Goal: Task Accomplishment & Management: Manage account settings

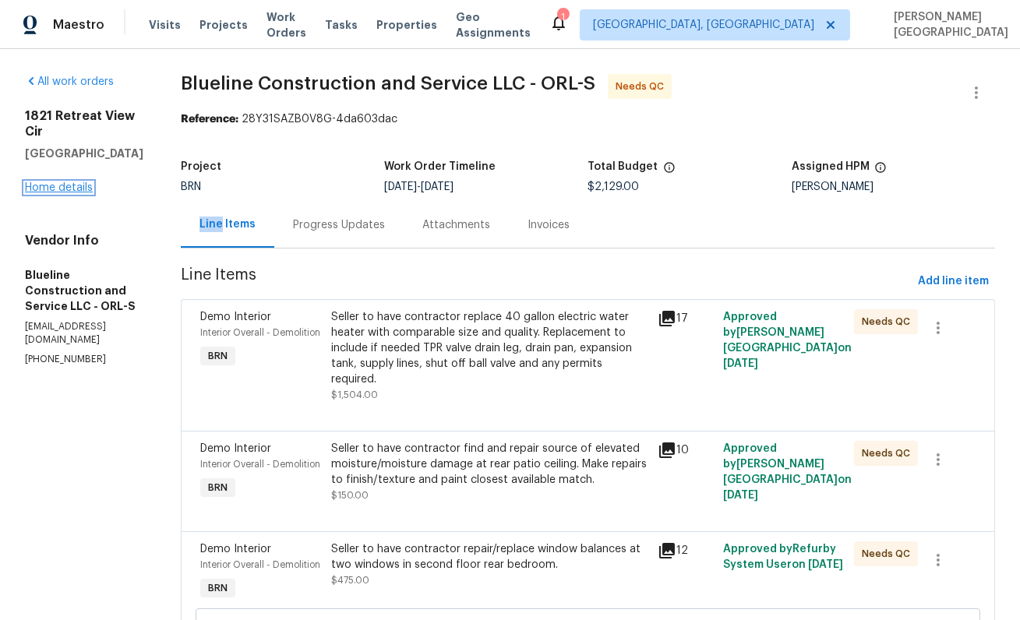
click at [72, 182] on link "Home details" at bounding box center [59, 187] width 68 height 11
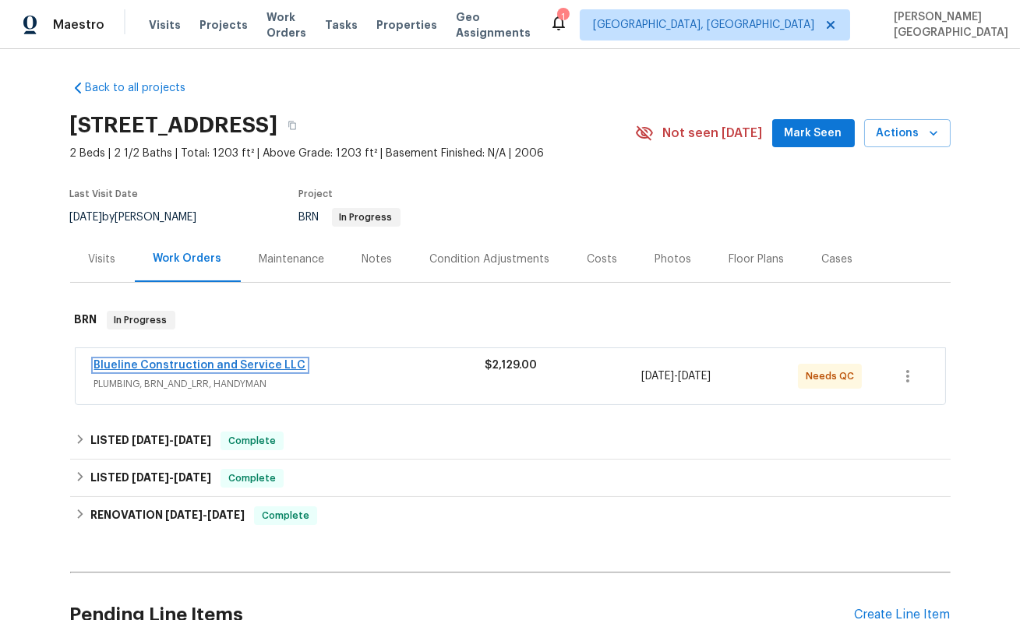
click at [211, 367] on link "Blueline Construction and Service LLC" at bounding box center [200, 365] width 212 height 11
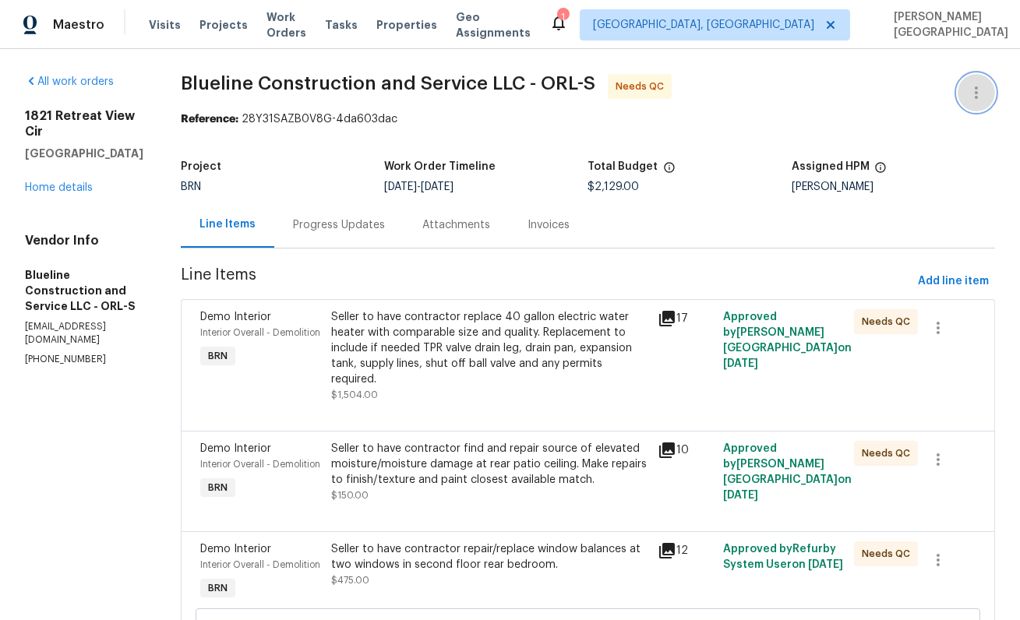
click at [974, 96] on icon "button" at bounding box center [976, 92] width 19 height 19
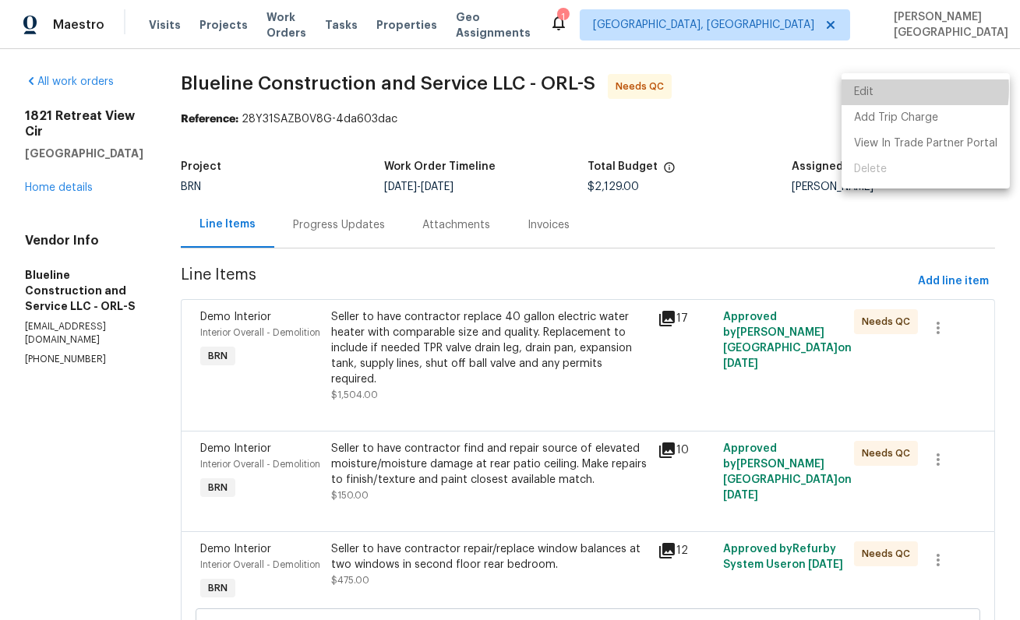
click at [875, 89] on li "Edit" at bounding box center [925, 92] width 168 height 26
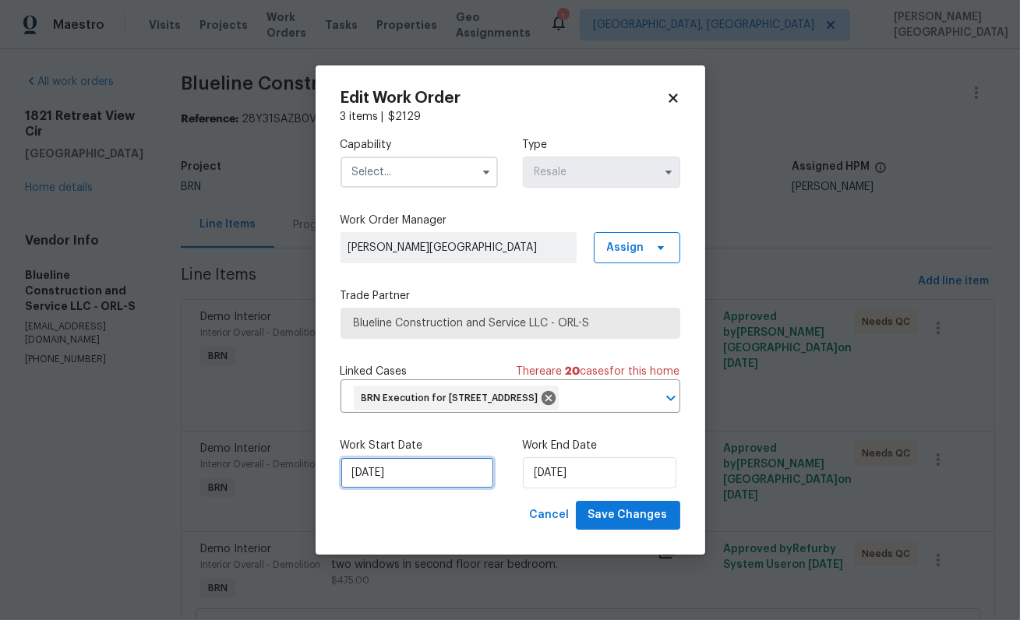
click at [390, 489] on input "9/17/2025" at bounding box center [416, 472] width 153 height 31
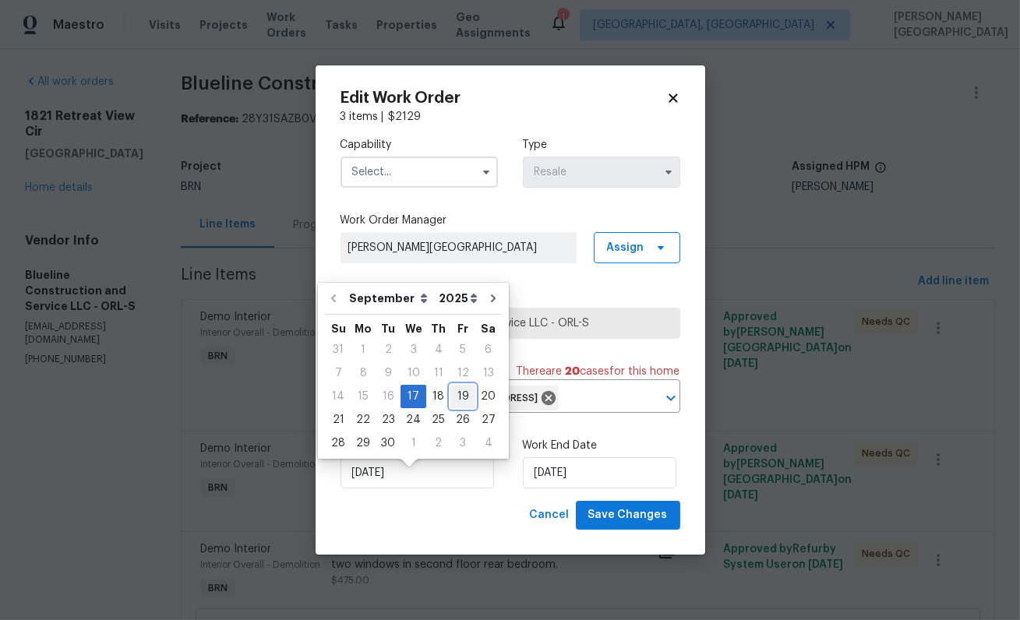
click at [459, 406] on div "19" at bounding box center [462, 397] width 25 height 22
type input "9/19/2025"
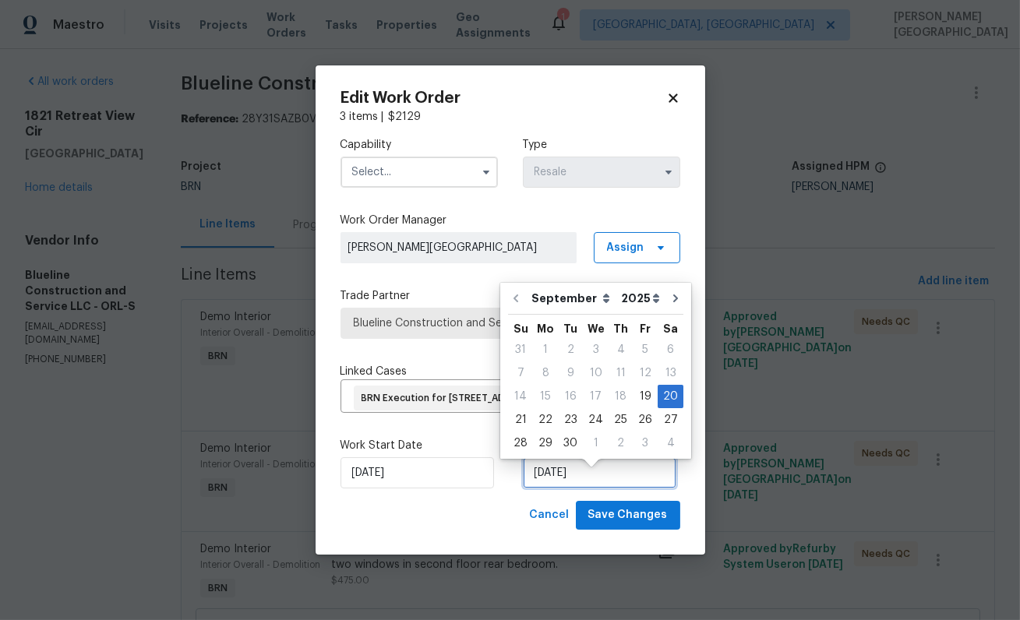
click at [546, 482] on input "9/20/2025" at bounding box center [599, 472] width 153 height 31
click at [535, 447] on div "29" at bounding box center [545, 443] width 25 height 22
type input "9/29/2025"
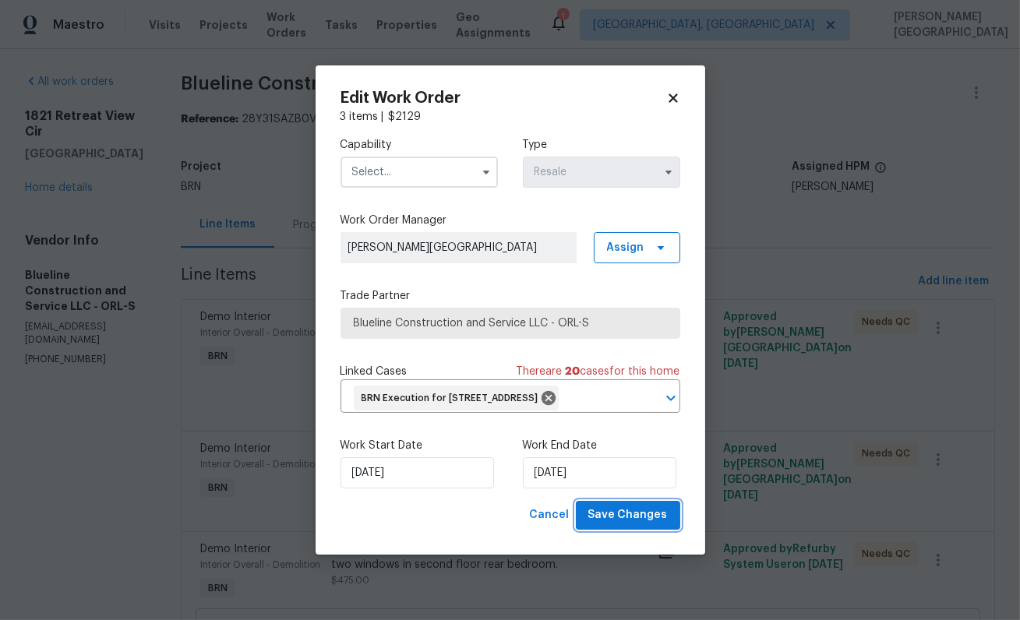
click at [617, 525] on span "Save Changes" at bounding box center [627, 515] width 79 height 19
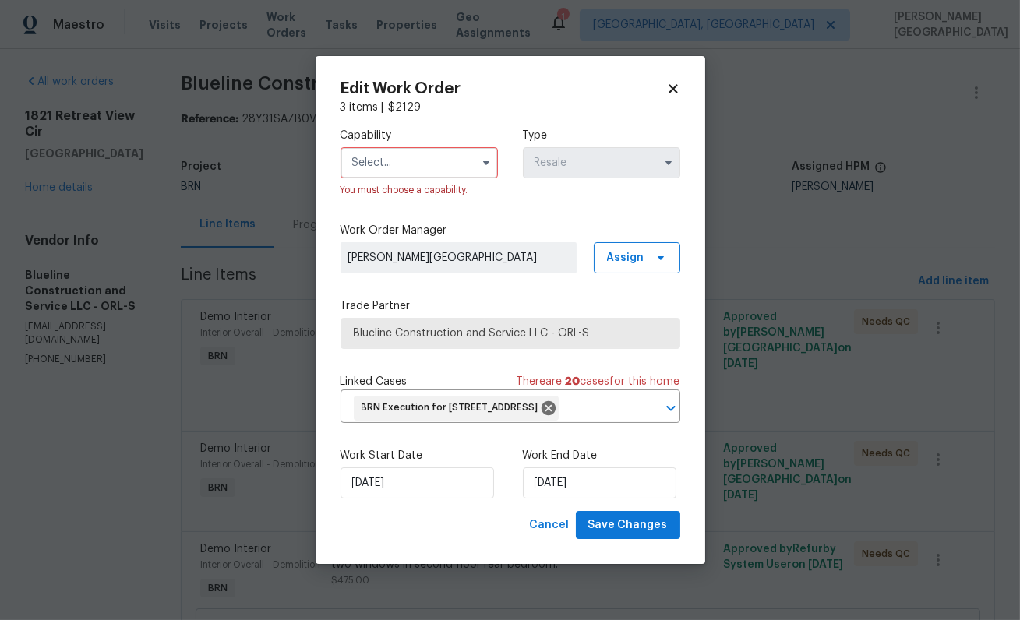
click at [387, 160] on input "text" at bounding box center [418, 162] width 157 height 31
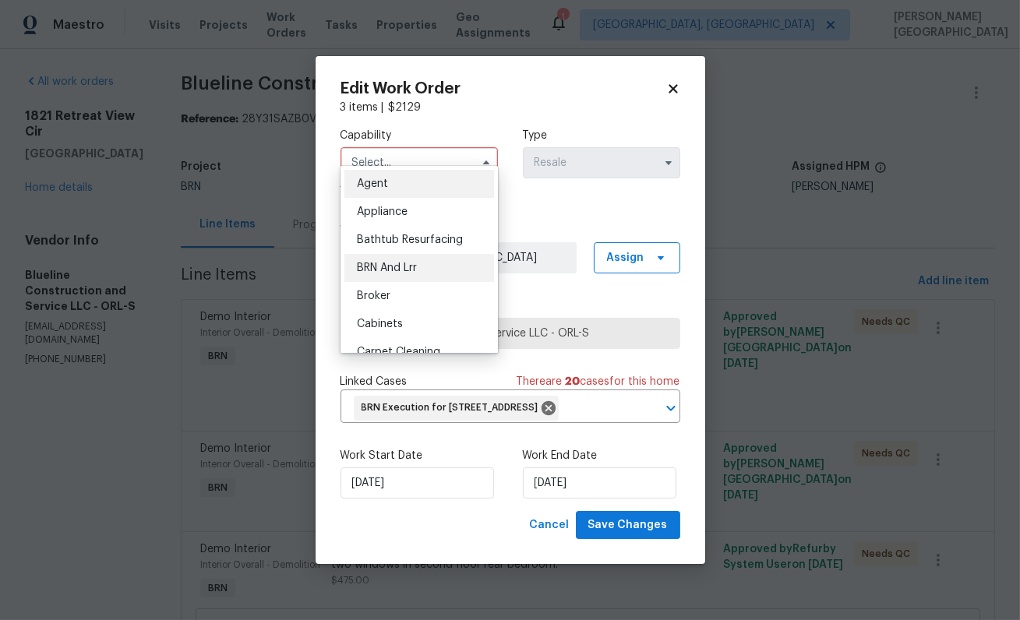
click at [409, 257] on div "BRN And Lrr" at bounding box center [419, 268] width 150 height 28
type input "BRN And Lrr"
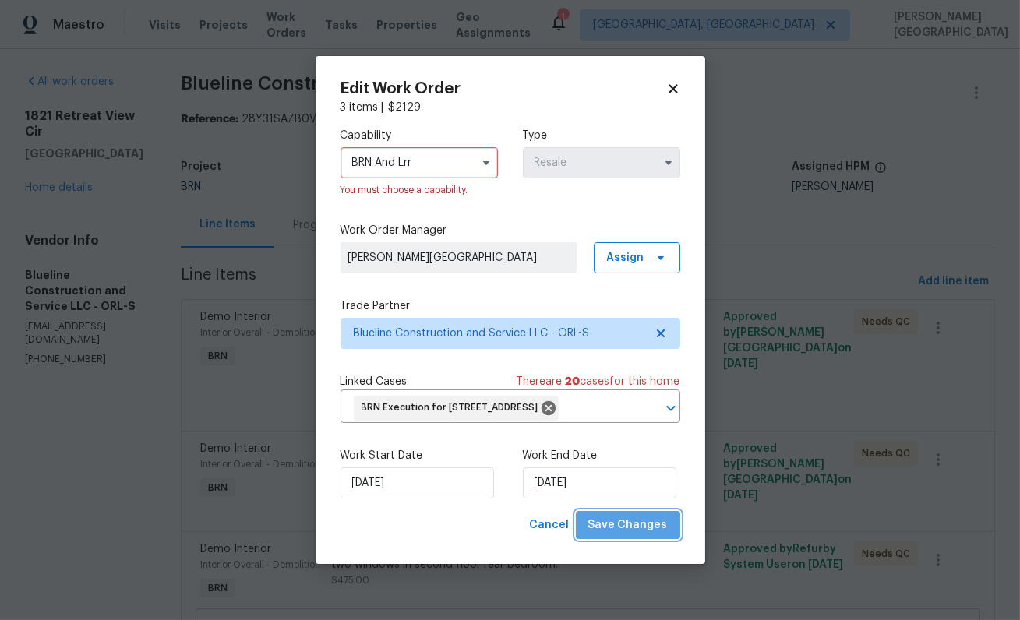
click at [636, 535] on span "Save Changes" at bounding box center [627, 525] width 79 height 19
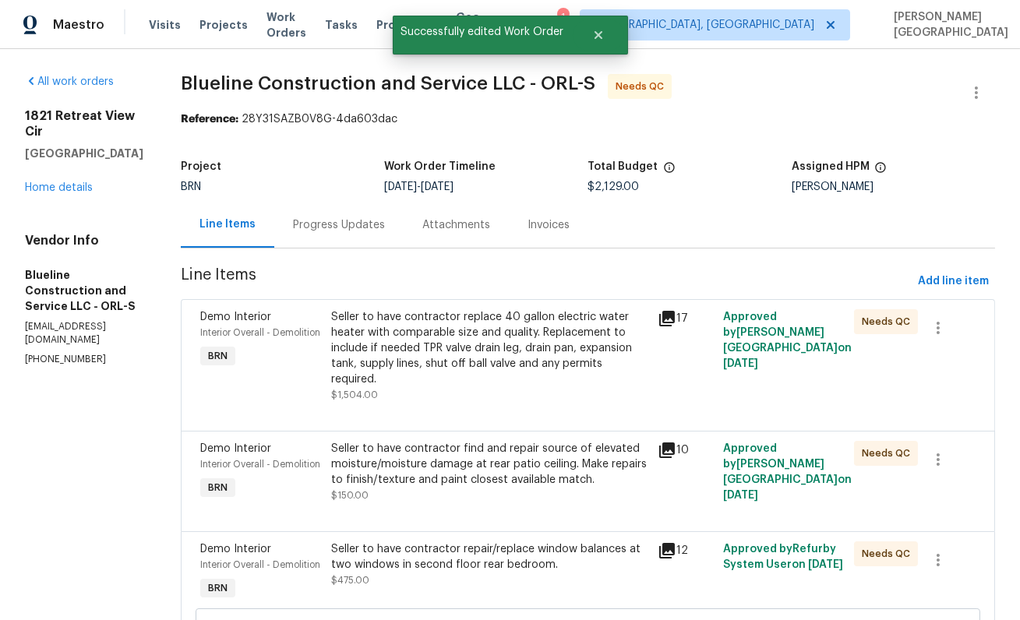
click at [336, 238] on div "Progress Updates" at bounding box center [338, 225] width 129 height 46
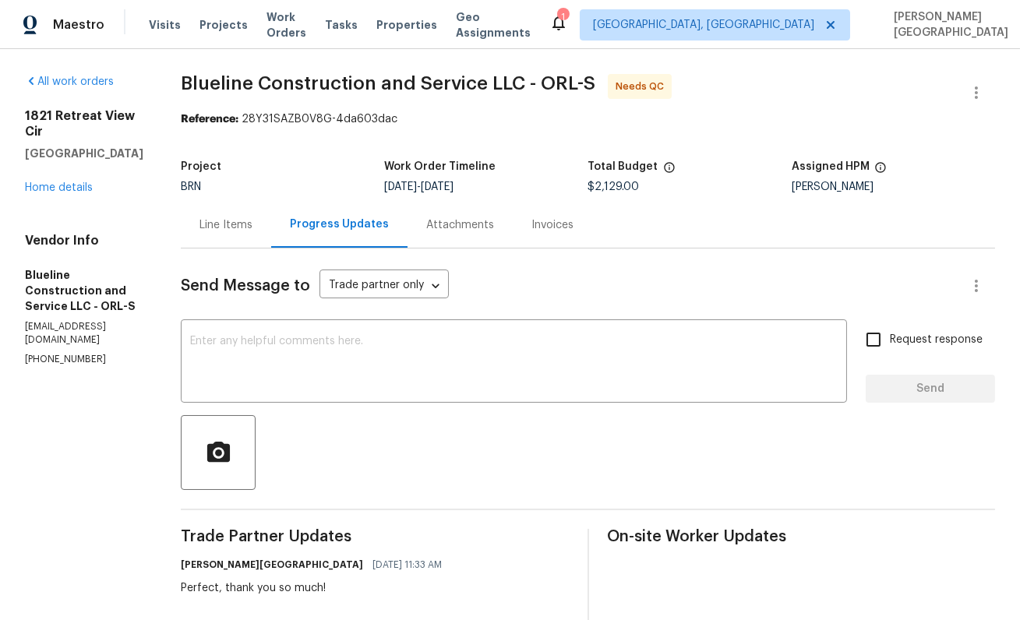
click at [246, 209] on div "Line Items" at bounding box center [226, 225] width 90 height 46
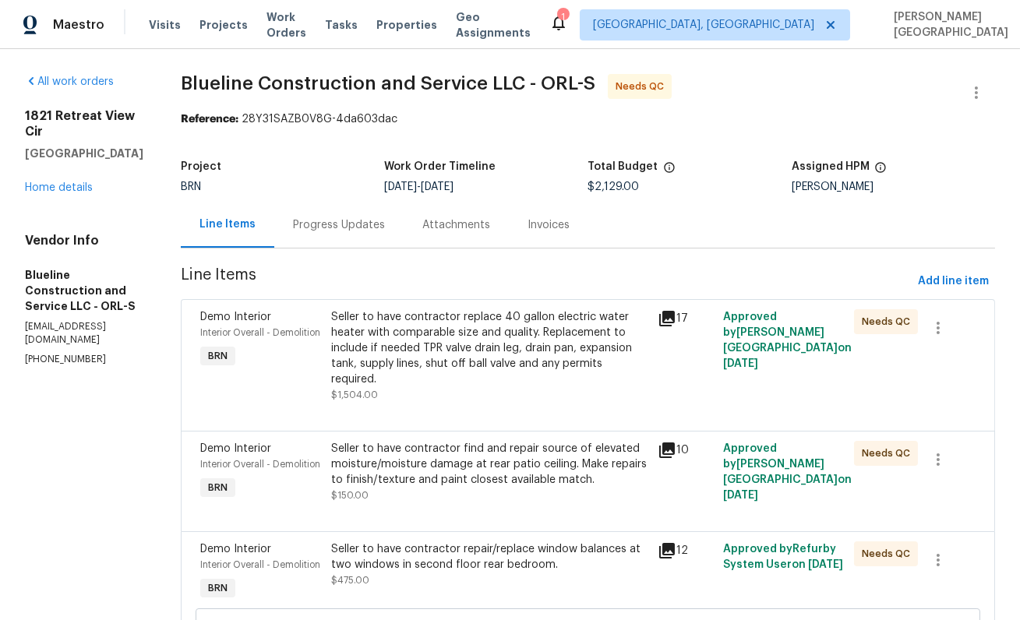
click at [388, 373] on div "Seller to have contractor replace 40 gallon electric water heater with comparab…" at bounding box center [490, 348] width 318 height 78
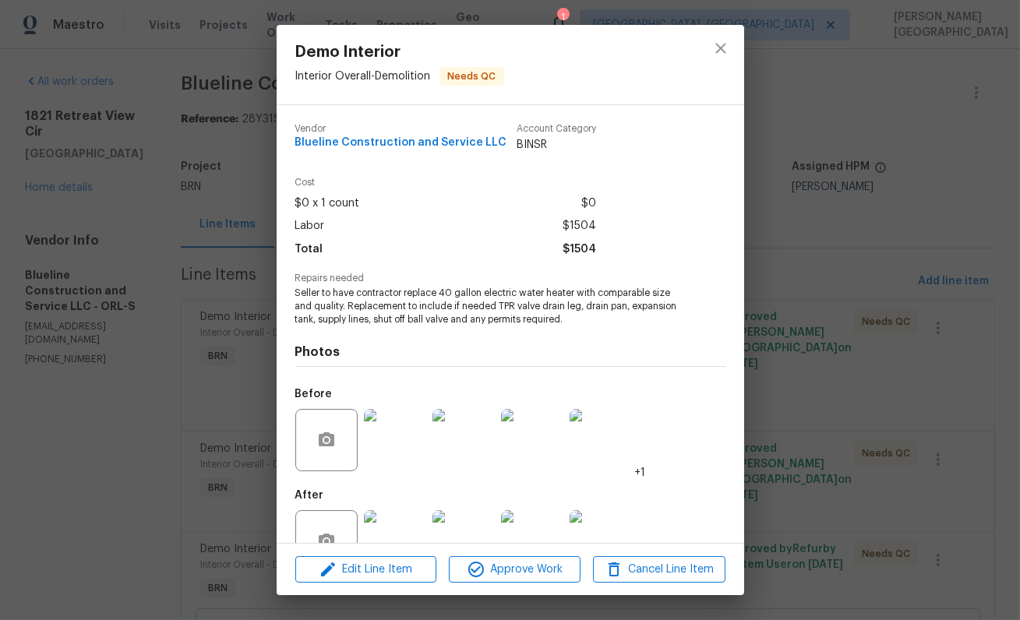
click at [395, 515] on img at bounding box center [395, 541] width 62 height 62
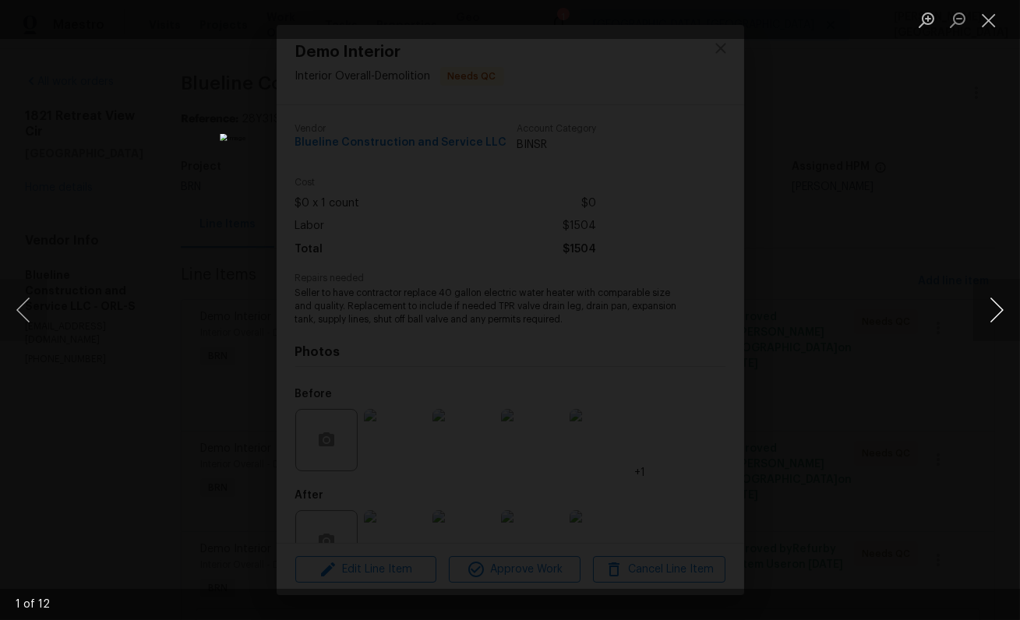
click at [999, 317] on button "Next image" at bounding box center [996, 310] width 47 height 62
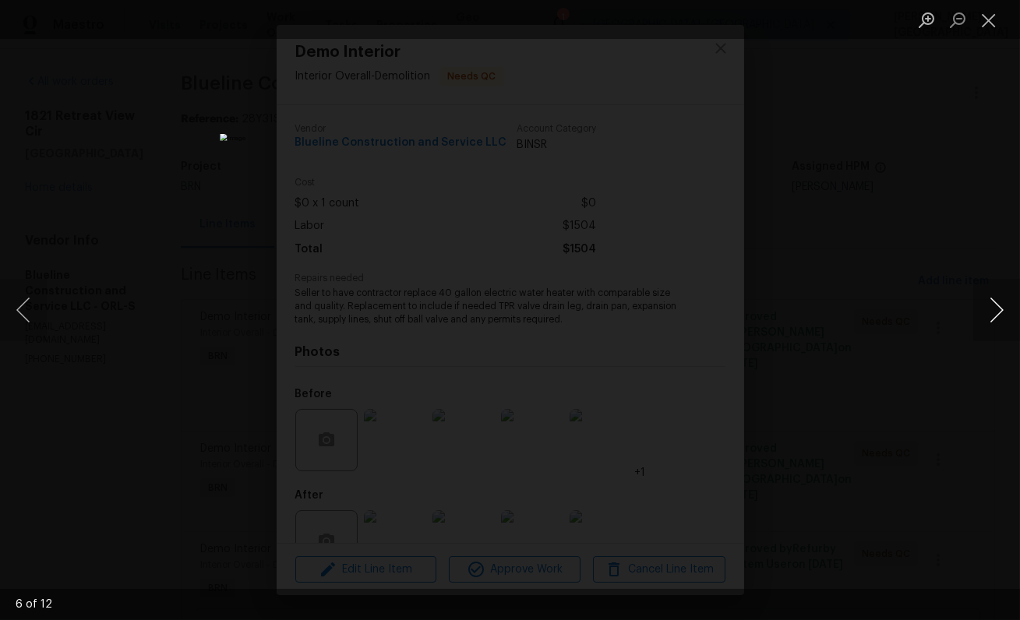
click at [999, 317] on button "Next image" at bounding box center [996, 310] width 47 height 62
click at [1001, 319] on button "Next image" at bounding box center [996, 310] width 47 height 62
click at [1004, 320] on button "Next image" at bounding box center [996, 310] width 47 height 62
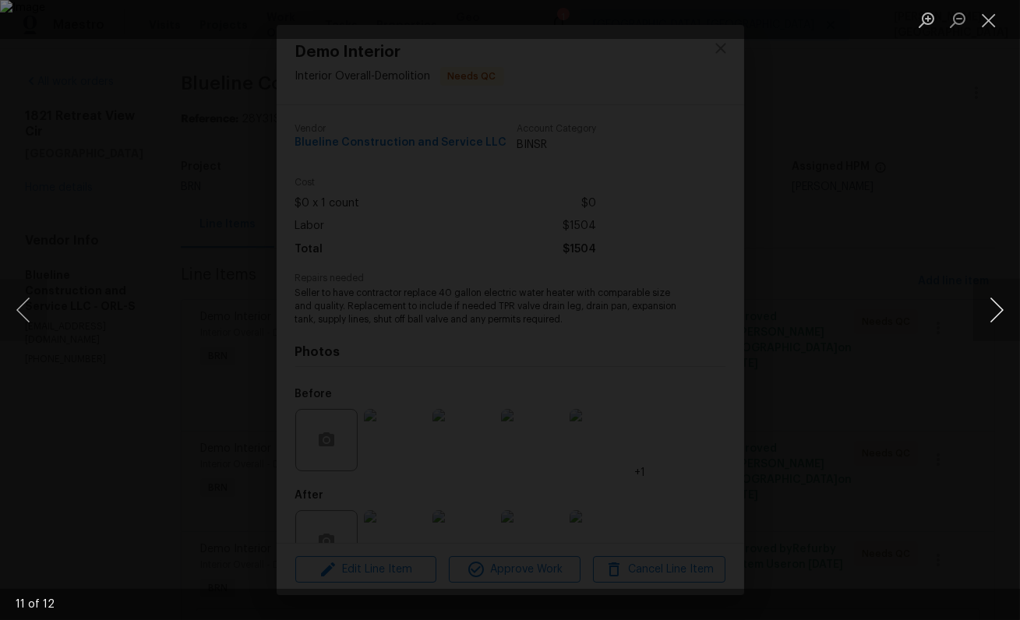
click at [1006, 322] on button "Next image" at bounding box center [996, 310] width 47 height 62
click at [915, 223] on div "Lightbox" at bounding box center [510, 310] width 1020 height 620
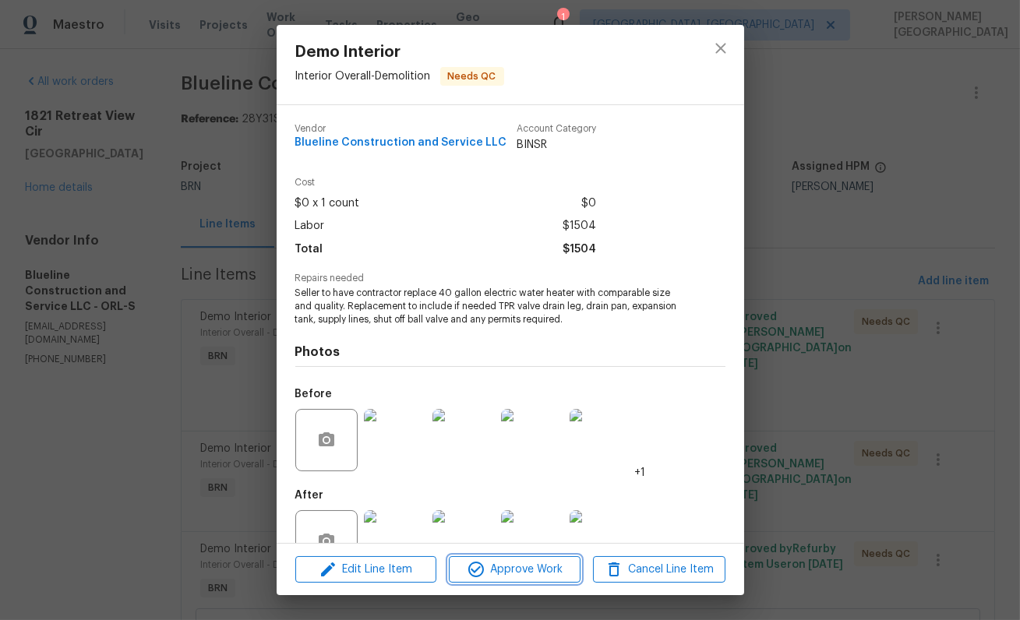
click at [493, 573] on span "Approve Work" at bounding box center [514, 569] width 122 height 19
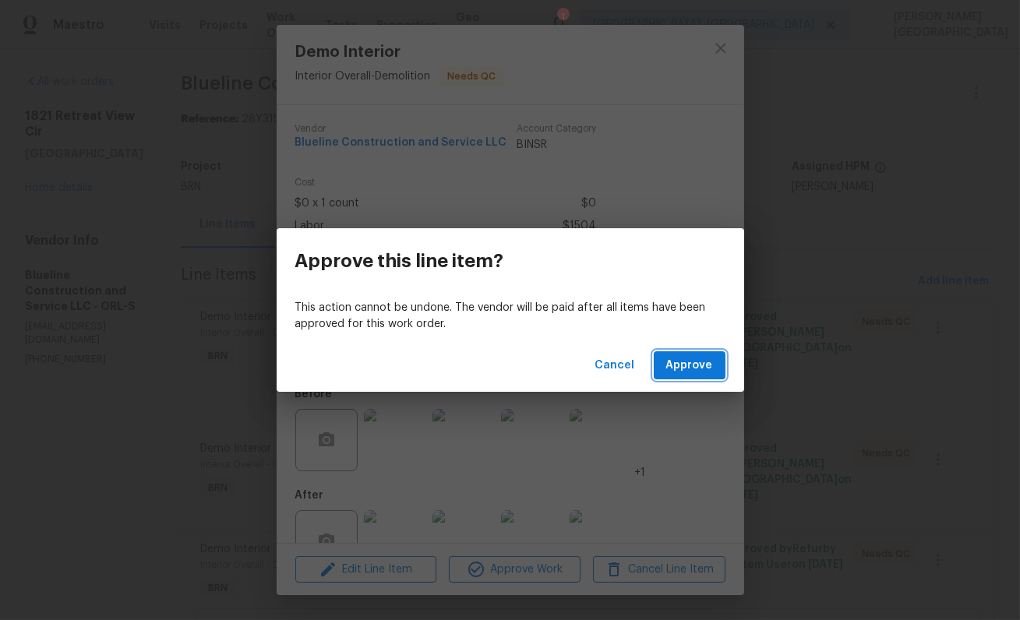
click at [685, 367] on span "Approve" at bounding box center [689, 365] width 47 height 19
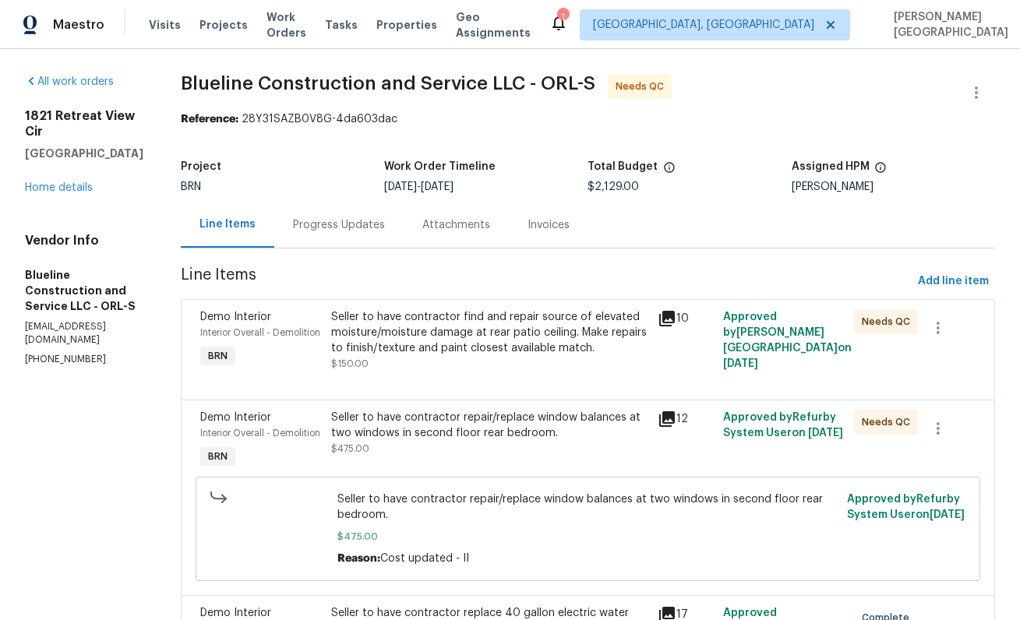
click at [337, 234] on div "Progress Updates" at bounding box center [338, 225] width 129 height 46
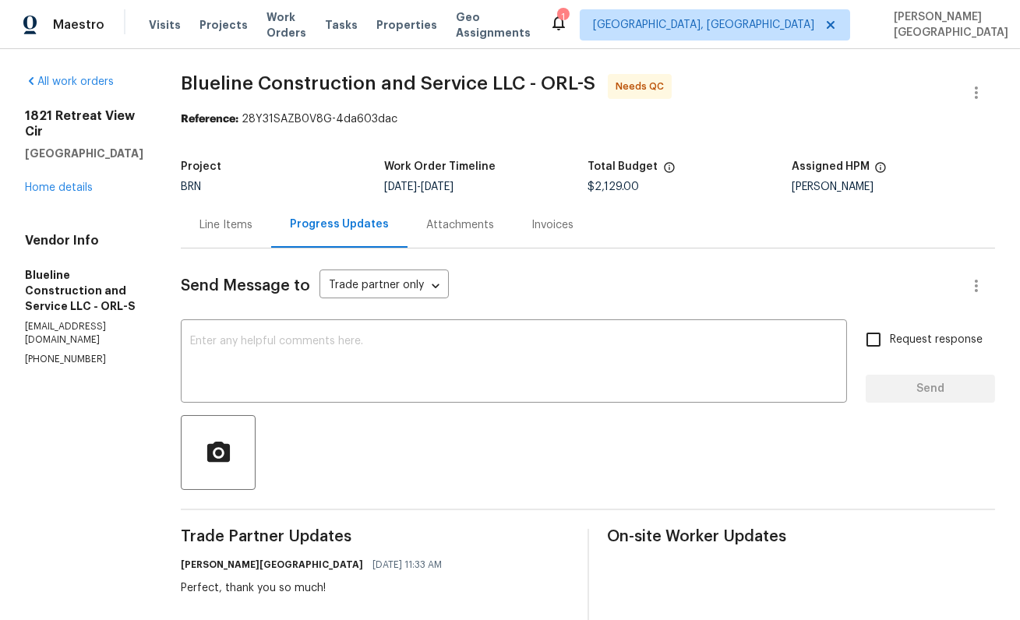
click at [243, 227] on div "Line Items" at bounding box center [225, 225] width 53 height 16
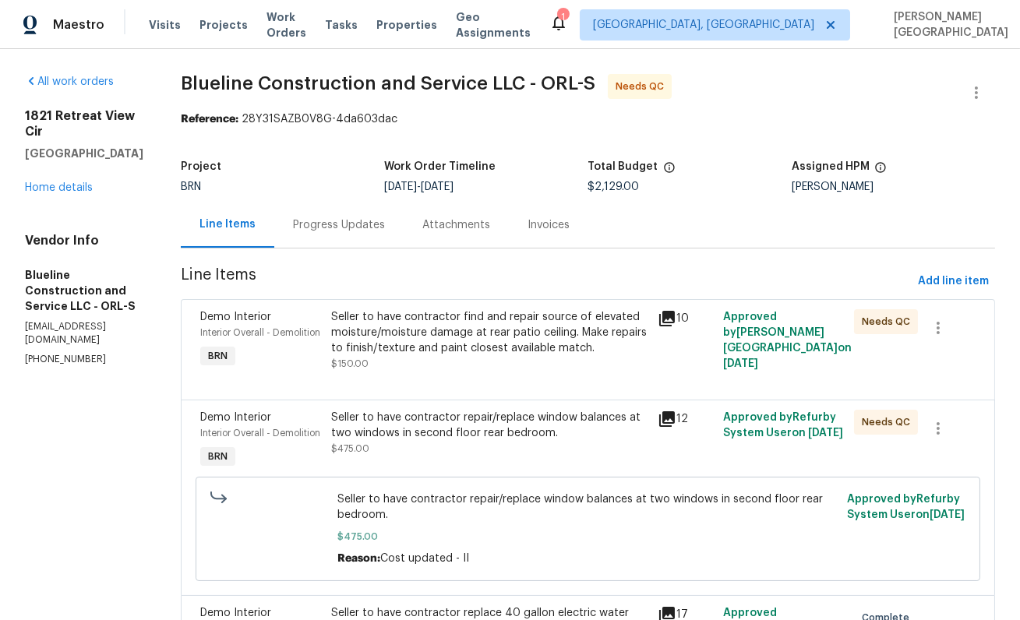
click at [460, 351] on div "Seller to have contractor find and repair source of elevated moisture/moisture …" at bounding box center [490, 332] width 318 height 47
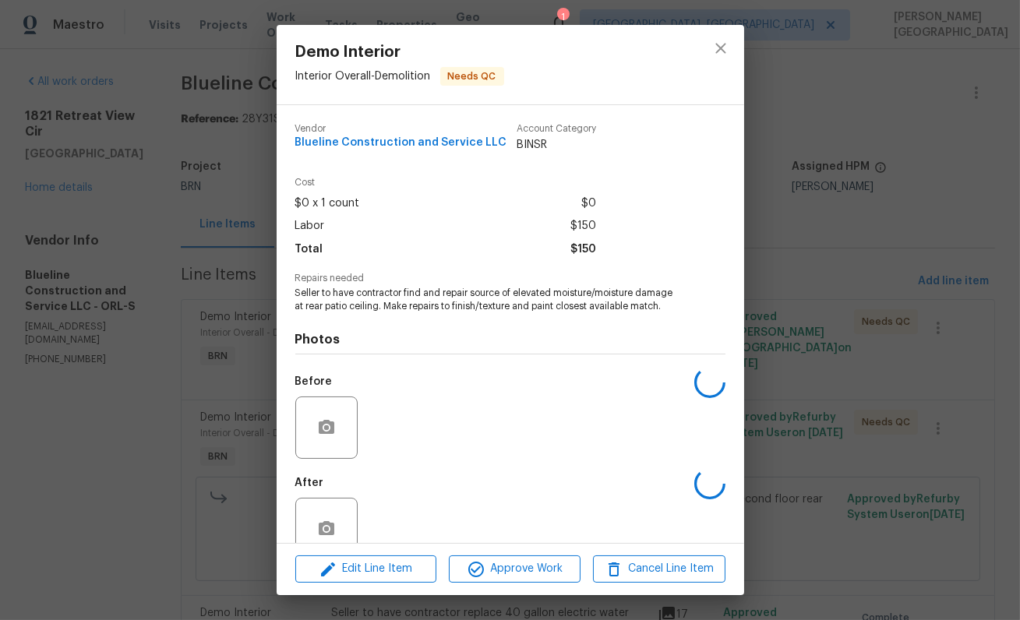
scroll to position [34, 0]
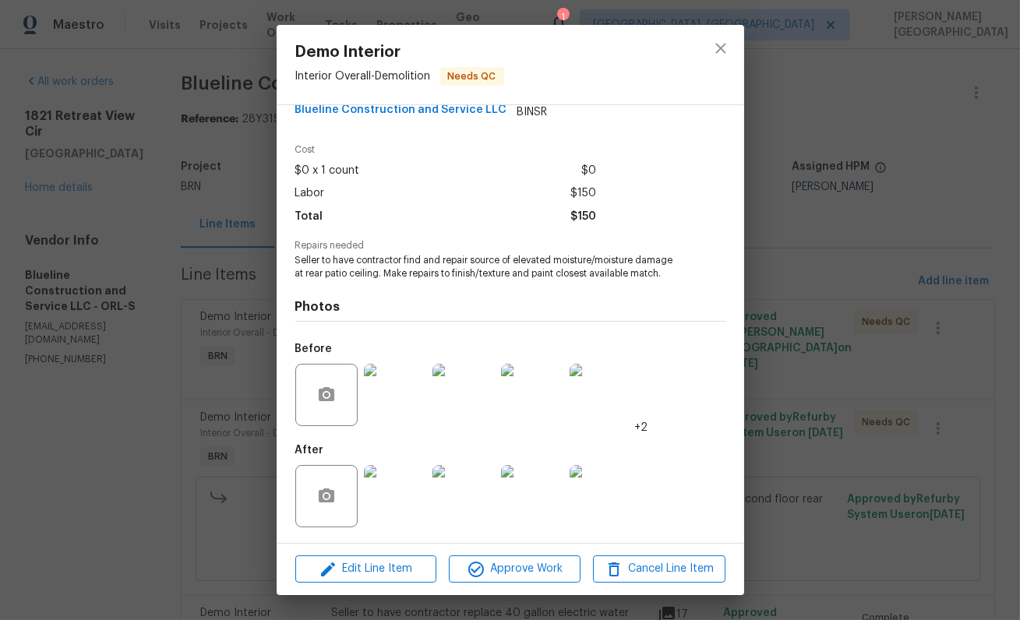
click at [402, 494] on img at bounding box center [395, 496] width 62 height 62
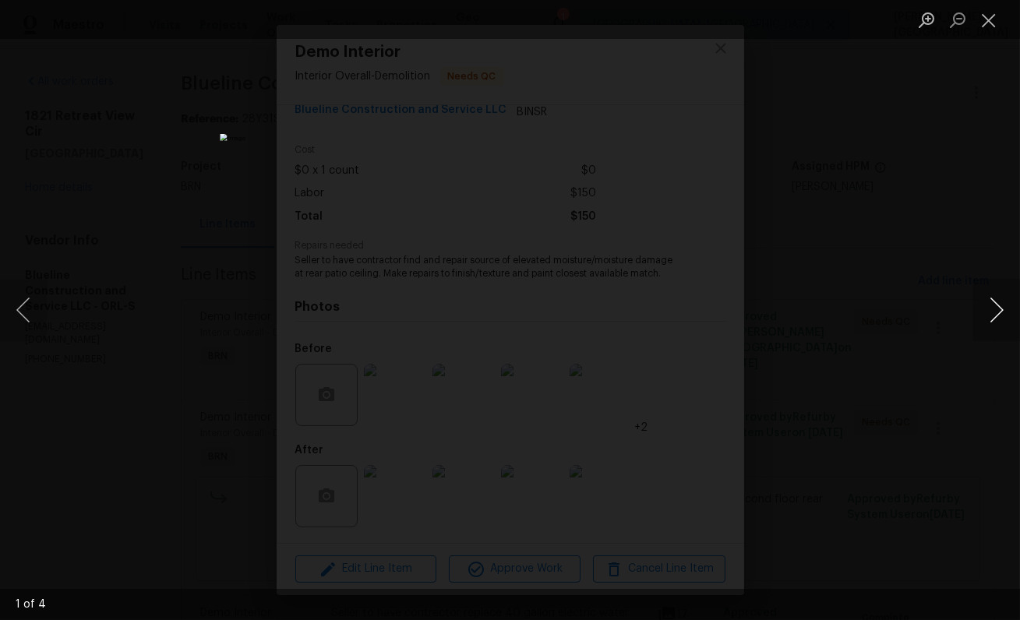
click at [996, 315] on button "Next image" at bounding box center [996, 310] width 47 height 62
click at [995, 316] on button "Next image" at bounding box center [996, 310] width 47 height 62
click at [985, 319] on button "Next image" at bounding box center [996, 310] width 47 height 62
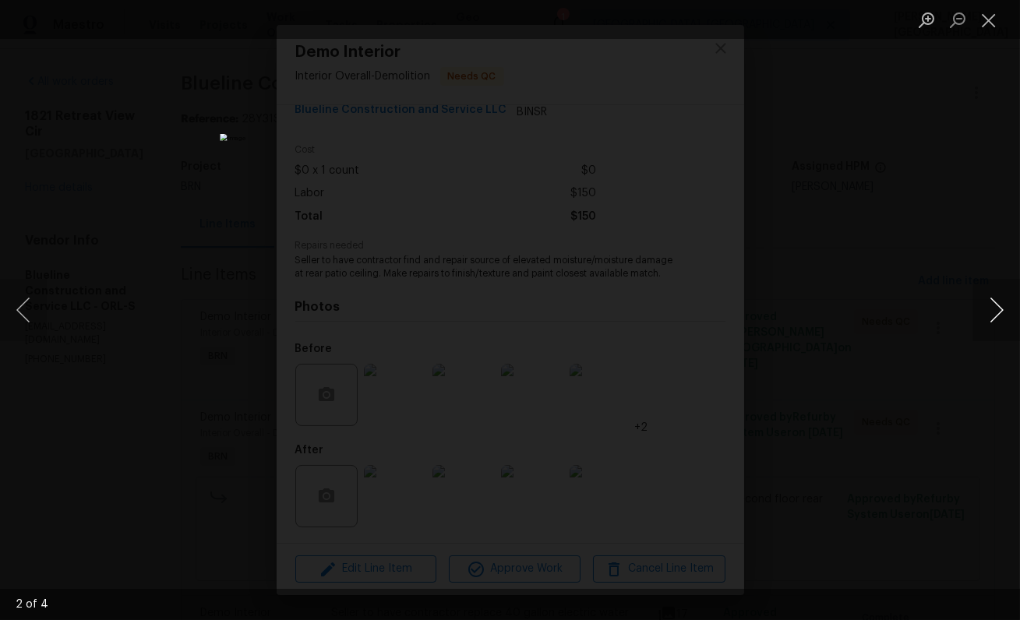
click at [985, 319] on button "Next image" at bounding box center [996, 310] width 47 height 62
click at [922, 266] on div "Lightbox" at bounding box center [510, 310] width 1020 height 620
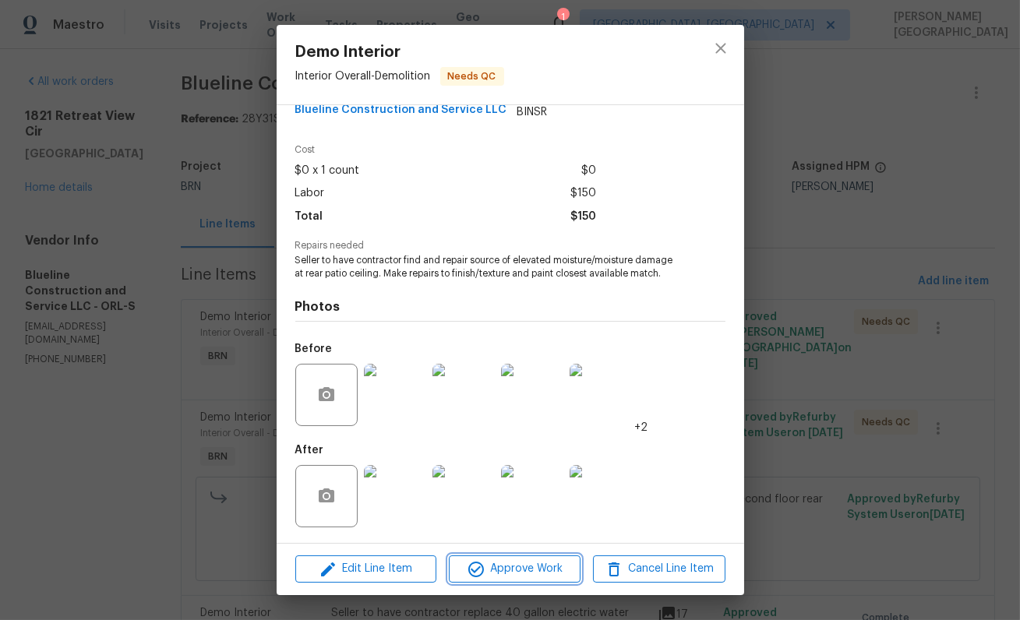
click at [490, 577] on span "Approve Work" at bounding box center [514, 568] width 122 height 19
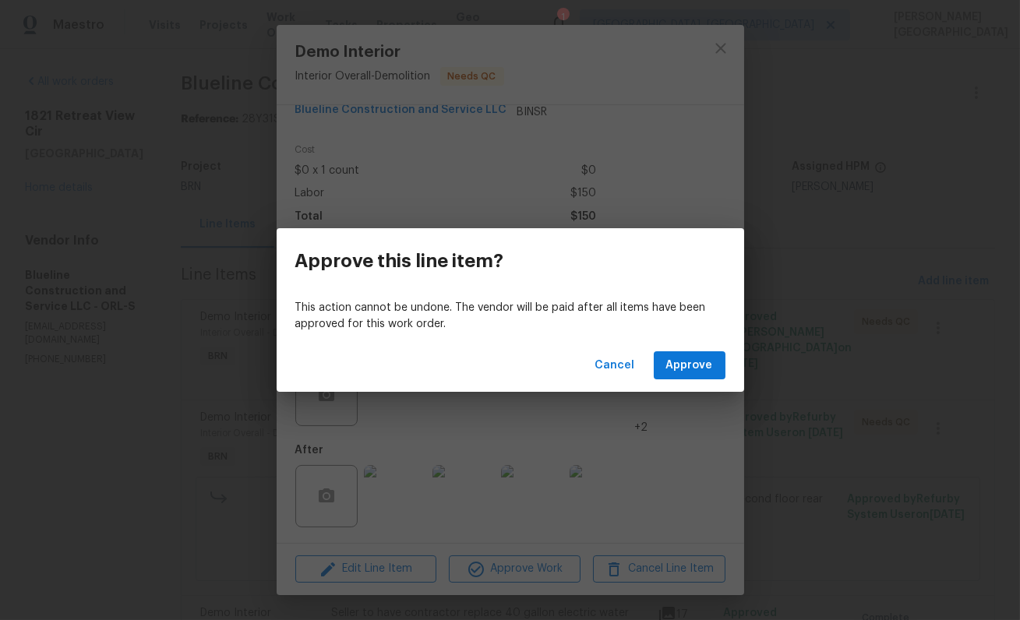
click at [674, 350] on div "Cancel Approve" at bounding box center [510, 366] width 467 height 54
click at [675, 363] on span "Approve" at bounding box center [689, 365] width 47 height 19
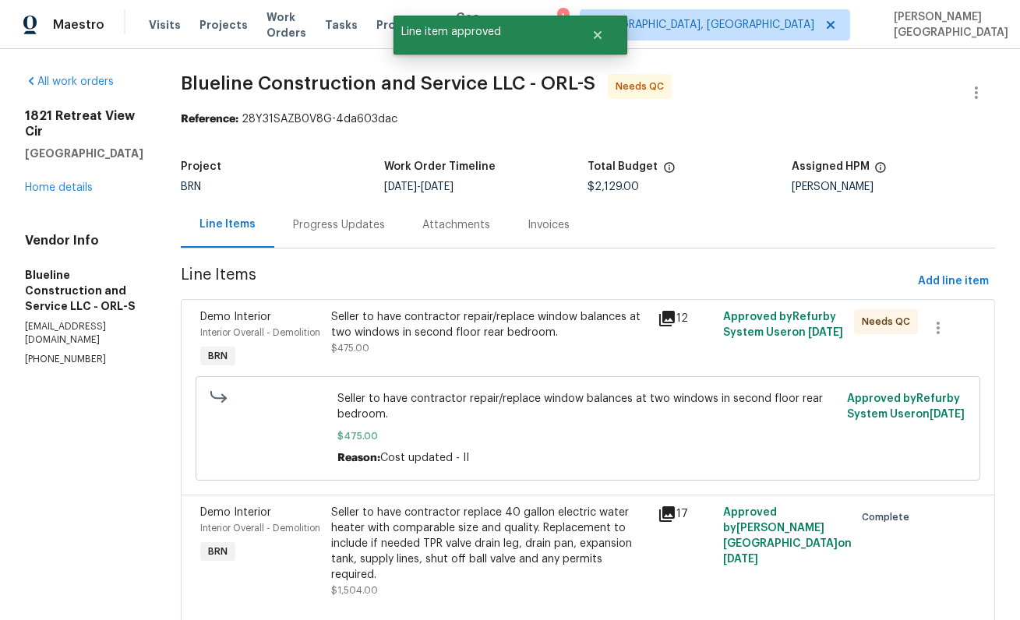
click at [546, 362] on div "Seller to have contractor repair/replace window balances at two windows in seco…" at bounding box center [489, 341] width 327 height 72
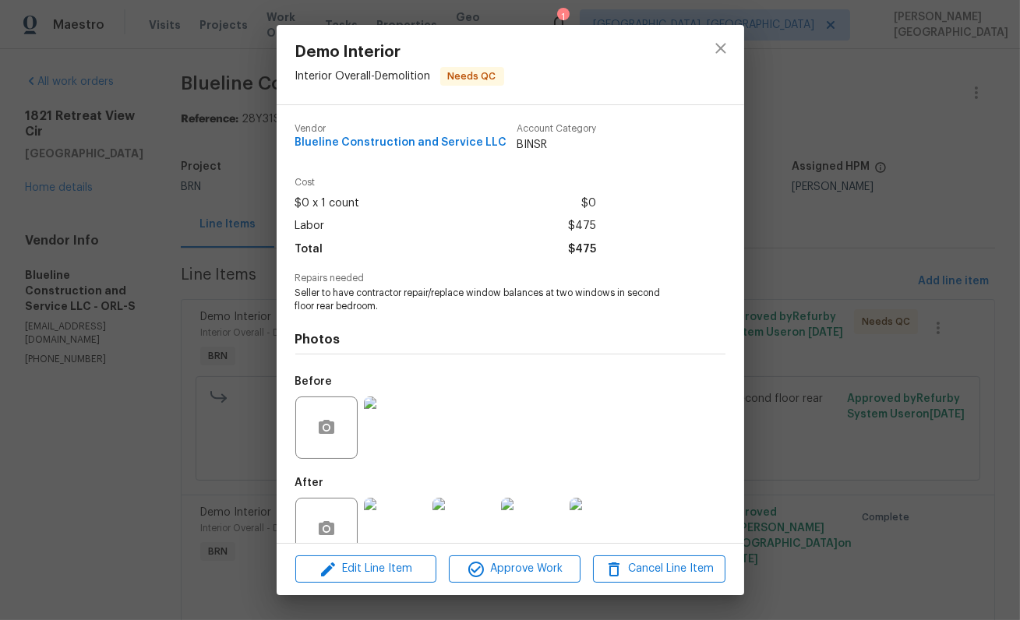
click at [386, 406] on img at bounding box center [395, 428] width 62 height 62
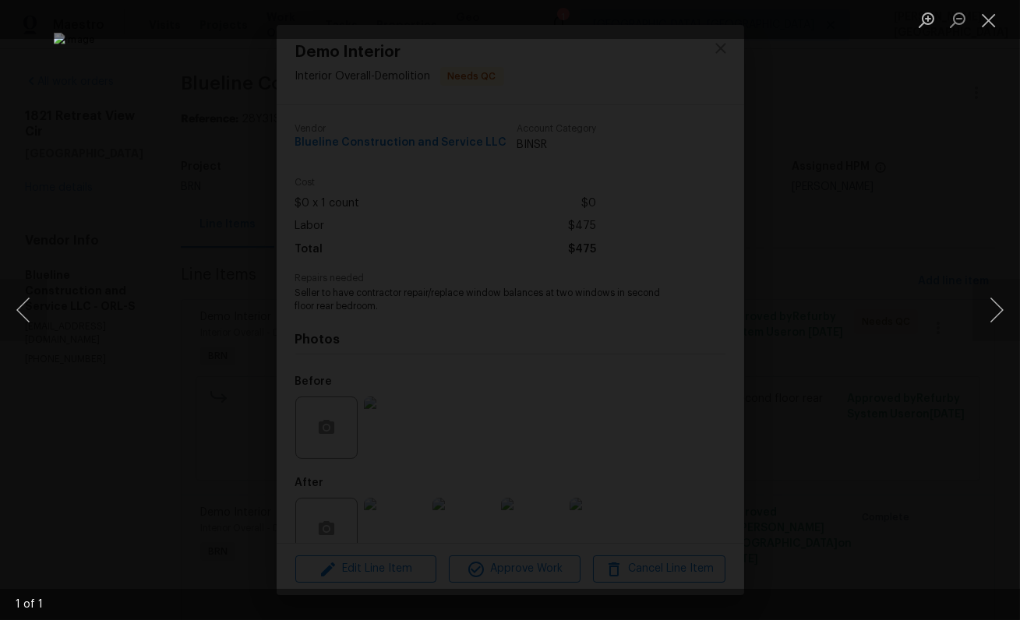
click at [892, 258] on div "Lightbox" at bounding box center [510, 310] width 1020 height 620
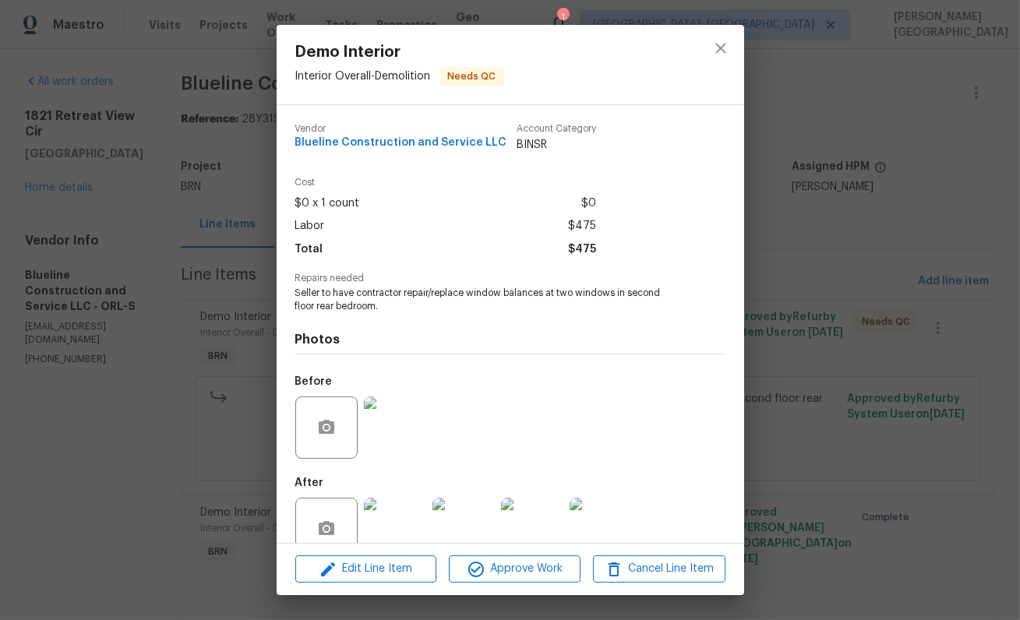
click at [400, 514] on img at bounding box center [395, 529] width 62 height 62
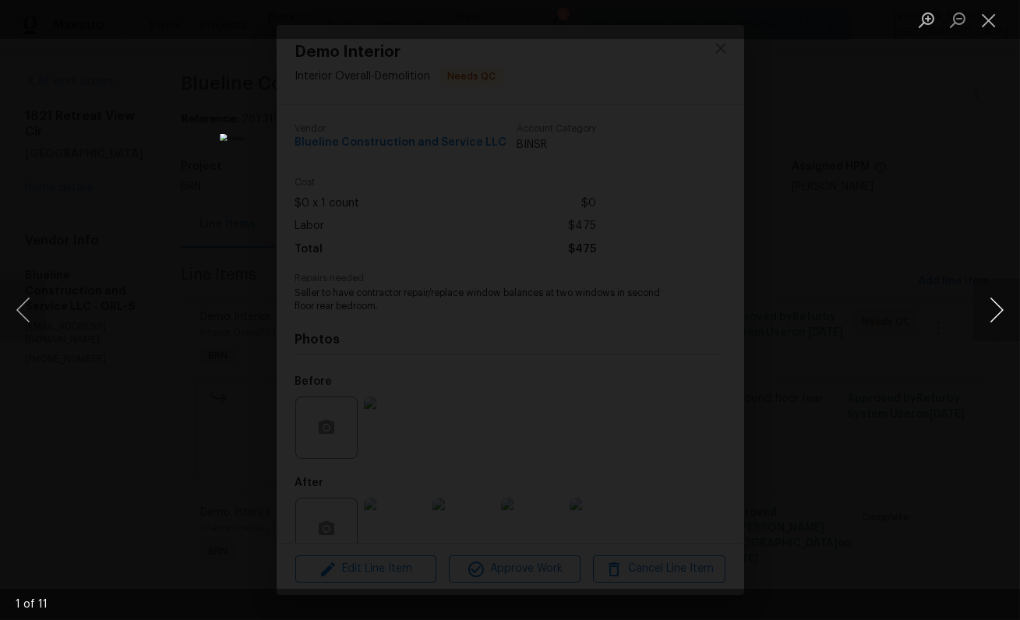
click at [995, 303] on button "Next image" at bounding box center [996, 310] width 47 height 62
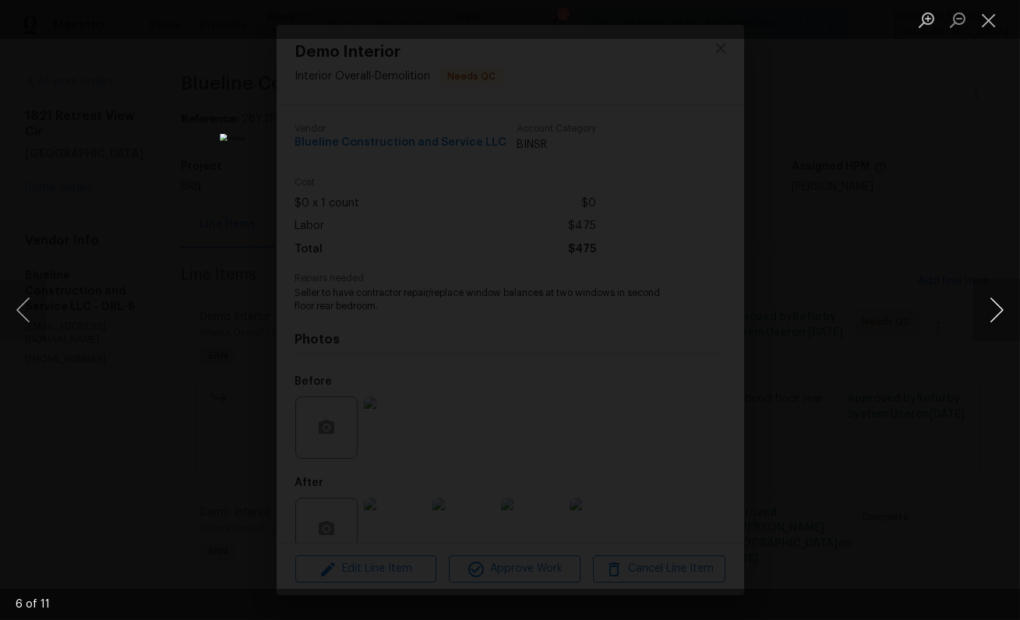
click at [995, 303] on button "Next image" at bounding box center [996, 310] width 47 height 62
click at [994, 303] on button "Next image" at bounding box center [996, 310] width 47 height 62
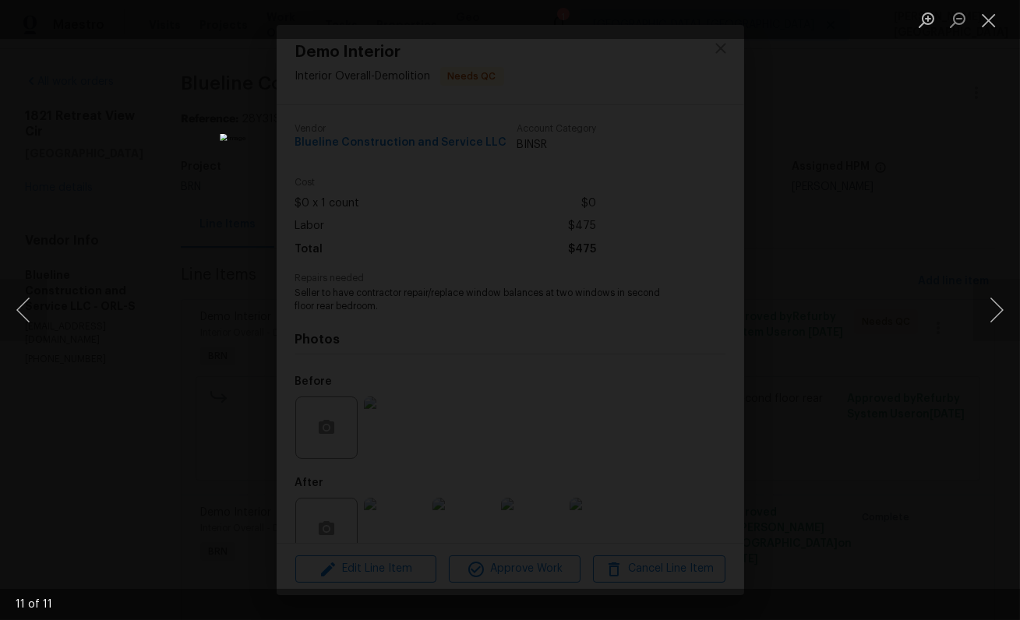
click at [915, 249] on div "Lightbox" at bounding box center [510, 310] width 1020 height 620
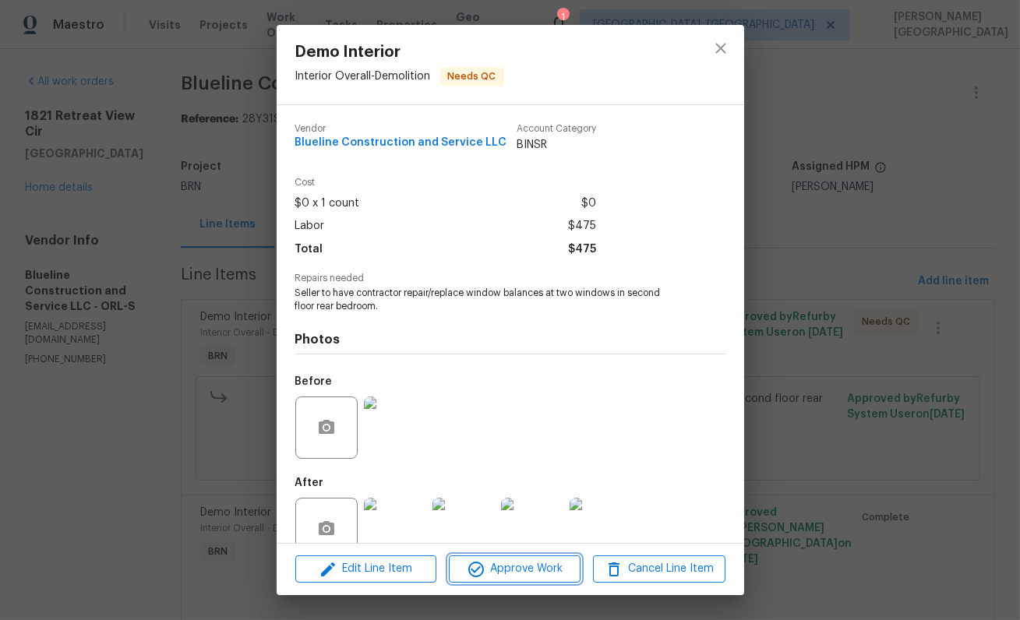
click at [499, 573] on span "Approve Work" at bounding box center [514, 568] width 122 height 19
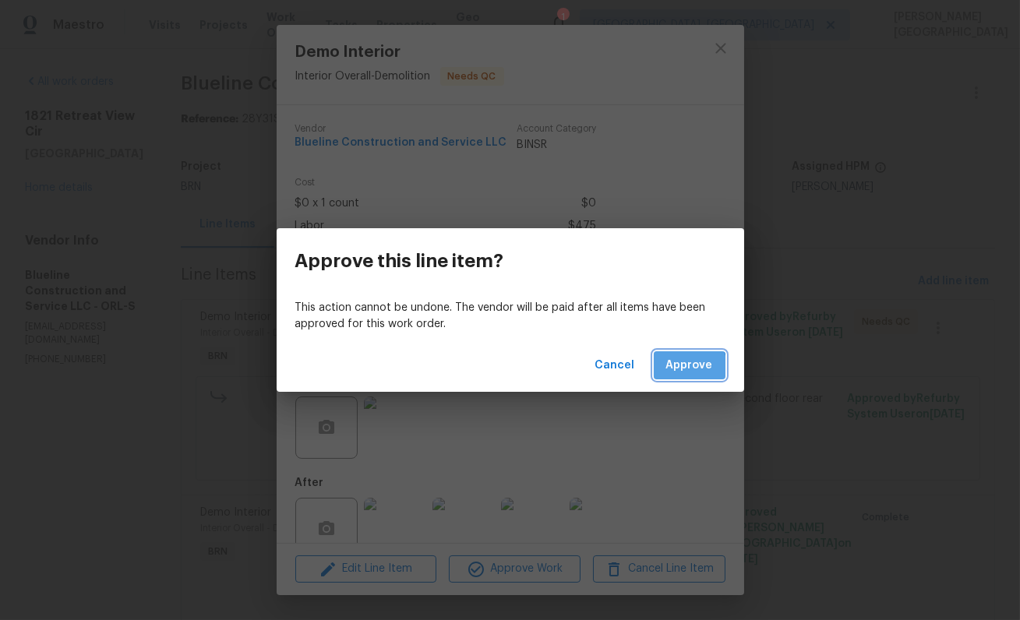
click at [682, 371] on span "Approve" at bounding box center [689, 365] width 47 height 19
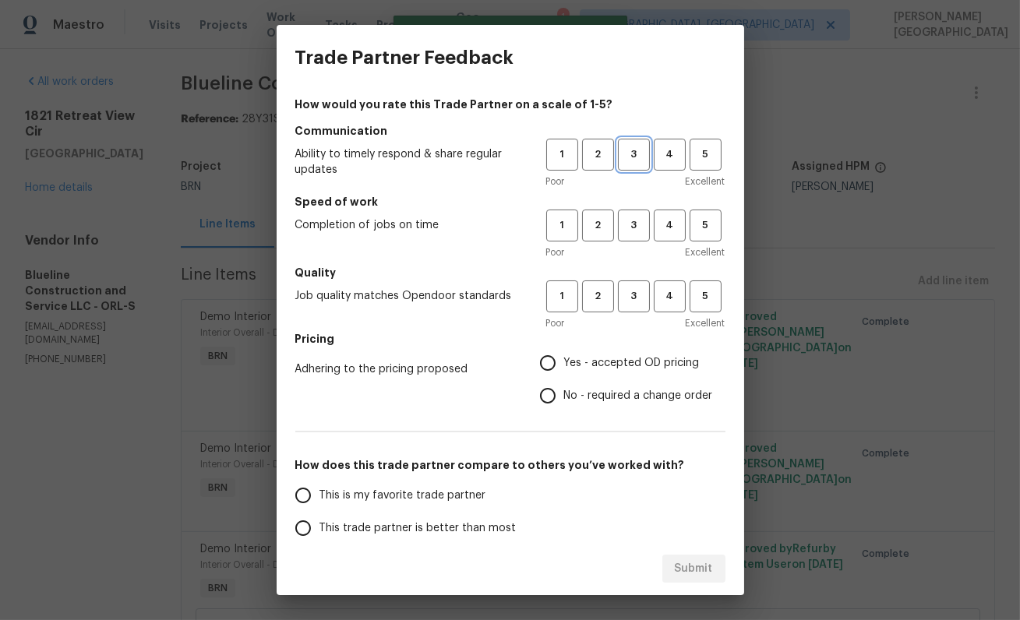
click at [628, 149] on span "3" at bounding box center [633, 155] width 29 height 18
click at [633, 222] on span "3" at bounding box center [633, 226] width 29 height 18
click at [637, 299] on span "3" at bounding box center [633, 297] width 29 height 18
click at [562, 397] on input "No - required a change order" at bounding box center [547, 395] width 33 height 33
radio input "true"
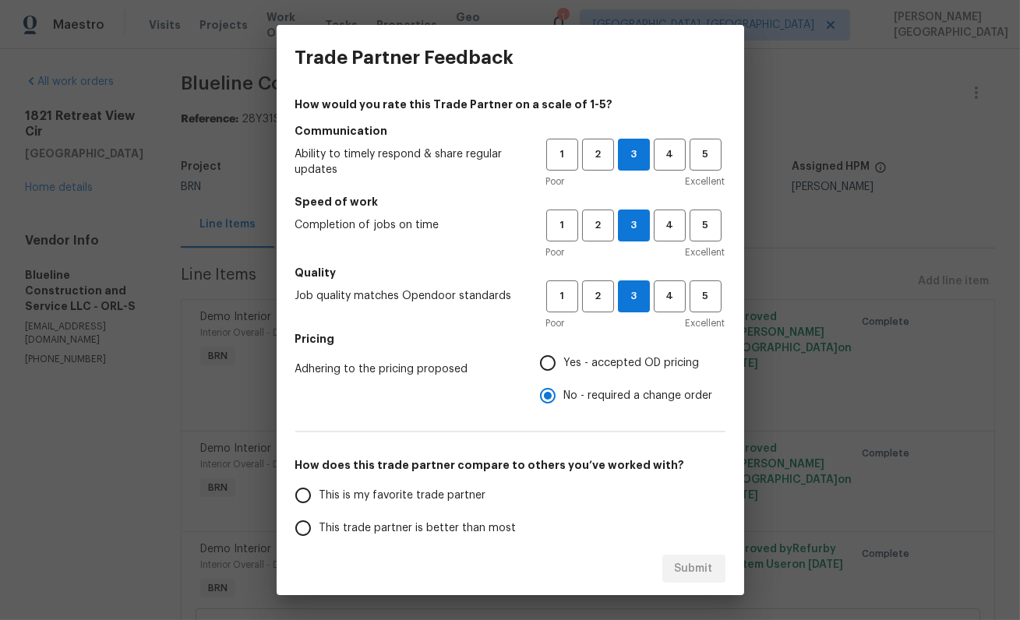
click at [418, 521] on span "This trade partner is better than most" at bounding box center [417, 528] width 197 height 16
click at [319, 521] on input "This trade partner is better than most" at bounding box center [303, 528] width 33 height 33
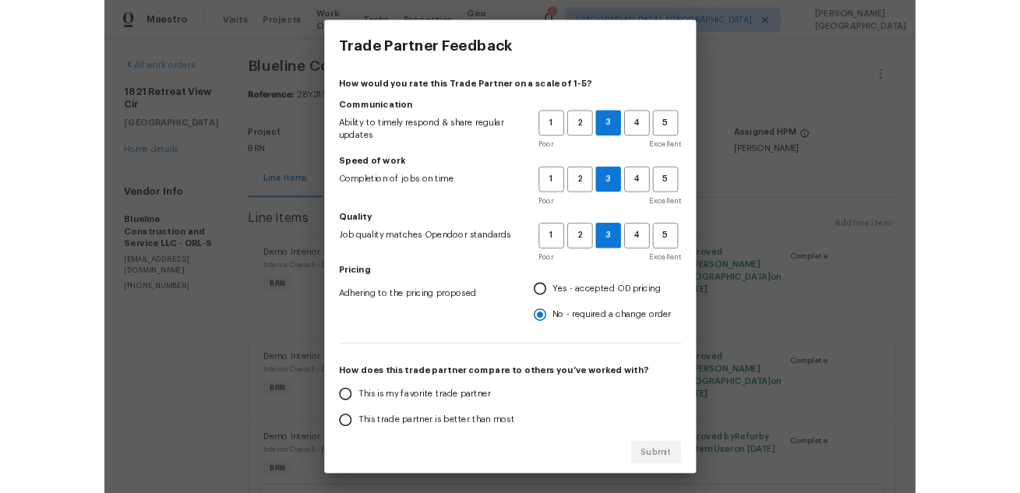
scroll to position [2, 0]
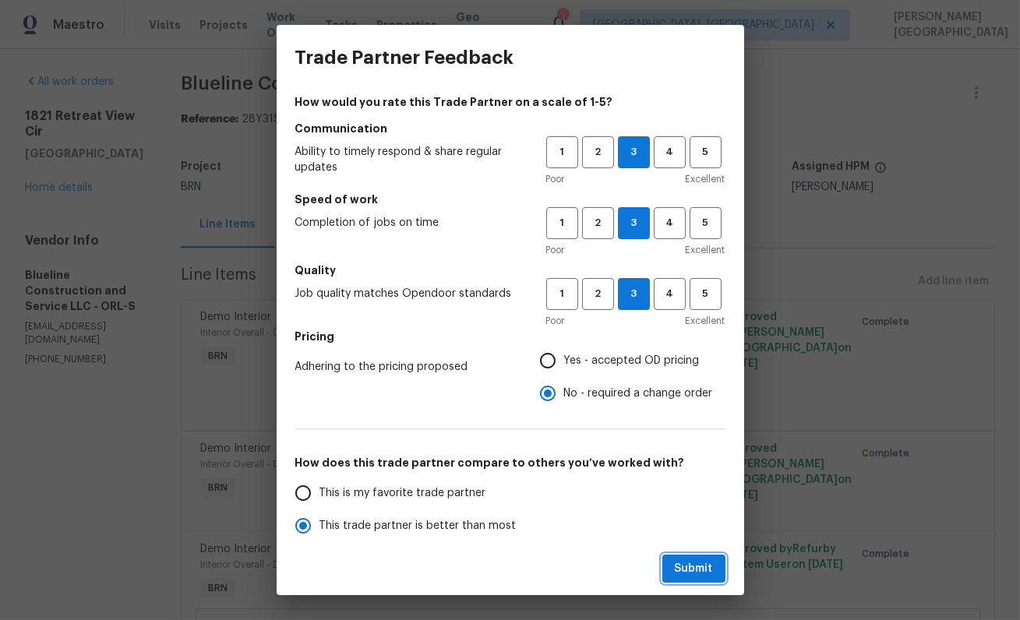
click at [690, 563] on span "Submit" at bounding box center [694, 568] width 38 height 19
radio input "true"
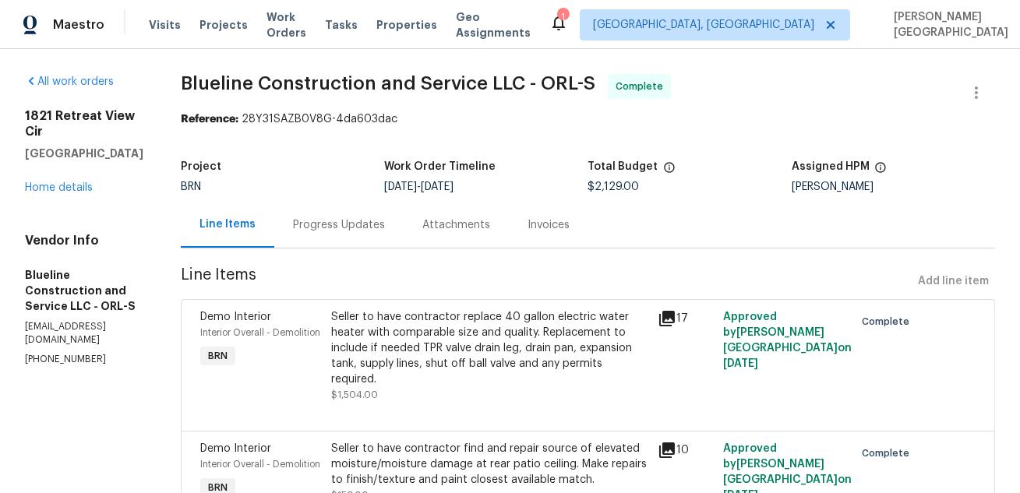
click at [565, 229] on div "Invoices" at bounding box center [548, 225] width 42 height 16
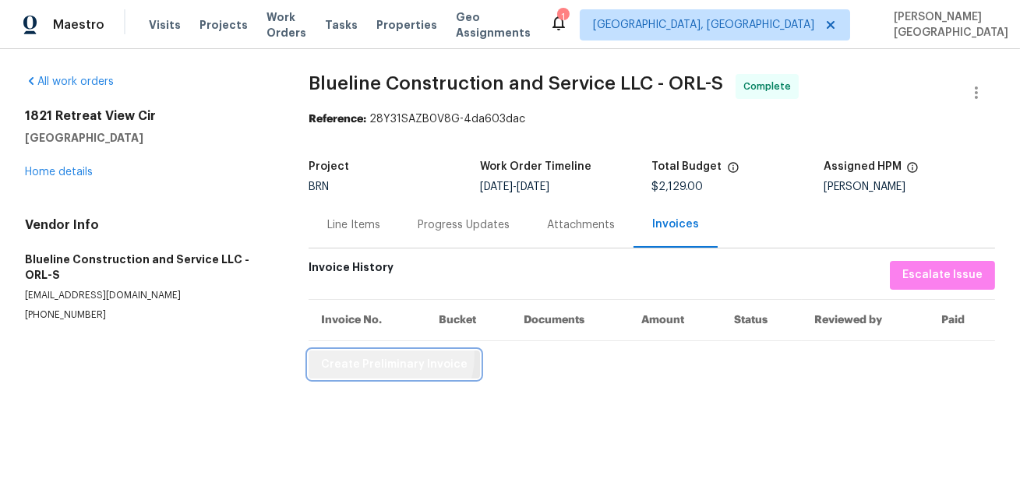
click at [389, 356] on span "Create Preliminary Invoice" at bounding box center [394, 364] width 146 height 19
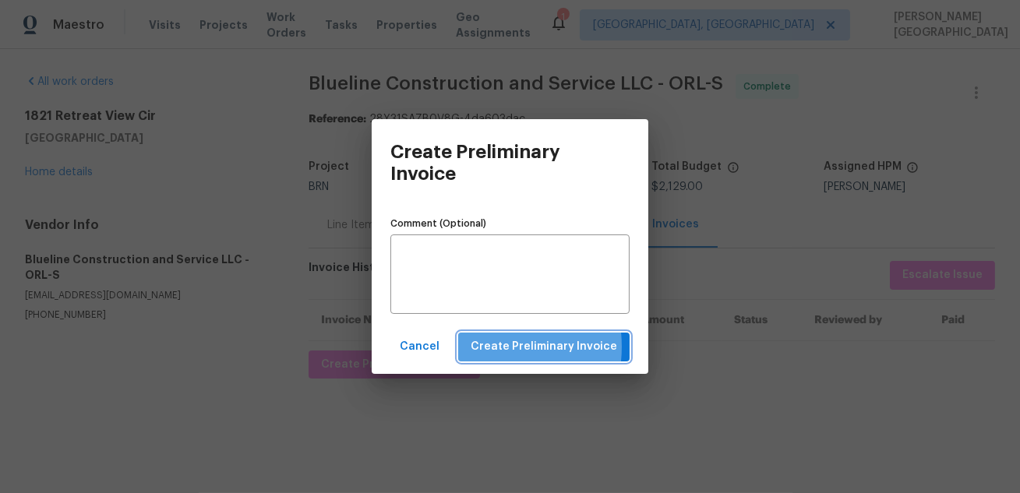
click at [485, 347] on span "Create Preliminary Invoice" at bounding box center [544, 346] width 146 height 19
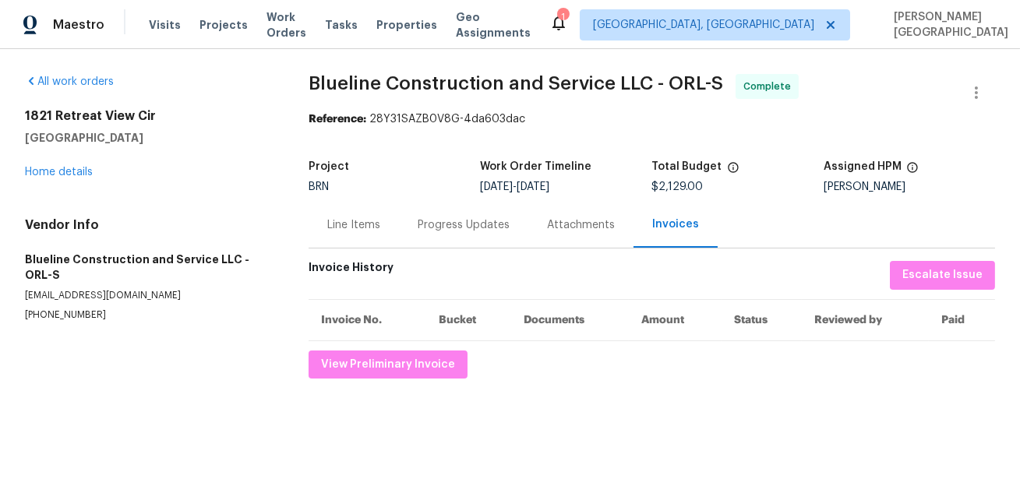
click at [341, 87] on span "Blueline Construction and Service LLC - ORL-S" at bounding box center [516, 83] width 415 height 19
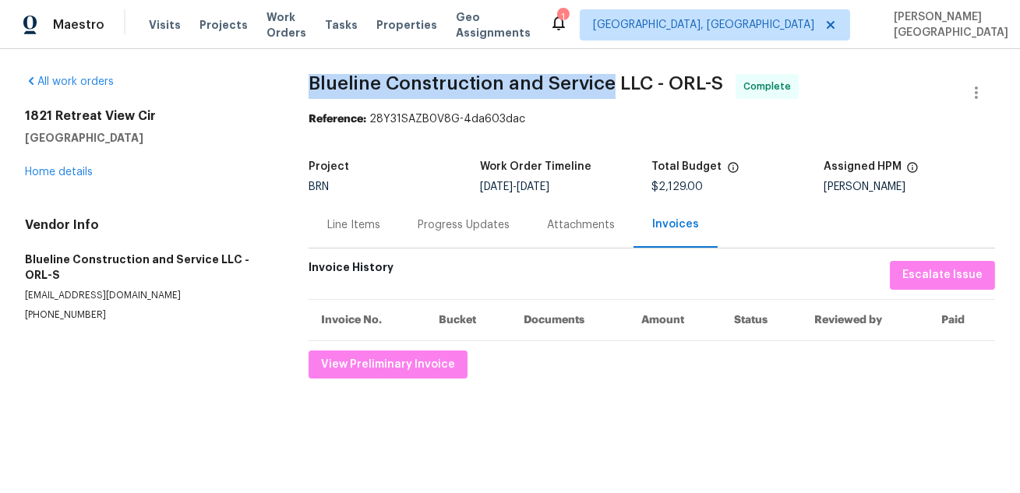
click at [575, 88] on span "Blueline Construction and Service LLC - ORL-S" at bounding box center [516, 83] width 415 height 19
copy span "Blueline Construction and Service"
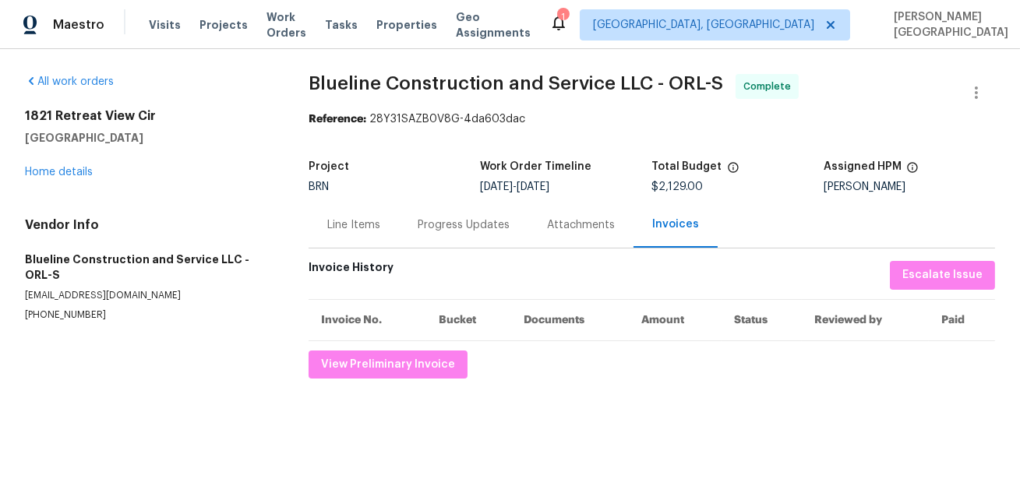
click at [347, 232] on div "Line Items" at bounding box center [353, 225] width 53 height 16
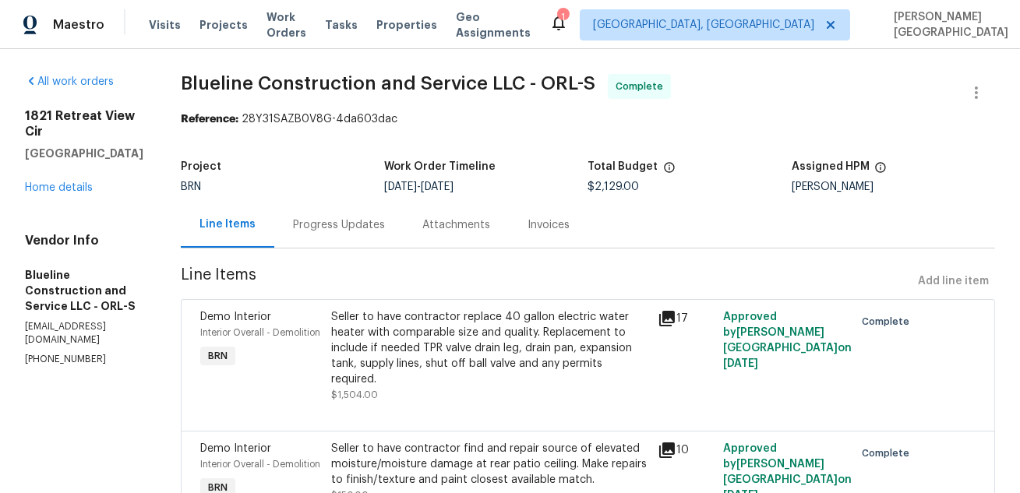
click at [492, 346] on div "Seller to have contractor replace 40 gallon electric water heater with comparab…" at bounding box center [490, 348] width 318 height 78
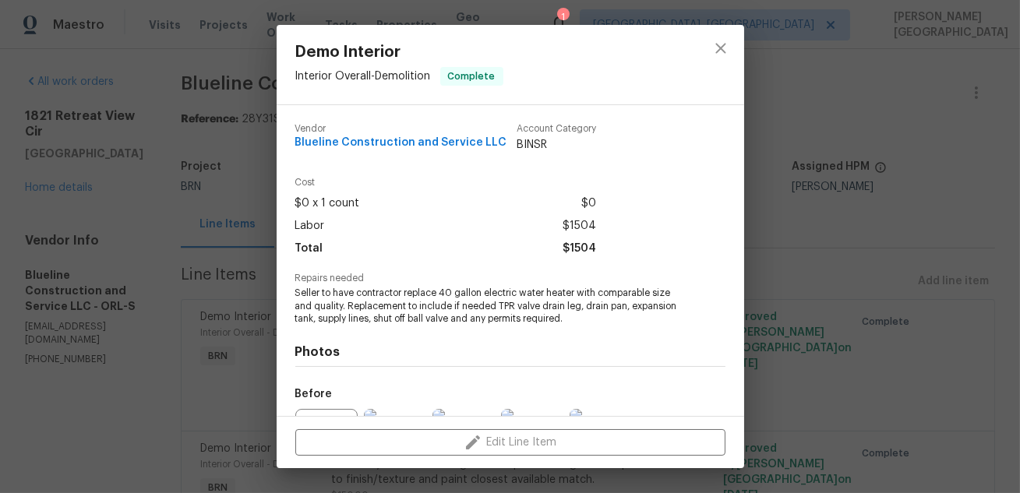
click at [460, 315] on span "Seller to have contractor replace 40 gallon electric water heater with comparab…" at bounding box center [488, 306] width 387 height 39
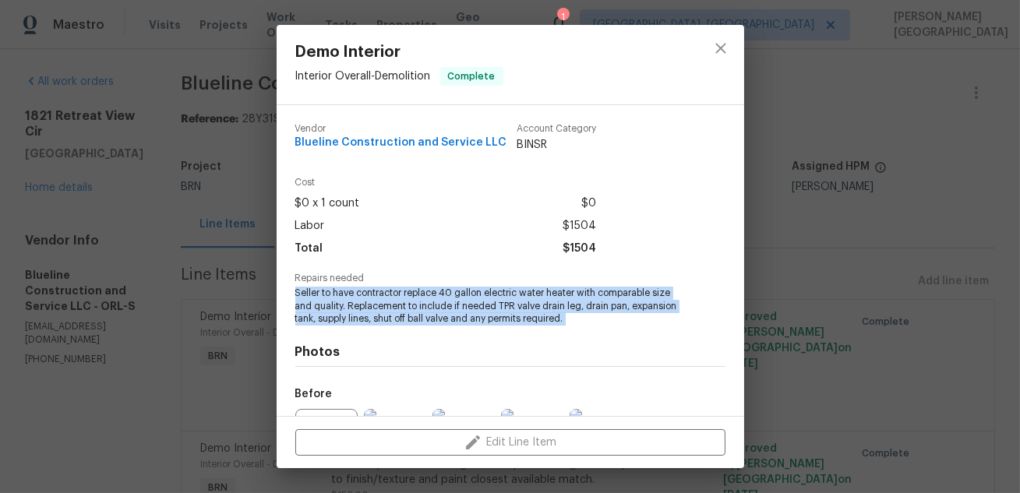
click at [460, 315] on span "Seller to have contractor replace 40 gallon electric water heater with comparab…" at bounding box center [488, 306] width 387 height 39
copy span "Seller to have contractor replace 40 gallon electric water heater with comparab…"
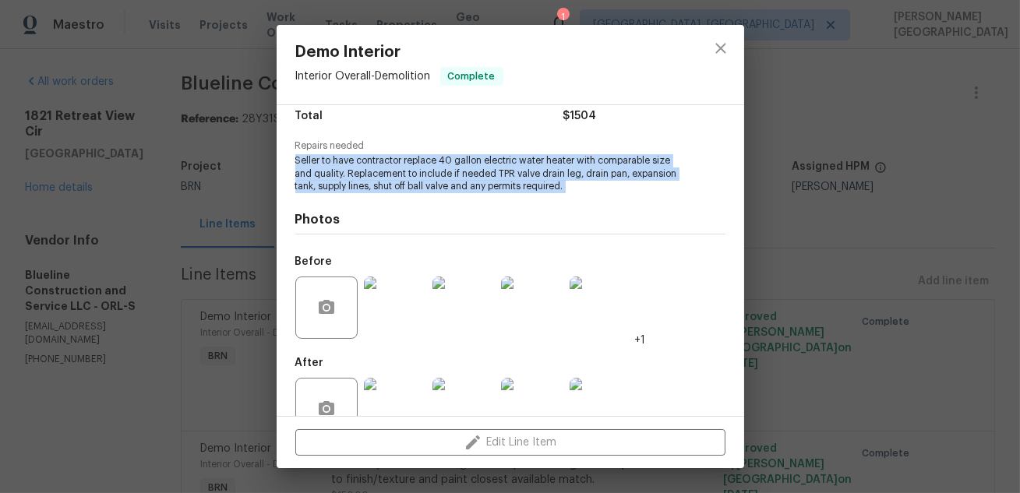
scroll to position [150, 0]
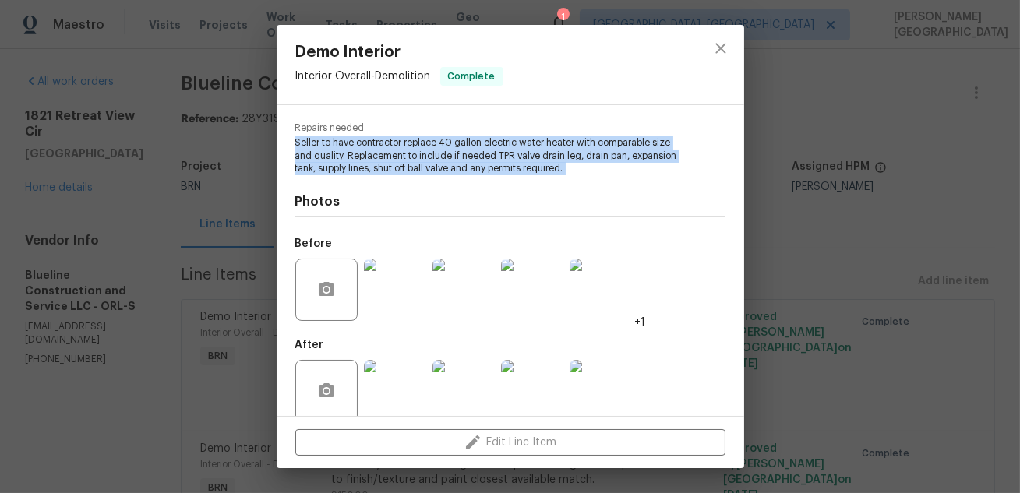
click at [464, 290] on img at bounding box center [463, 290] width 62 height 62
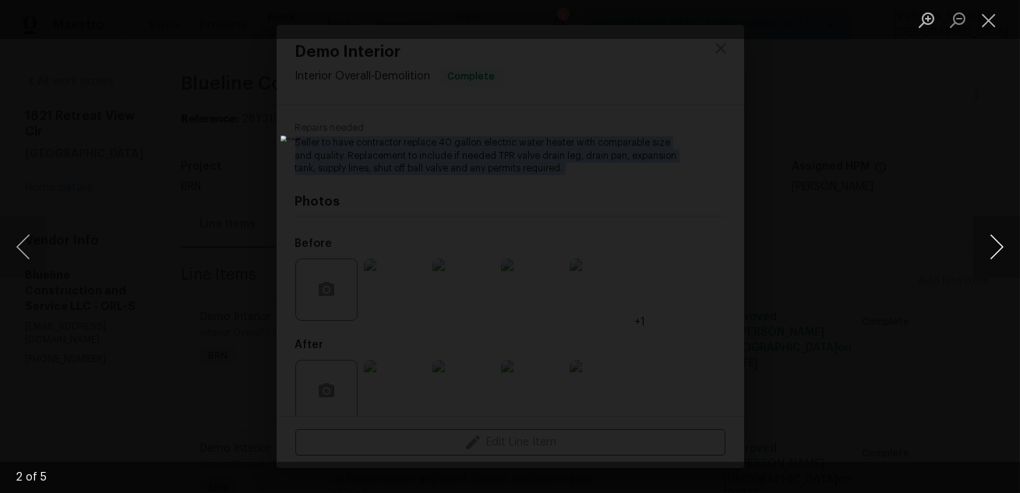
click at [1000, 216] on button "Next image" at bounding box center [996, 247] width 47 height 62
click at [33, 249] on button "Previous image" at bounding box center [23, 247] width 47 height 62
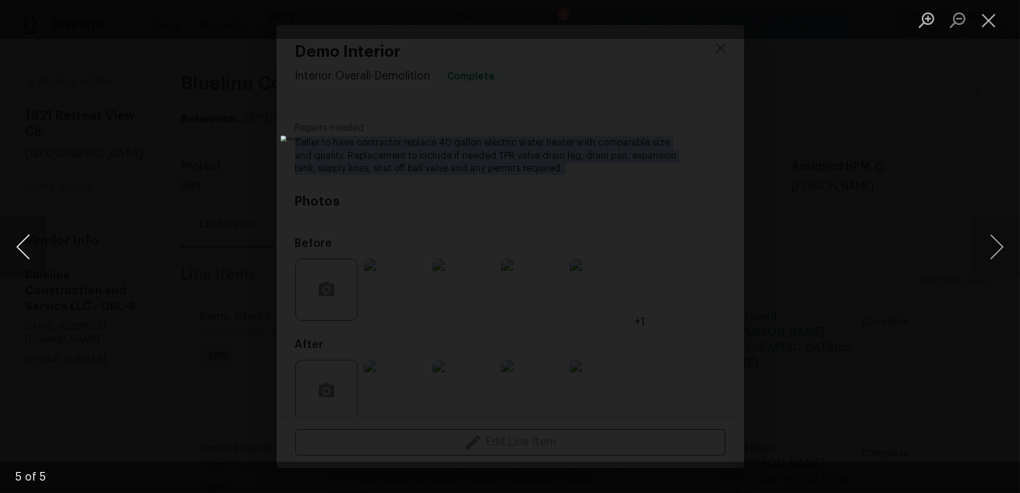
click at [33, 249] on button "Previous image" at bounding box center [23, 247] width 47 height 62
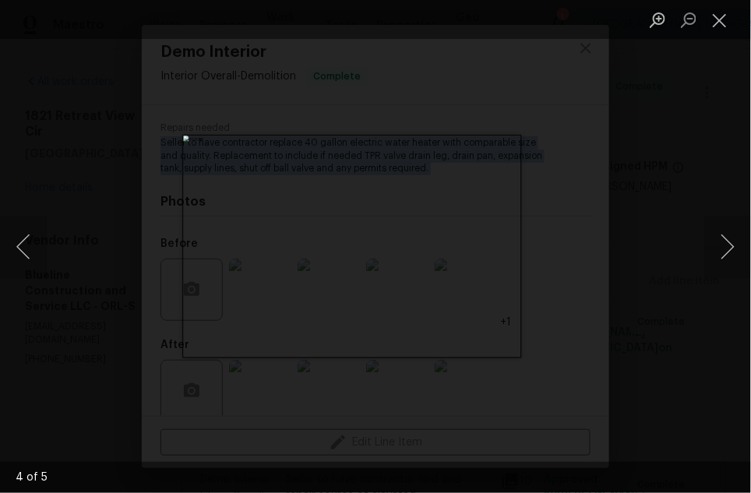
click at [701, 121] on div "Lightbox" at bounding box center [375, 246] width 751 height 493
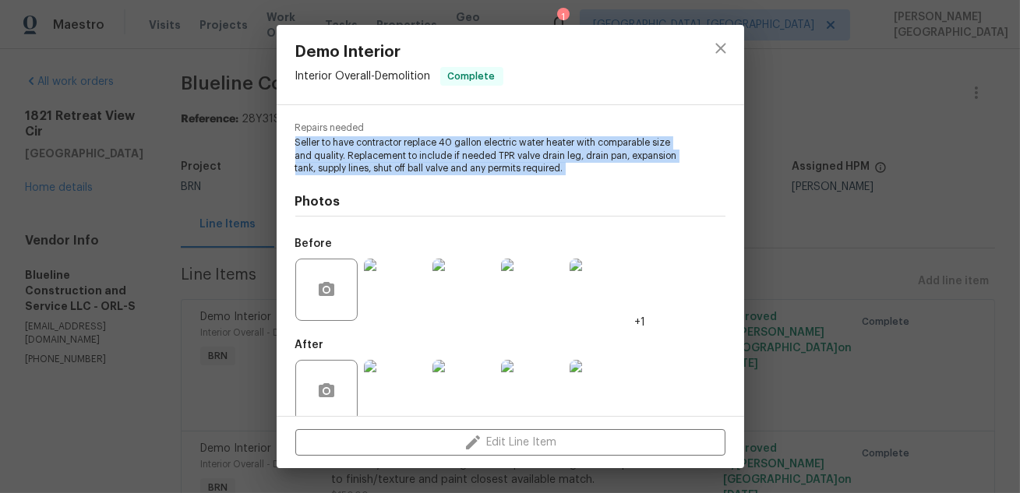
click at [460, 397] on img at bounding box center [463, 391] width 62 height 62
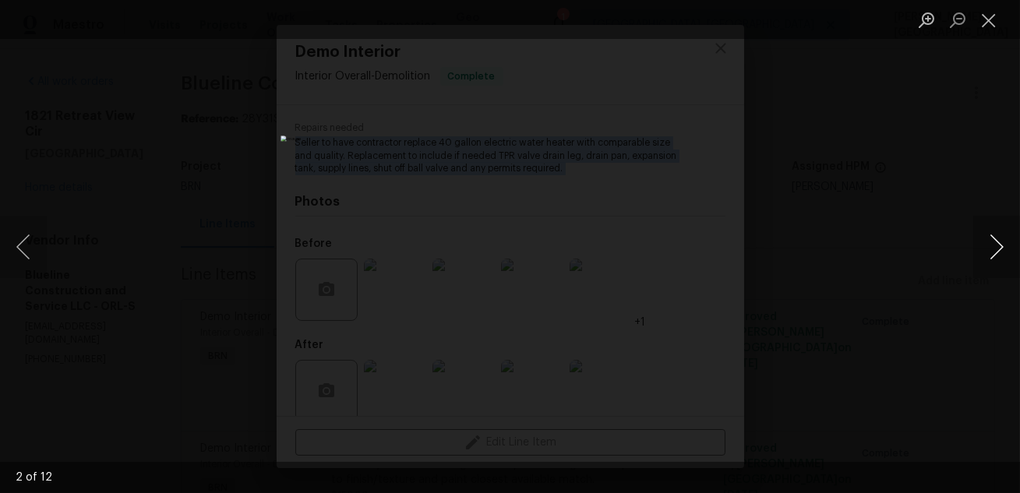
click at [995, 249] on button "Next image" at bounding box center [996, 247] width 47 height 62
click at [995, 250] on button "Next image" at bounding box center [996, 247] width 47 height 62
click at [998, 234] on button "Next image" at bounding box center [996, 247] width 47 height 62
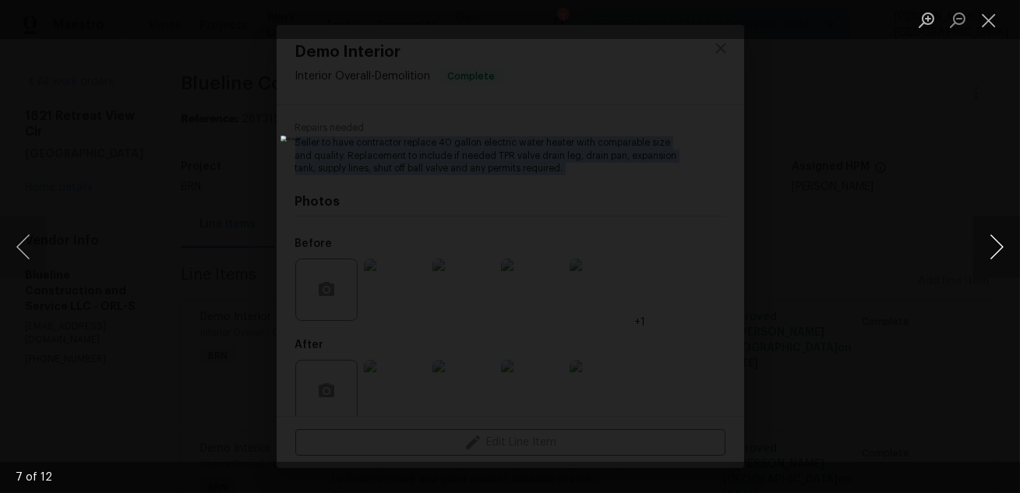
click at [998, 234] on button "Next image" at bounding box center [996, 247] width 47 height 62
click at [988, 245] on button "Next image" at bounding box center [996, 247] width 47 height 62
click at [895, 268] on div "Lightbox" at bounding box center [510, 246] width 1020 height 493
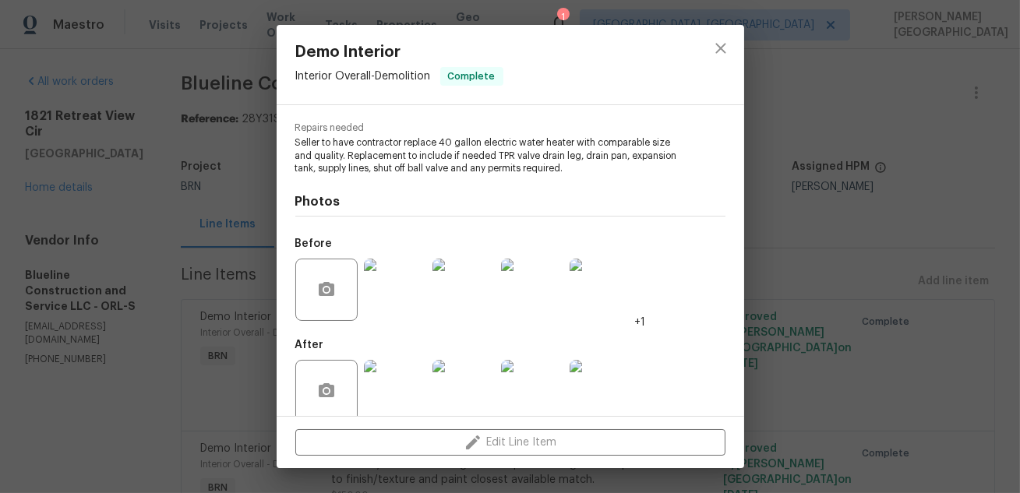
click at [872, 271] on div "Demo Interior Interior Overall - Demolition Complete Vendor Blueline Constructi…" at bounding box center [510, 246] width 1020 height 493
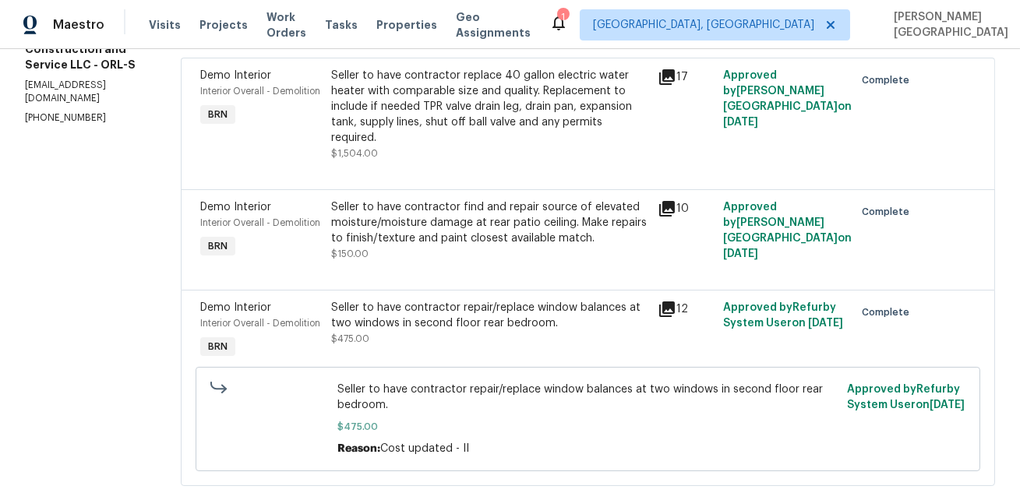
scroll to position [296, 0]
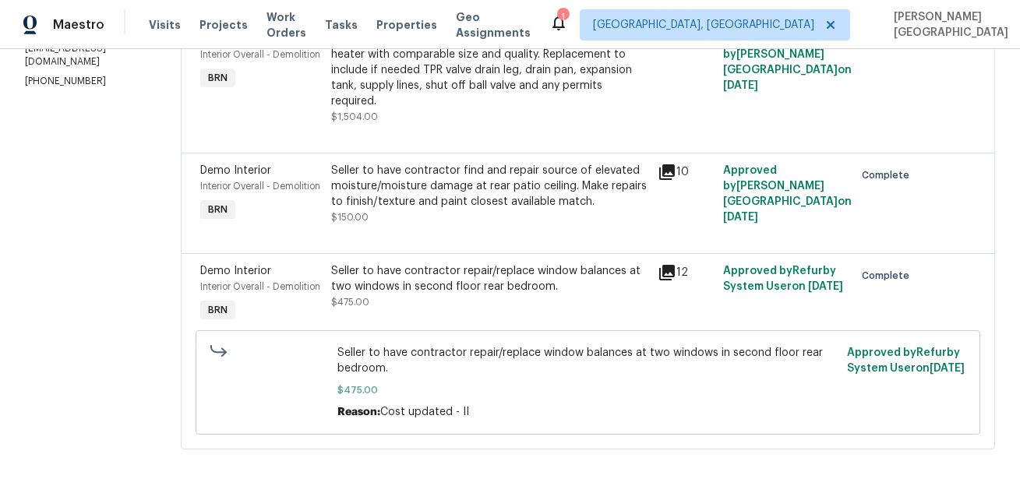
click at [474, 177] on div "Seller to have contractor find and repair source of elevated moisture/moisture …" at bounding box center [490, 186] width 318 height 47
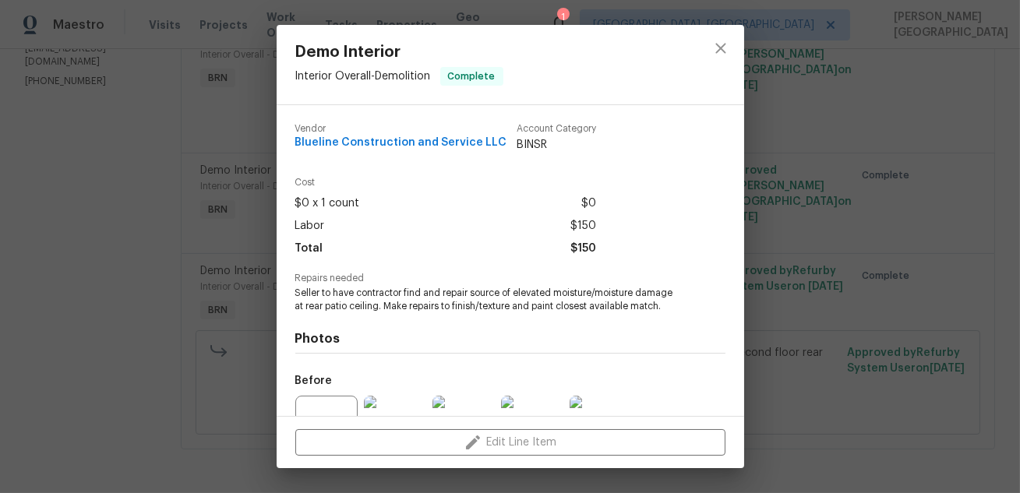
click at [390, 309] on span "Seller to have contractor find and repair source of elevated moisture/moisture …" at bounding box center [488, 300] width 387 height 26
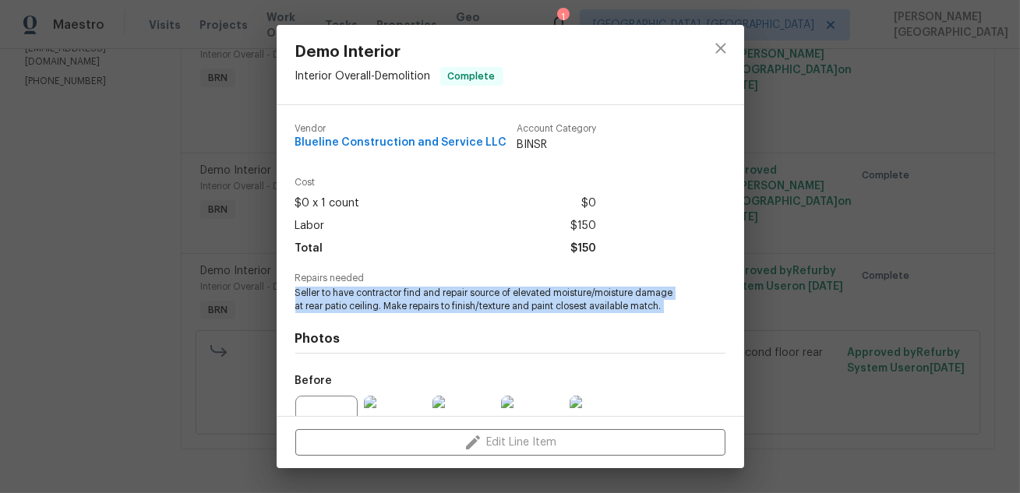
click at [390, 309] on span "Seller to have contractor find and repair source of elevated moisture/moisture …" at bounding box center [488, 300] width 387 height 26
copy span "Seller to have contractor find and repair source of elevated moisture/moisture …"
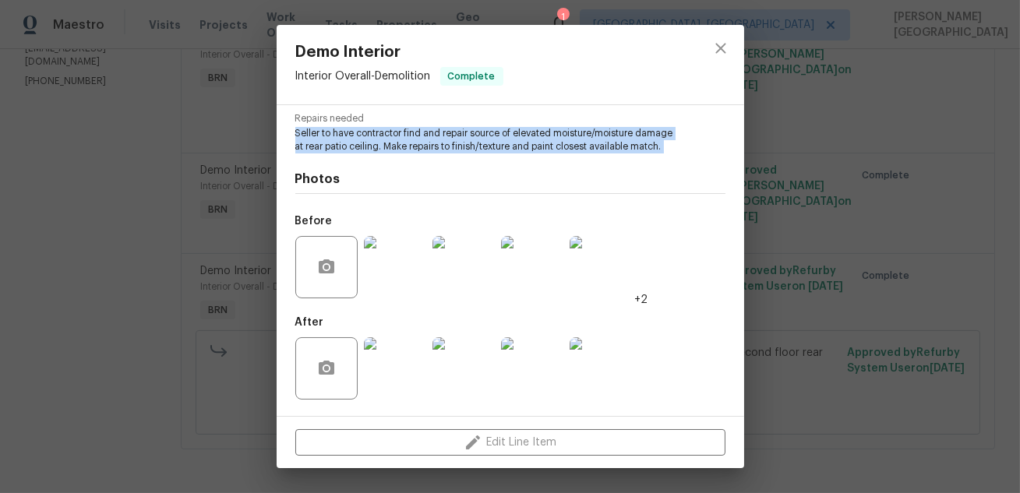
click at [450, 258] on img at bounding box center [463, 267] width 62 height 62
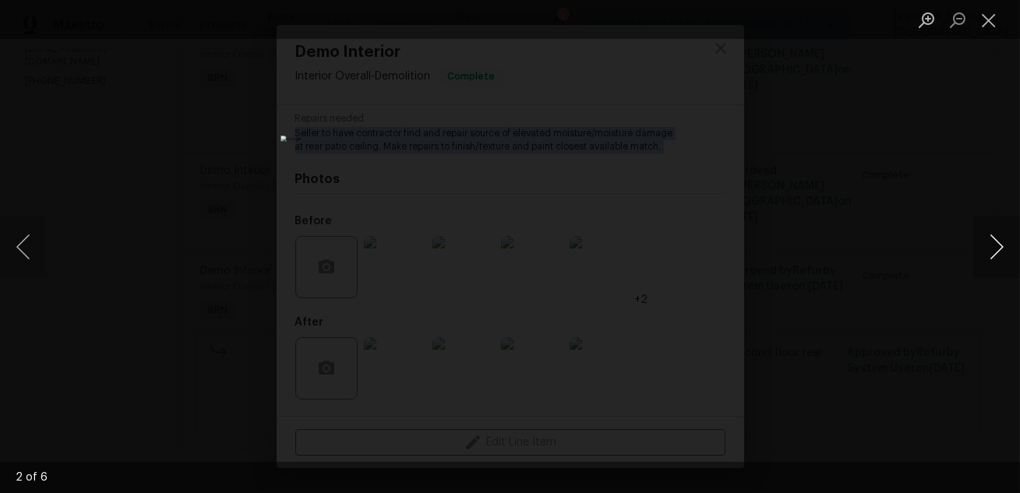
click at [991, 251] on button "Next image" at bounding box center [996, 247] width 47 height 62
click at [991, 252] on button "Next image" at bounding box center [996, 247] width 47 height 62
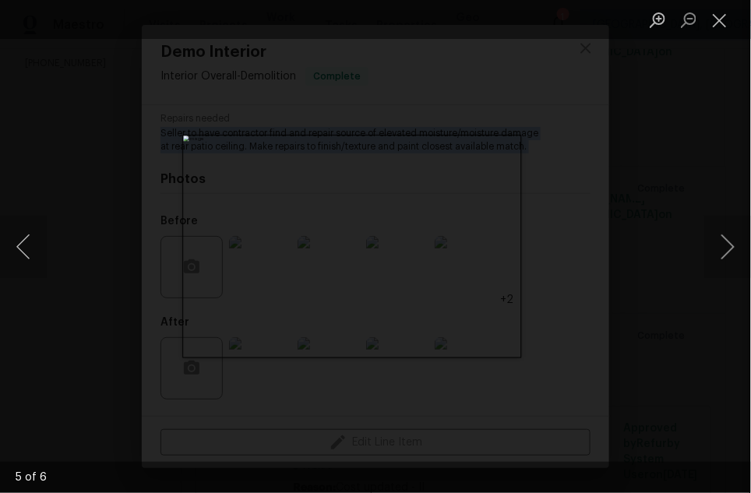
click at [647, 221] on div "Lightbox" at bounding box center [375, 246] width 751 height 493
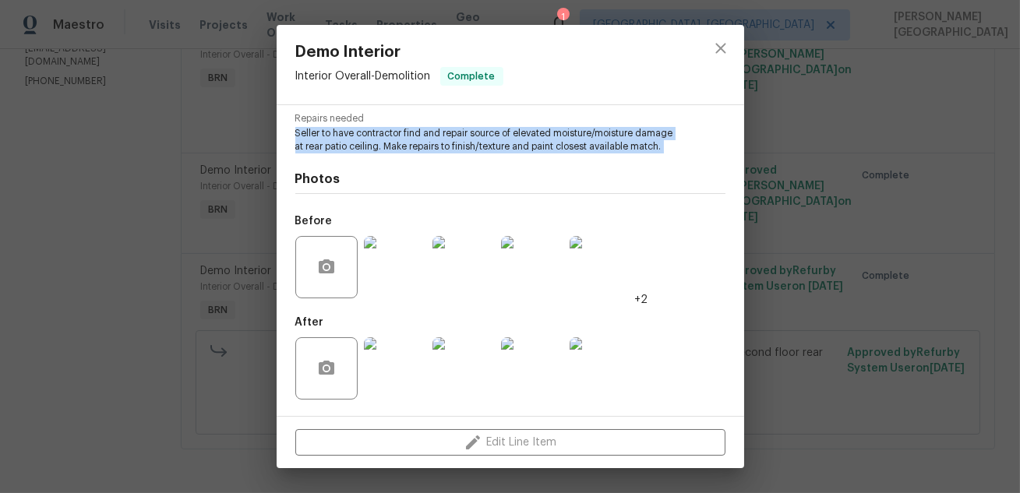
click at [471, 372] on img at bounding box center [463, 368] width 62 height 62
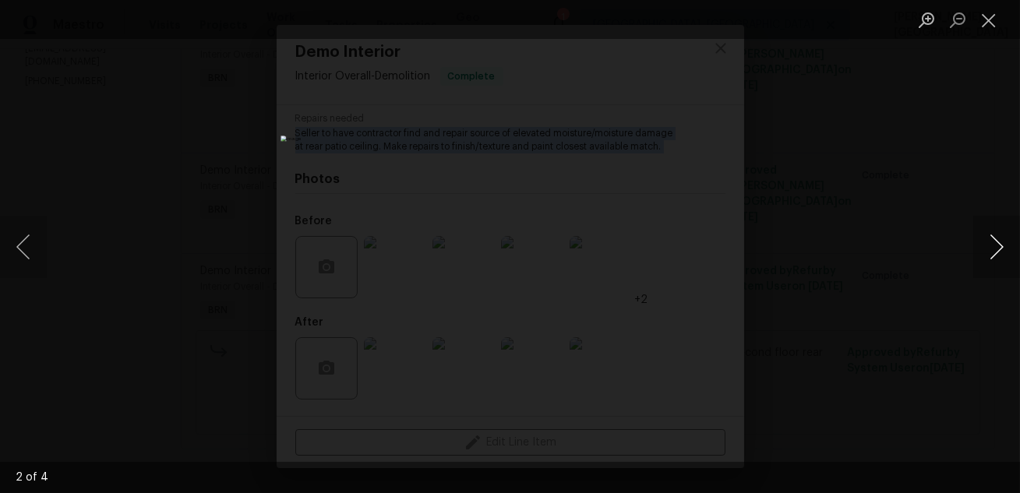
click at [991, 250] on button "Next image" at bounding box center [996, 247] width 47 height 62
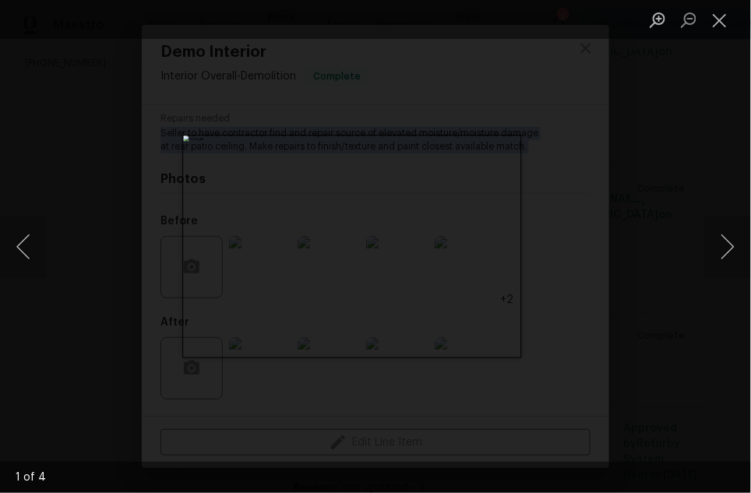
click at [590, 174] on div "Lightbox" at bounding box center [375, 246] width 751 height 493
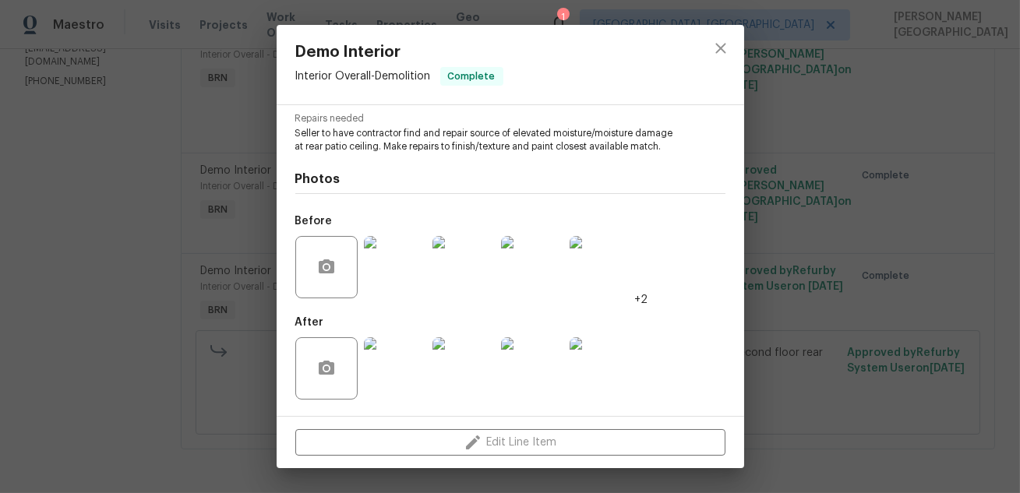
click at [805, 217] on div "Demo Interior Interior Overall - Demolition Complete Vendor Blueline Constructi…" at bounding box center [510, 246] width 1020 height 493
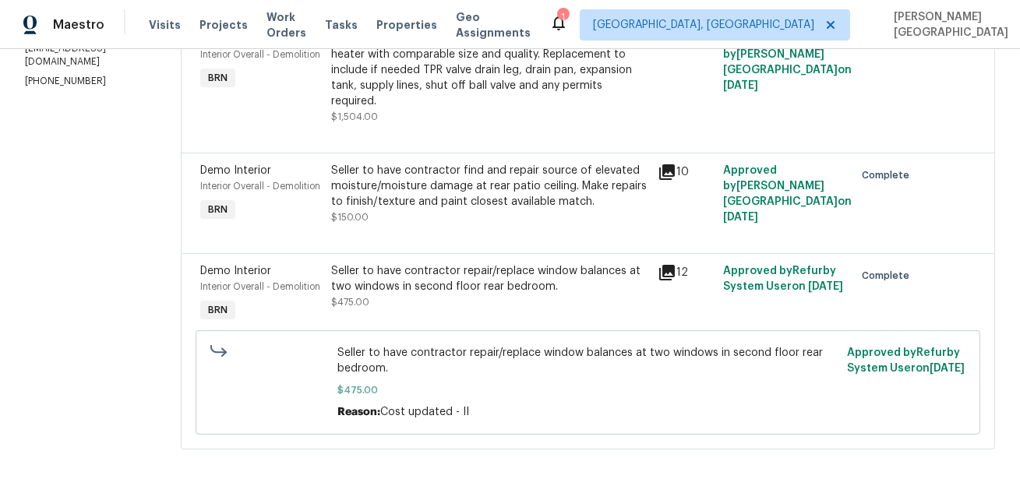
click at [467, 281] on div "Seller to have contractor repair/replace window balances at two windows in seco…" at bounding box center [490, 278] width 318 height 31
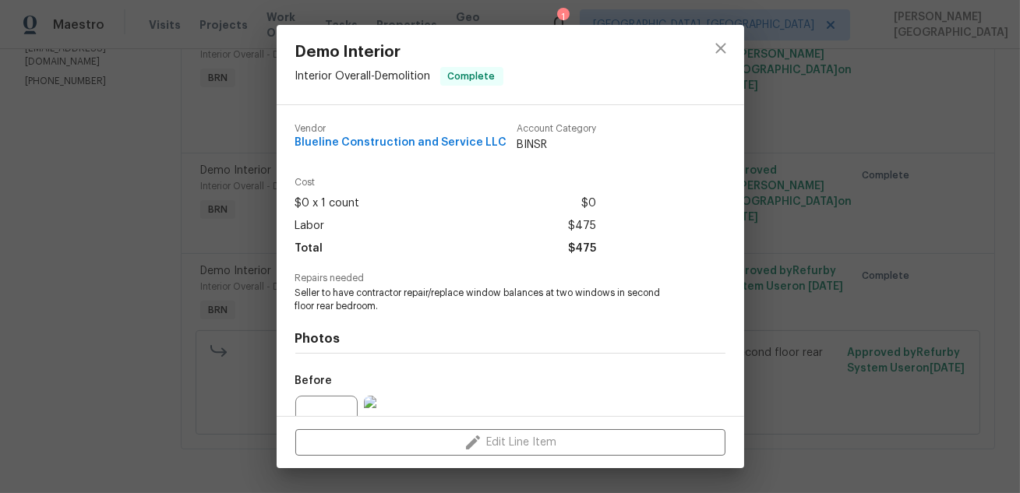
click at [418, 306] on span "Seller to have contractor repair/replace window balances at two windows in seco…" at bounding box center [488, 300] width 387 height 26
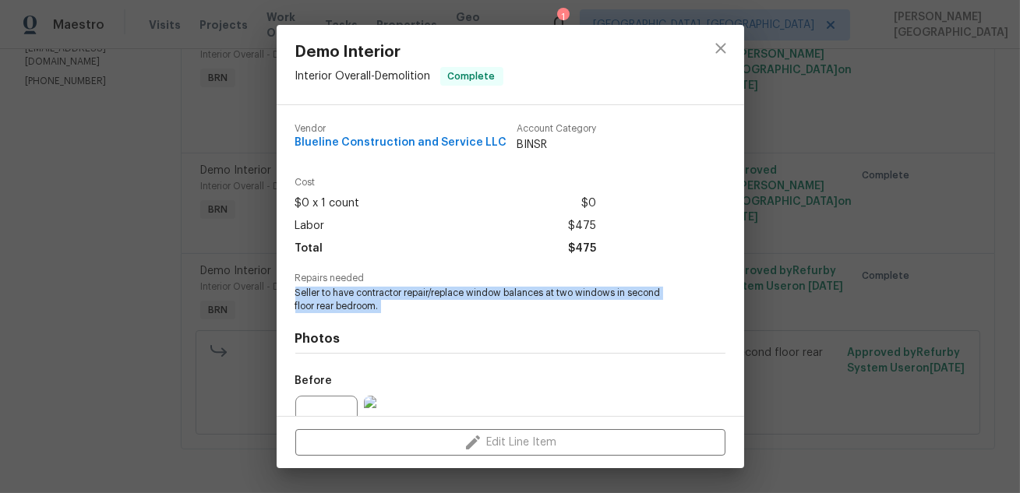
click at [418, 306] on span "Seller to have contractor repair/replace window balances at two windows in seco…" at bounding box center [488, 300] width 387 height 26
copy span "Seller to have contractor repair/replace window balances at two windows in seco…"
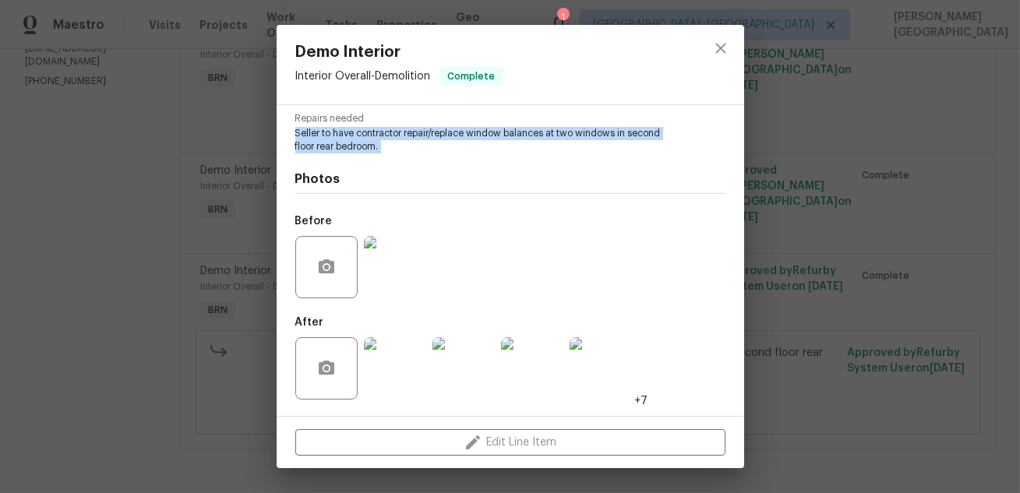
click at [386, 249] on img at bounding box center [395, 267] width 62 height 62
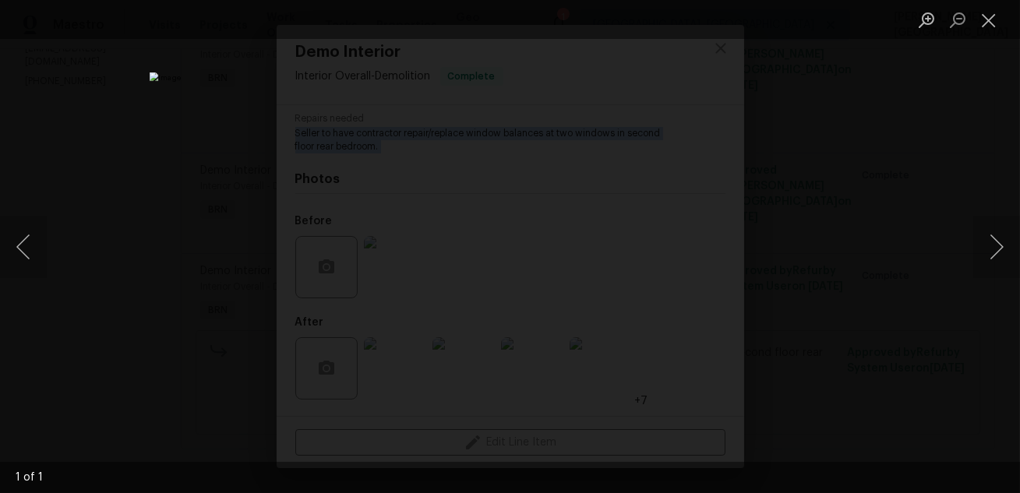
click at [919, 198] on div "Lightbox" at bounding box center [510, 246] width 1020 height 493
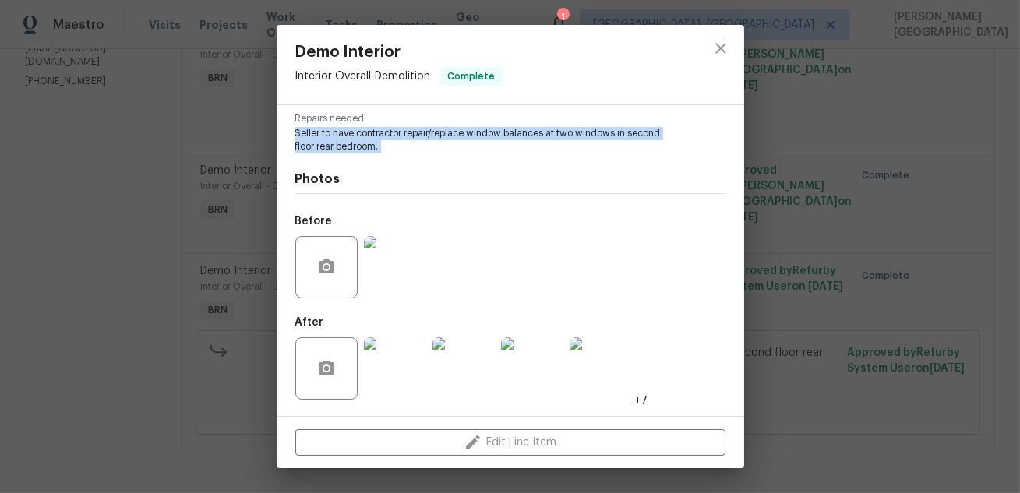
click at [453, 376] on img at bounding box center [463, 368] width 62 height 62
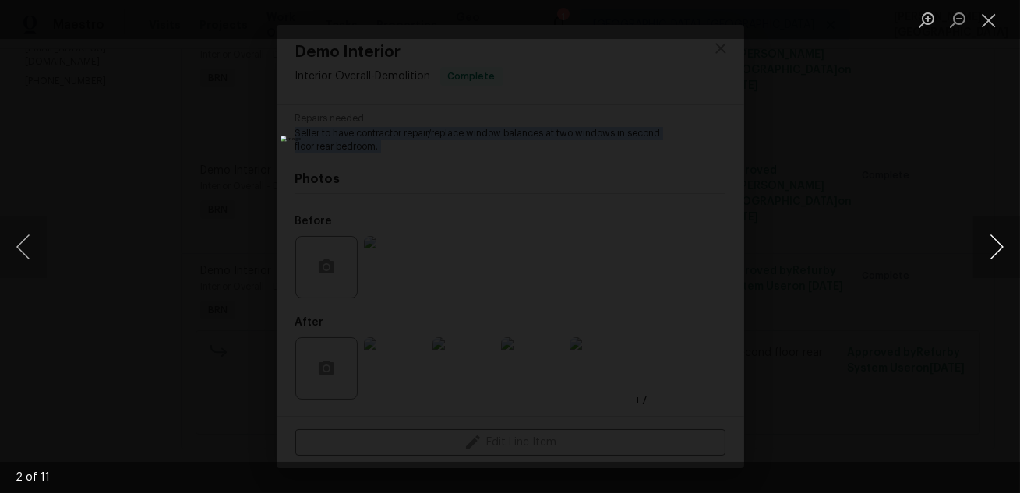
click at [993, 257] on button "Next image" at bounding box center [996, 247] width 47 height 62
click at [993, 259] on button "Next image" at bounding box center [996, 247] width 47 height 62
click at [993, 260] on button "Next image" at bounding box center [996, 247] width 47 height 62
click at [999, 250] on button "Next image" at bounding box center [996, 247] width 47 height 62
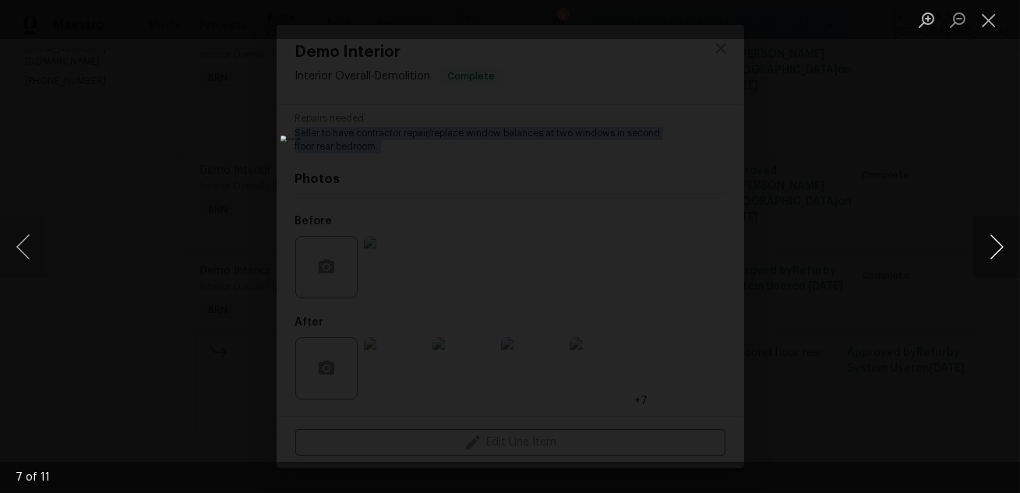
click at [999, 250] on button "Next image" at bounding box center [996, 247] width 47 height 62
click at [990, 253] on button "Next image" at bounding box center [996, 247] width 47 height 62
click at [992, 257] on button "Next image" at bounding box center [996, 247] width 47 height 62
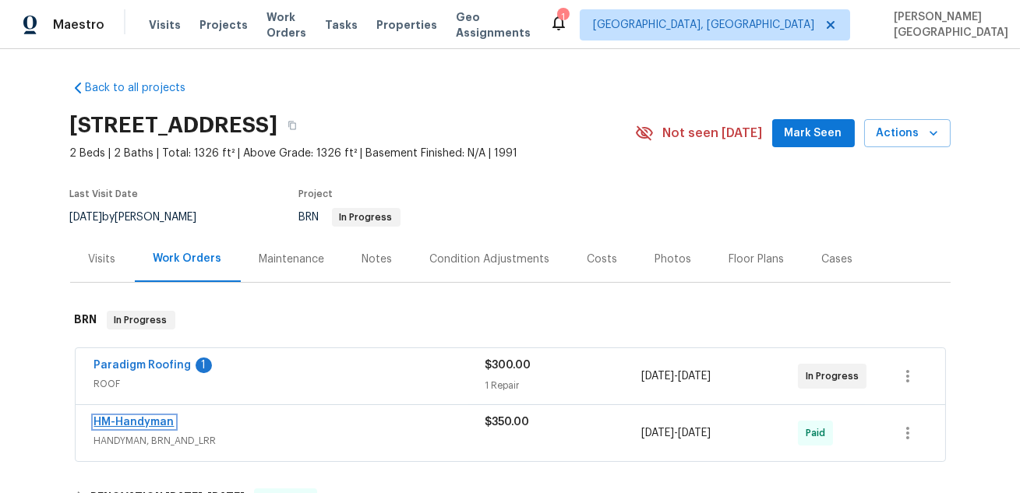
click at [144, 420] on link "HM-Handyman" at bounding box center [134, 422] width 80 height 11
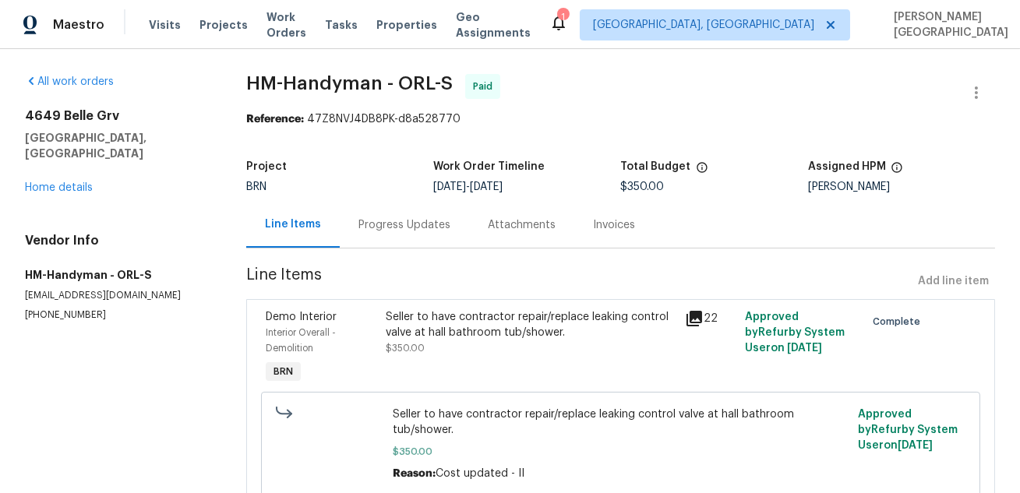
click at [426, 235] on div "Progress Updates" at bounding box center [404, 225] width 129 height 46
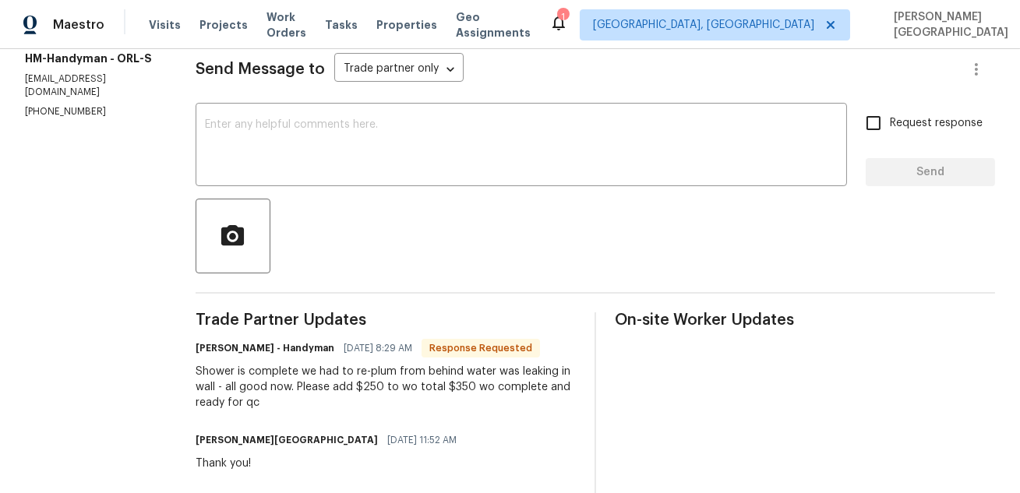
scroll to position [209, 0]
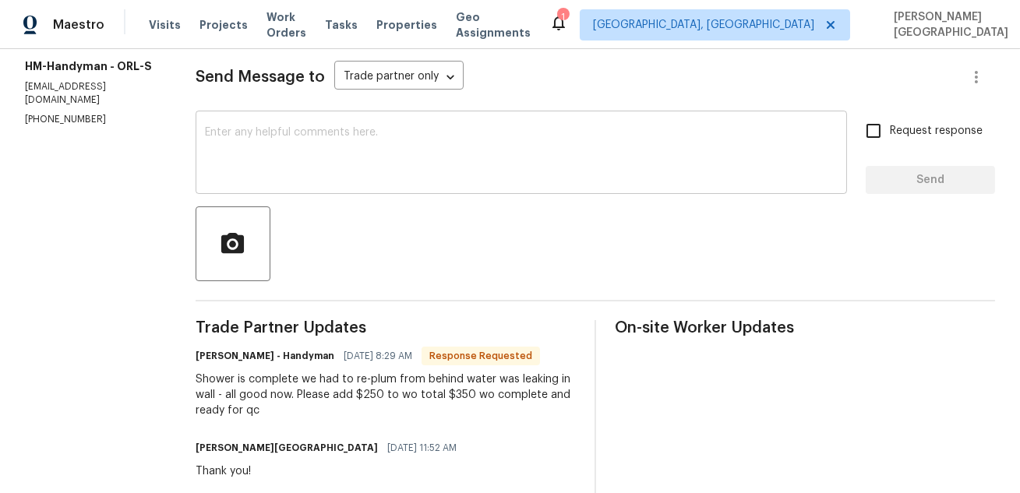
click at [310, 174] on textarea at bounding box center [521, 154] width 633 height 55
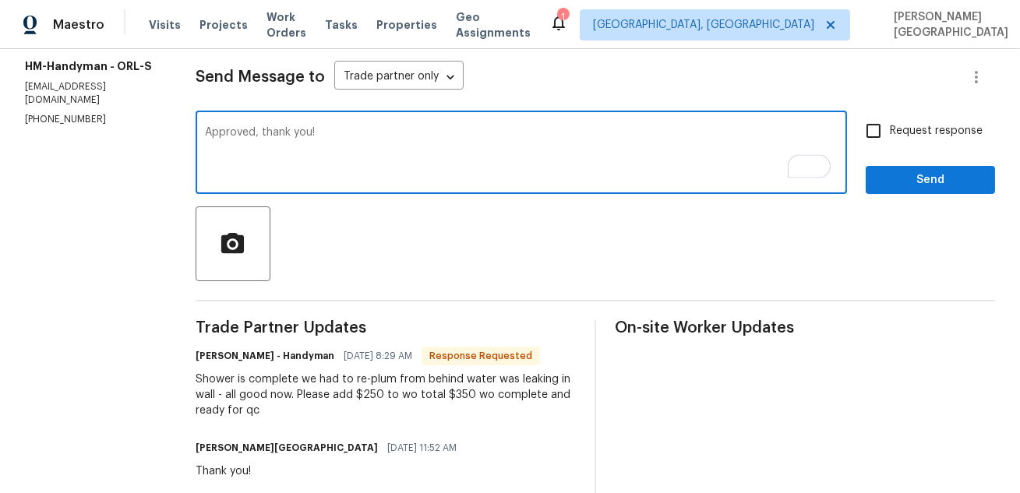
type textarea "Approved, thank you!"
click at [910, 131] on span "Request response" at bounding box center [936, 131] width 93 height 16
click at [890, 131] on input "Request response" at bounding box center [873, 131] width 33 height 33
checkbox input "true"
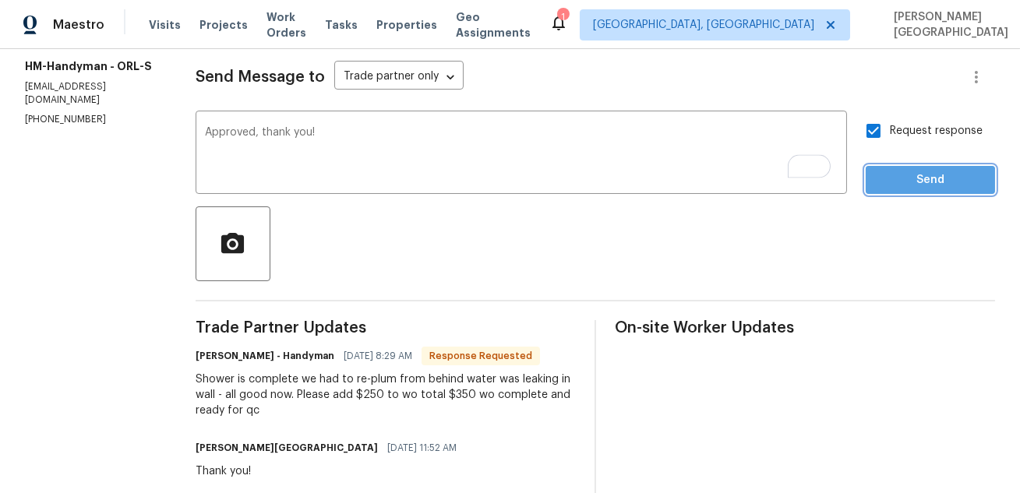
click at [919, 185] on span "Send" at bounding box center [930, 180] width 104 height 19
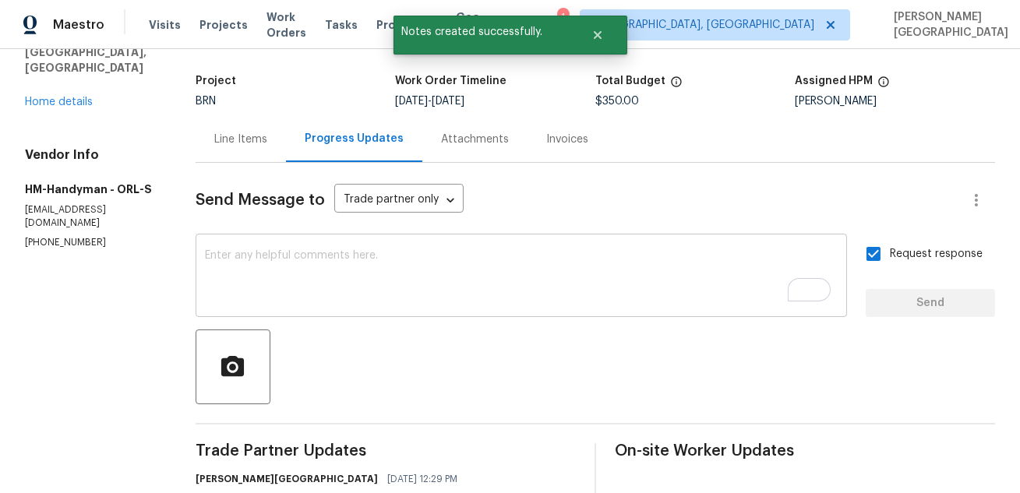
scroll to position [32, 0]
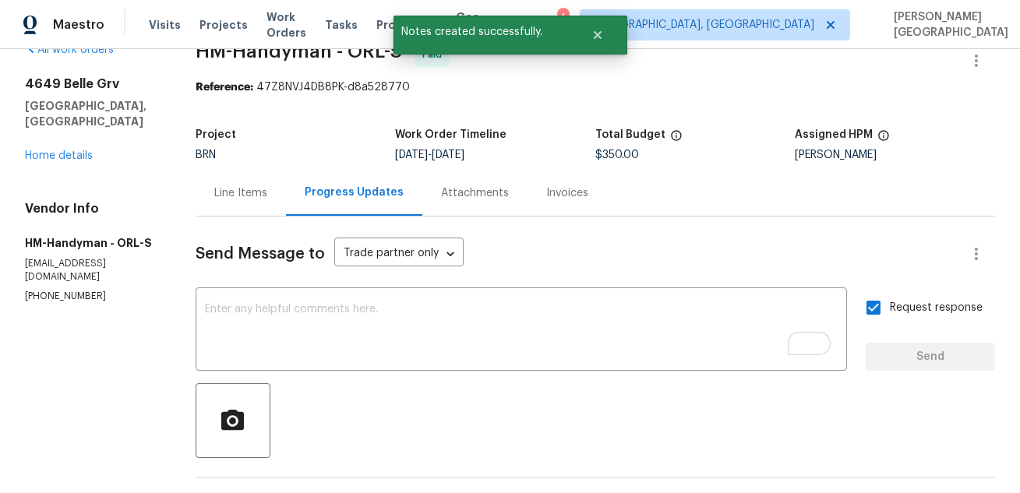
click at [64, 146] on div "4649 Belle Grv Leesburg, FL 34748 Home details" at bounding box center [91, 119] width 133 height 87
click at [75, 150] on link "Home details" at bounding box center [59, 155] width 68 height 11
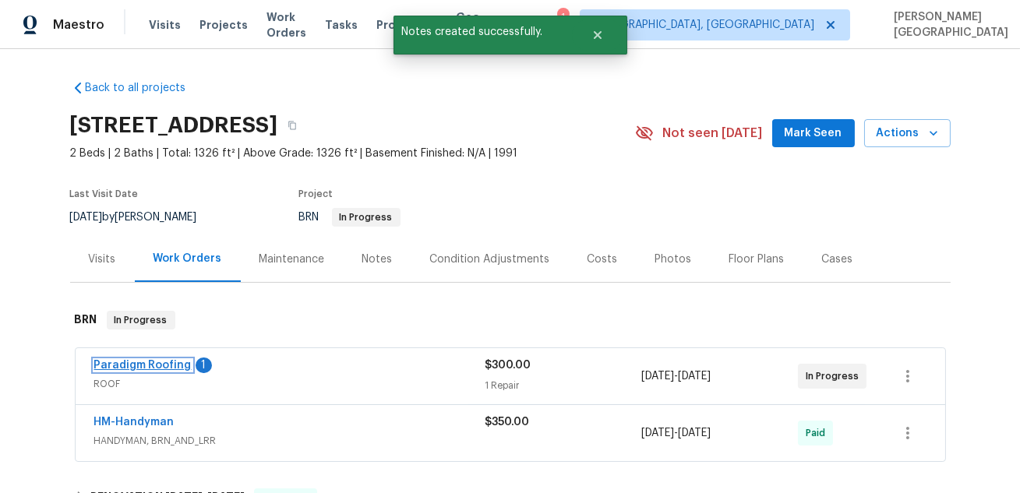
click at [178, 366] on link "Paradigm Roofing" at bounding box center [142, 365] width 97 height 11
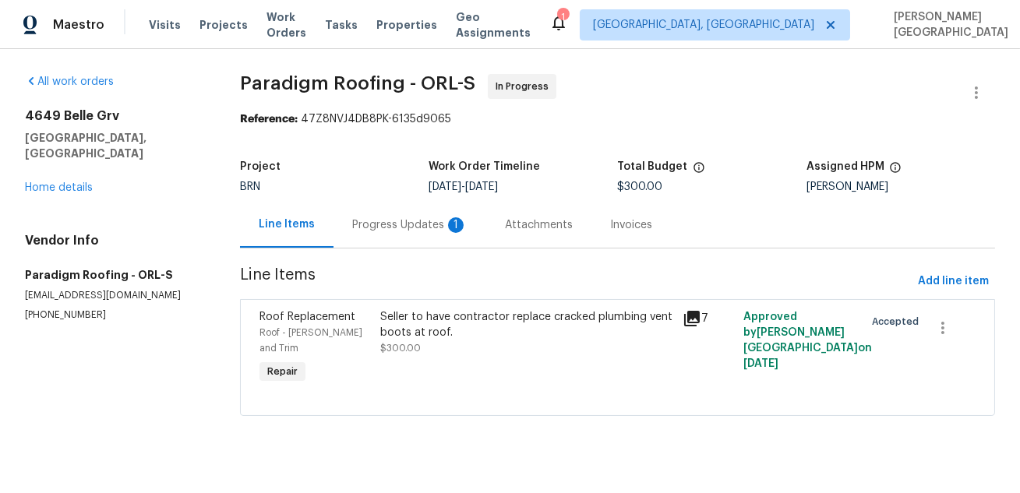
click at [393, 235] on div "Progress Updates 1" at bounding box center [409, 225] width 153 height 46
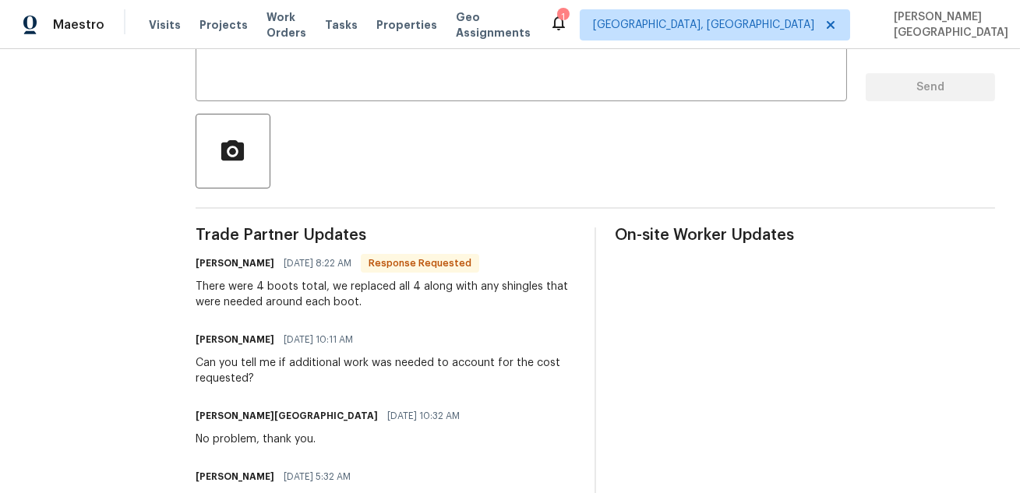
scroll to position [268, 0]
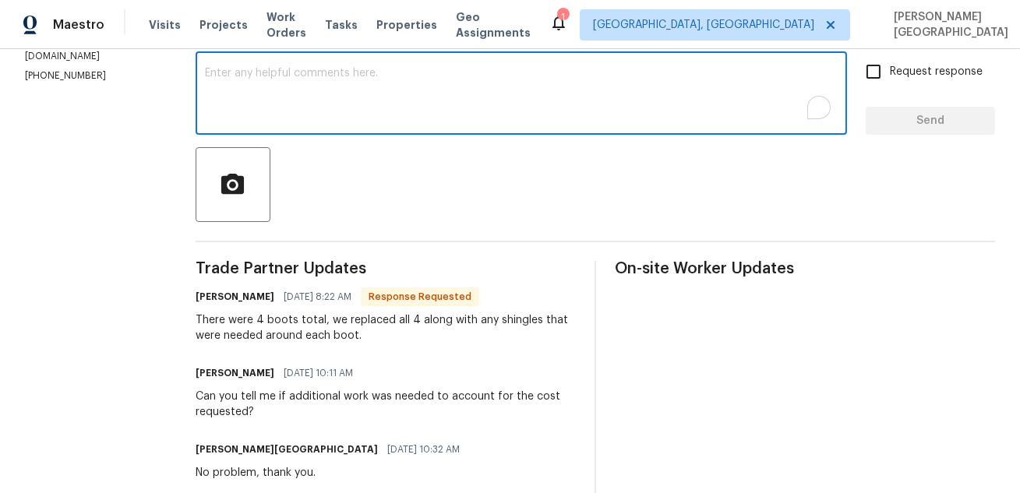
click at [285, 106] on textarea "To enrich screen reader interactions, please activate Accessibility in Grammarl…" at bounding box center [521, 95] width 633 height 55
type textarea "When will this be completed?"
click at [892, 70] on span "Request response" at bounding box center [936, 72] width 93 height 16
click at [890, 70] on input "Request response" at bounding box center [873, 71] width 33 height 33
checkbox input "true"
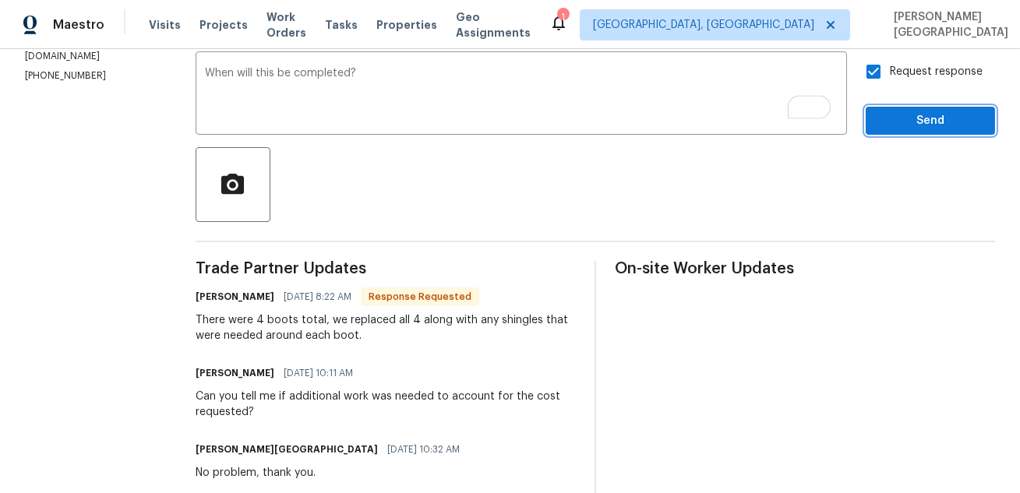
click at [905, 108] on button "Send" at bounding box center [930, 121] width 129 height 29
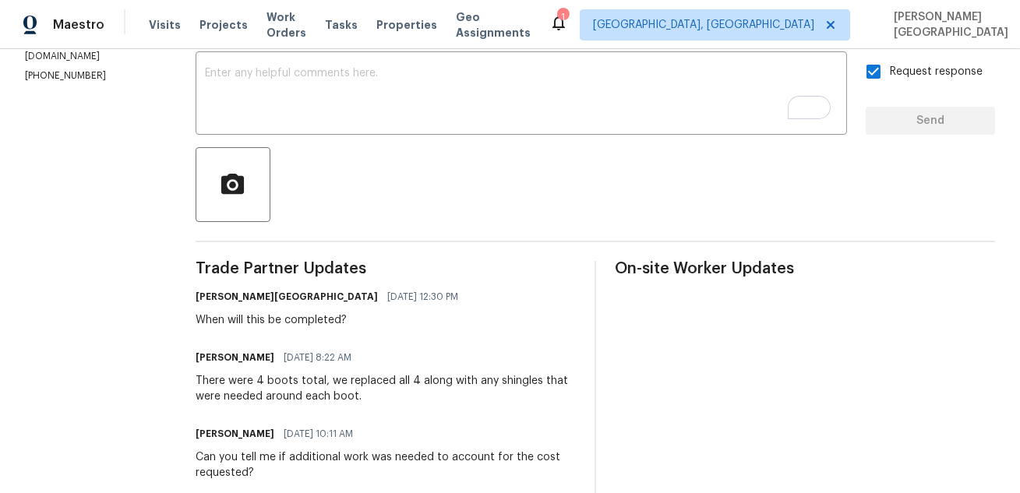
scroll to position [0, 0]
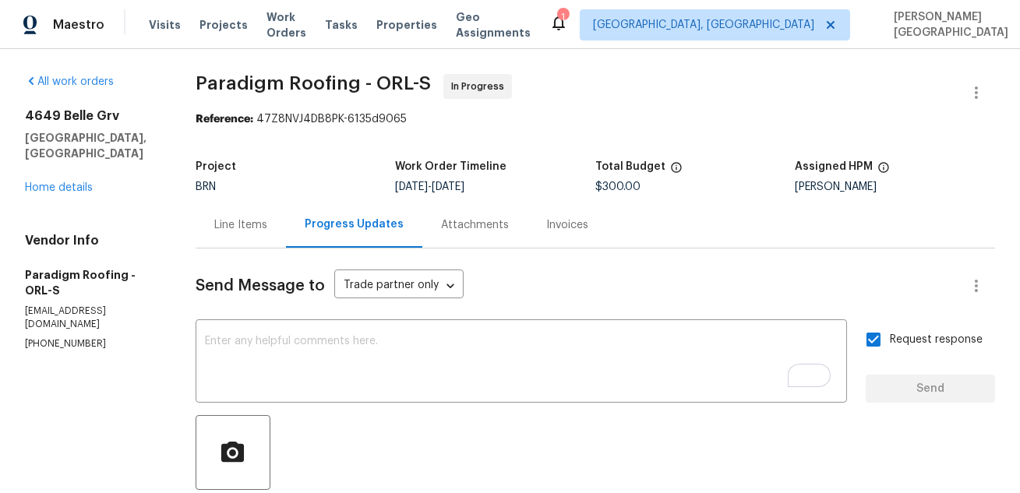
click at [259, 92] on span "Paradigm Roofing - ORL-S" at bounding box center [313, 83] width 235 height 19
click at [315, 92] on span "Paradigm Roofing - ORL-S" at bounding box center [313, 83] width 235 height 19
copy span "Paradigm Roofing"
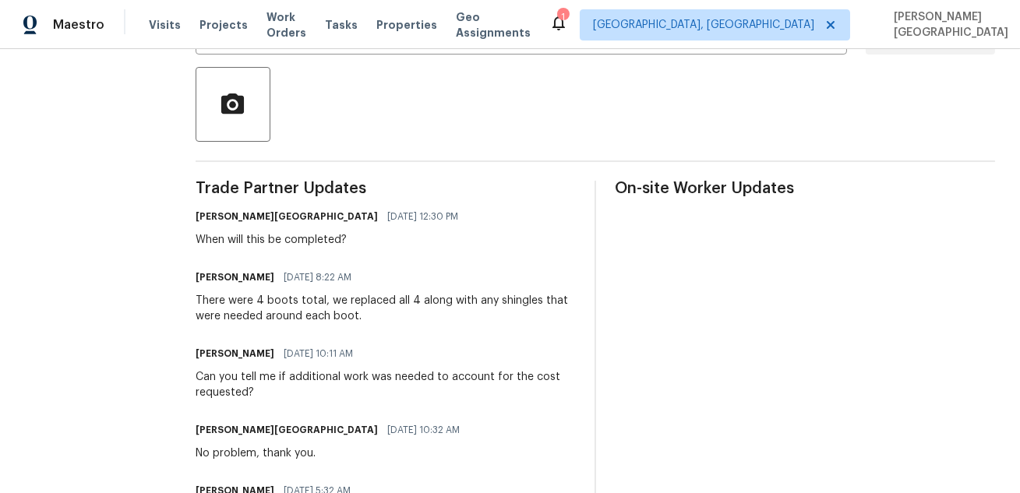
scroll to position [432, 0]
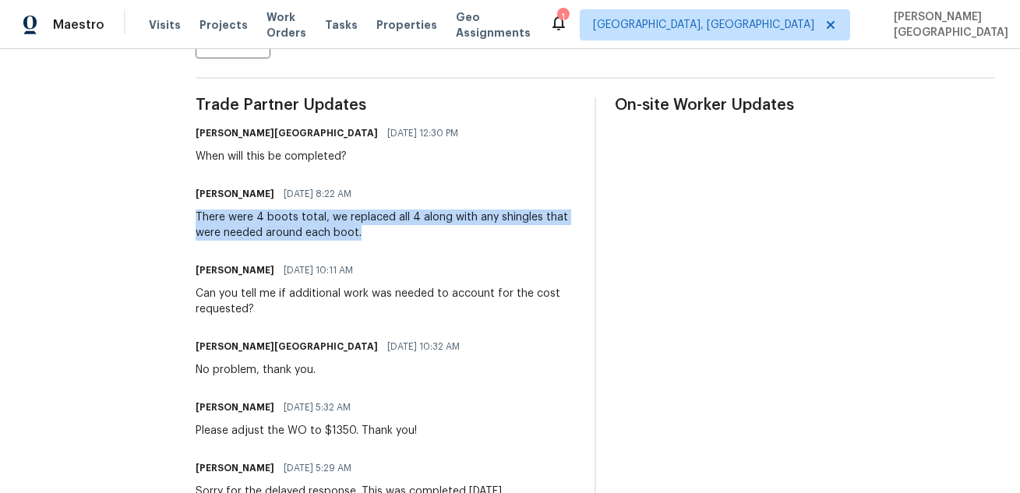
drag, startPoint x: 196, startPoint y: 217, endPoint x: 390, endPoint y: 229, distance: 193.6
click at [390, 229] on div "All work orders 4649 Belle Grv Leesburg, FL 34748 Home details Vendor Info Para…" at bounding box center [510, 384] width 1020 height 1535
copy div "There were 4 boots total, we replaced all 4 along with any shingles that were n…"
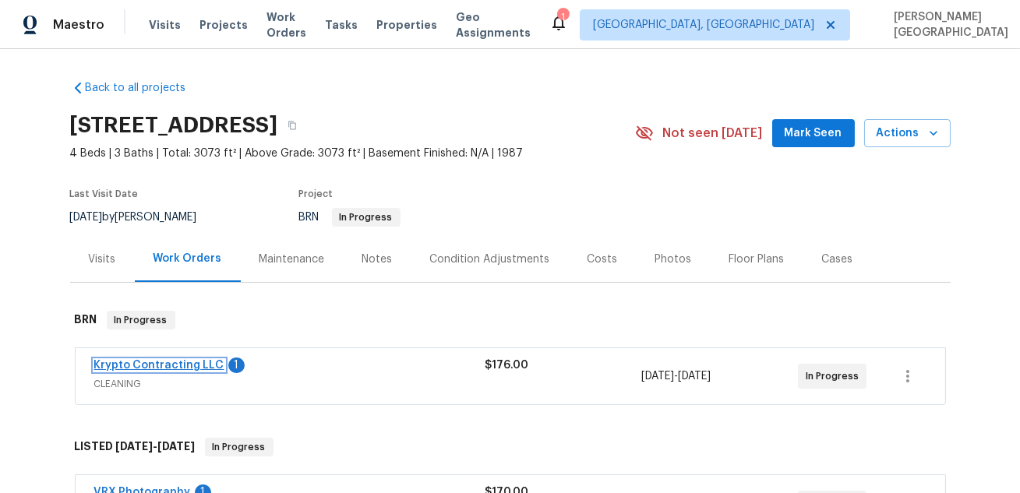
click at [148, 367] on link "Krypto Contracting LLC" at bounding box center [159, 365] width 130 height 11
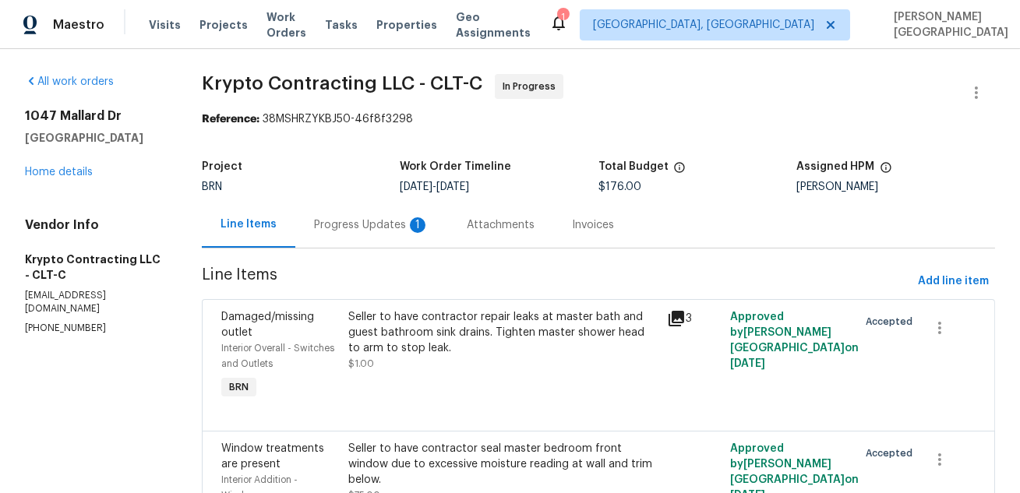
click at [400, 244] on div "Progress Updates 1" at bounding box center [371, 225] width 153 height 46
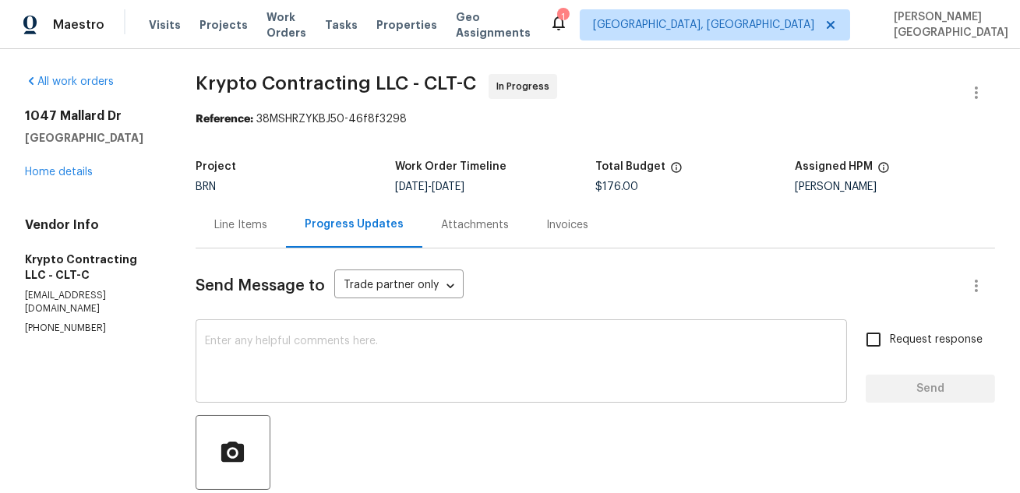
click at [252, 339] on textarea at bounding box center [521, 363] width 633 height 55
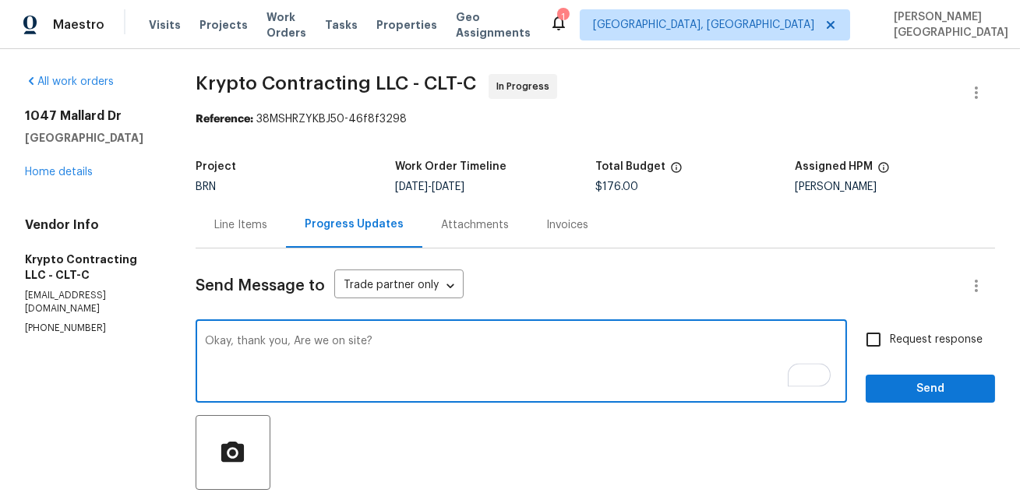
click at [292, 340] on textarea "Okay, thank you, Are we on site?" at bounding box center [521, 363] width 633 height 55
type textarea "Okay, thank you. Are we on site?"
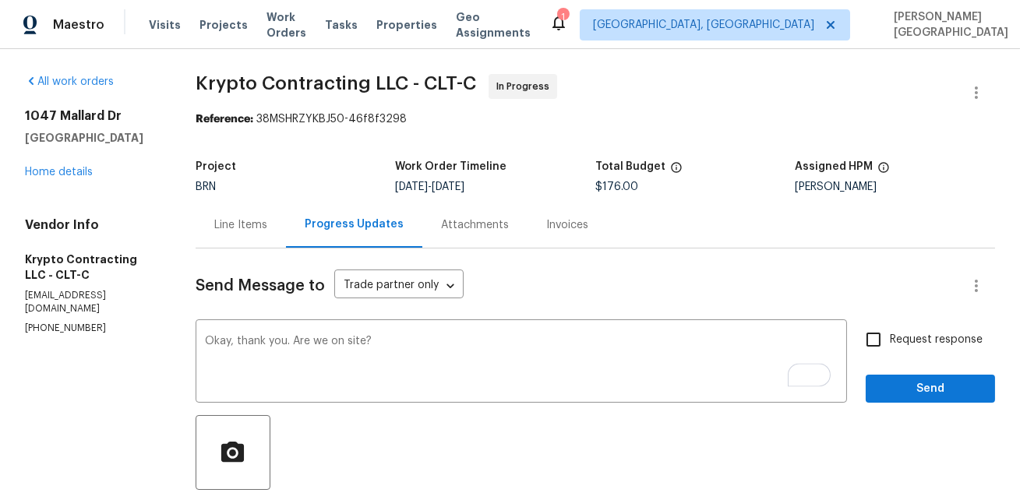
click at [908, 338] on span "Request response" at bounding box center [936, 340] width 93 height 16
click at [890, 338] on input "Request response" at bounding box center [873, 339] width 33 height 33
checkbox input "true"
click at [908, 404] on div "Send Message to Trade partner only Trade partner only ​ Okay, thank you. Are we…" at bounding box center [595, 493] width 799 height 489
click at [908, 400] on button "Send" at bounding box center [930, 389] width 129 height 29
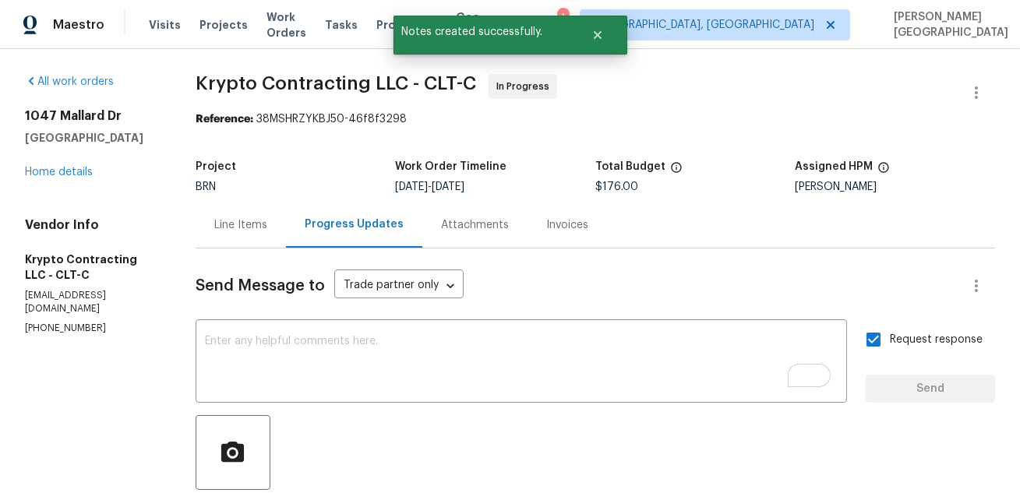
click at [220, 76] on span "Krypto Contracting LLC - CLT-C" at bounding box center [336, 83] width 280 height 19
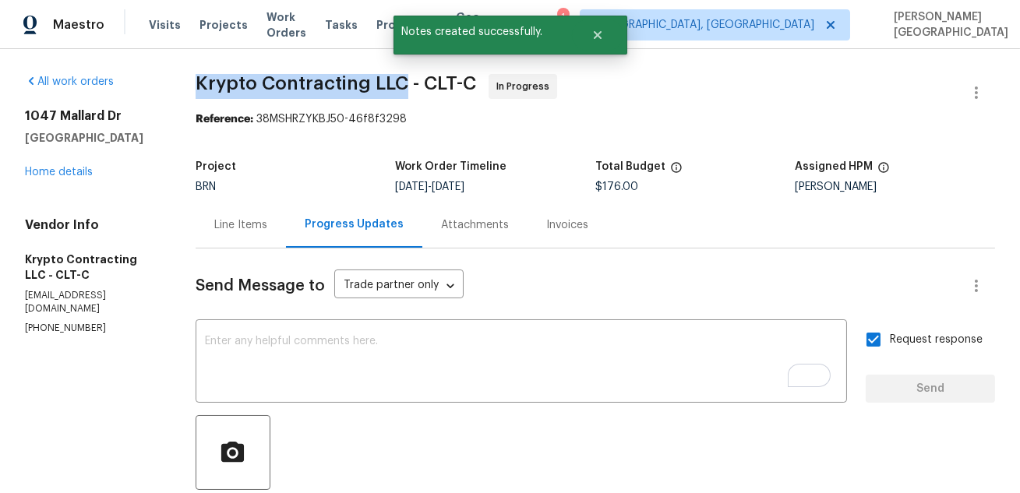
click at [375, 78] on span "Krypto Contracting LLC - CLT-C" at bounding box center [336, 83] width 280 height 19
copy span "Krypto Contracting LLC"
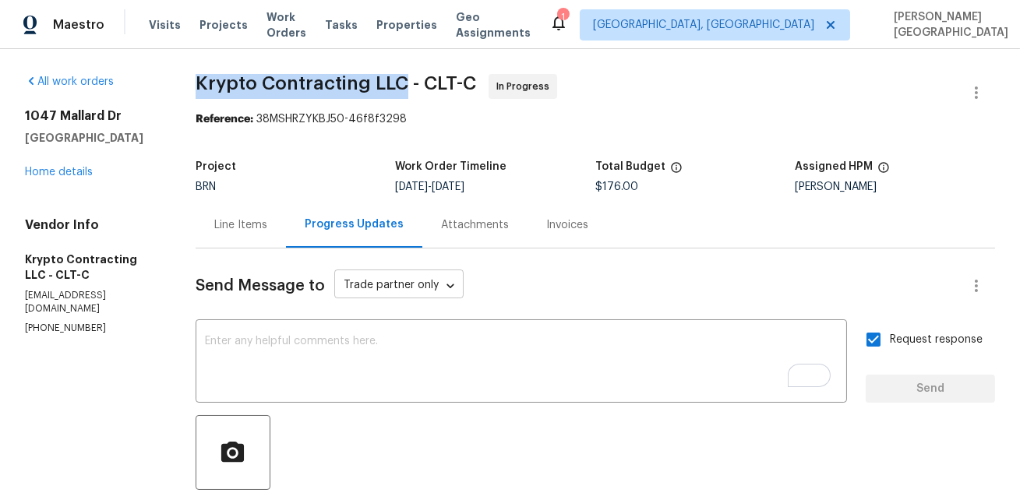
scroll to position [330, 0]
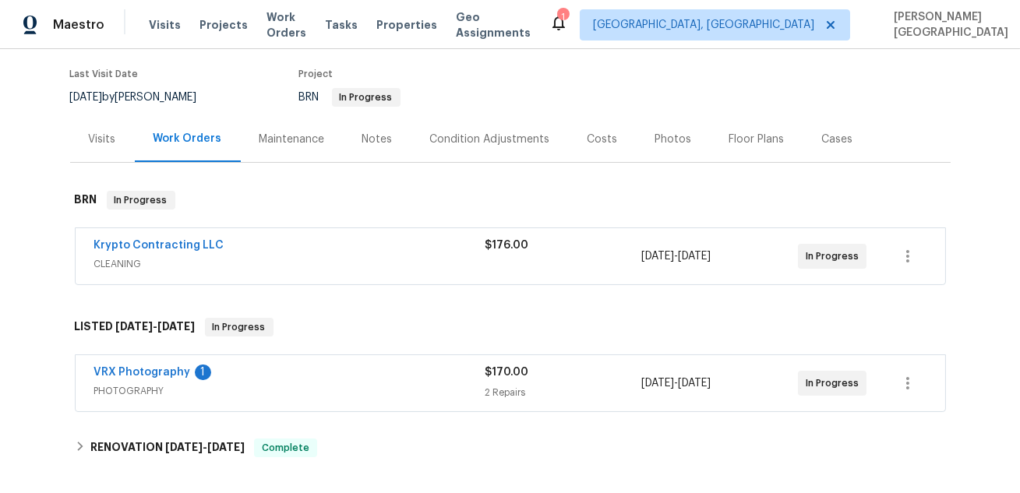
scroll to position [135, 0]
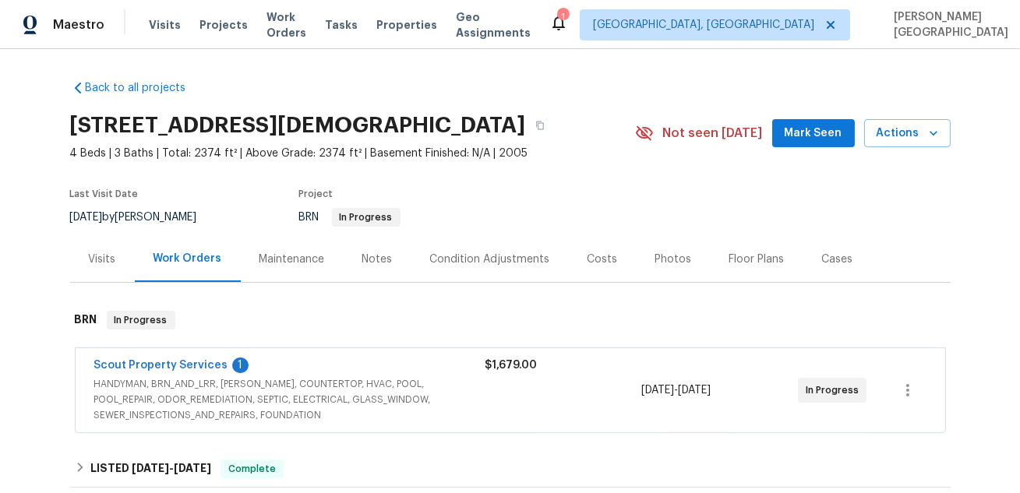
click at [208, 356] on div "Scout Property Services 1 HANDYMAN, BRN_AND_LRR, [PERSON_NAME], COUNTERTOP, HVA…" at bounding box center [511, 390] width 870 height 84
click at [210, 366] on link "Scout Property Services" at bounding box center [161, 365] width 134 height 11
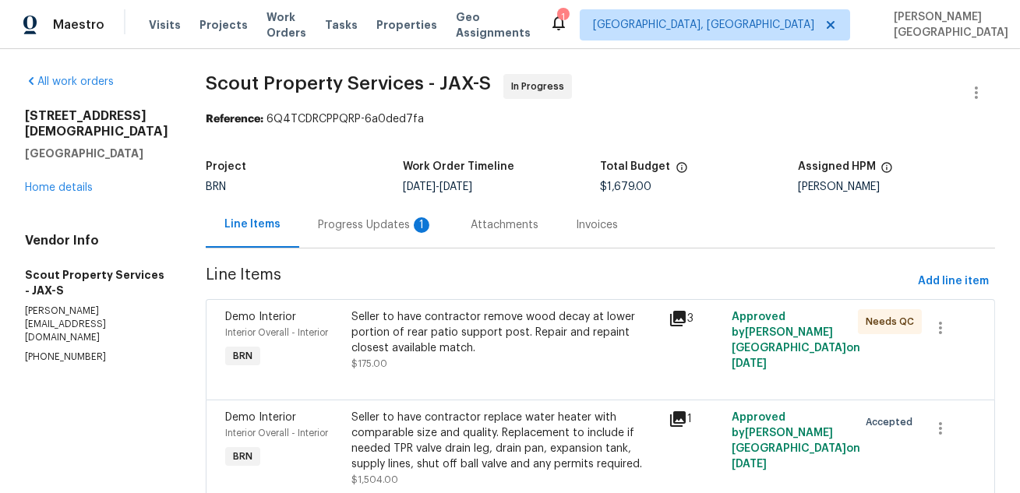
scroll to position [66, 0]
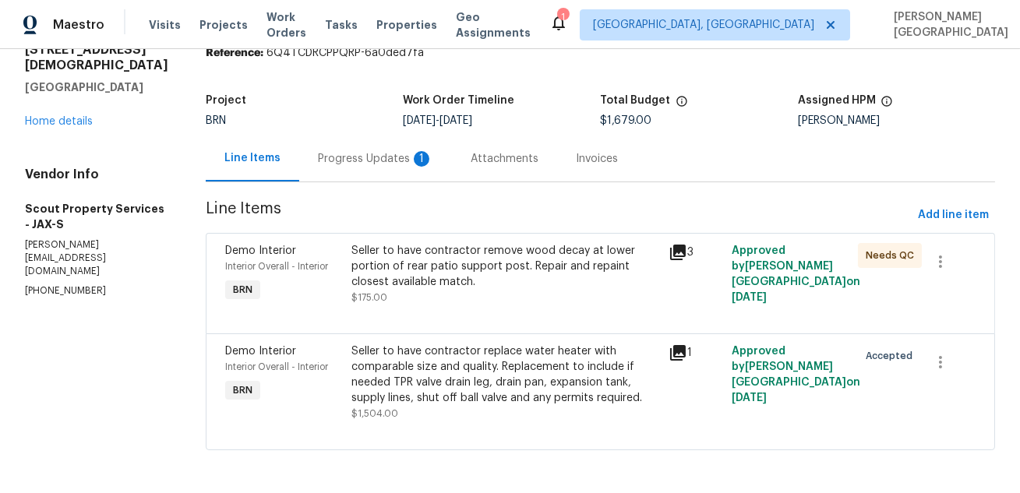
click at [382, 174] on div "Progress Updates 1" at bounding box center [375, 159] width 153 height 46
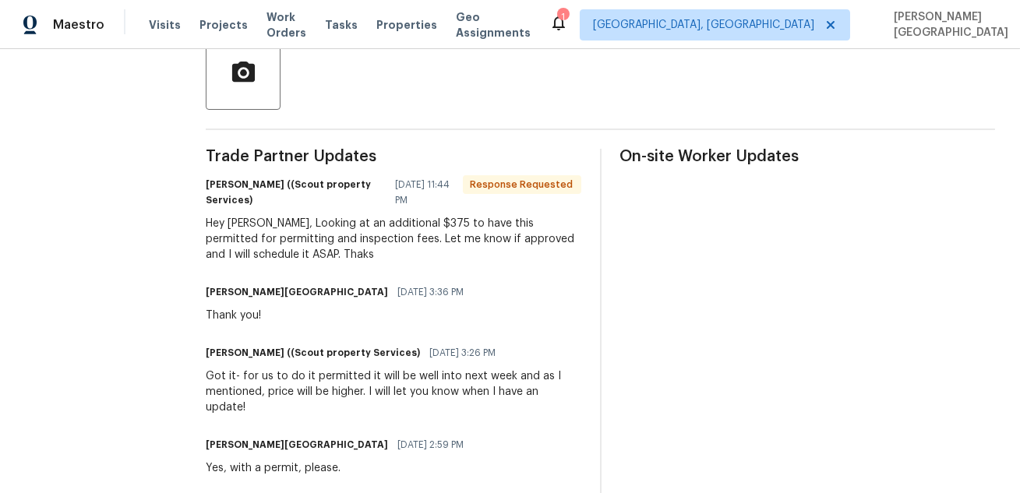
scroll to position [358, 0]
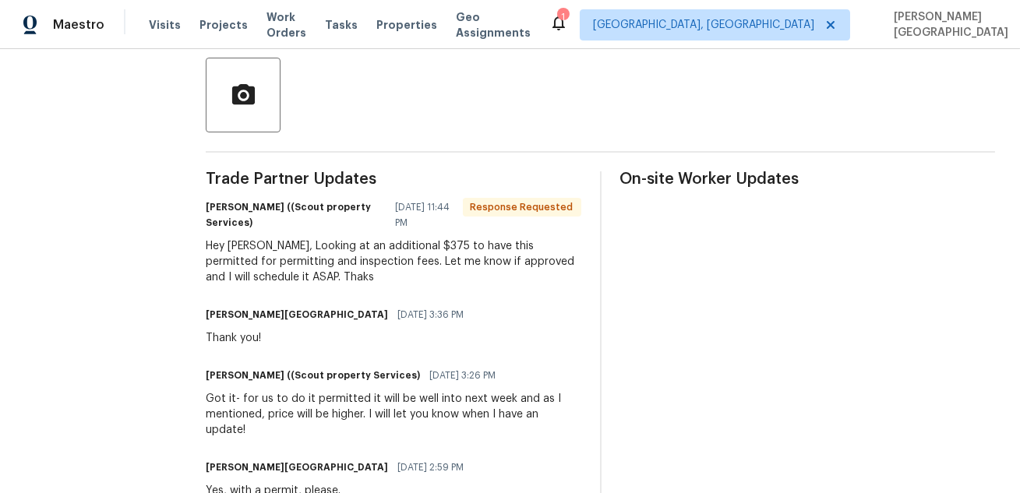
click at [376, 245] on div "Hey [PERSON_NAME], Looking at an additional $375 to have this permitted for per…" at bounding box center [394, 261] width 376 height 47
copy div "375"
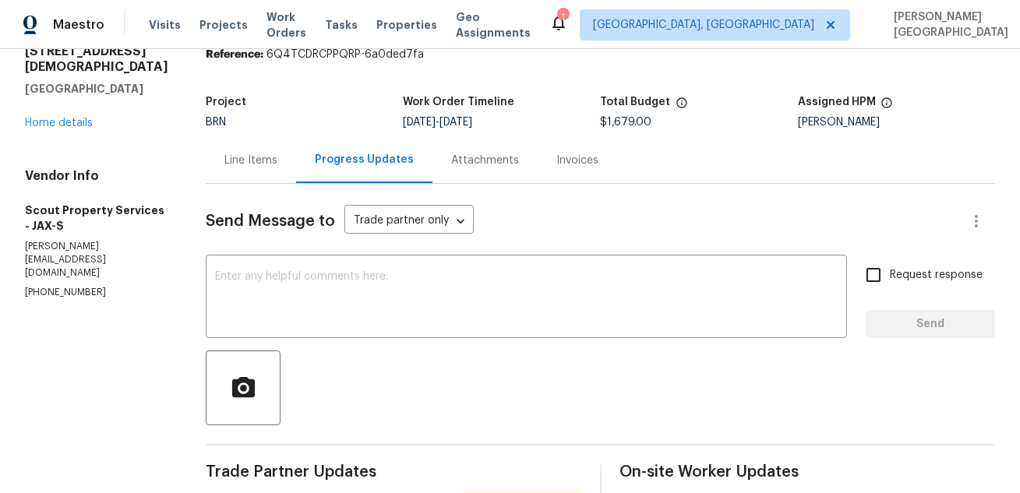
scroll to position [0, 0]
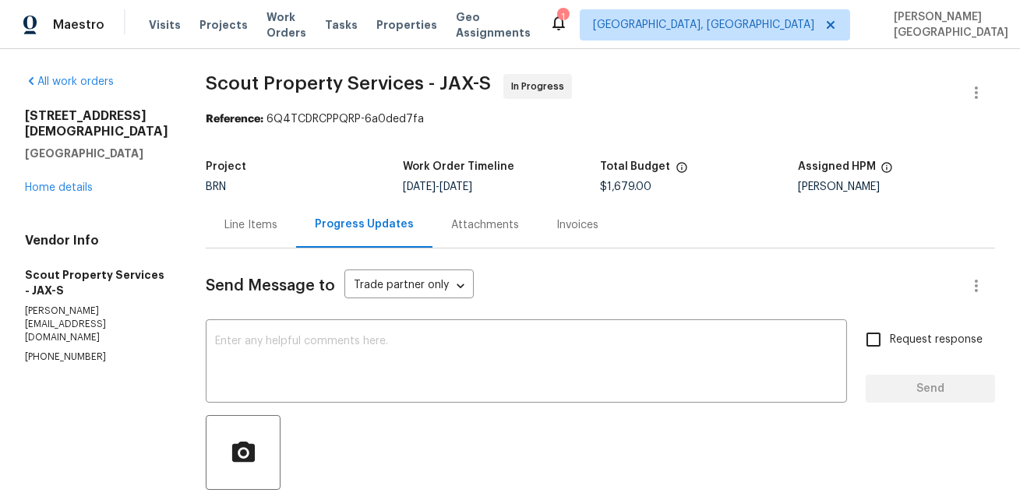
click at [224, 225] on div "Line Items" at bounding box center [250, 225] width 53 height 16
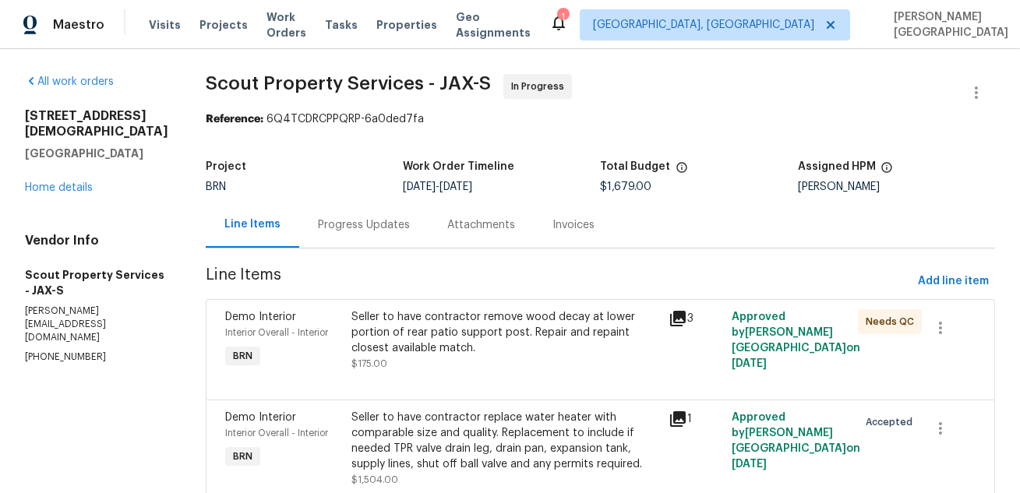
scroll to position [66, 0]
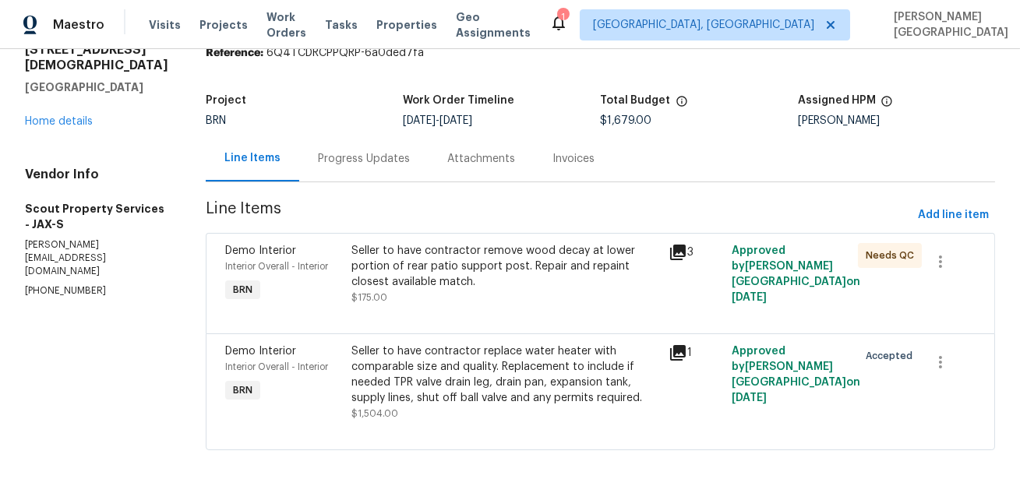
click at [452, 270] on div "Seller to have contractor remove wood decay at lower portion of rear patio supp…" at bounding box center [505, 266] width 307 height 47
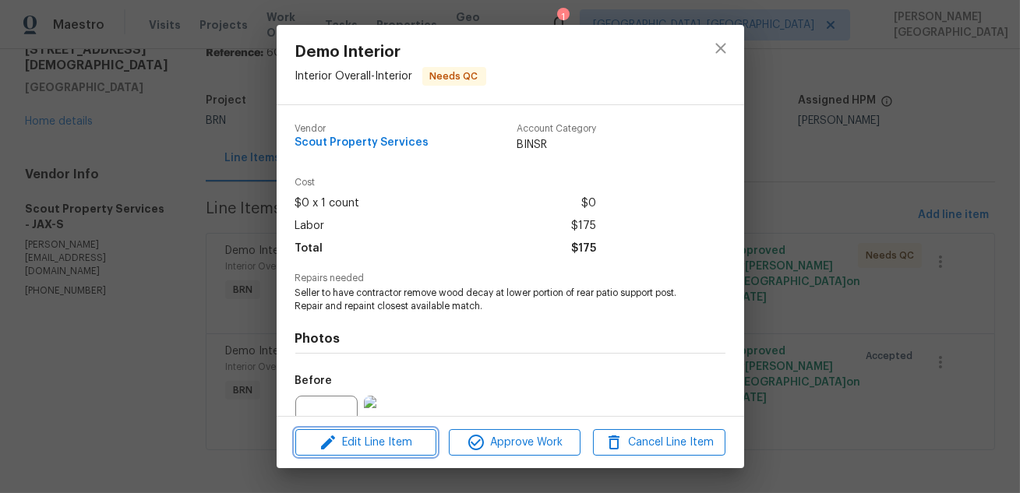
click at [382, 438] on span "Edit Line Item" at bounding box center [366, 442] width 132 height 19
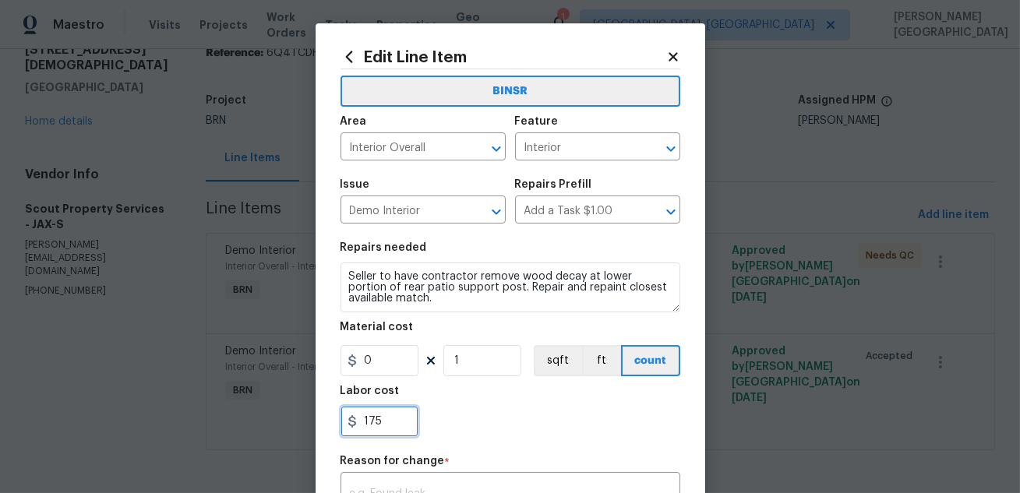
click at [376, 422] on input "175" at bounding box center [379, 421] width 78 height 31
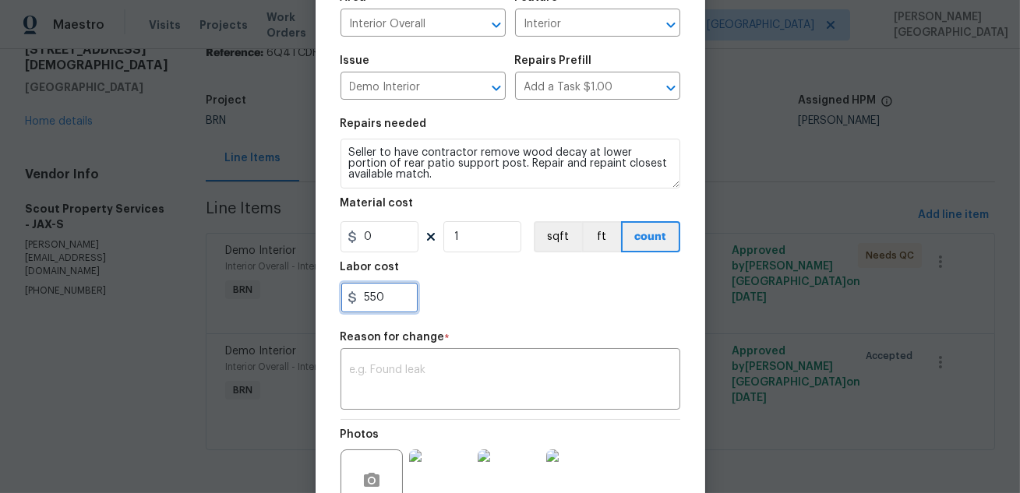
scroll to position [273, 0]
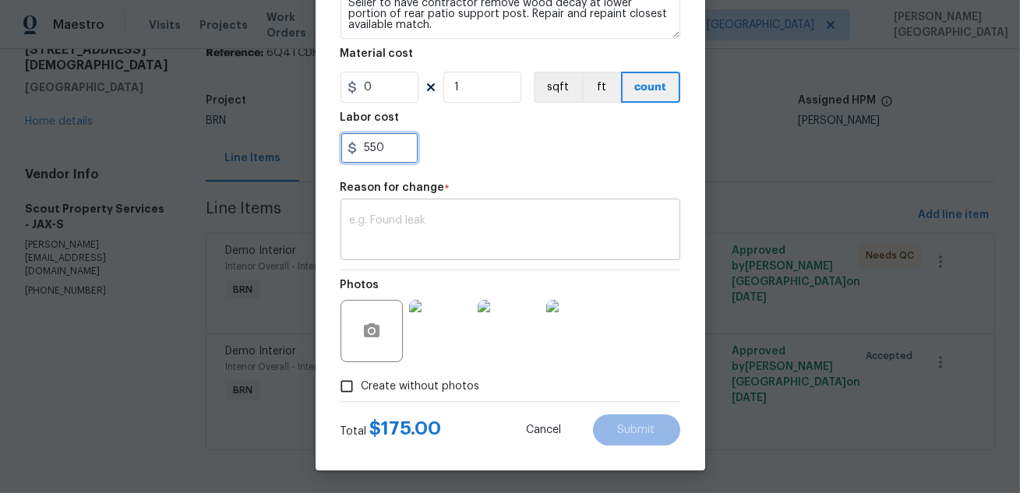
type input "550"
click at [397, 224] on textarea at bounding box center [510, 231] width 321 height 33
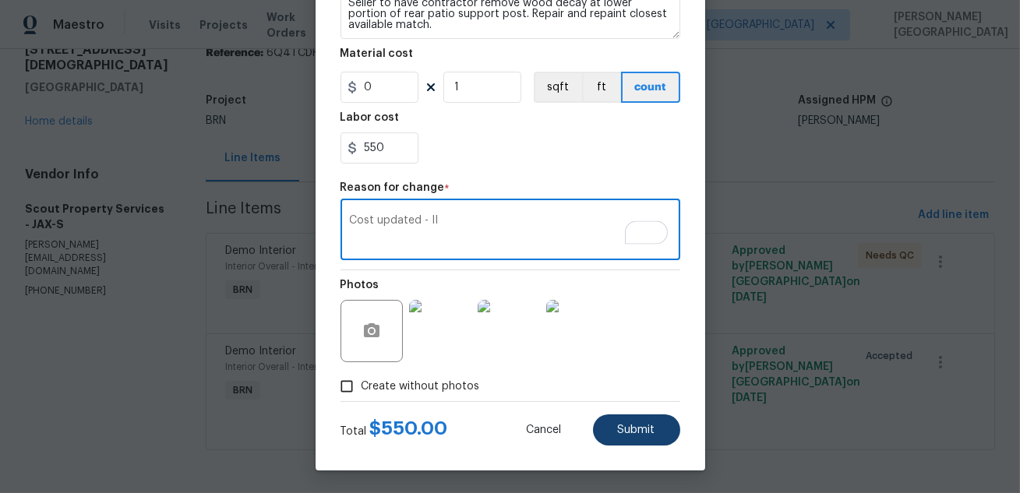
type textarea "Cost updated - II"
click at [639, 432] on span "Submit" at bounding box center [636, 431] width 37 height 12
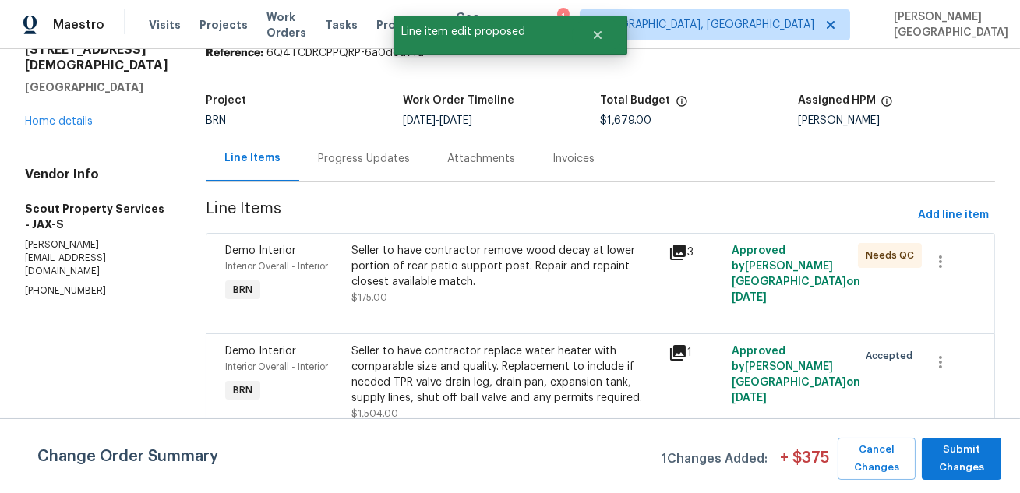
scroll to position [0, 0]
click at [972, 450] on span "Submit Changes" at bounding box center [962, 459] width 64 height 36
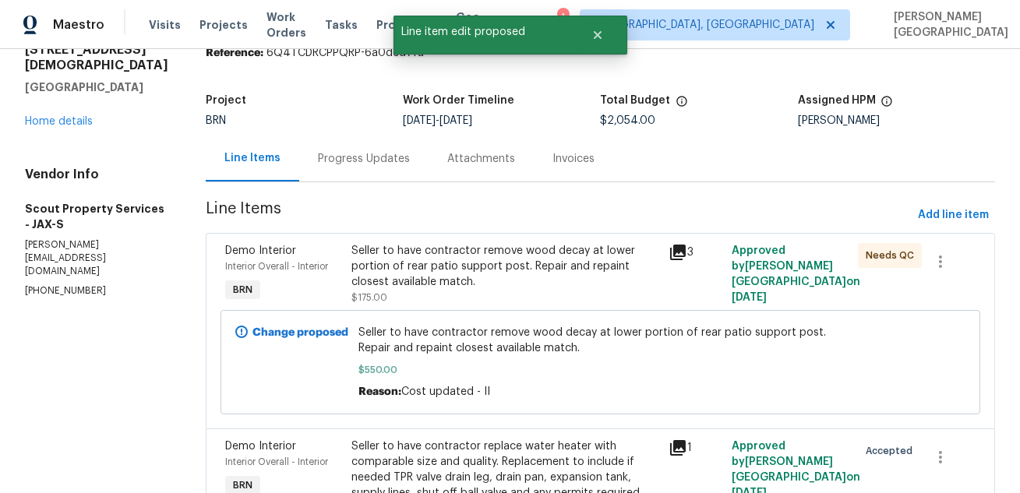
click at [324, 167] on div "Progress Updates" at bounding box center [363, 159] width 129 height 46
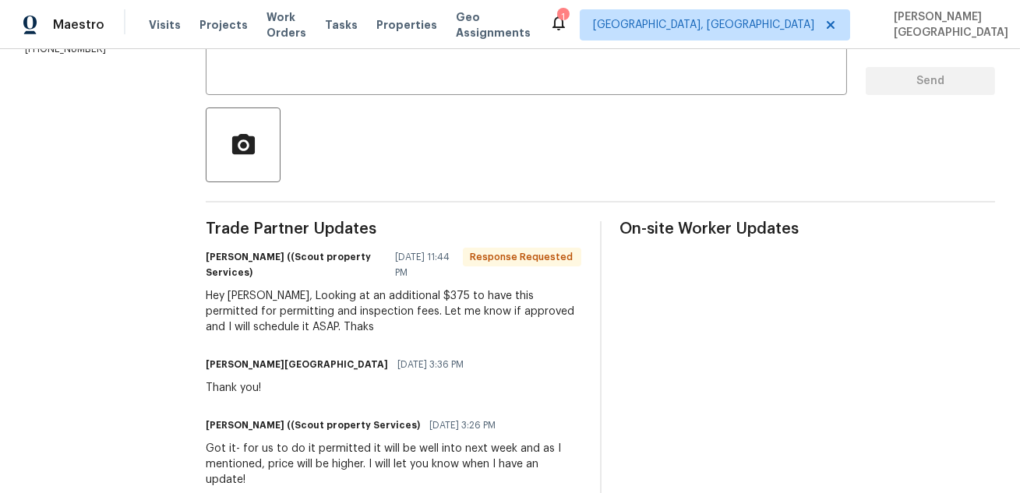
scroll to position [164, 0]
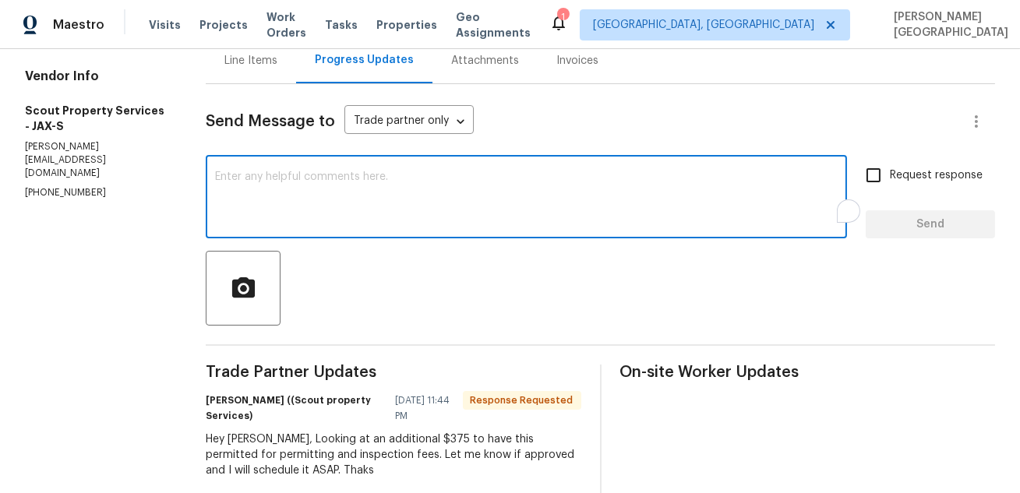
click at [283, 203] on textarea "To enrich screen reader interactions, please activate Accessibility in Grammarl…" at bounding box center [526, 198] width 623 height 55
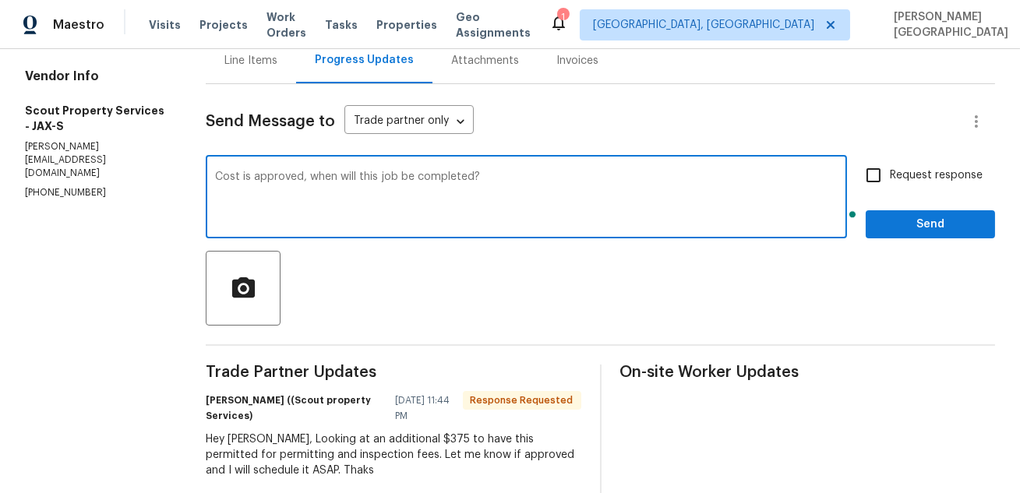
type textarea "Cost is approved, when will this job be completed?"
click at [895, 180] on span "Request response" at bounding box center [936, 176] width 93 height 16
click at [890, 180] on input "Request response" at bounding box center [873, 175] width 33 height 33
checkbox input "true"
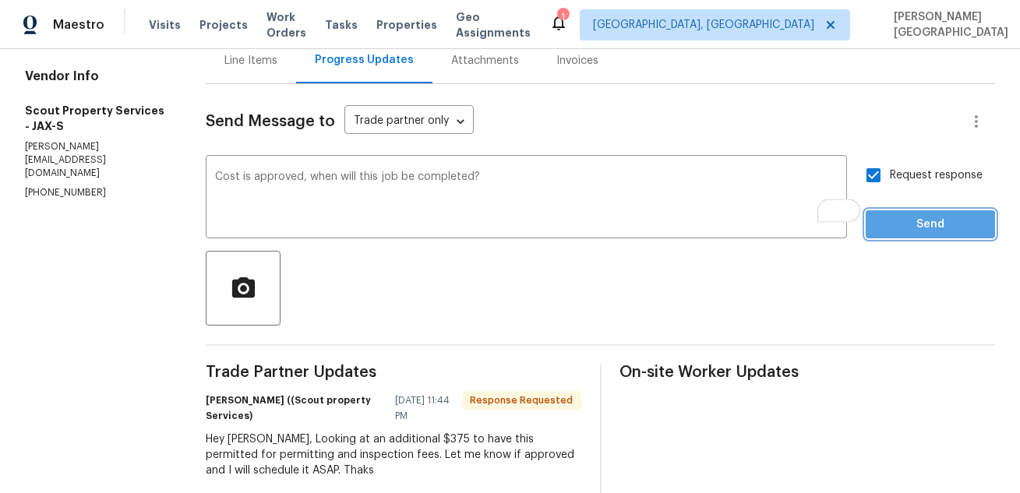
click at [895, 229] on span "Send" at bounding box center [930, 224] width 104 height 19
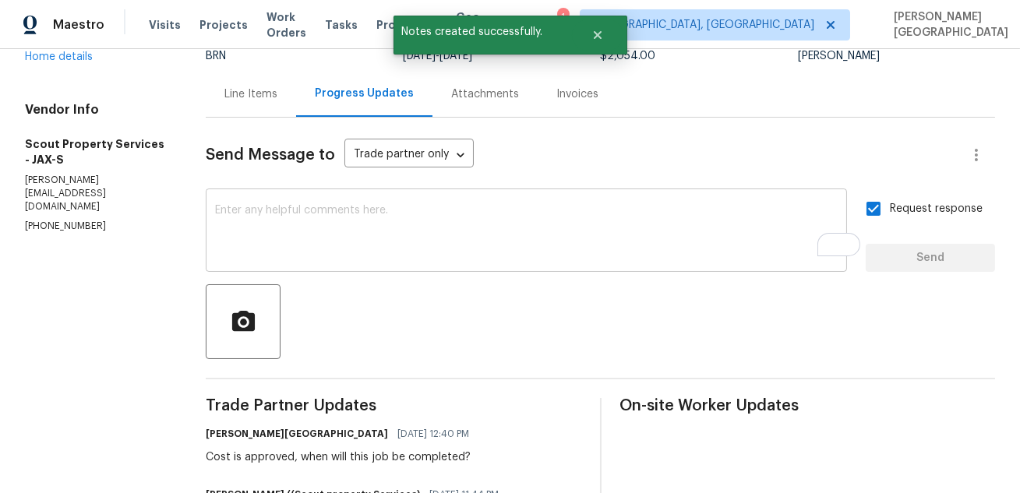
scroll to position [279, 0]
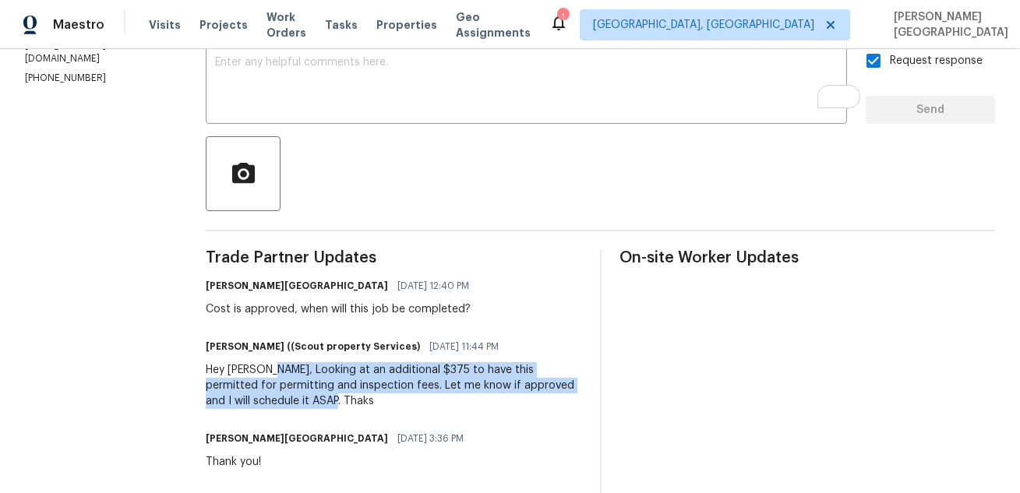
drag, startPoint x: 240, startPoint y: 369, endPoint x: 259, endPoint y: 394, distance: 31.6
click at [259, 394] on div "Hey [PERSON_NAME], Looking at an additional $375 to have this permitted for per…" at bounding box center [394, 385] width 376 height 47
copy div "Looking at an additional $375 to have this permitted for permitting and inspect…"
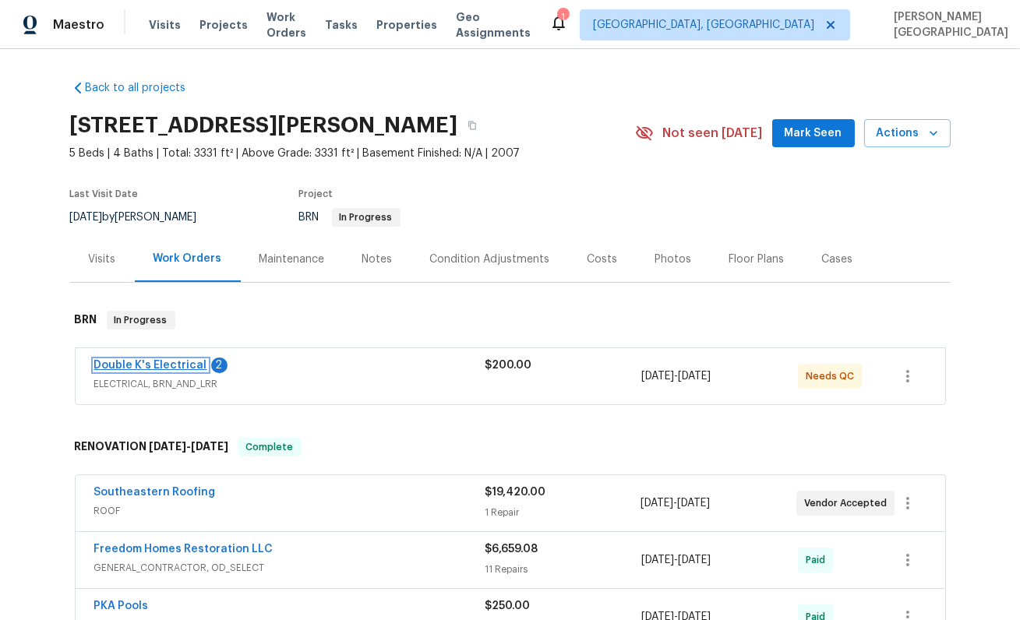
click at [182, 360] on link "Double K's Electrical" at bounding box center [150, 365] width 113 height 11
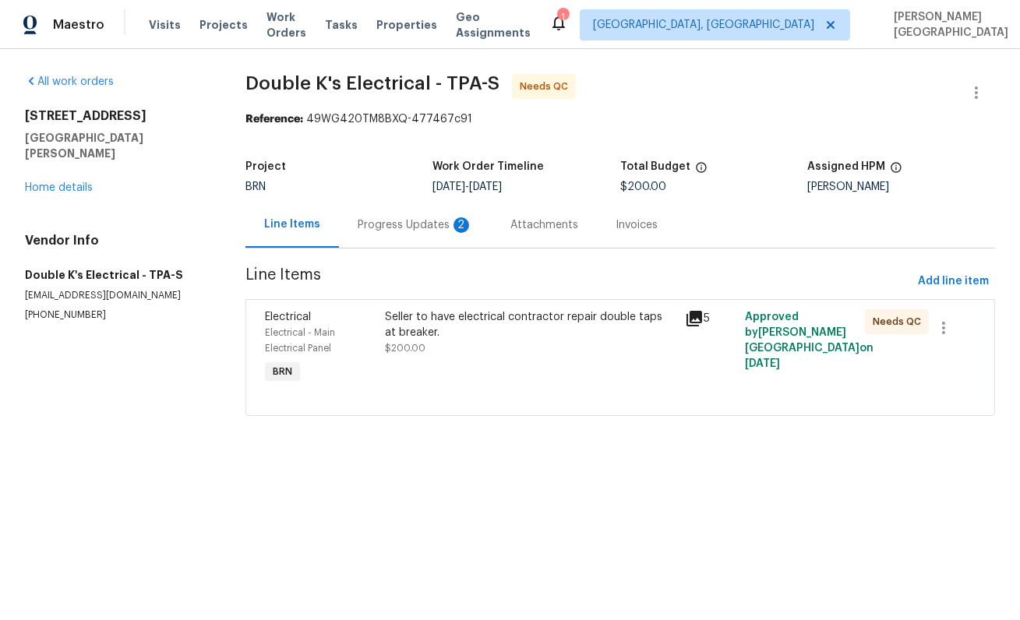
click at [447, 210] on div "Progress Updates 2" at bounding box center [415, 225] width 153 height 46
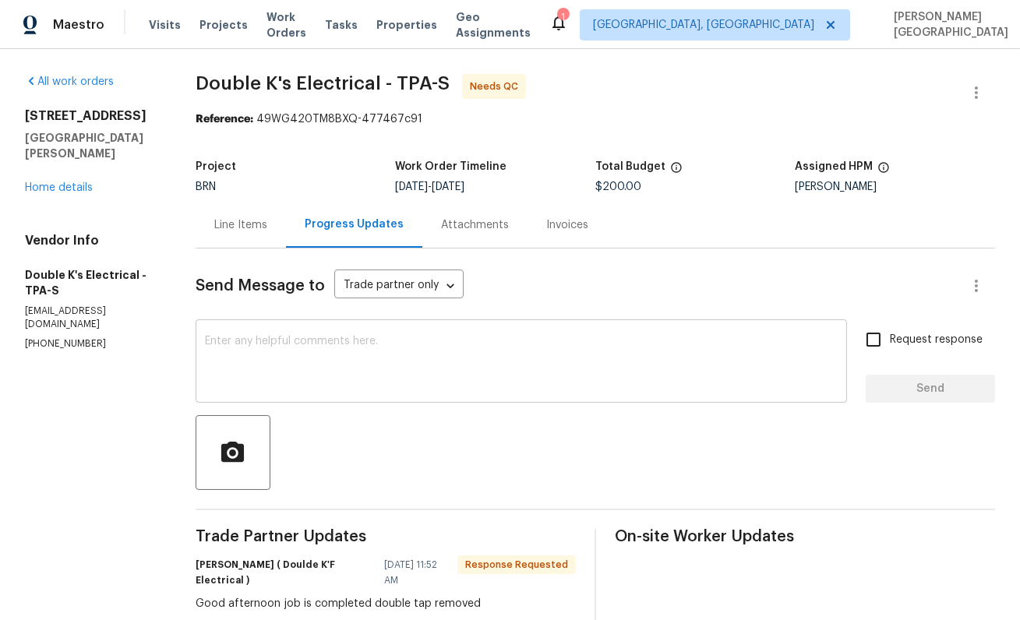
click at [253, 380] on textarea at bounding box center [521, 363] width 633 height 55
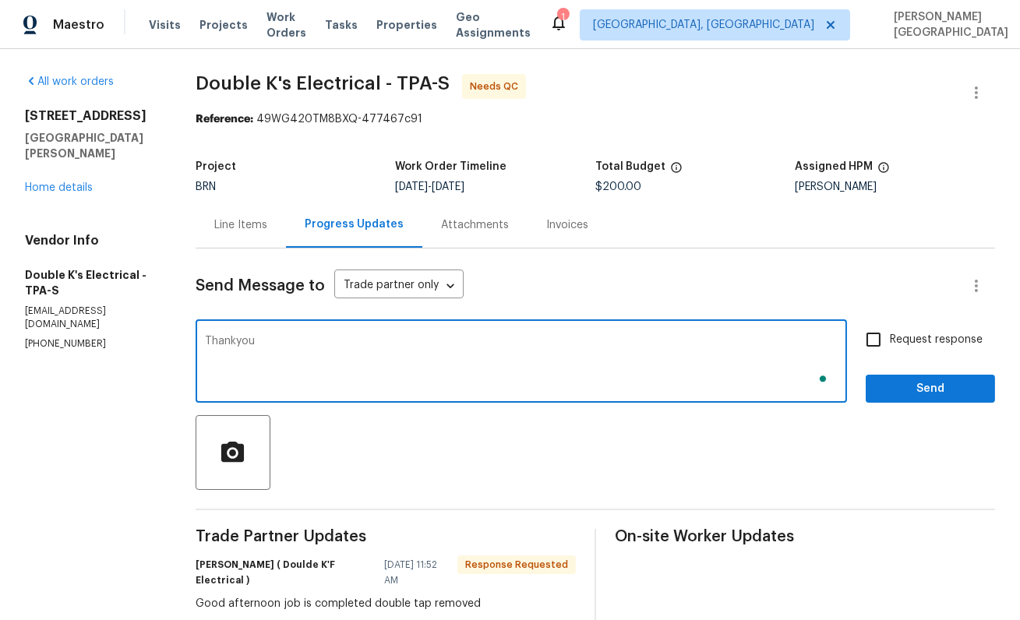
type textarea "Thankyou"
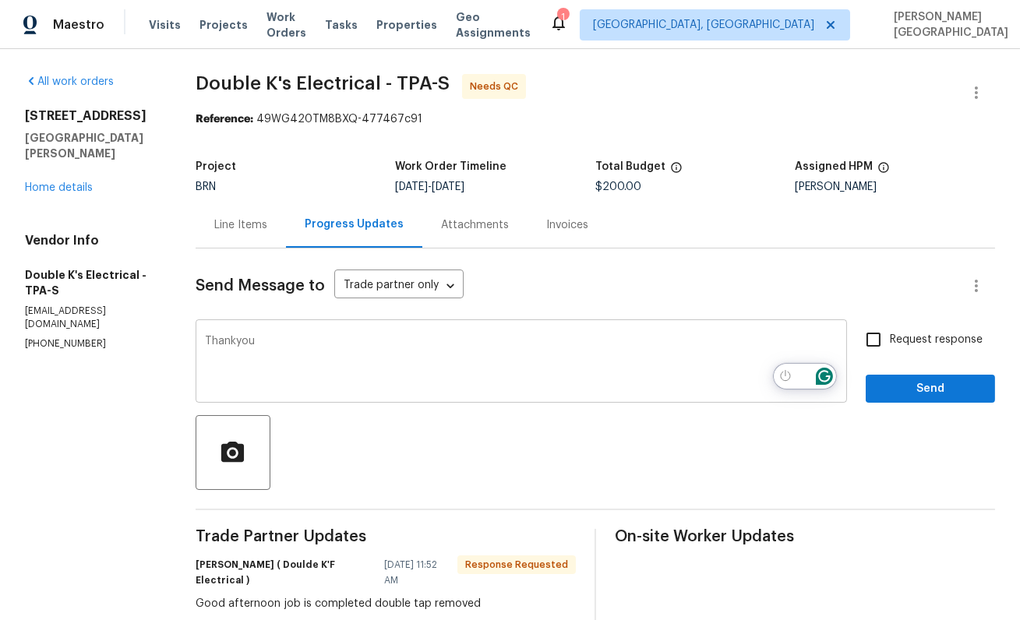
click at [291, 362] on textarea "Thankyou" at bounding box center [521, 363] width 633 height 55
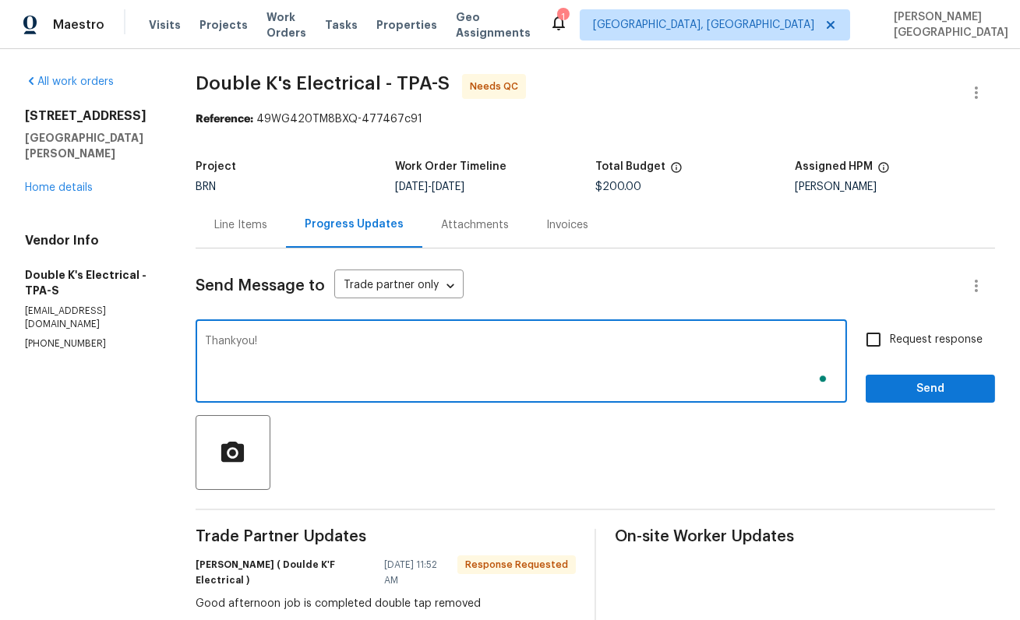
type textarea "Thankyou!"
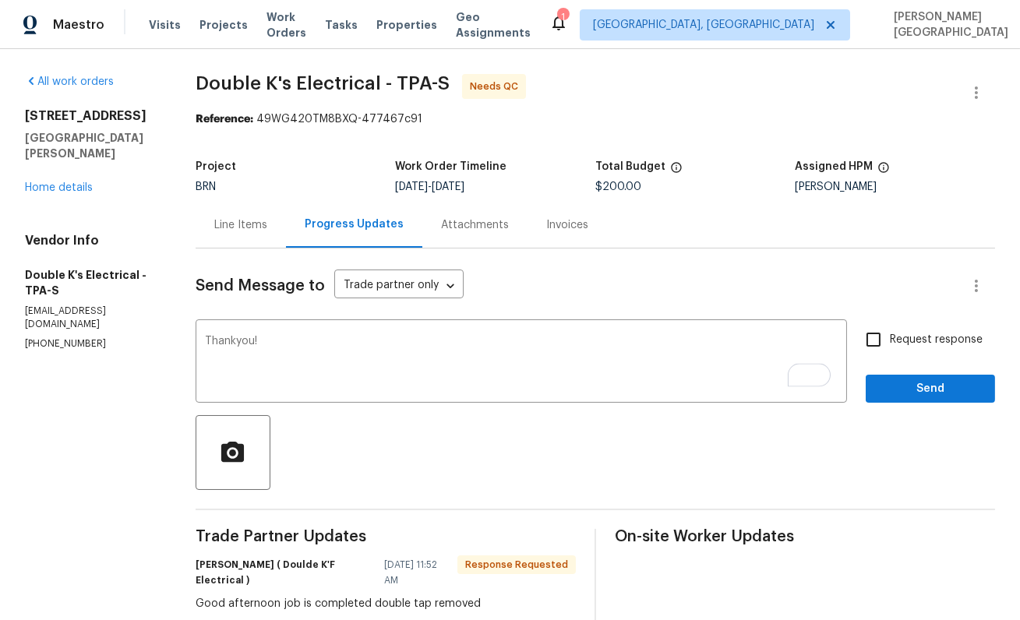
click at [898, 343] on span "Request response" at bounding box center [936, 340] width 93 height 16
click at [890, 343] on input "Request response" at bounding box center [873, 339] width 33 height 33
checkbox input "true"
click at [913, 383] on span "Send" at bounding box center [930, 388] width 104 height 19
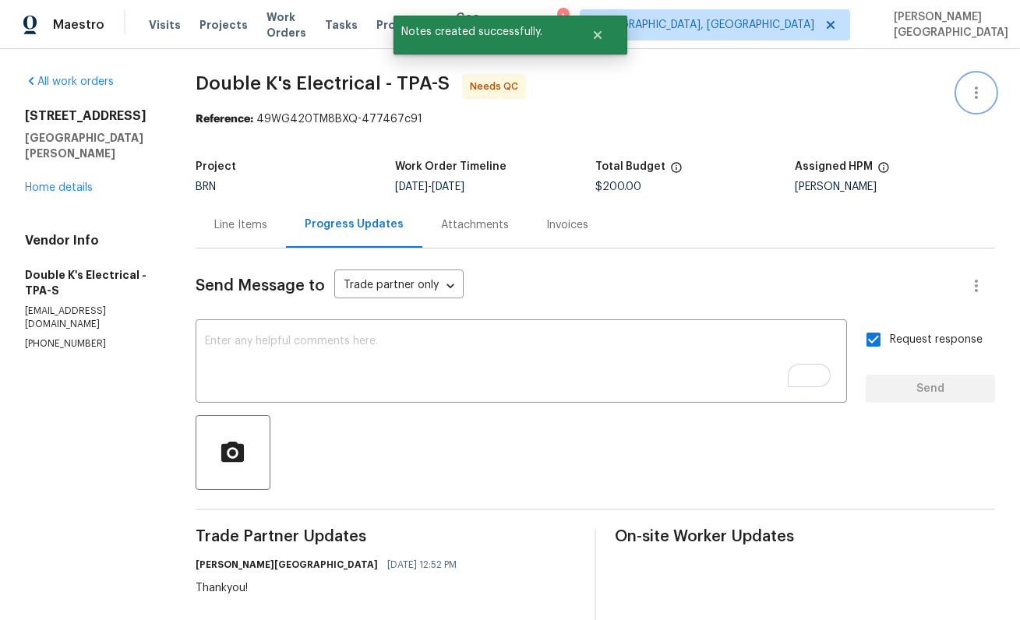
click at [977, 102] on button "button" at bounding box center [976, 92] width 37 height 37
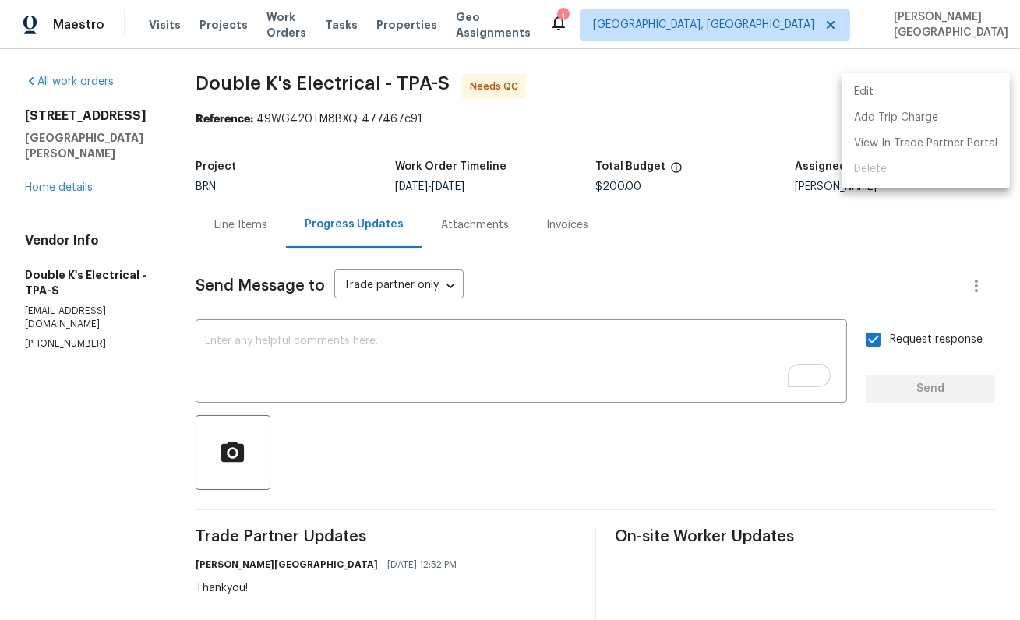
click at [898, 96] on li "Edit" at bounding box center [925, 92] width 168 height 26
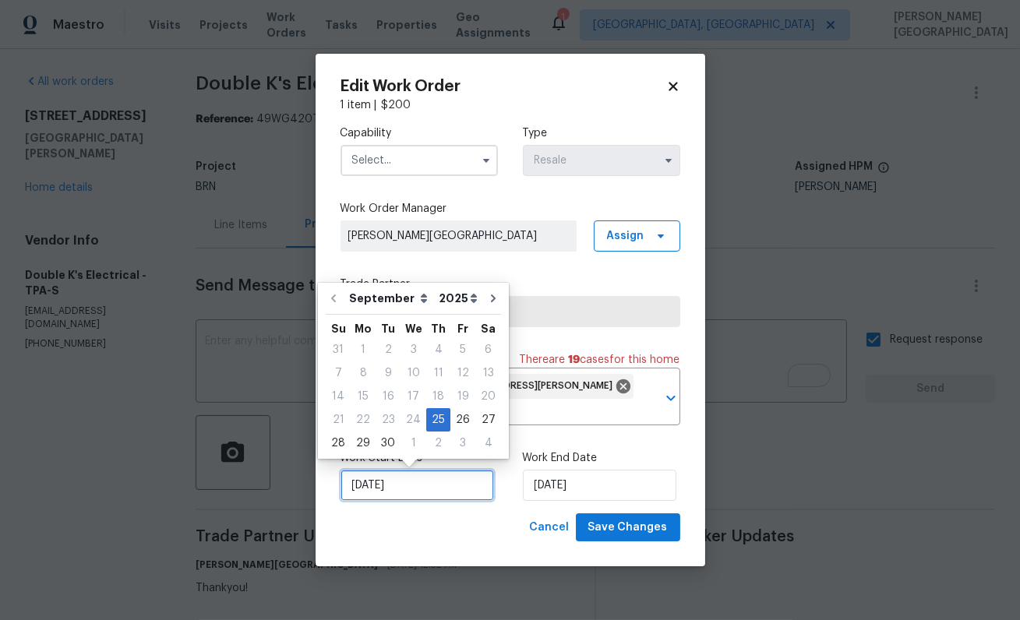
click at [392, 483] on input "[DATE]" at bounding box center [416, 485] width 153 height 31
click at [450, 426] on div "26" at bounding box center [462, 420] width 25 height 22
type input "9/26/2025"
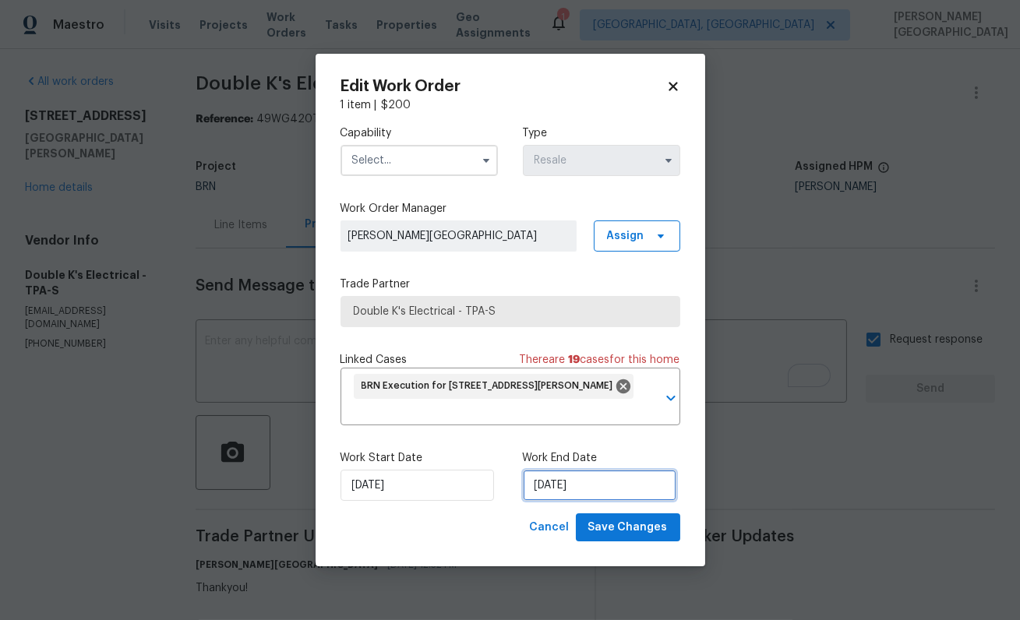
click at [565, 483] on input "9/28/2025" at bounding box center [599, 485] width 153 height 31
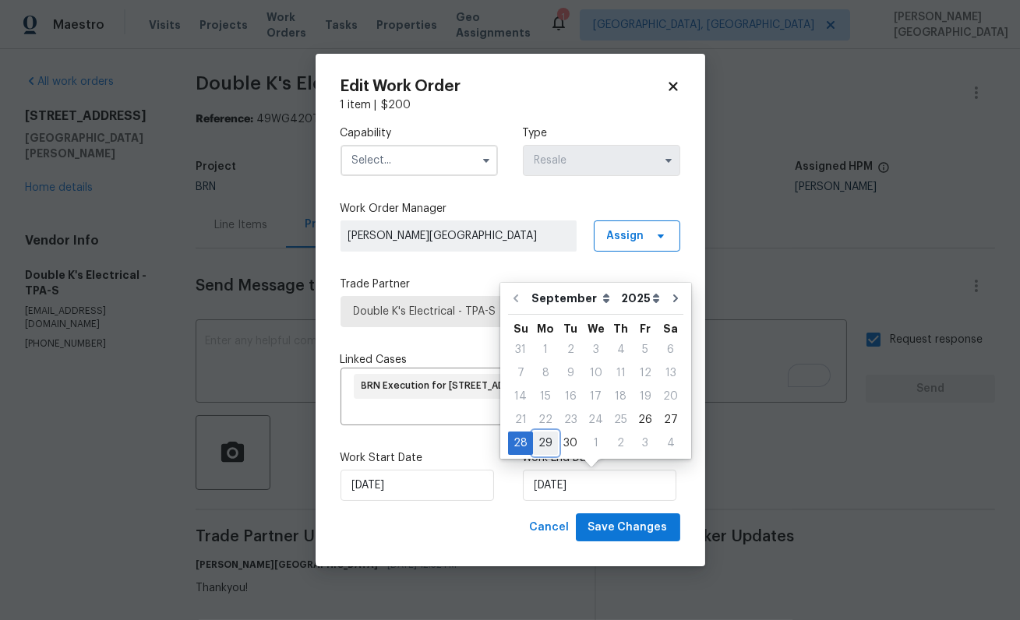
click at [542, 443] on div "29" at bounding box center [545, 443] width 25 height 22
type input "[DATE]"
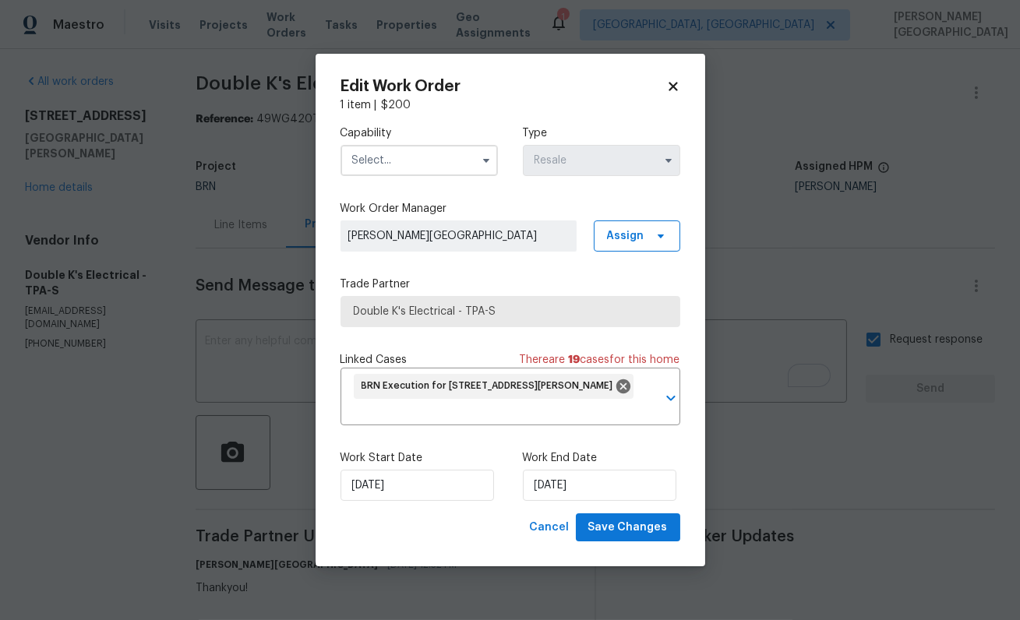
click at [348, 157] on input "text" at bounding box center [418, 160] width 157 height 31
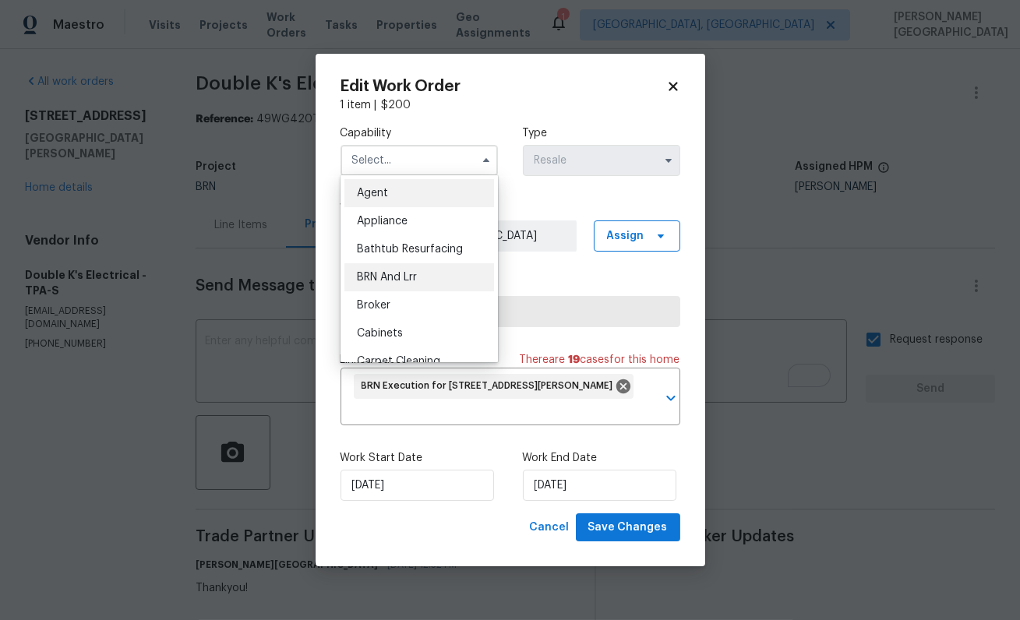
click at [392, 273] on span "BRN And Lrr" at bounding box center [387, 277] width 60 height 11
type input "BRN And Lrr"
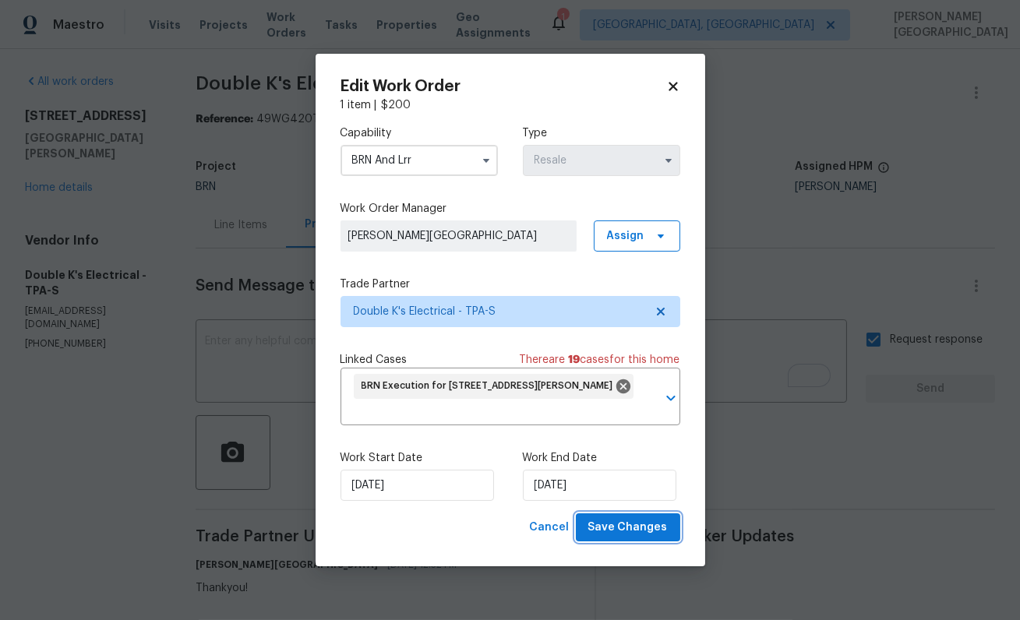
click at [609, 520] on span "Save Changes" at bounding box center [627, 527] width 79 height 19
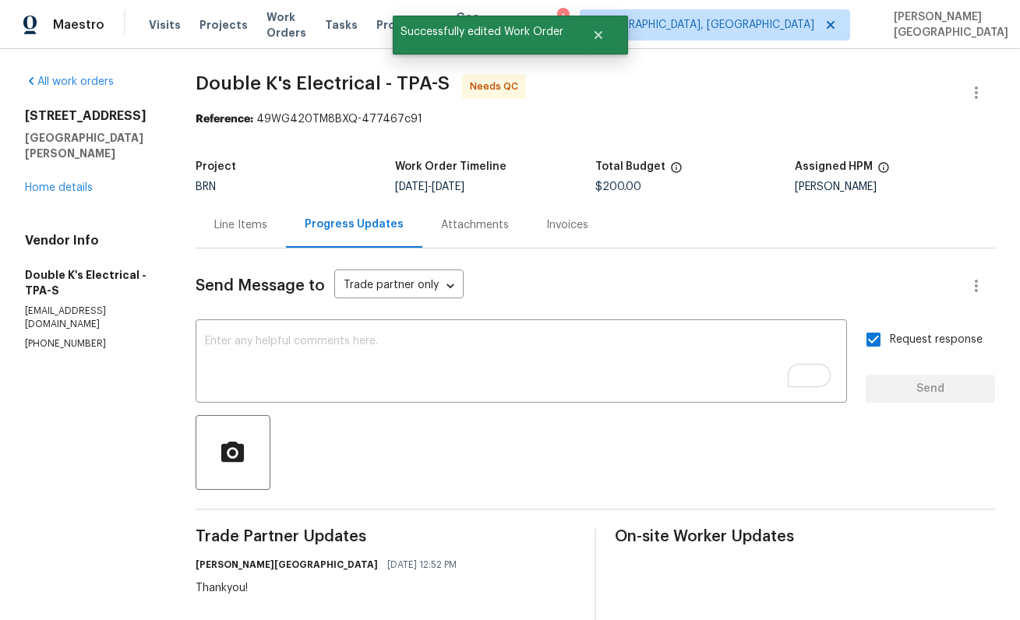
click at [236, 233] on div "Line Items" at bounding box center [241, 225] width 90 height 46
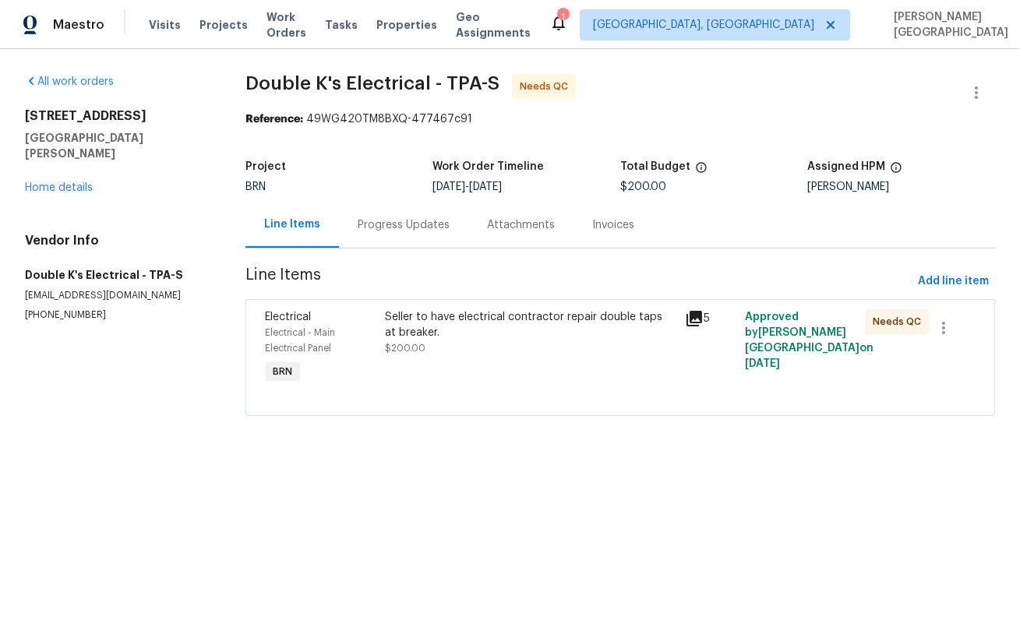
click at [481, 305] on div "Seller to have electrical contractor repair double taps at breaker. $200.00" at bounding box center [530, 348] width 300 height 87
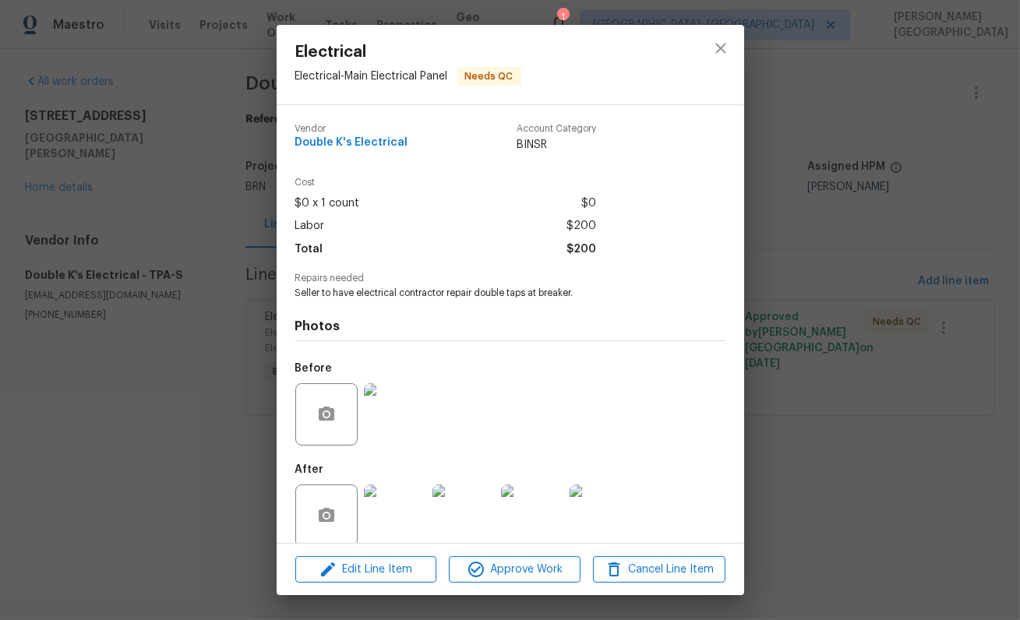
click at [388, 506] on img at bounding box center [395, 516] width 62 height 62
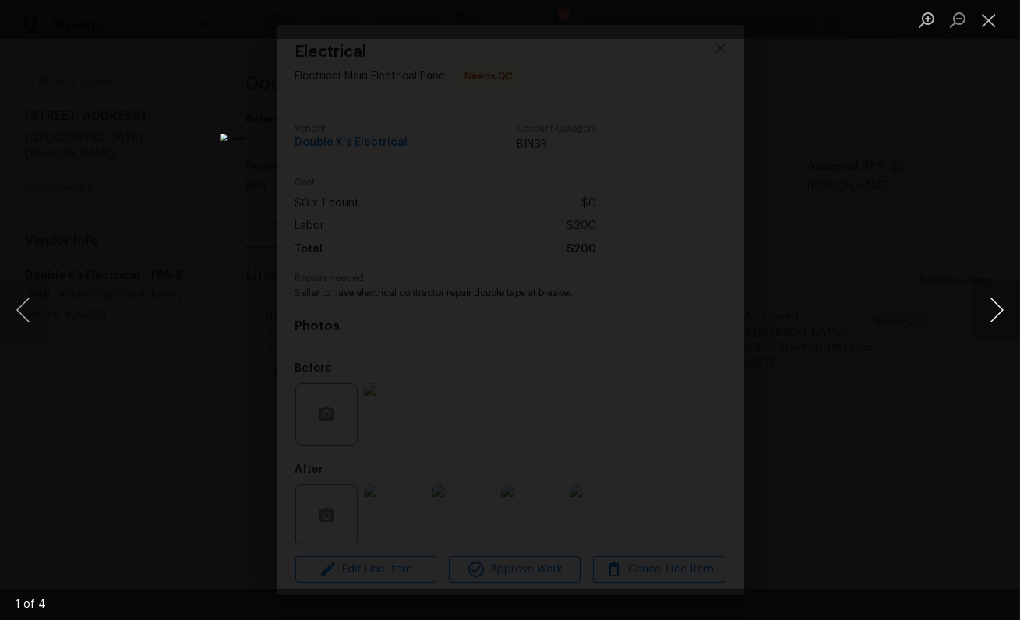
click at [1000, 310] on button "Next image" at bounding box center [996, 310] width 47 height 62
click at [884, 253] on div "Lightbox" at bounding box center [510, 310] width 1020 height 620
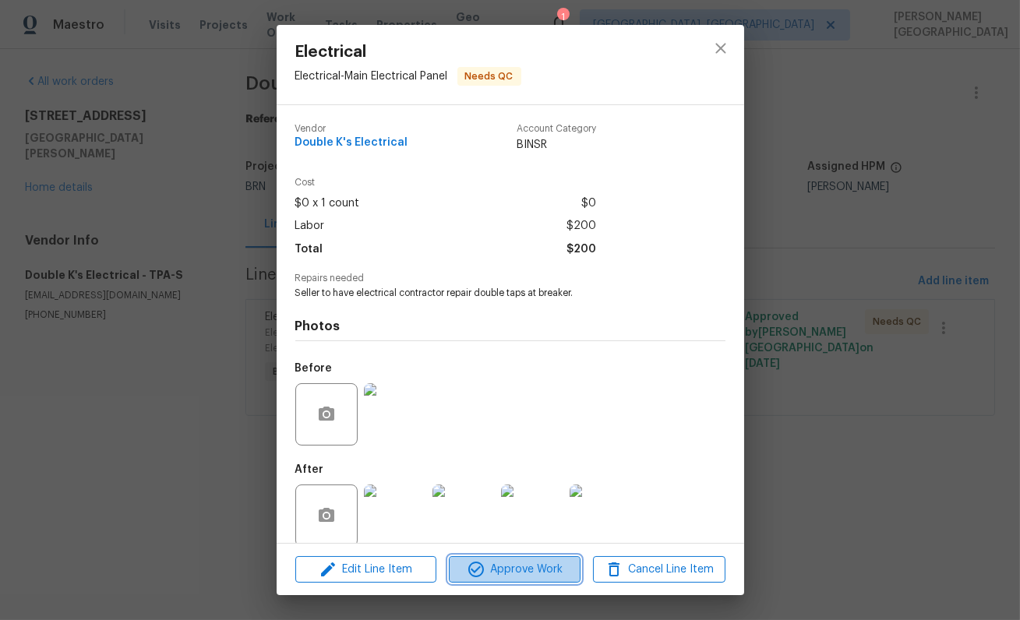
click at [513, 558] on button "Approve Work" at bounding box center [515, 569] width 132 height 27
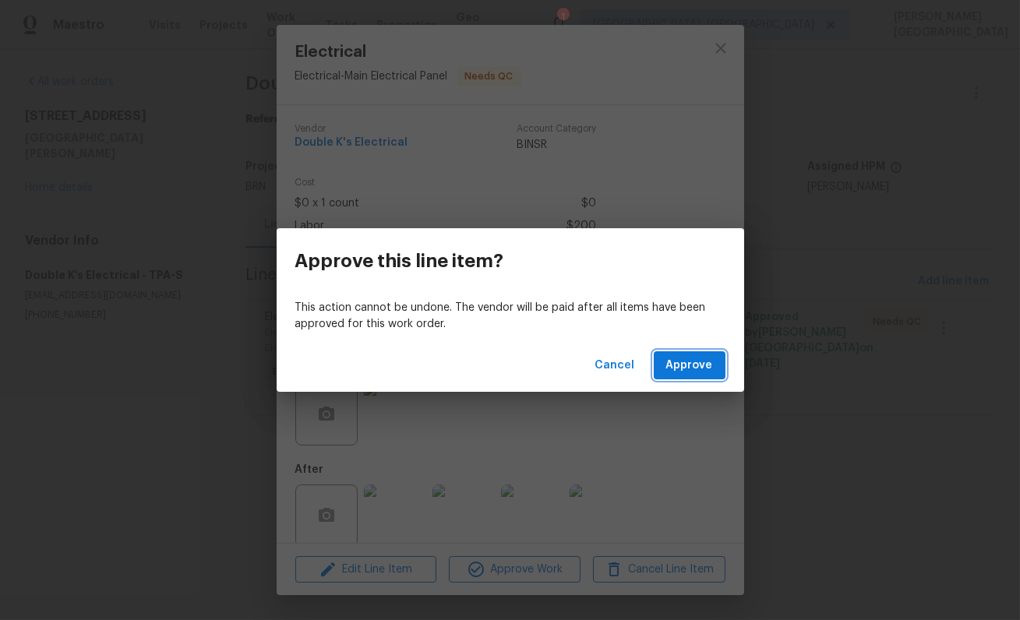
click at [665, 369] on button "Approve" at bounding box center [690, 365] width 72 height 29
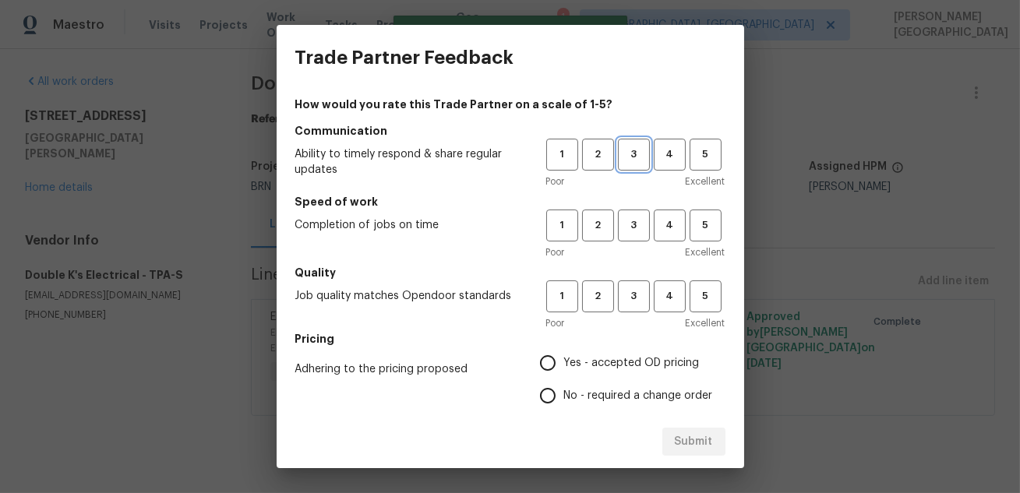
click at [625, 160] on span "3" at bounding box center [633, 155] width 29 height 18
click at [633, 211] on button "3" at bounding box center [634, 226] width 32 height 32
click at [633, 302] on span "3" at bounding box center [633, 297] width 29 height 18
click at [559, 395] on input "No - required a change order" at bounding box center [547, 395] width 33 height 33
radio input "true"
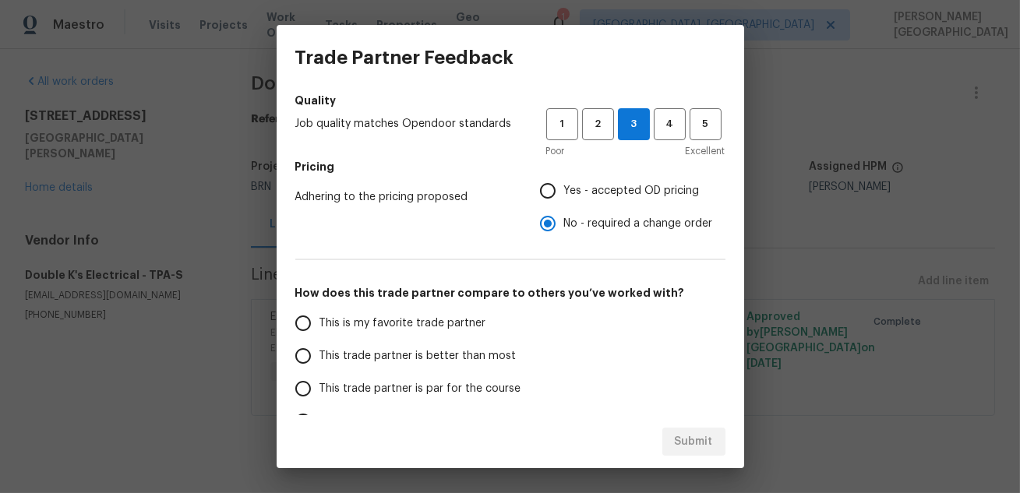
scroll to position [216, 0]
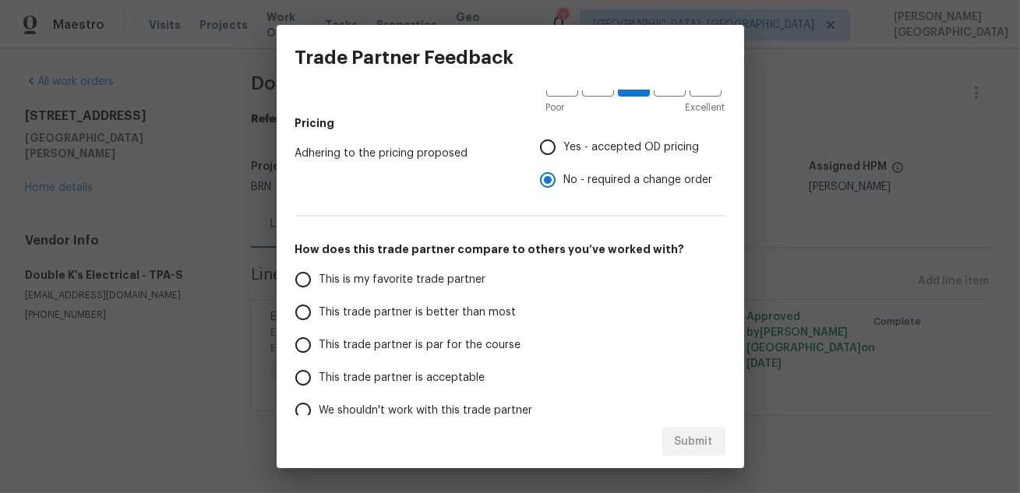
click at [390, 309] on span "This trade partner is better than most" at bounding box center [417, 313] width 197 height 16
click at [319, 309] on input "This trade partner is better than most" at bounding box center [303, 312] width 33 height 33
click at [679, 436] on span "Submit" at bounding box center [694, 441] width 38 height 19
radio input "true"
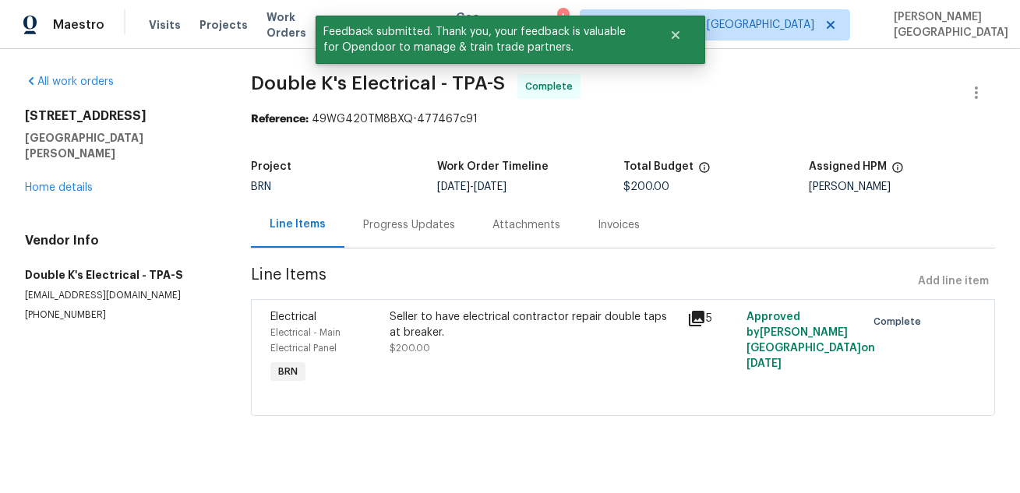
click at [629, 221] on div "Invoices" at bounding box center [619, 225] width 42 height 16
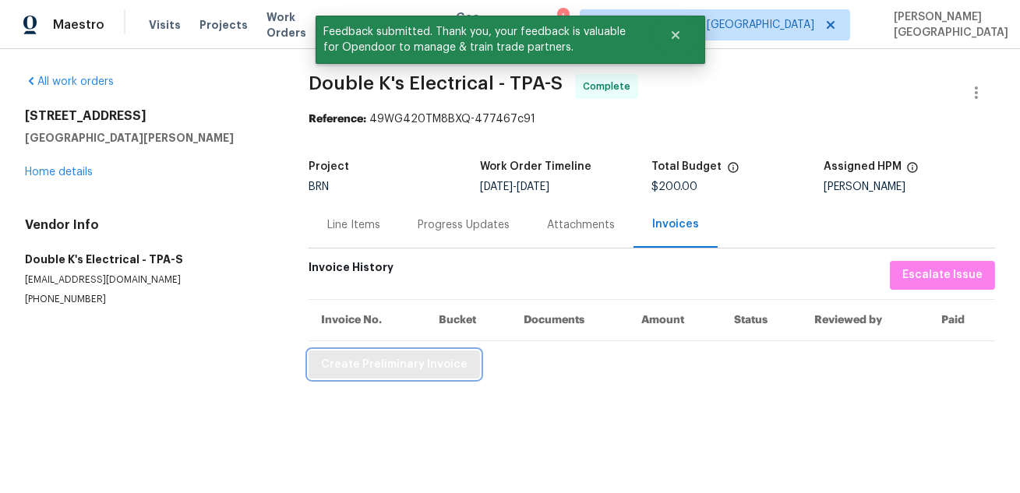
click at [410, 372] on span "Create Preliminary Invoice" at bounding box center [394, 364] width 146 height 19
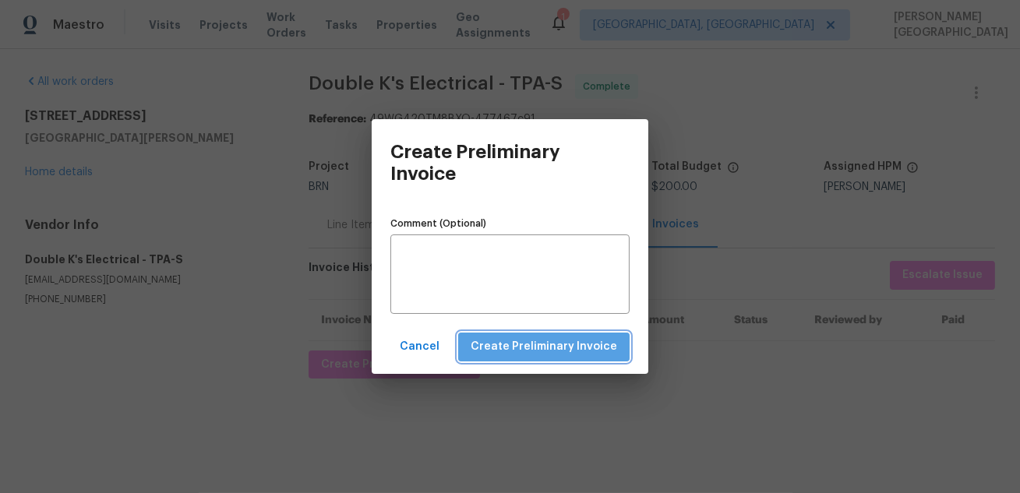
click at [563, 355] on span "Create Preliminary Invoice" at bounding box center [544, 346] width 146 height 19
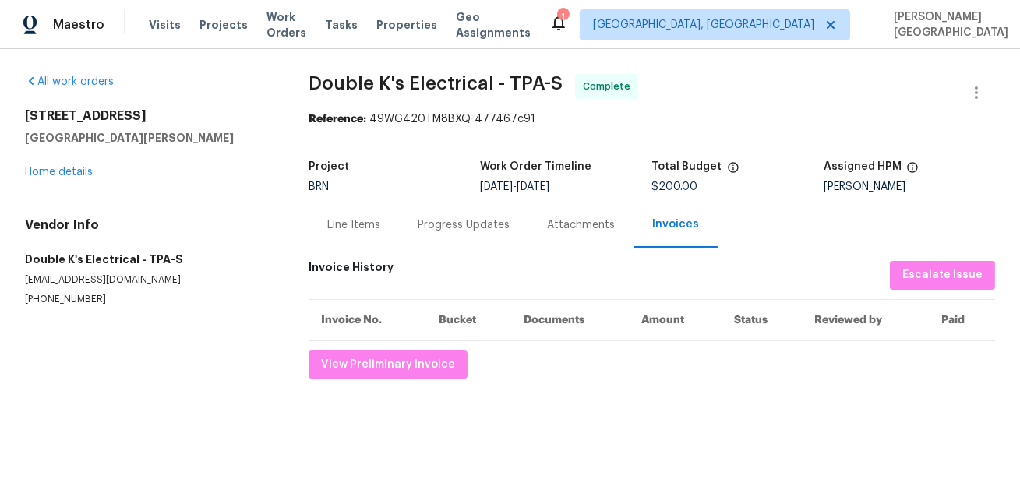
click at [333, 87] on span "Double K's Electrical - TPA-S" at bounding box center [436, 83] width 254 height 19
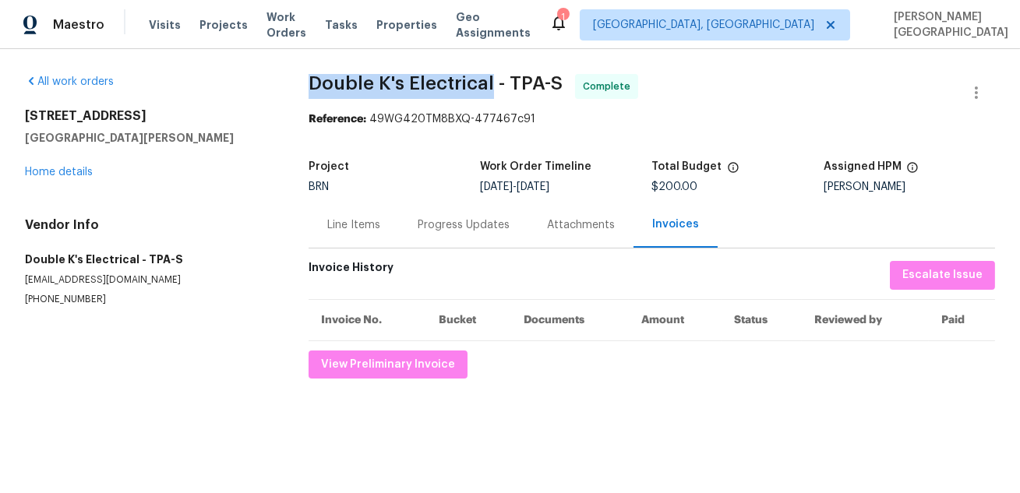
click at [477, 94] on span "Double K's Electrical - TPA-S Complete" at bounding box center [633, 92] width 649 height 37
copy span "Double K's Electrical"
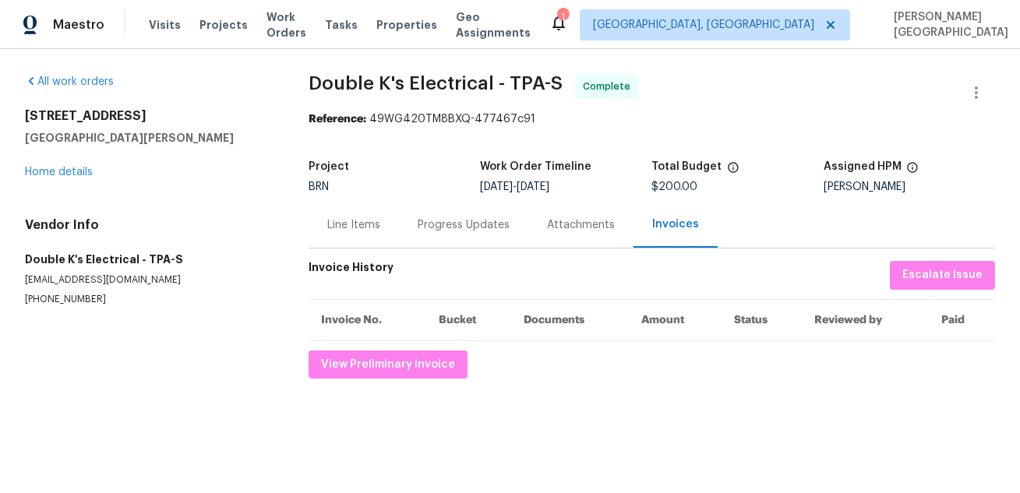
click at [354, 225] on div "Line Items" at bounding box center [353, 225] width 53 height 16
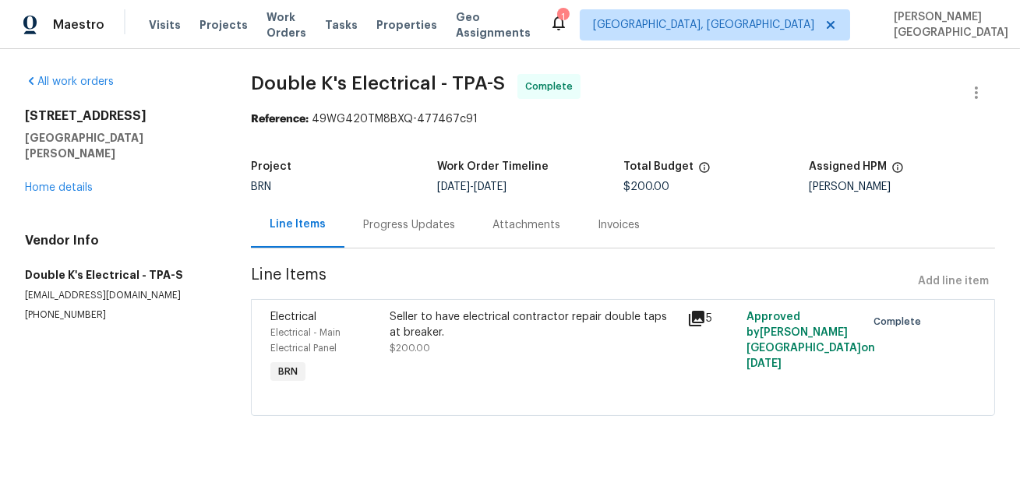
click at [424, 326] on div "Seller to have electrical contractor repair double taps at breaker." at bounding box center [534, 324] width 288 height 31
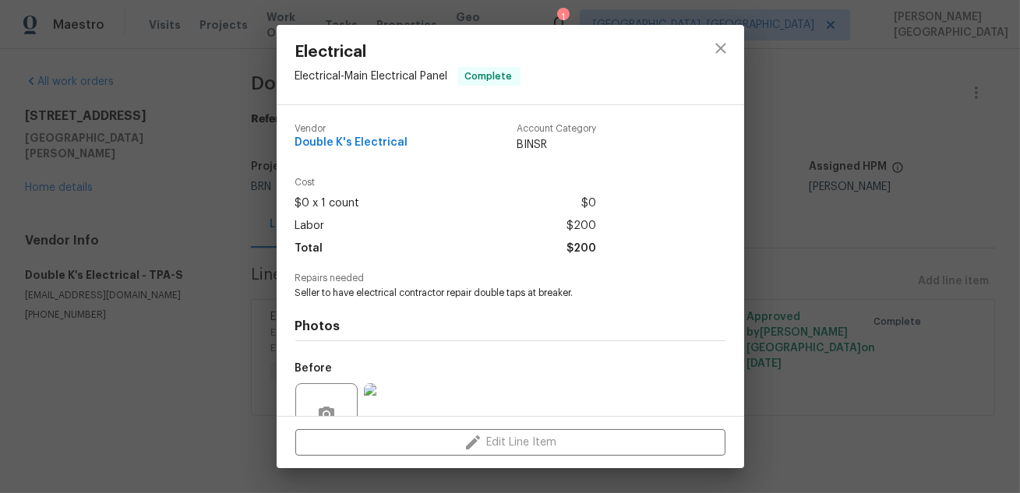
click at [413, 289] on span "Seller to have electrical contractor repair double taps at breaker." at bounding box center [488, 293] width 387 height 13
copy span "Seller to have electrical contractor repair double taps at breaker."
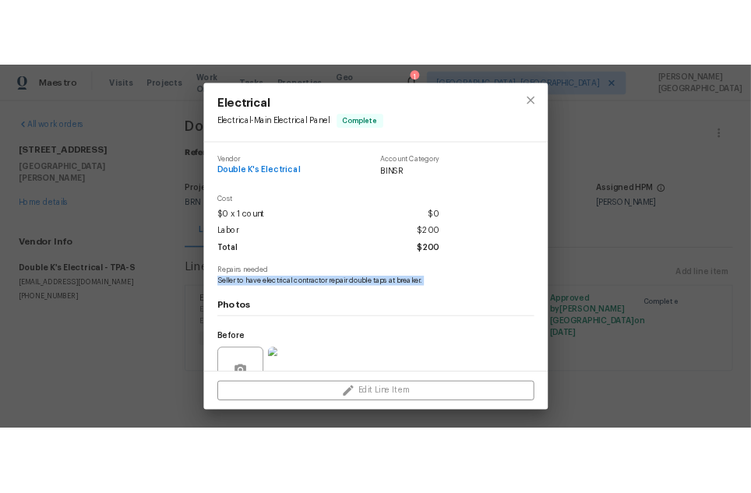
scroll to position [146, 0]
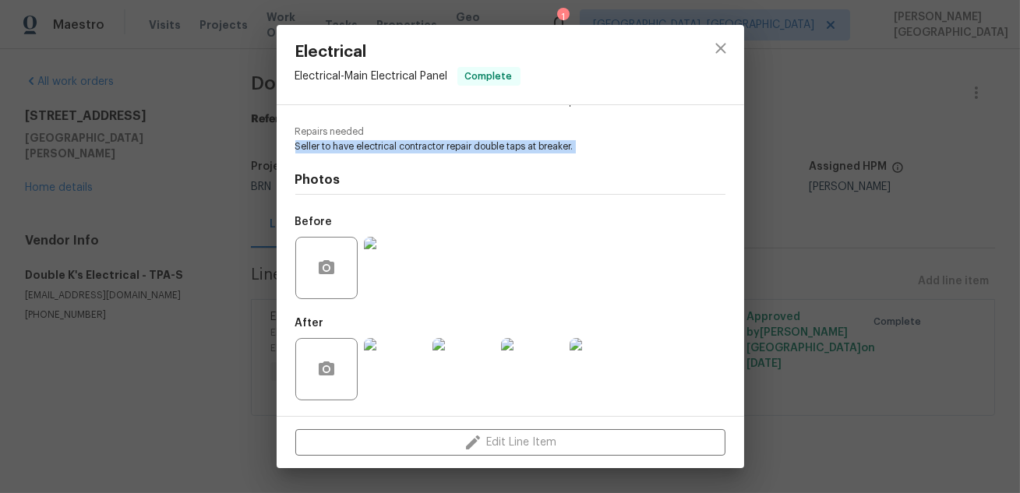
click at [406, 274] on img at bounding box center [395, 268] width 62 height 62
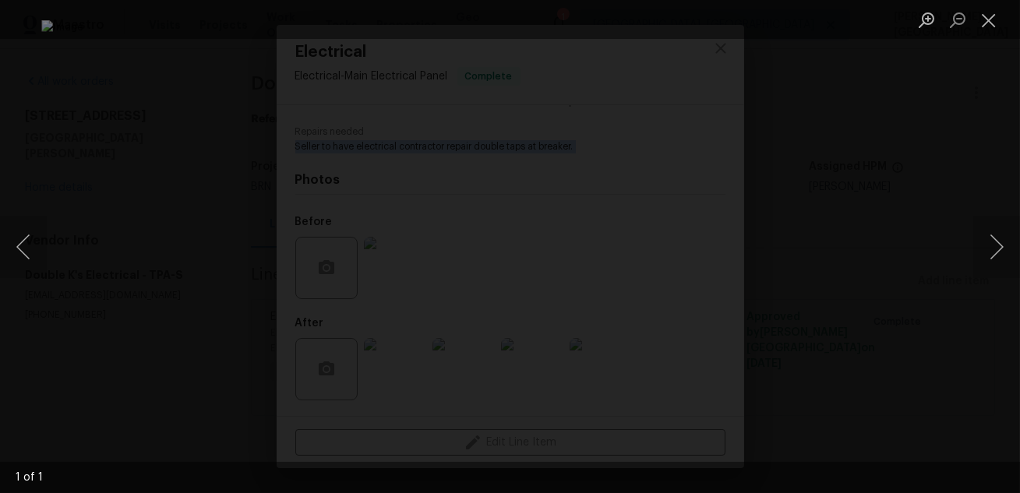
click at [829, 272] on div "Lightbox" at bounding box center [510, 246] width 1020 height 493
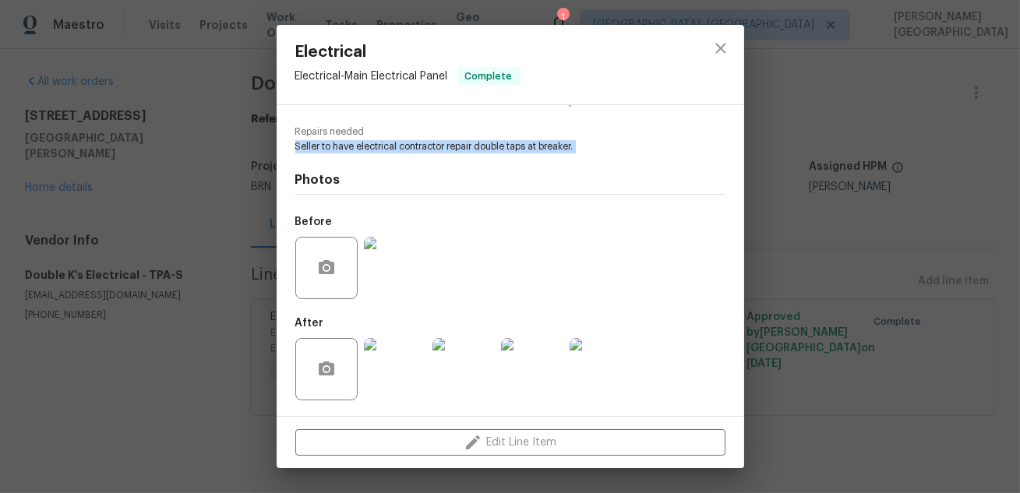
click at [489, 358] on img at bounding box center [463, 369] width 62 height 62
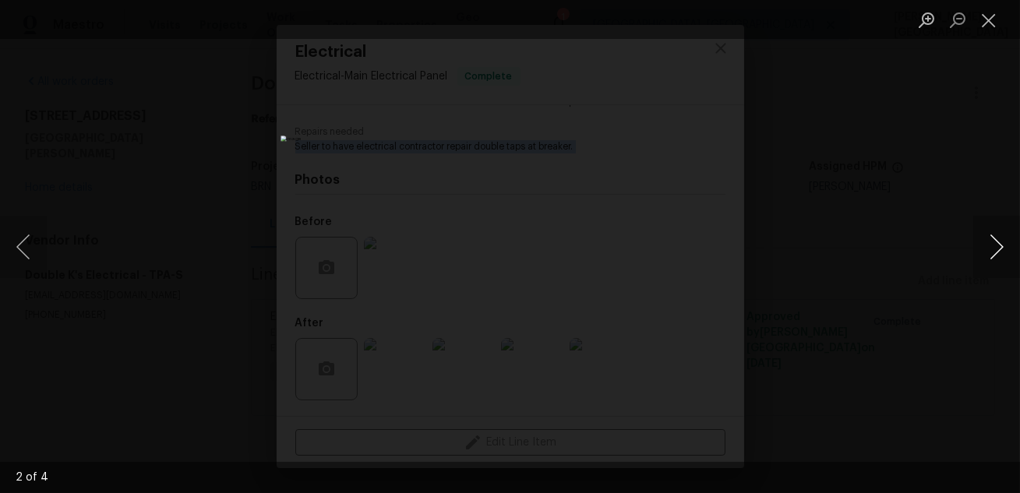
click at [992, 263] on button "Next image" at bounding box center [996, 247] width 47 height 62
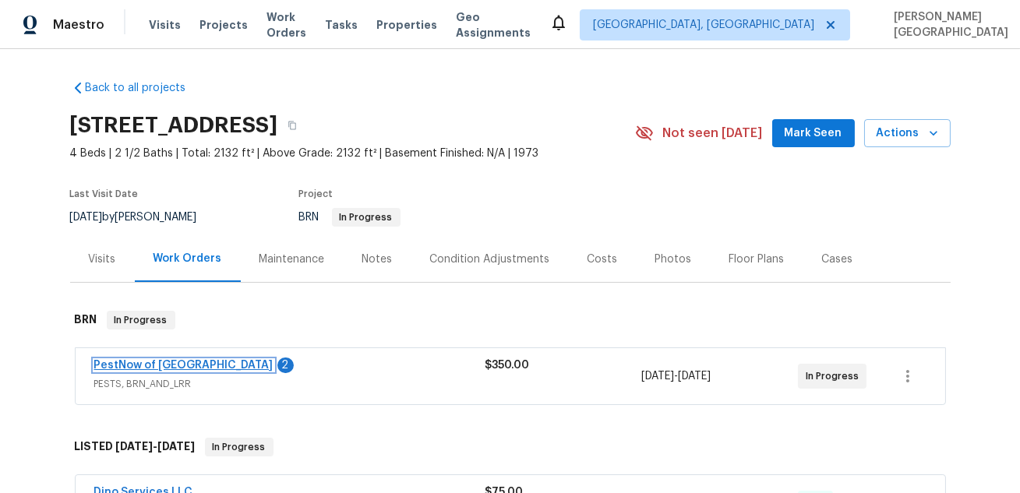
click at [186, 369] on link "PestNow of [GEOGRAPHIC_DATA]" at bounding box center [183, 365] width 179 height 11
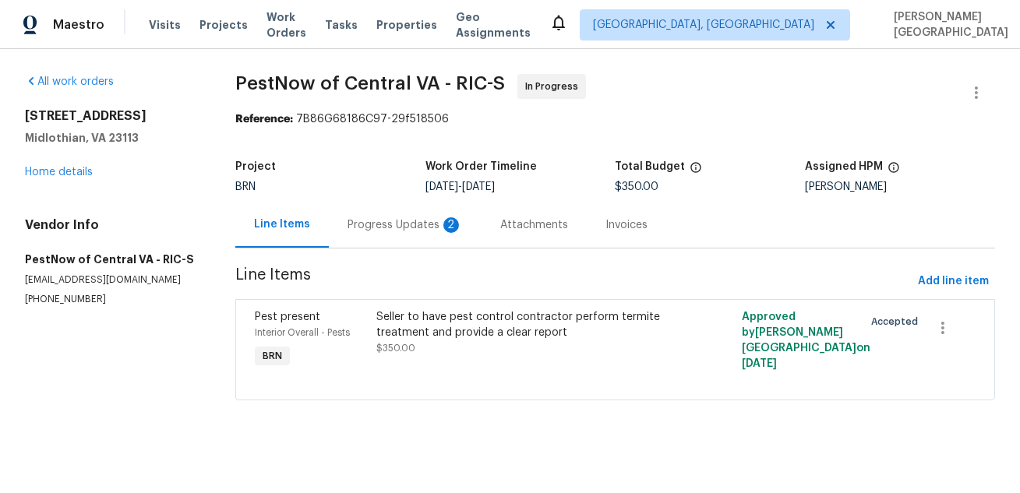
click at [416, 225] on div "Progress Updates 2" at bounding box center [404, 225] width 115 height 16
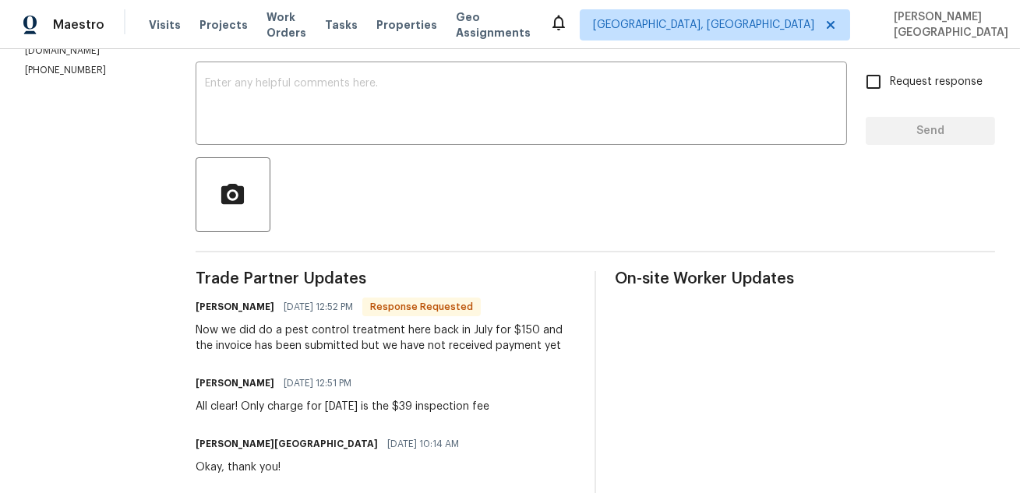
scroll to position [281, 0]
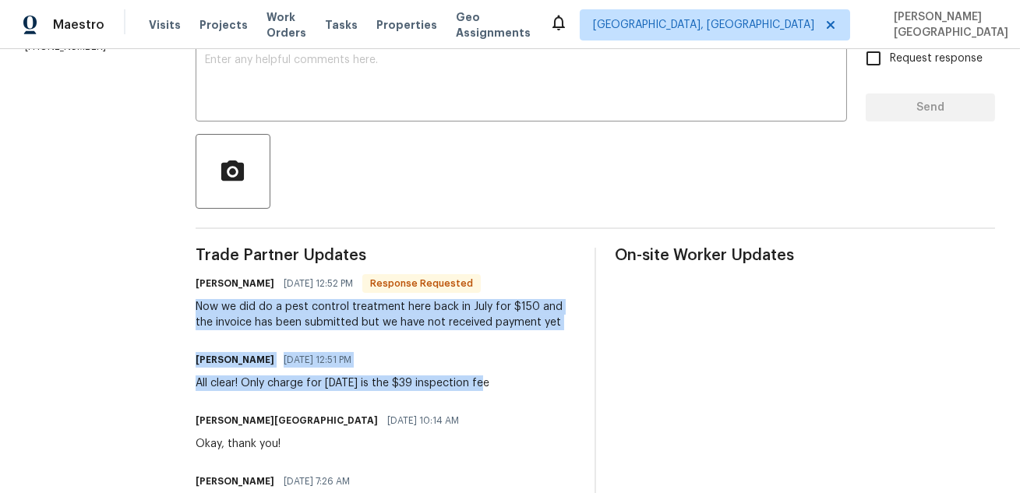
drag, startPoint x: 203, startPoint y: 308, endPoint x: 515, endPoint y: 380, distance: 320.7
click at [517, 380] on div "Trade Partner Updates [PERSON_NAME] [DATE] 12:52 PM Response Requested Now we d…" at bounding box center [386, 443] width 380 height 391
copy div "Now we did do a pest control treatment here back in July for $150 and the invoi…"
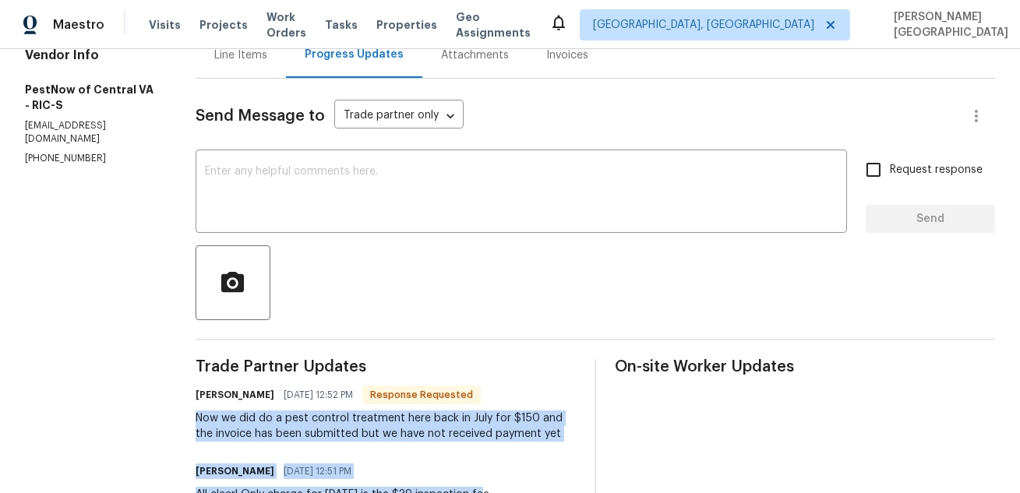
scroll to position [104, 0]
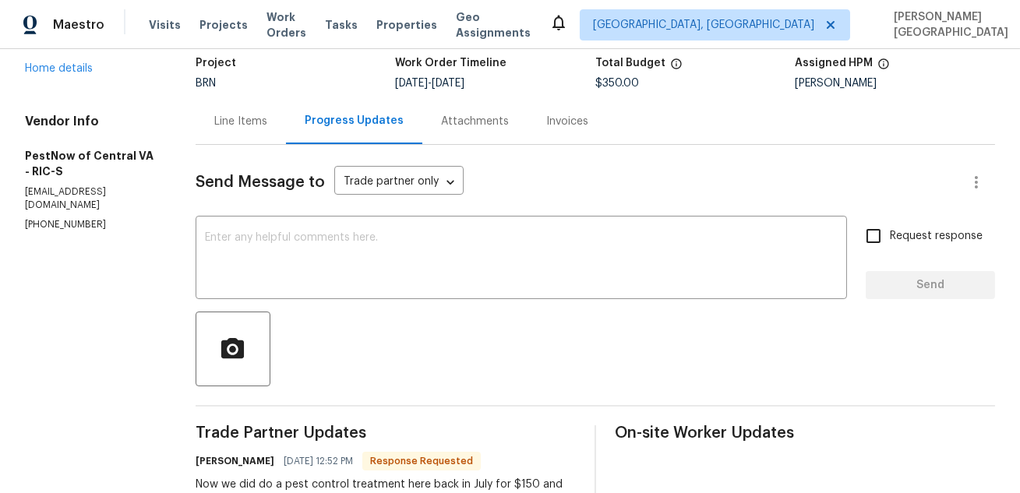
click at [245, 114] on div "Line Items" at bounding box center [240, 122] width 53 height 16
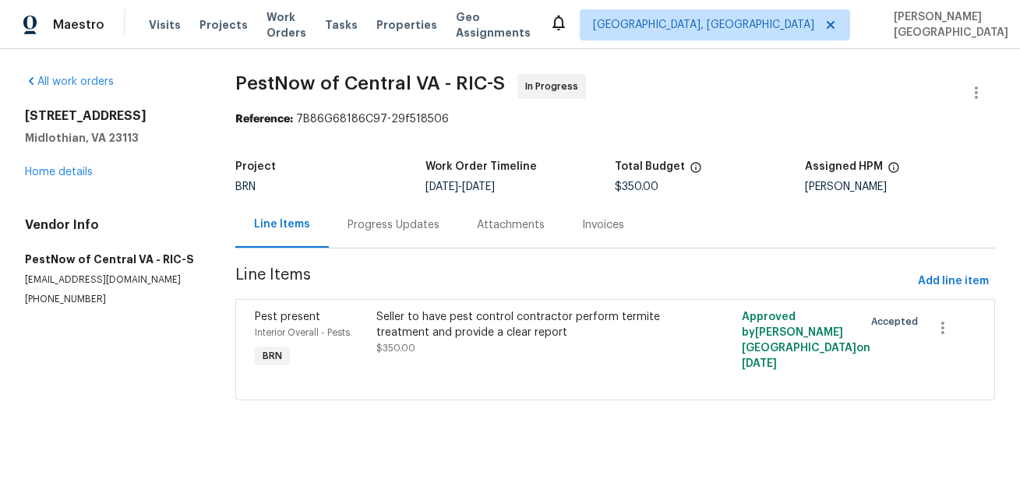
click at [450, 314] on div "Seller to have pest control contractor perform termite treatment and provide a …" at bounding box center [523, 324] width 295 height 31
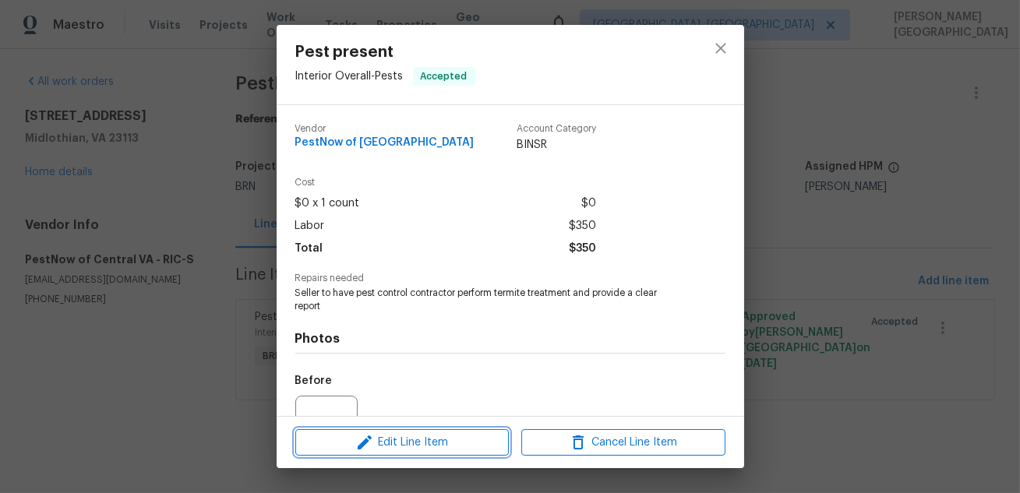
click at [399, 445] on span "Edit Line Item" at bounding box center [402, 442] width 204 height 19
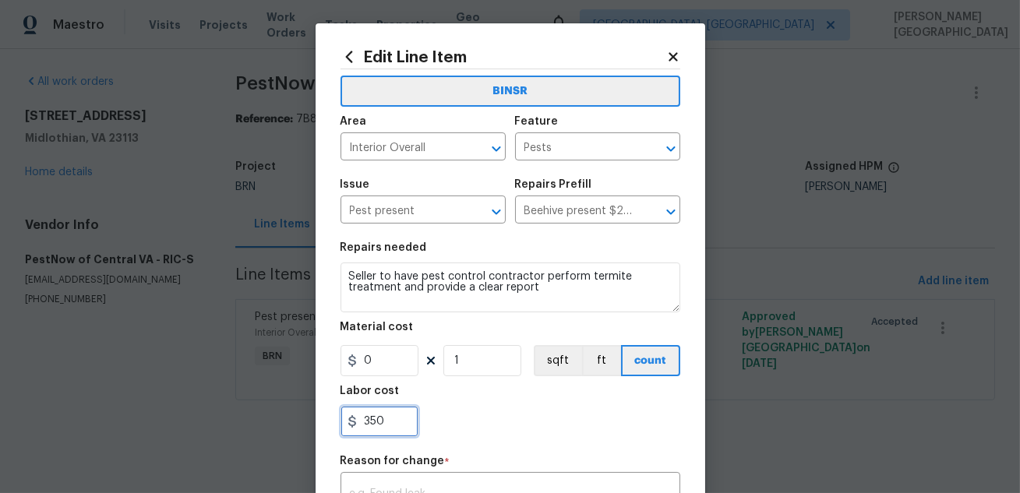
click at [370, 437] on input "350" at bounding box center [379, 421] width 78 height 31
click at [370, 436] on input "350" at bounding box center [379, 421] width 78 height 31
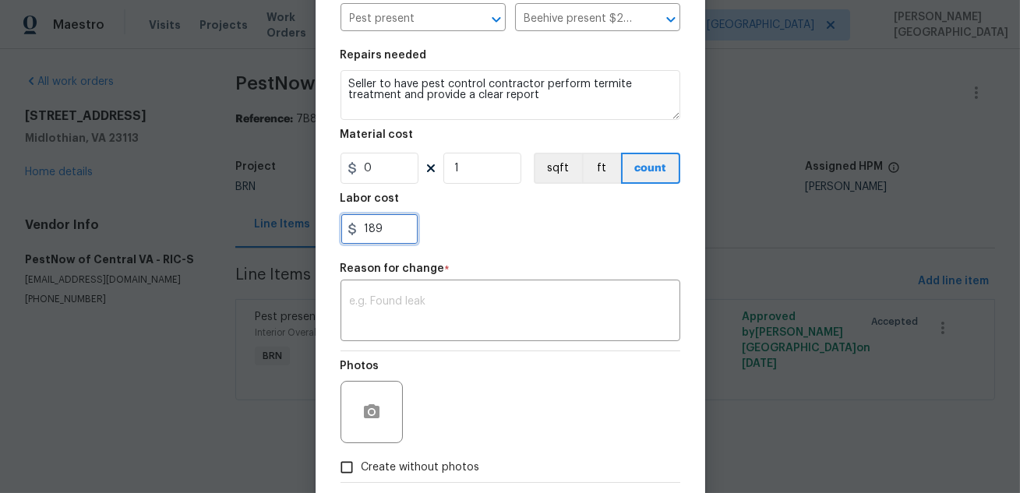
scroll to position [254, 0]
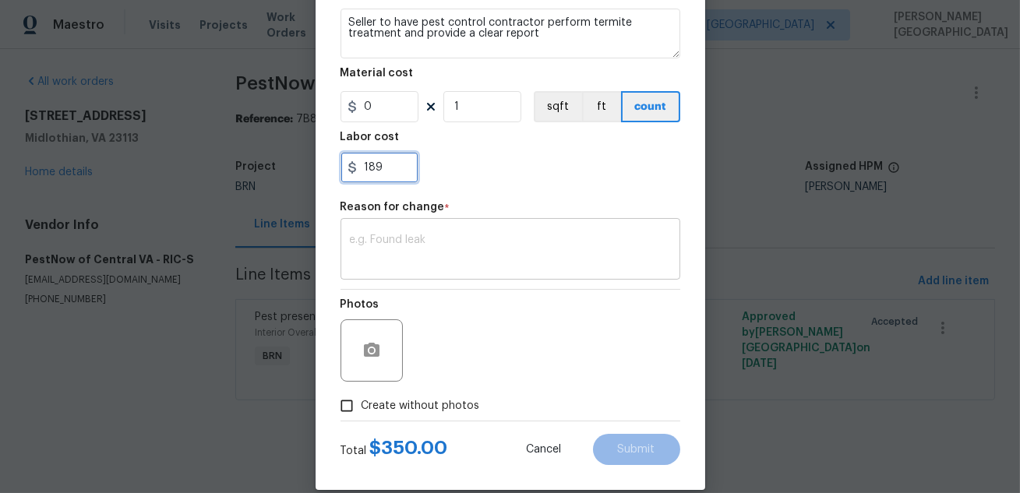
type input "189"
click at [426, 250] on textarea at bounding box center [510, 251] width 321 height 33
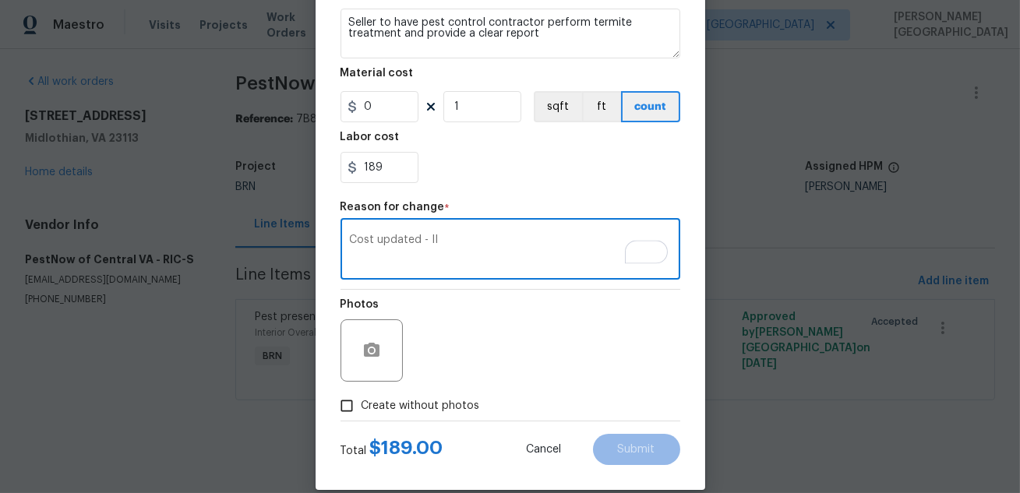
type textarea "Cost updated - II"
click at [439, 408] on span "Create without photos" at bounding box center [421, 406] width 118 height 16
click at [362, 408] on input "Create without photos" at bounding box center [347, 406] width 30 height 30
checkbox input "true"
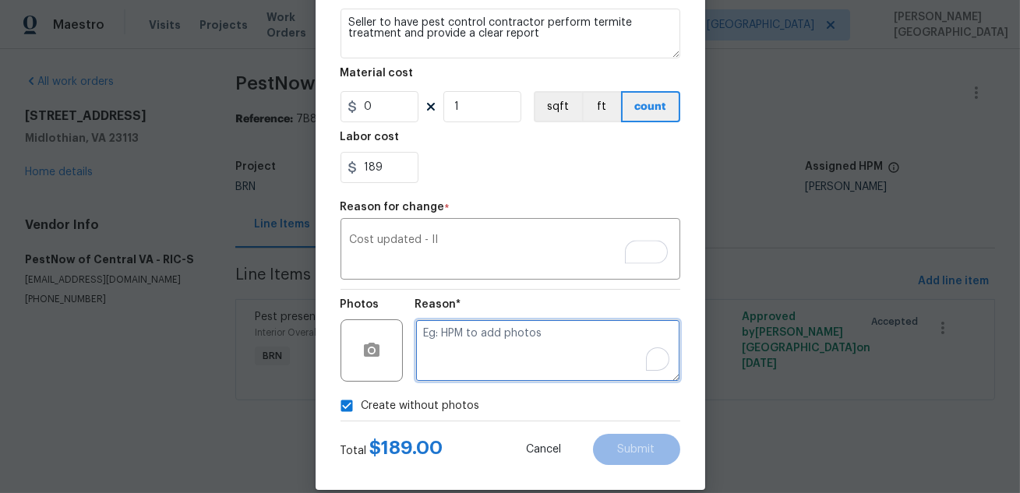
click at [504, 381] on textarea "To enrich screen reader interactions, please activate Accessibility in Grammarl…" at bounding box center [547, 350] width 265 height 62
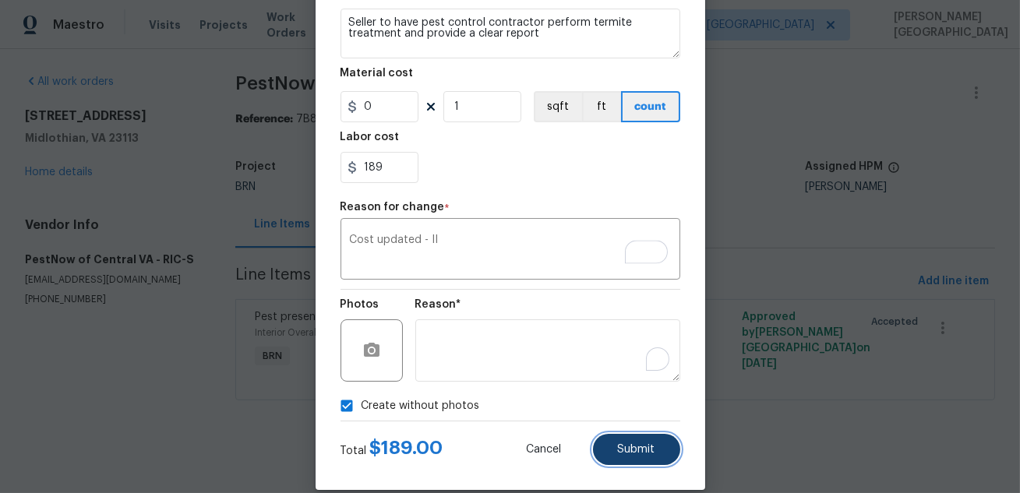
click at [645, 456] on button "Submit" at bounding box center [636, 449] width 87 height 31
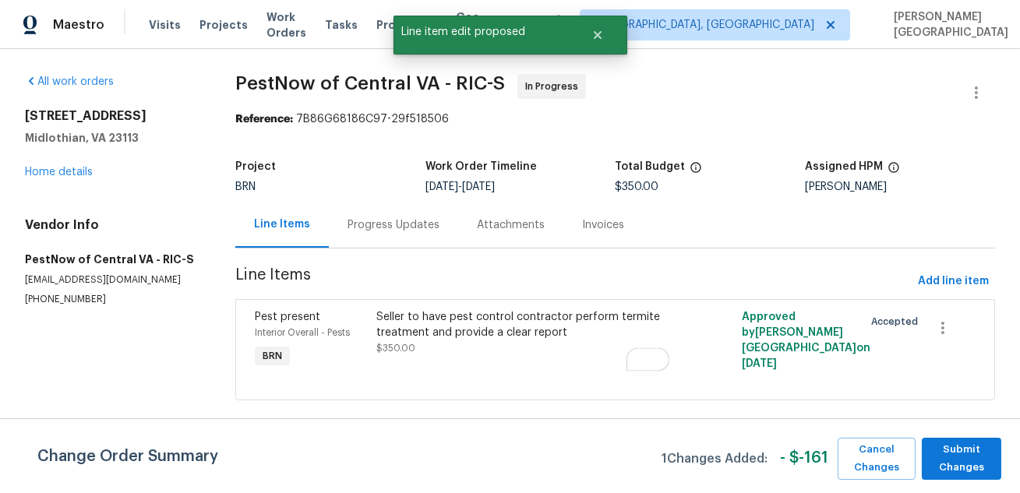
scroll to position [0, 0]
click at [390, 226] on div "Progress Updates" at bounding box center [393, 225] width 92 height 16
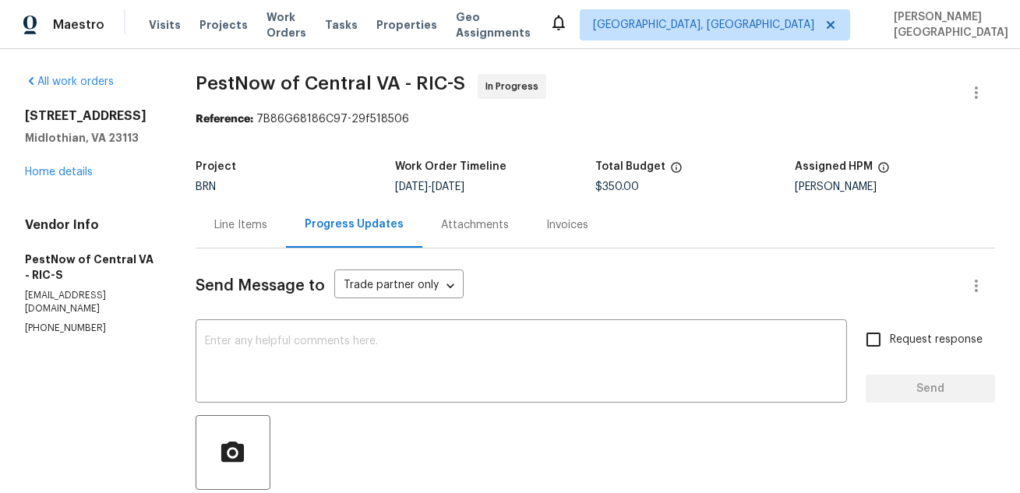
click at [259, 232] on div "Line Items" at bounding box center [240, 225] width 53 height 16
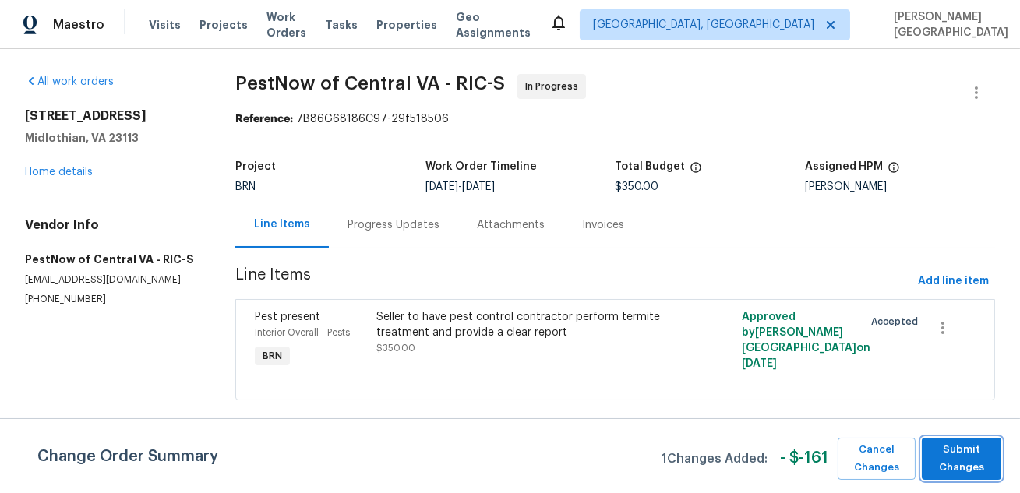
click at [993, 474] on span "Submit Changes" at bounding box center [962, 459] width 64 height 36
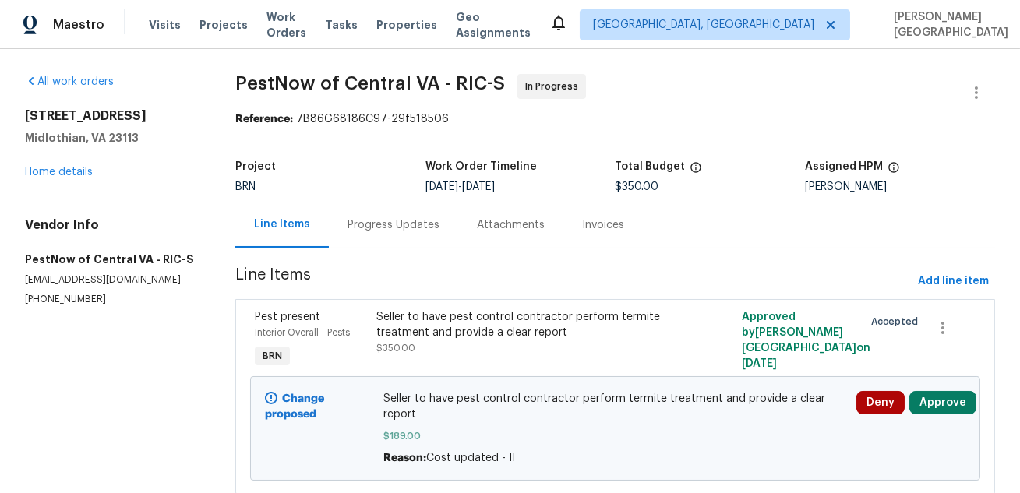
click at [369, 225] on div "Progress Updates" at bounding box center [393, 225] width 92 height 16
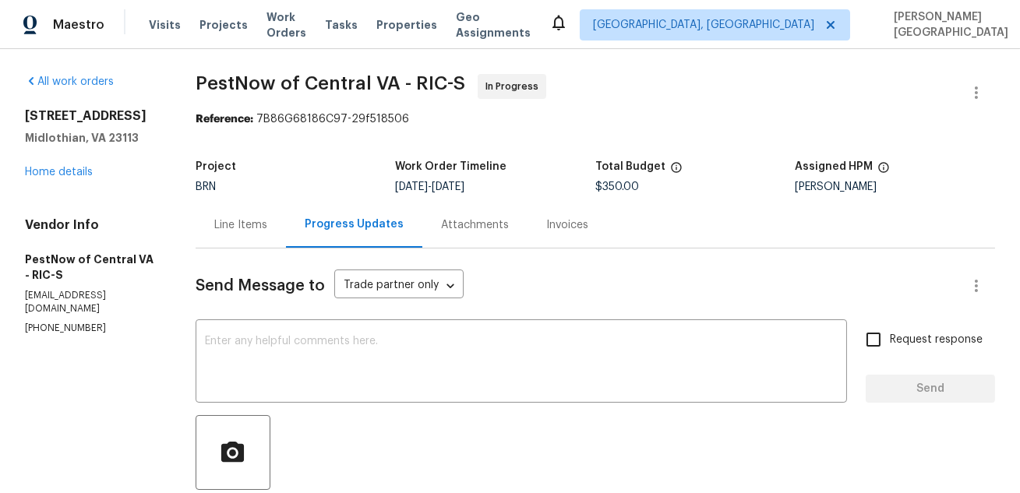
click at [267, 231] on div "Line Items" at bounding box center [240, 225] width 53 height 16
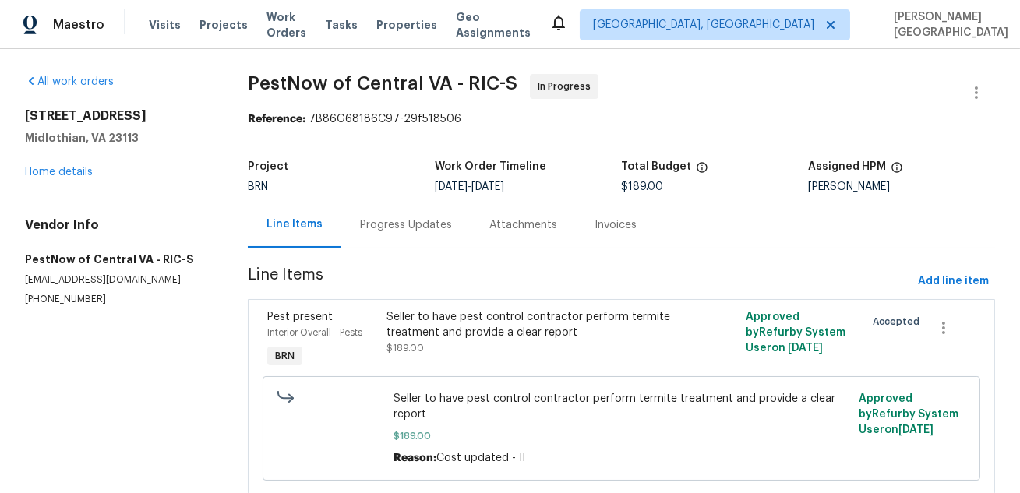
click at [402, 234] on div "Progress Updates" at bounding box center [405, 225] width 129 height 46
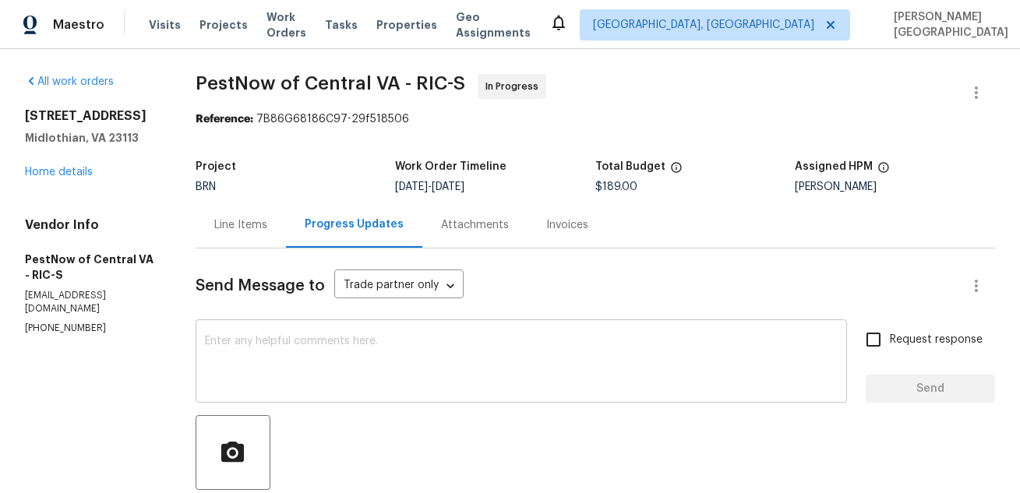
click at [330, 340] on textarea at bounding box center [521, 363] width 633 height 55
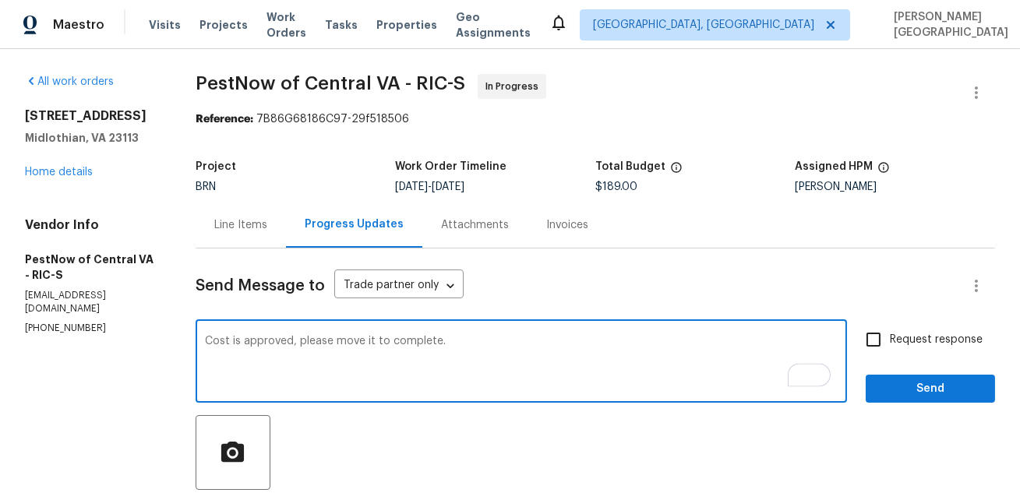
type textarea "Cost is approved, please move it to complete."
drag, startPoint x: 911, startPoint y: 347, endPoint x: 911, endPoint y: 369, distance: 21.0
click at [911, 347] on span "Request response" at bounding box center [936, 340] width 93 height 16
click at [890, 347] on input "Request response" at bounding box center [873, 339] width 33 height 33
checkbox input "true"
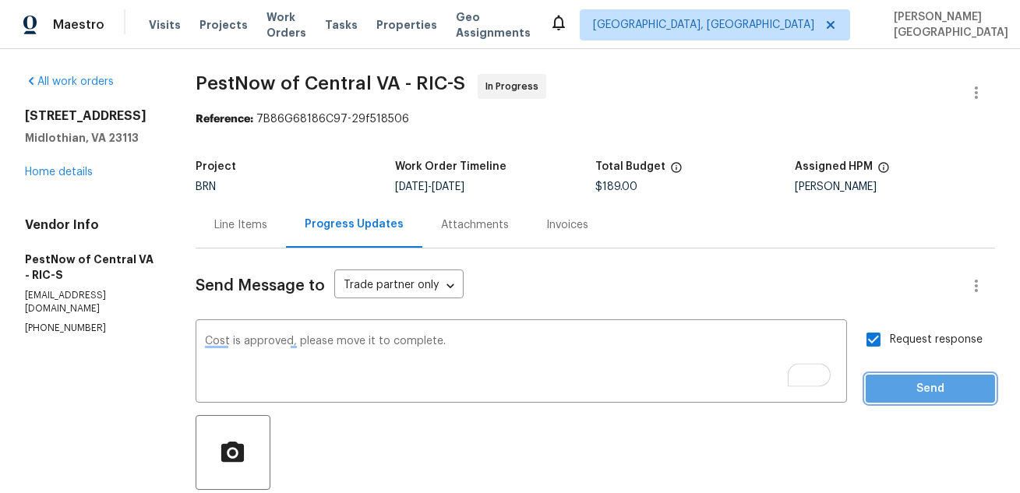
click at [911, 393] on span "Send" at bounding box center [930, 388] width 104 height 19
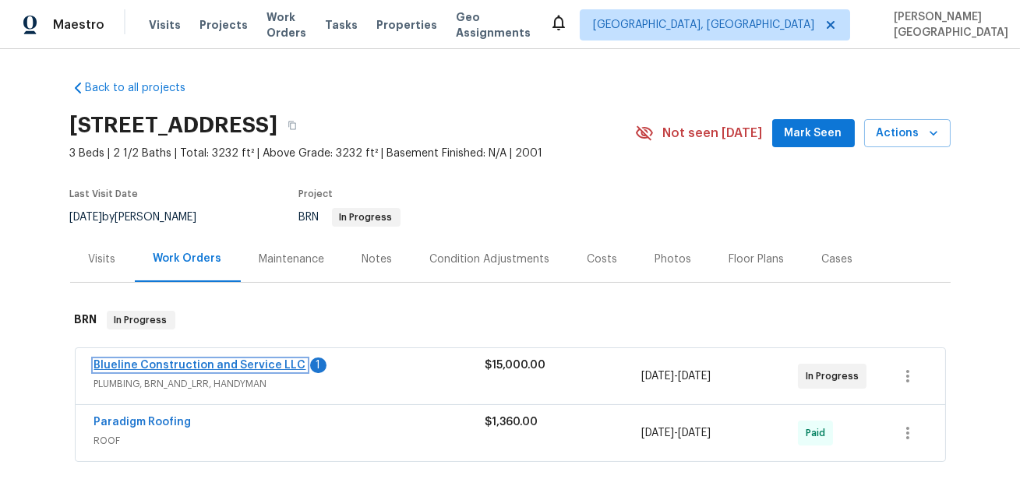
click at [210, 361] on link "Blueline Construction and Service LLC" at bounding box center [200, 365] width 212 height 11
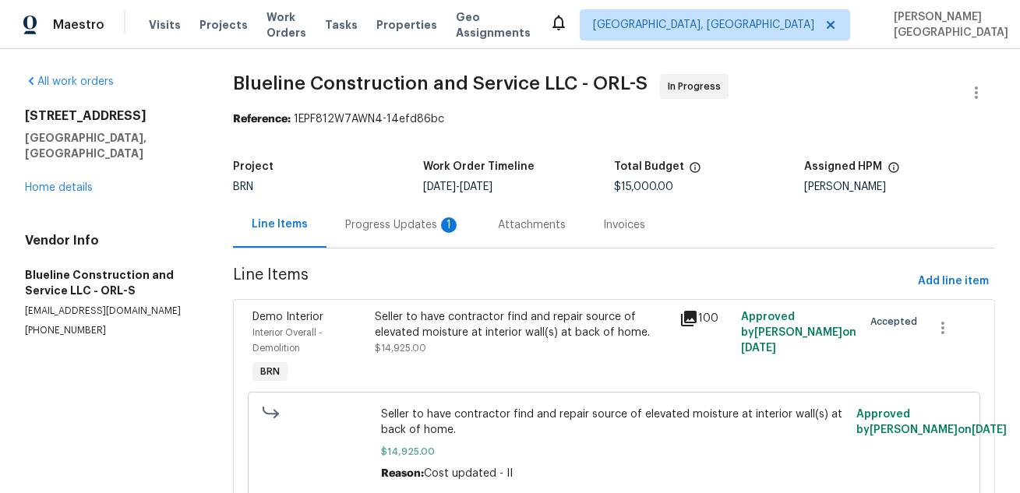
click at [374, 234] on div "Progress Updates 1" at bounding box center [402, 225] width 153 height 46
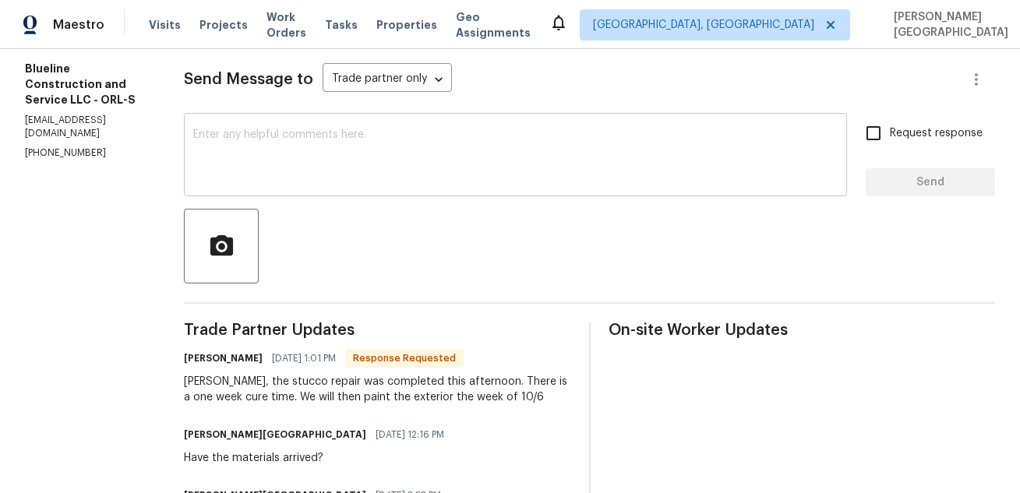
scroll to position [154, 0]
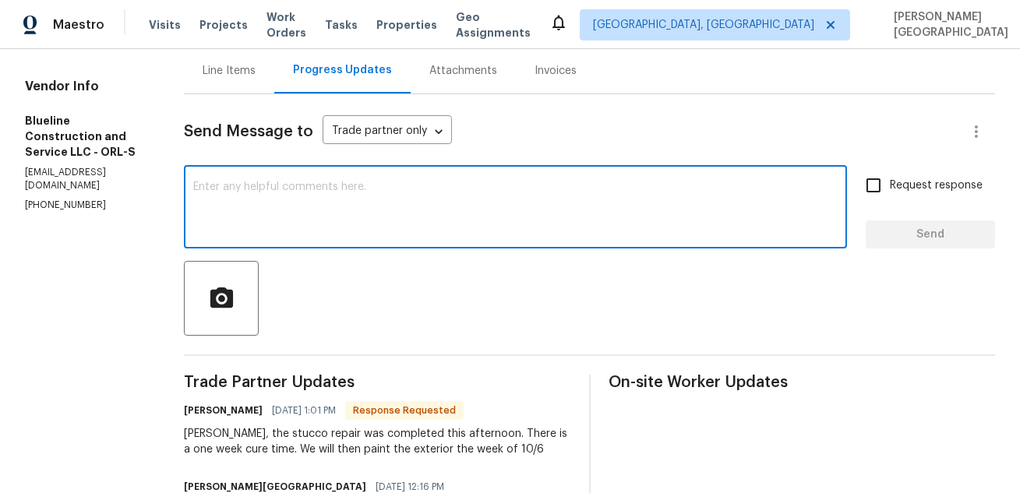
click at [343, 215] on textarea at bounding box center [515, 209] width 644 height 55
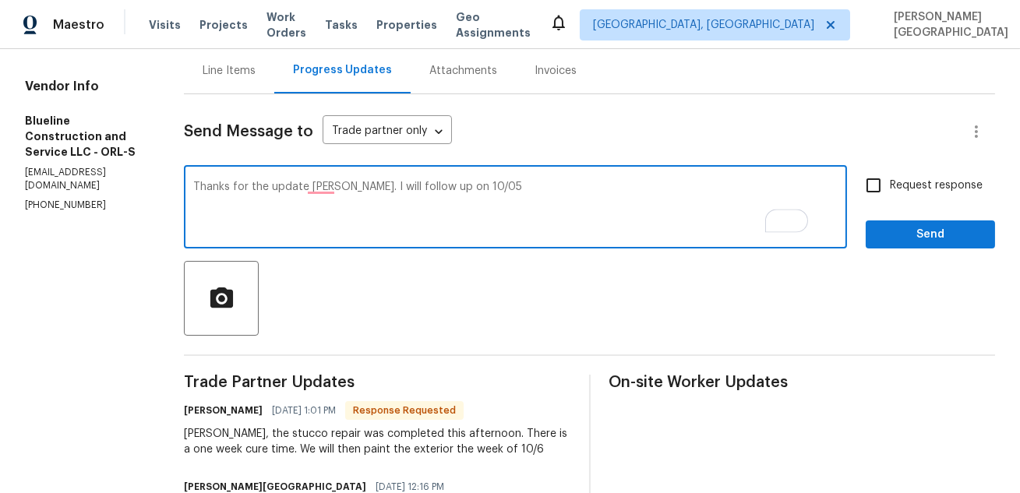
click at [503, 183] on textarea "Thanks for the update [PERSON_NAME]. I will follow up on 10/05" at bounding box center [515, 209] width 644 height 55
type textarea "Thanks for the update, [PERSON_NAME]. I will follow up on 10/05."
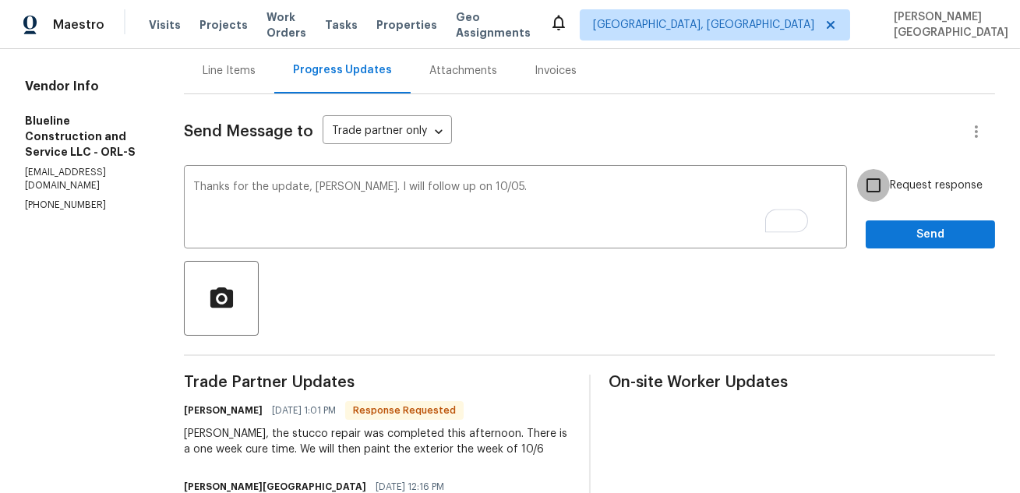
click at [863, 190] on input "Request response" at bounding box center [873, 185] width 33 height 33
checkbox input "true"
click at [894, 240] on span "Send" at bounding box center [930, 234] width 104 height 19
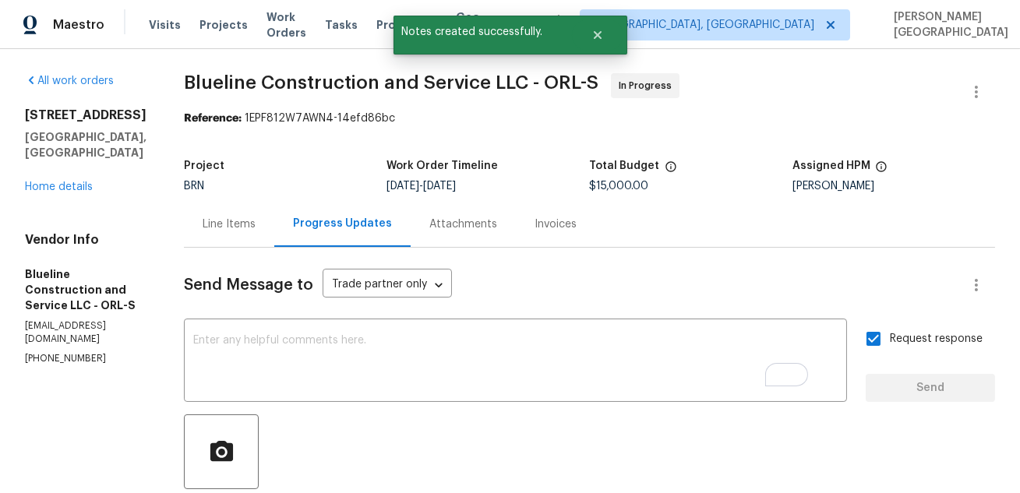
scroll to position [0, 0]
click at [252, 74] on span "Blueline Construction and Service LLC - ORL-S" at bounding box center [391, 83] width 415 height 19
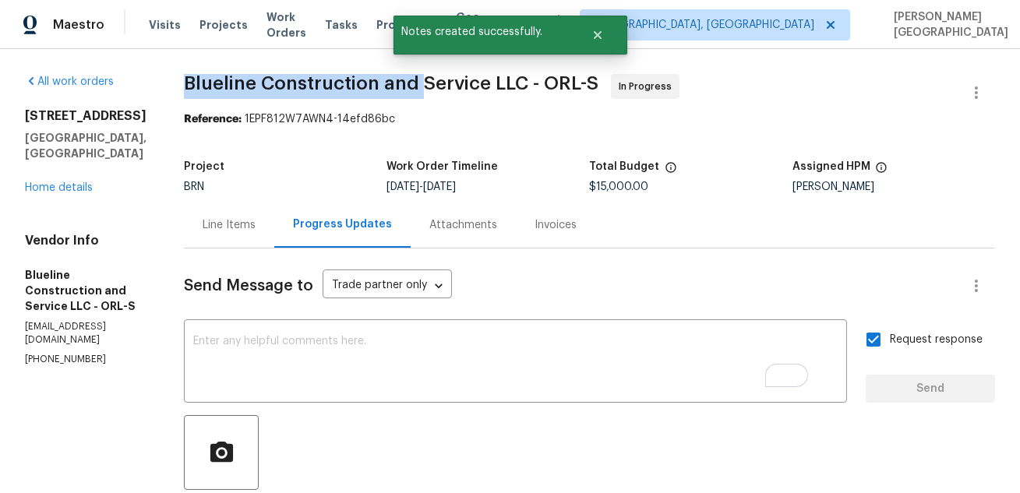
click at [443, 78] on span "Blueline Construction and Service LLC - ORL-S" at bounding box center [391, 83] width 415 height 19
copy span "Blueline Construction and"
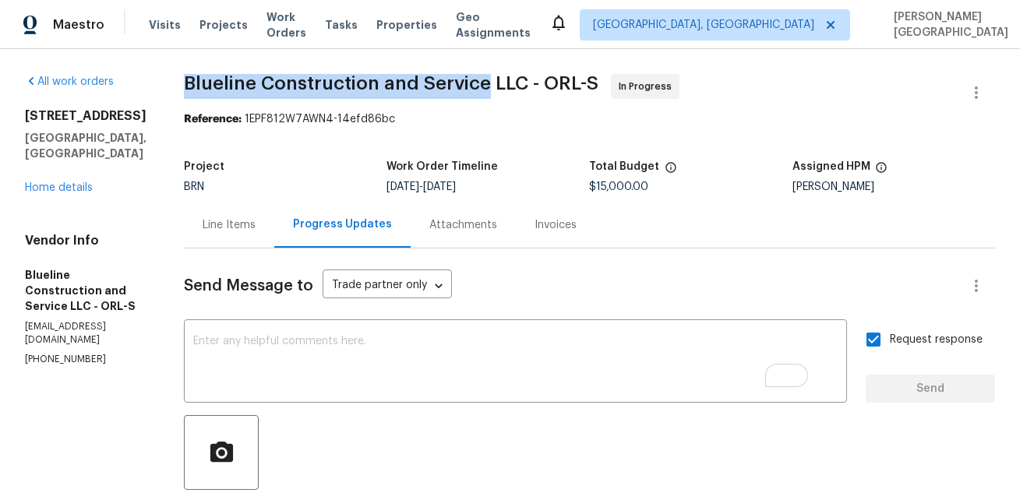
click at [506, 86] on span "Blueline Construction and Service LLC - ORL-S" at bounding box center [391, 83] width 415 height 19
copy span "Blueline Construction and Service"
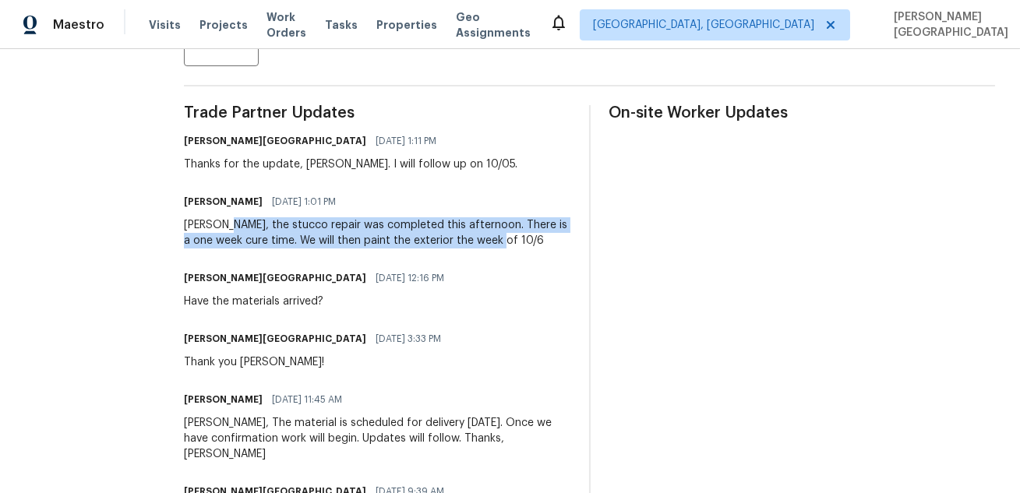
drag, startPoint x: 249, startPoint y: 221, endPoint x: 542, endPoint y: 254, distance: 295.6
copy div "the stucco repair was completed this afternoon. There is a one week cure time. …"
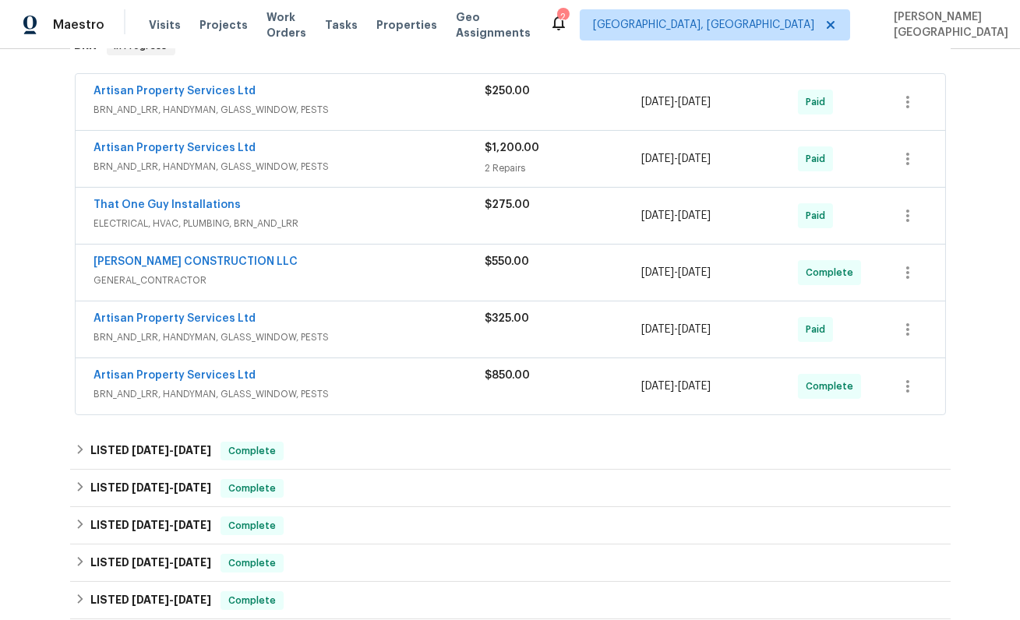
scroll to position [355, 0]
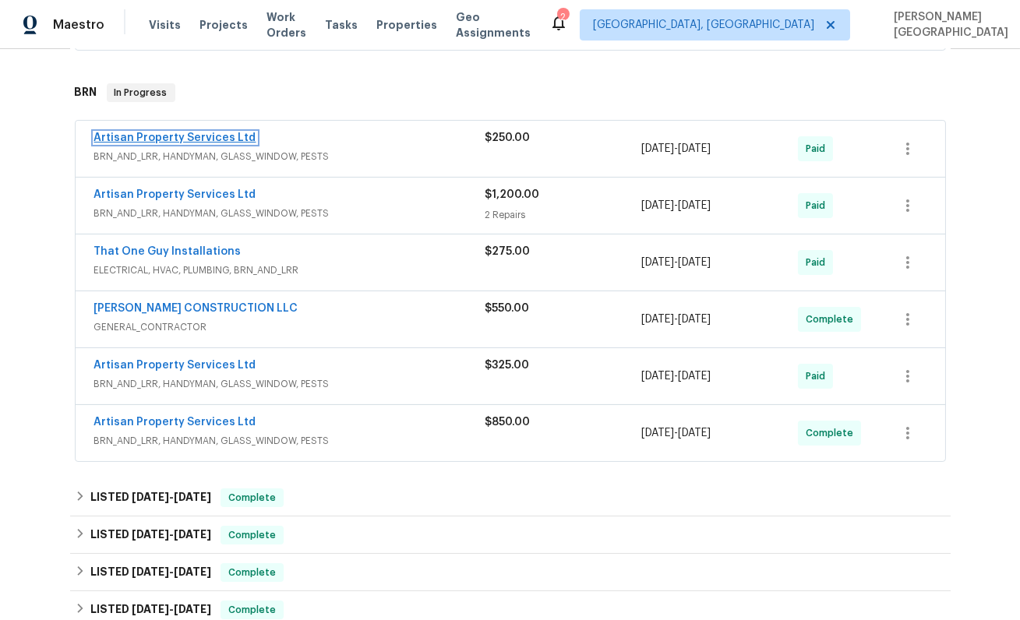
click at [125, 138] on link "Artisan Property Services Ltd" at bounding box center [175, 137] width 162 height 11
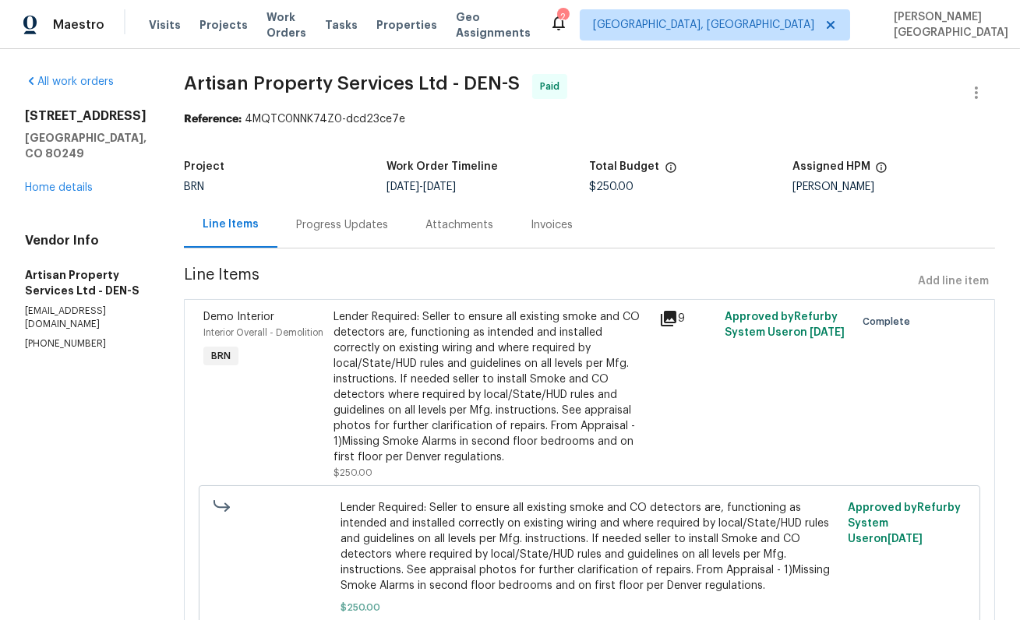
click at [336, 242] on div "Progress Updates" at bounding box center [341, 225] width 129 height 46
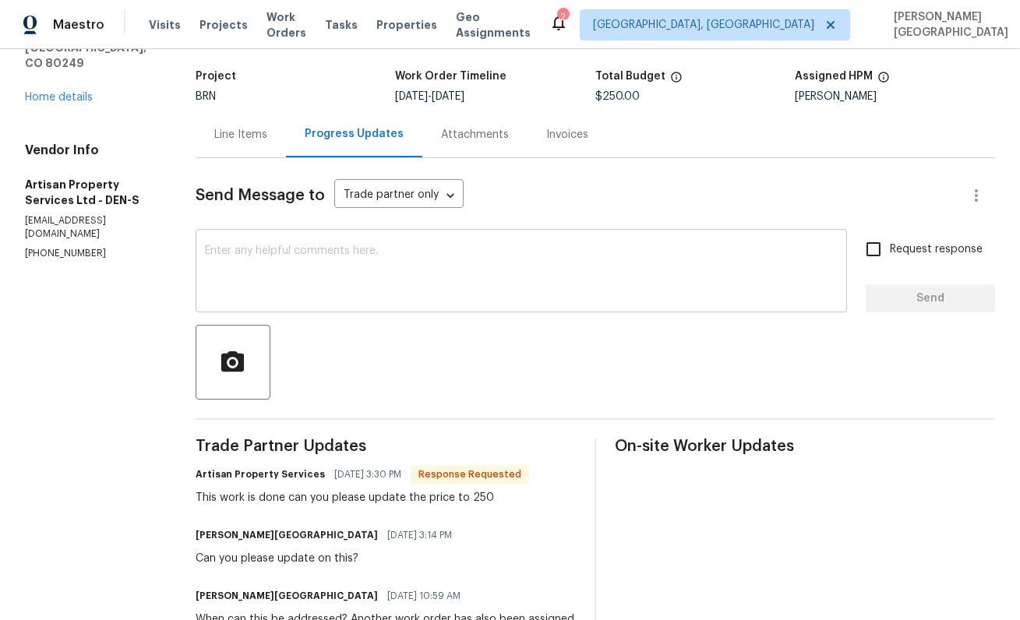
scroll to position [71, 0]
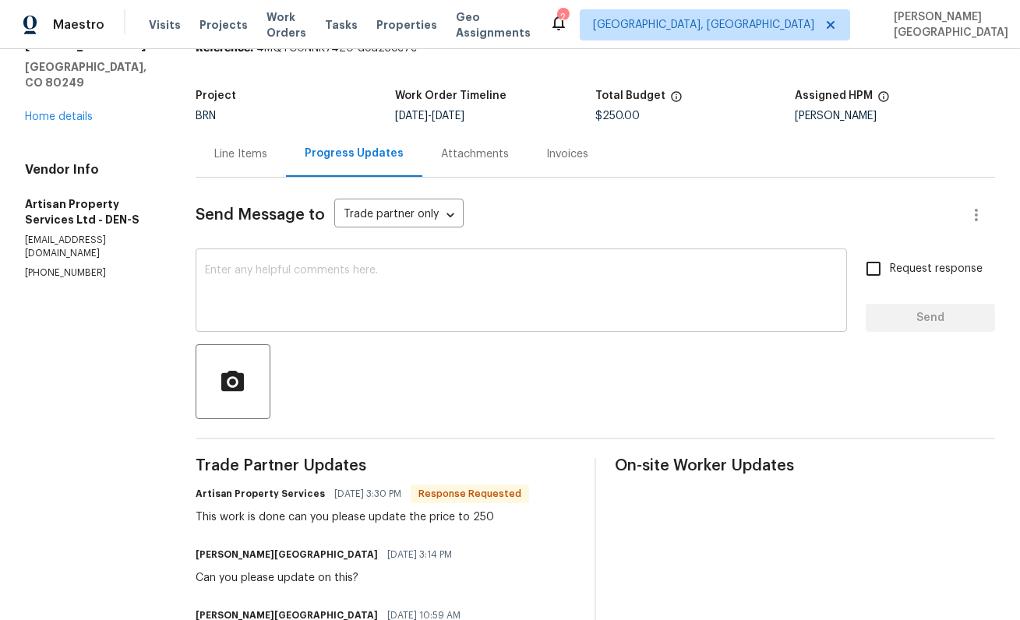
click at [306, 293] on textarea at bounding box center [521, 292] width 633 height 55
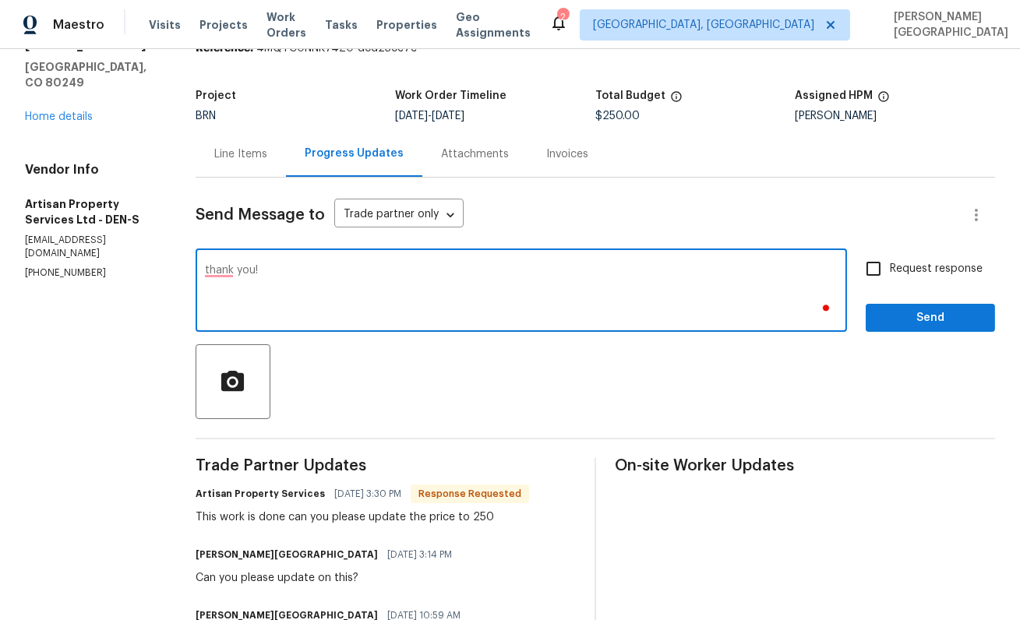
type textarea "thank you!"
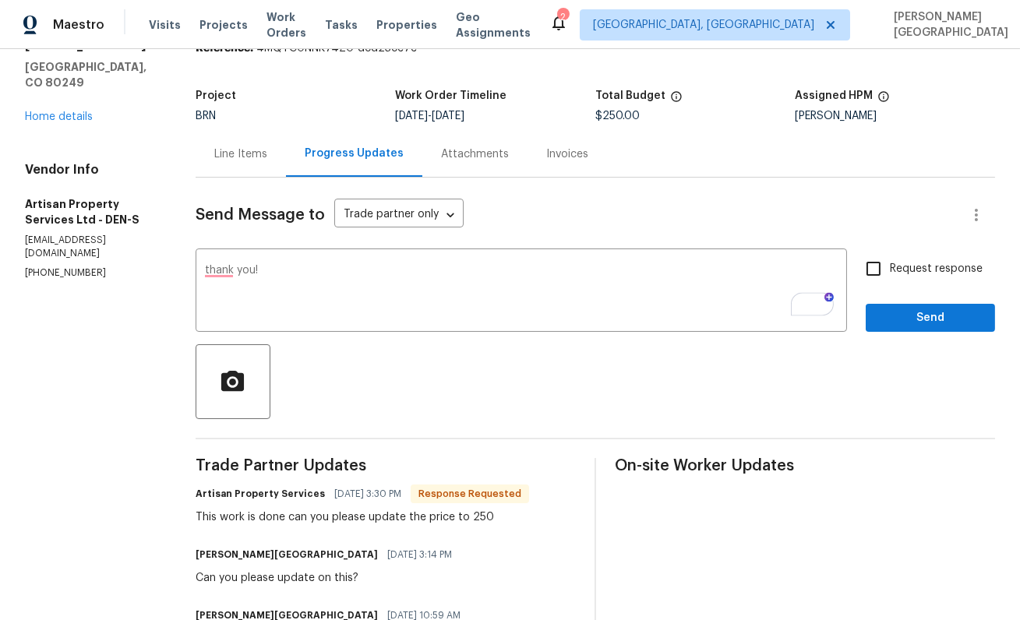
click at [938, 268] on span "Request response" at bounding box center [936, 269] width 93 height 16
click at [890, 268] on input "Request response" at bounding box center [873, 268] width 33 height 33
checkbox input "true"
click at [938, 319] on span "Send" at bounding box center [930, 318] width 104 height 19
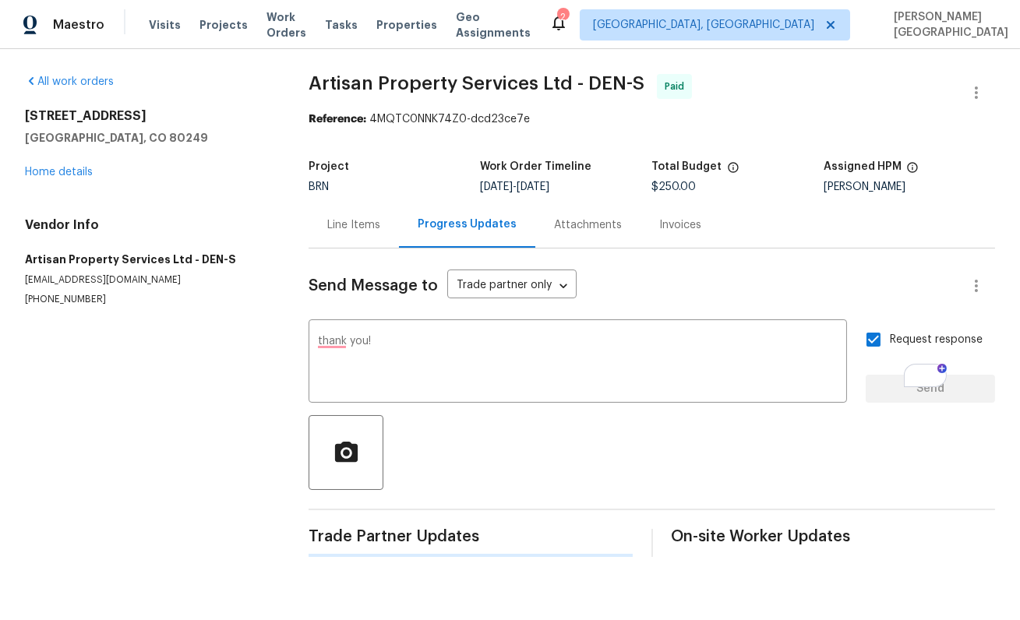
scroll to position [0, 0]
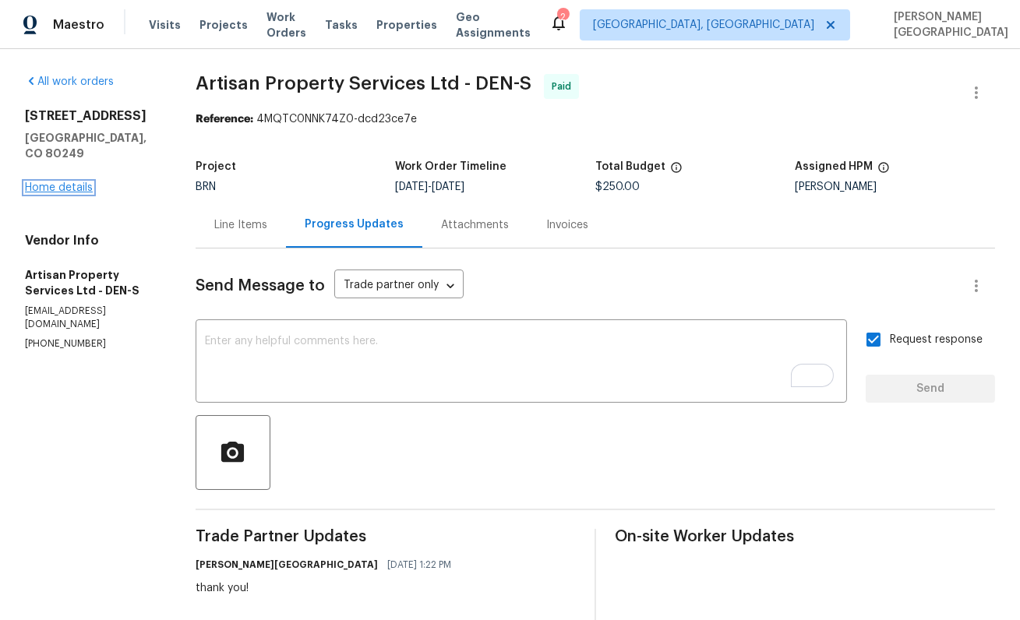
click at [41, 182] on link "Home details" at bounding box center [59, 187] width 68 height 11
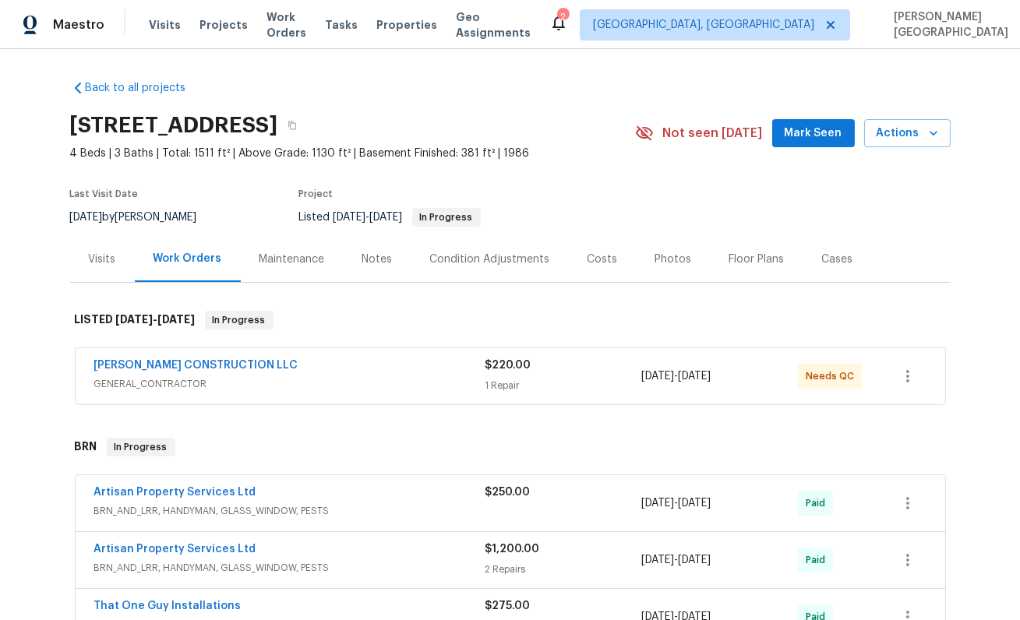
scroll to position [177, 0]
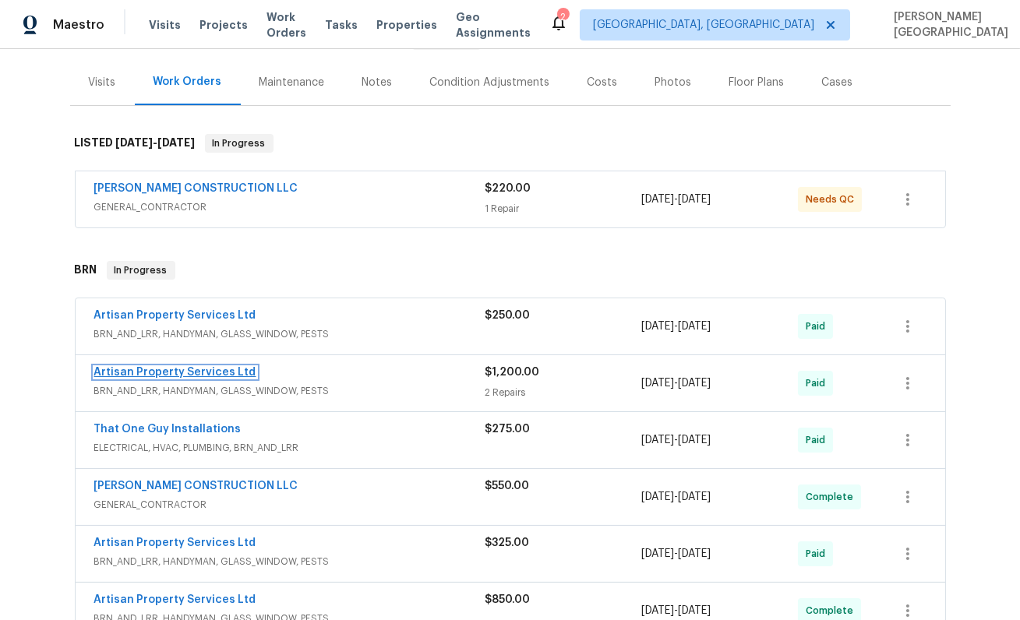
click at [215, 371] on link "Artisan Property Services Ltd" at bounding box center [175, 372] width 162 height 11
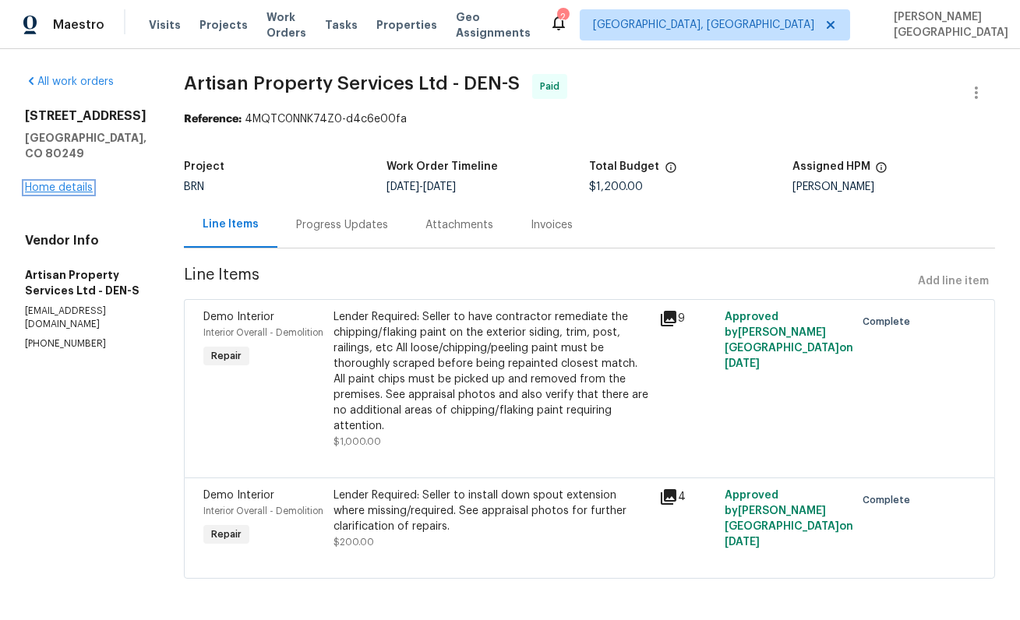
click at [81, 193] on link "Home details" at bounding box center [59, 187] width 68 height 11
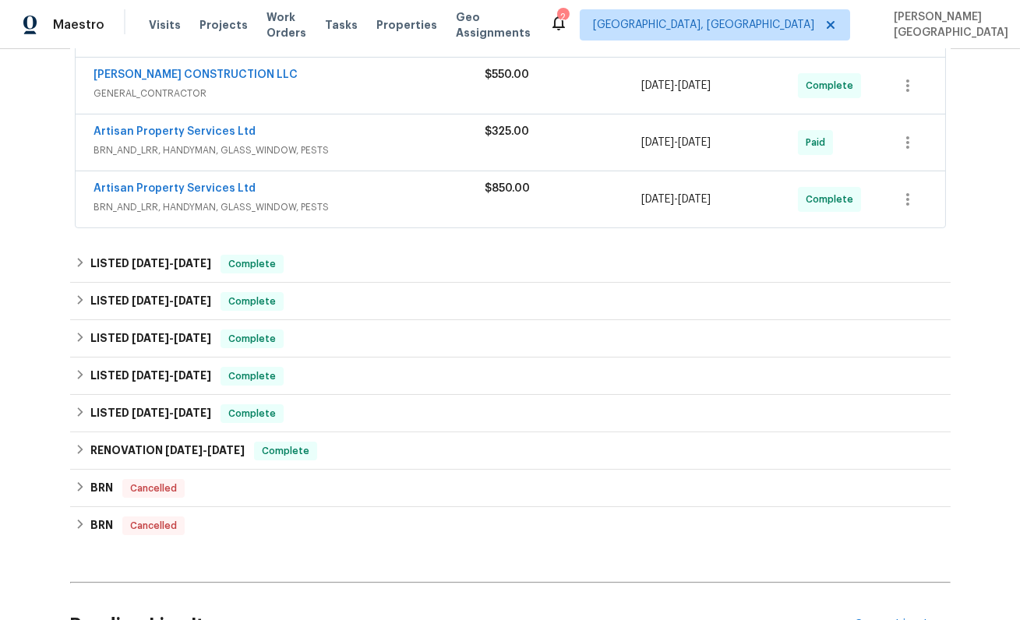
scroll to position [844, 0]
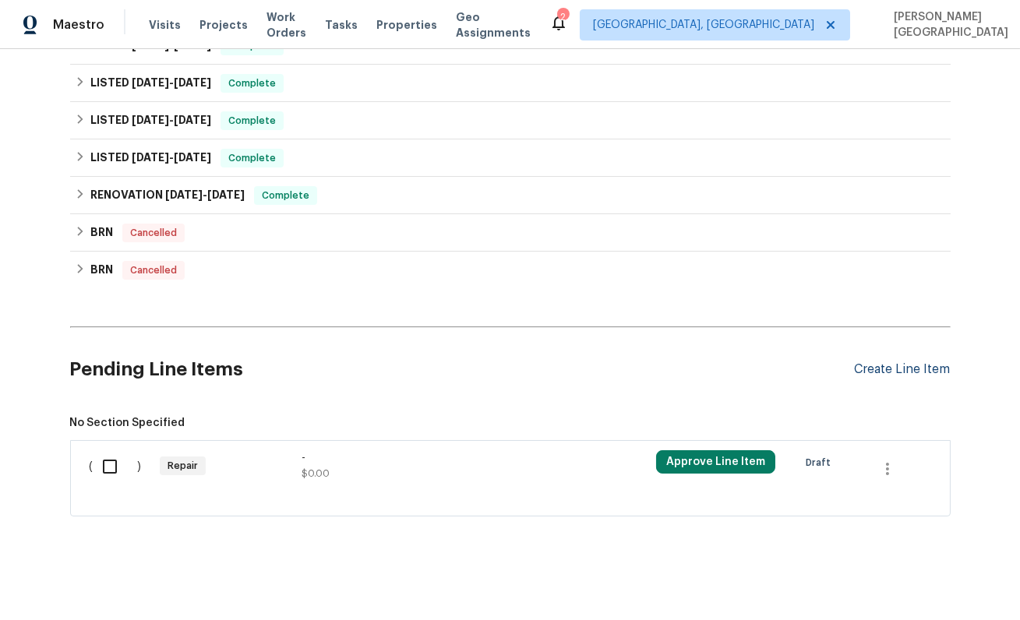
click at [912, 363] on div "Create Line Item" at bounding box center [903, 369] width 96 height 15
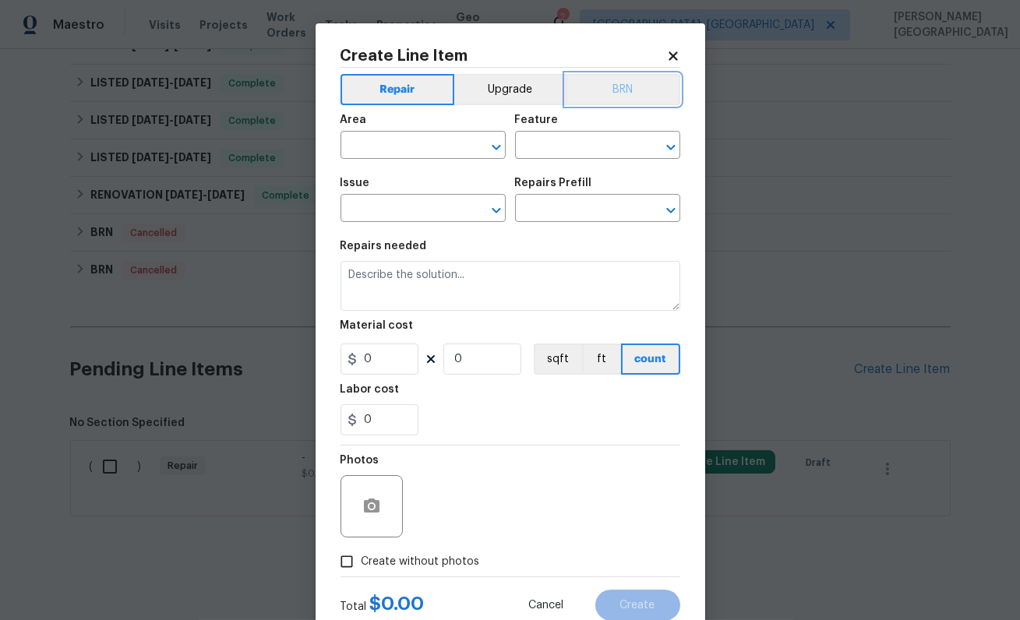
click at [615, 89] on button "BRN" at bounding box center [623, 89] width 115 height 31
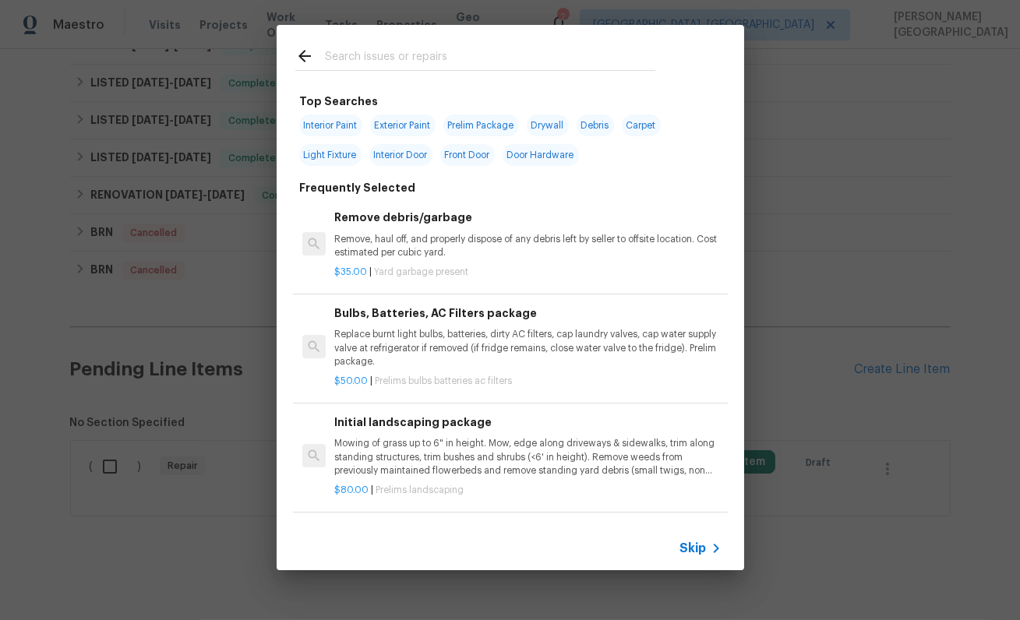
click at [396, 159] on span "Interior Door" at bounding box center [400, 155] width 63 height 22
type input "Interior Door"
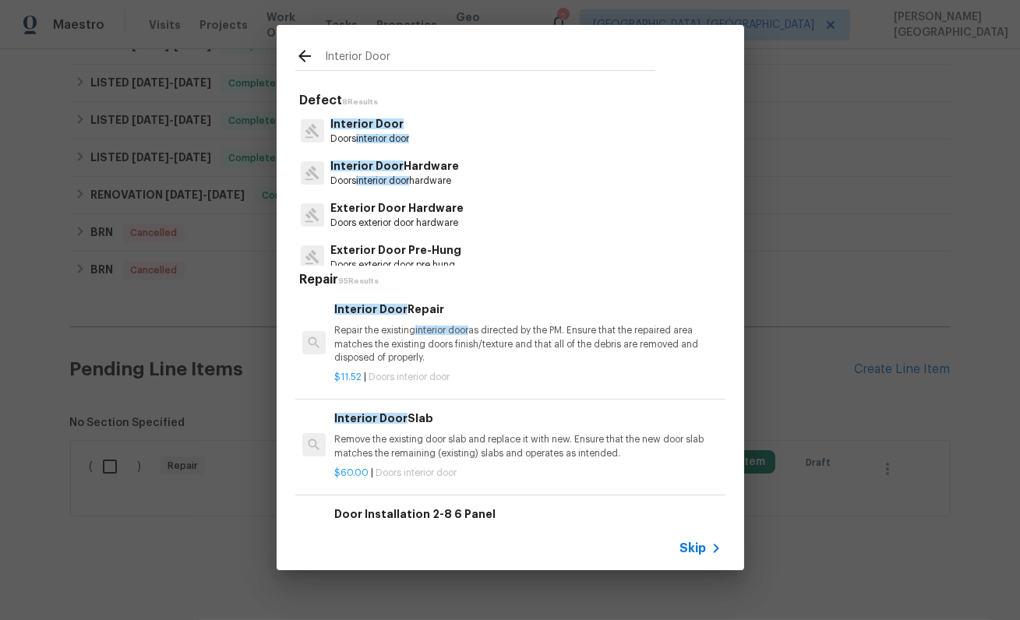
click at [192, 288] on div "Interior Door Defect 8 Results Interior Door Doors interior door Interior Door …" at bounding box center [510, 297] width 1020 height 595
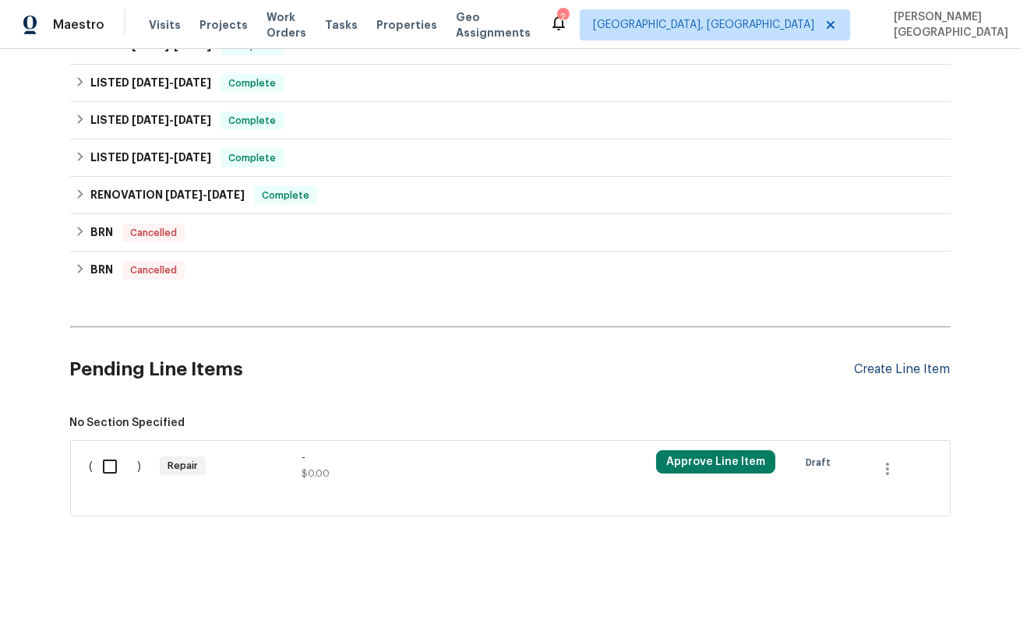
click at [907, 362] on div "Create Line Item" at bounding box center [903, 369] width 96 height 15
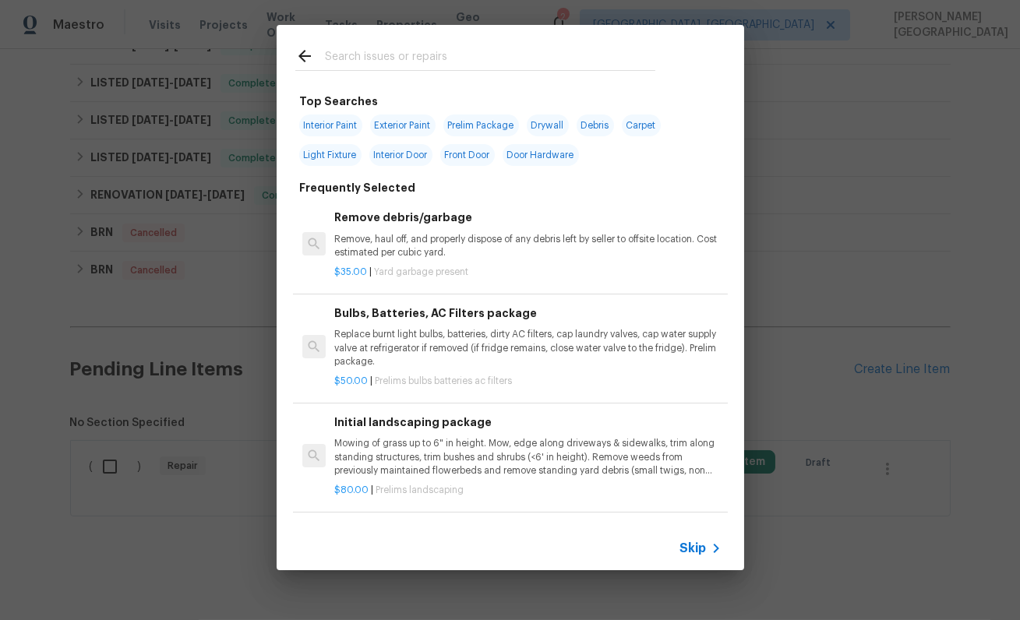
click at [690, 550] on span "Skip" at bounding box center [693, 549] width 26 height 16
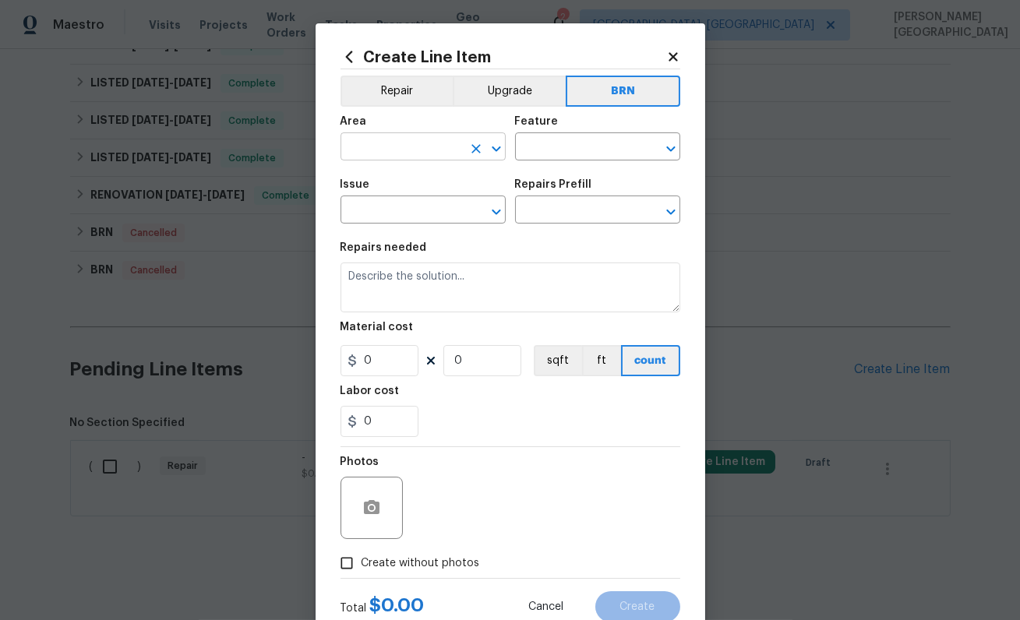
click at [446, 150] on input "text" at bounding box center [401, 148] width 122 height 24
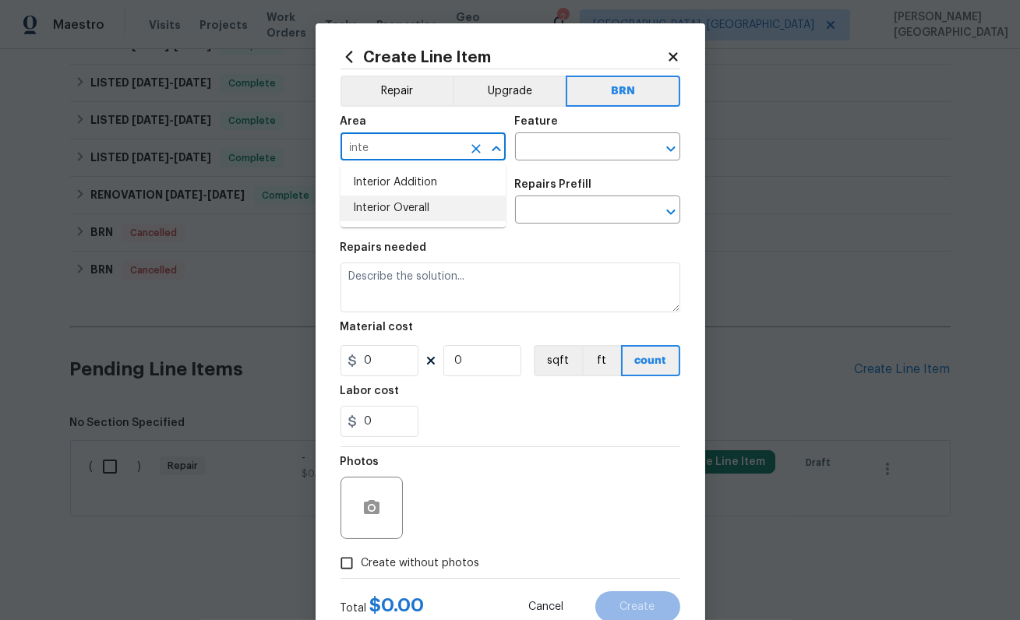
click at [443, 197] on li "Interior Overall" at bounding box center [422, 209] width 165 height 26
type input "Interior Overall"
click at [537, 149] on input "text" at bounding box center [576, 148] width 122 height 24
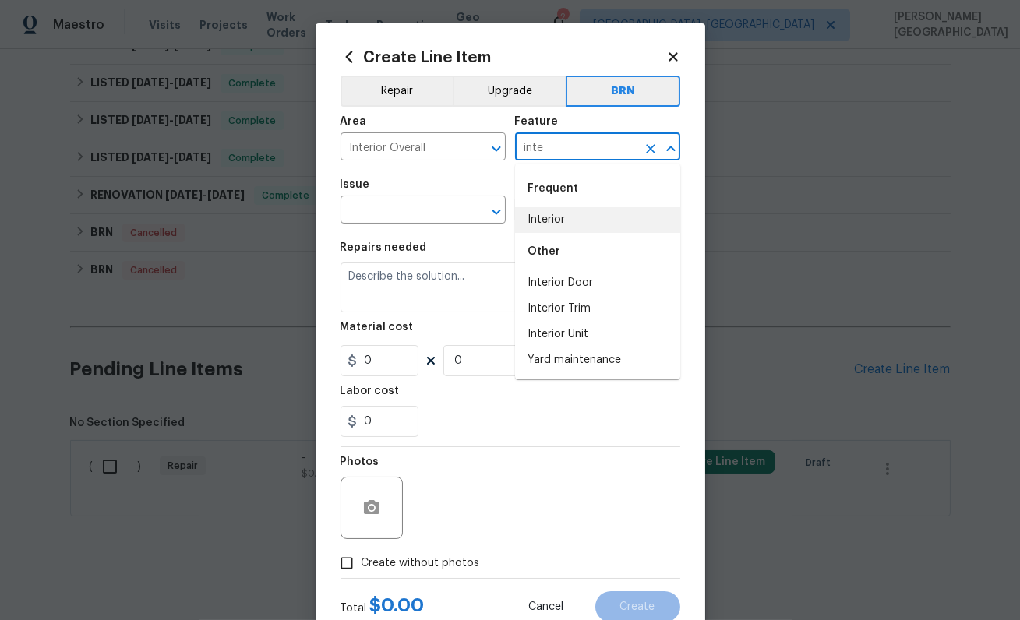
click at [538, 217] on li "Interior" at bounding box center [597, 220] width 165 height 26
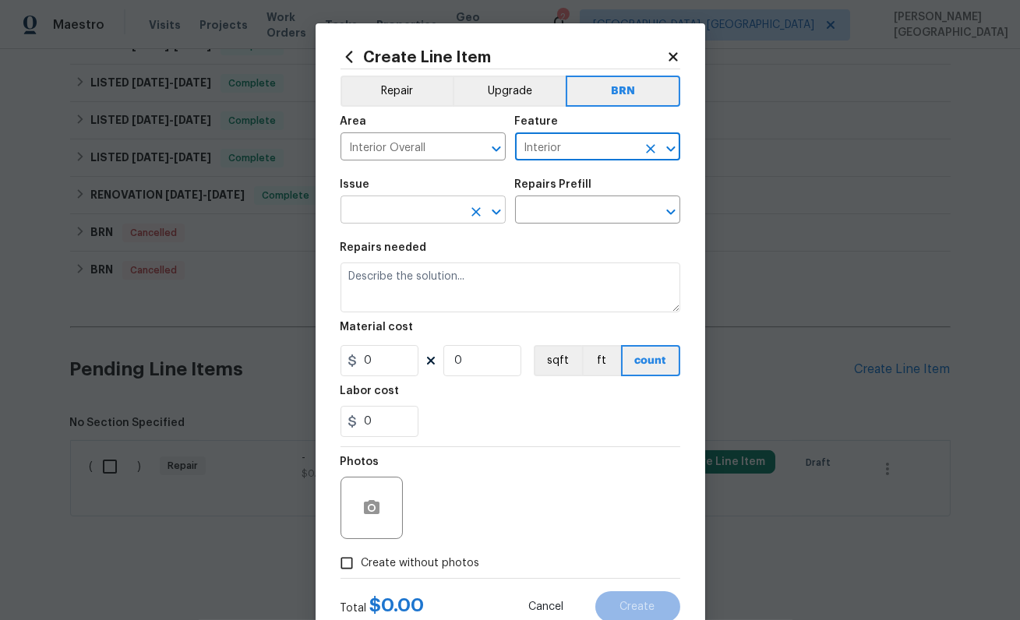
type input "Interior"
click at [389, 213] on input "text" at bounding box center [401, 211] width 122 height 24
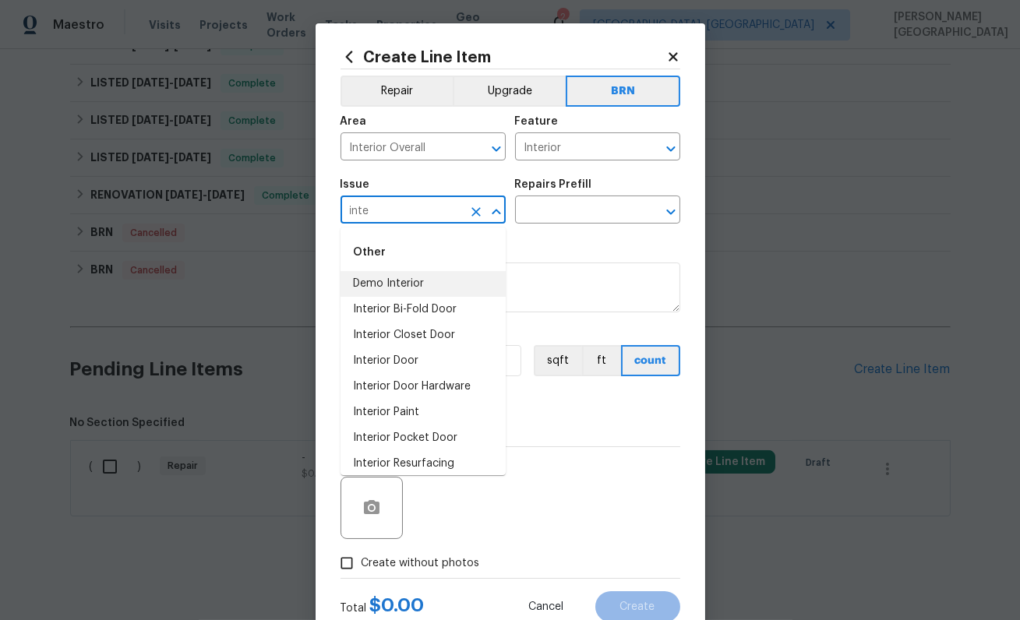
click at [399, 280] on li "Demo Interior" at bounding box center [422, 284] width 165 height 26
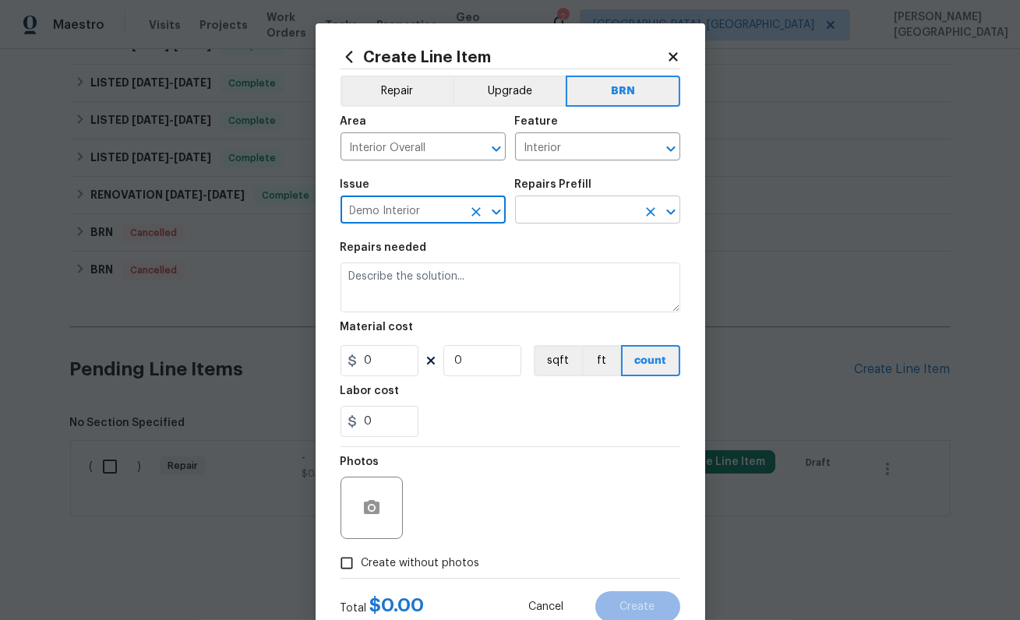
type input "Demo Interior"
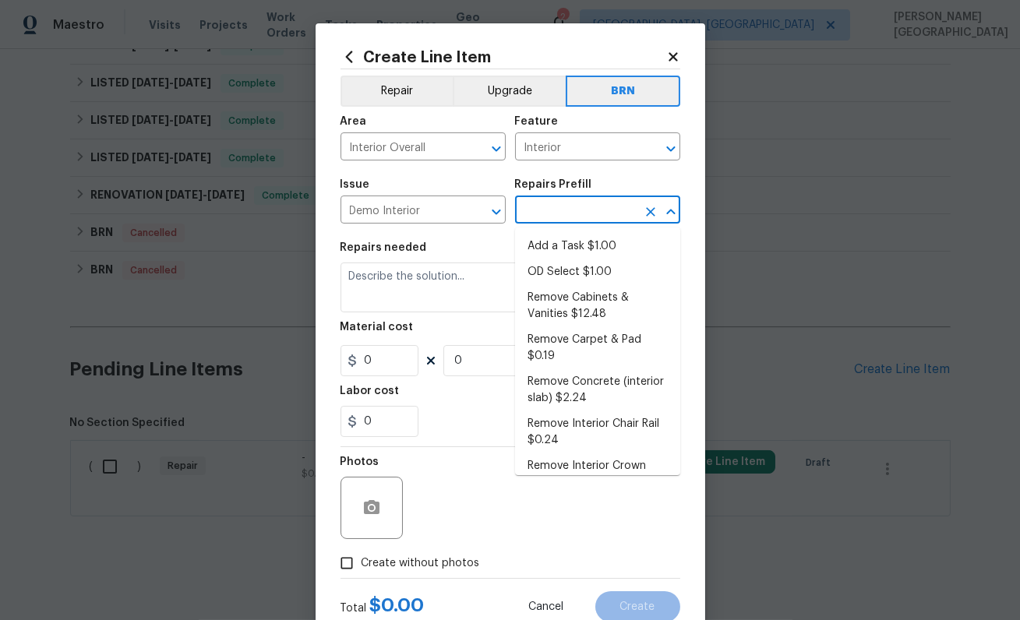
click at [582, 203] on input "text" at bounding box center [576, 211] width 122 height 24
click at [582, 254] on li "Add a Task $1.00" at bounding box center [597, 247] width 165 height 26
type input "Demolition"
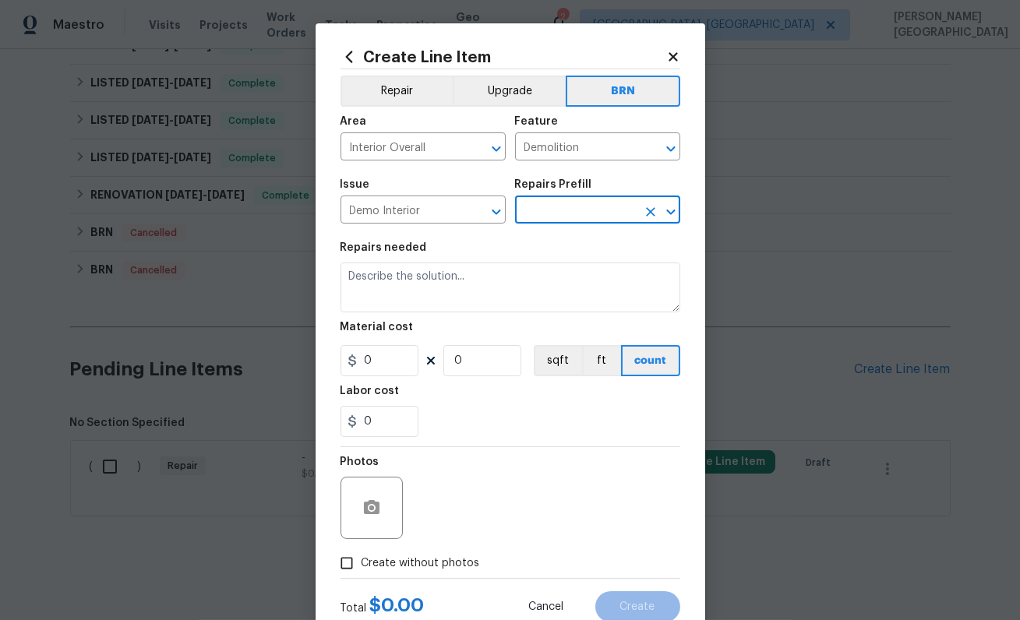
type input "Add a Task $1.00"
type textarea "HPM to detail"
type input "1"
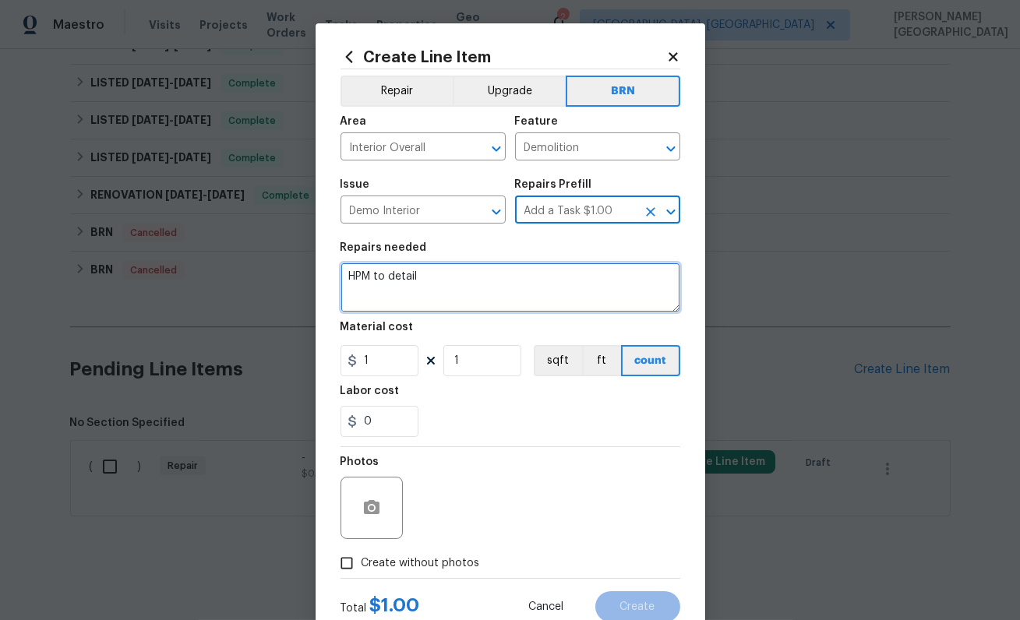
click at [464, 264] on textarea "HPM to detail" at bounding box center [510, 288] width 340 height 50
paste textarea "Lender Required: Seller to have contractor remediate the chipping/flaking paint…"
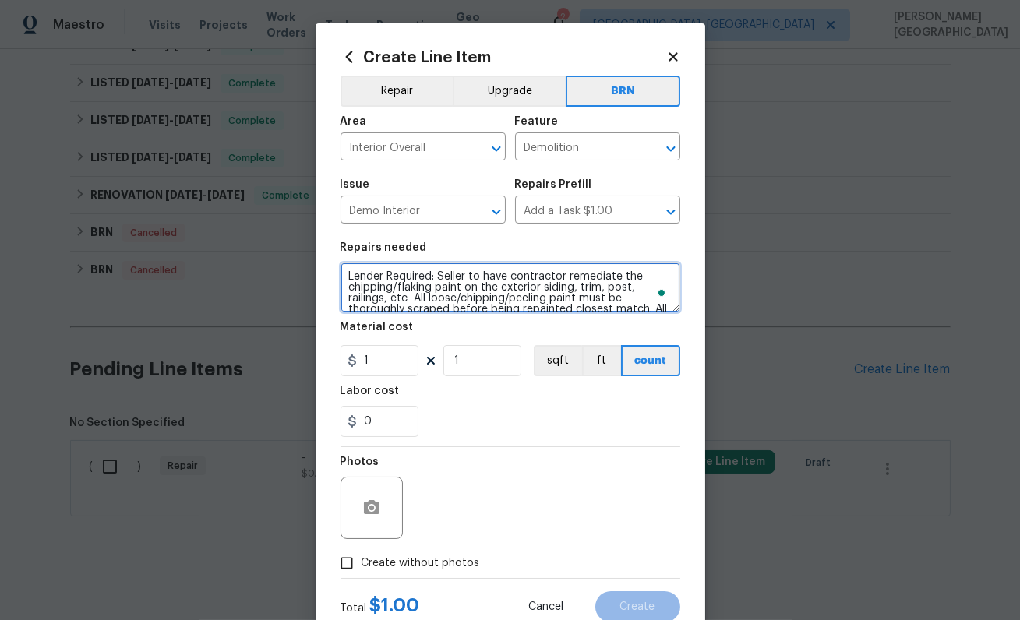
scroll to position [47, 0]
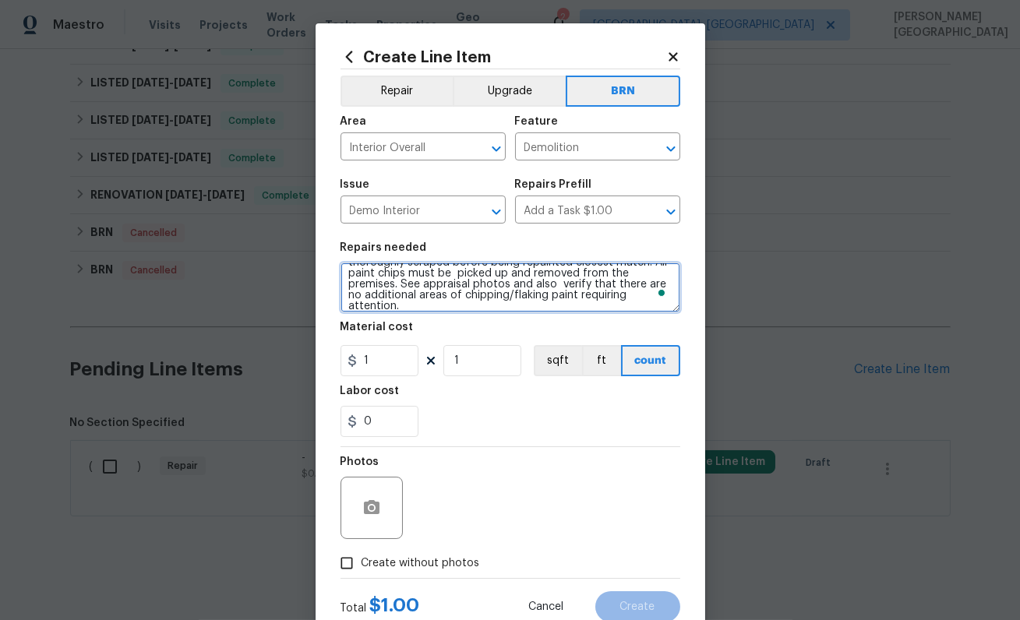
type textarea "Lender Required: Seller to have contractor remediate the chipping/flaking paint…"
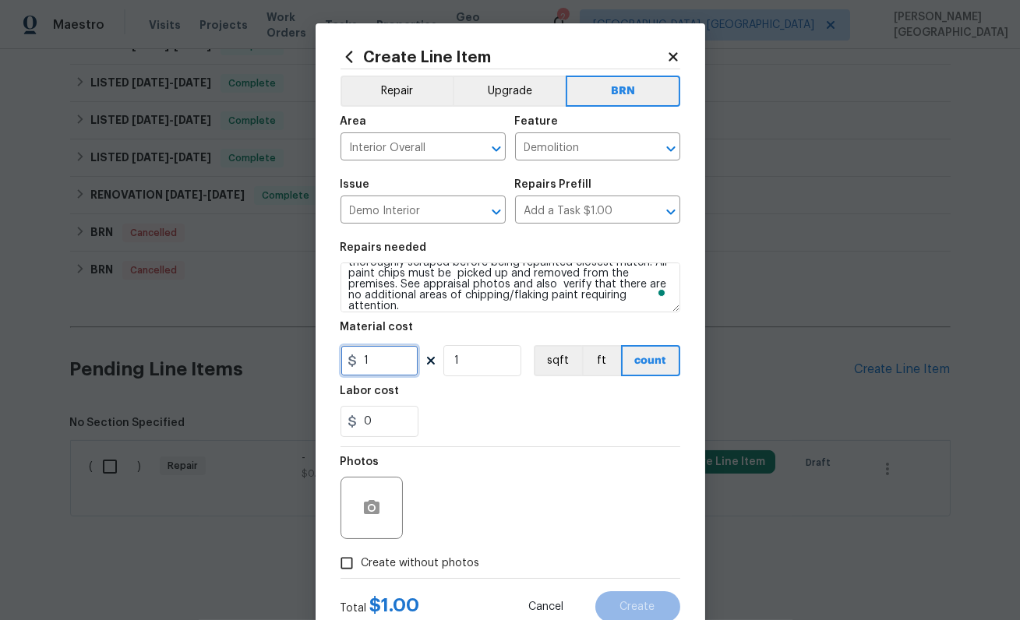
click at [378, 365] on input "1" at bounding box center [379, 360] width 78 height 31
type input "0"
click at [397, 422] on input "0" at bounding box center [379, 421] width 78 height 31
type input "1"
click at [372, 521] on button "button" at bounding box center [371, 507] width 37 height 37
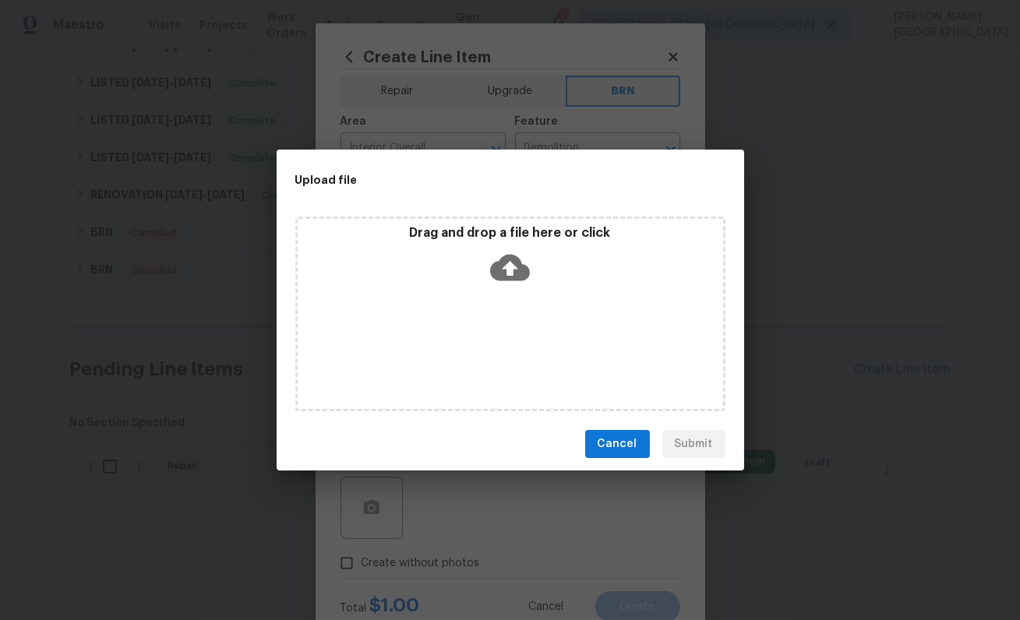
click at [511, 265] on icon at bounding box center [510, 268] width 40 height 40
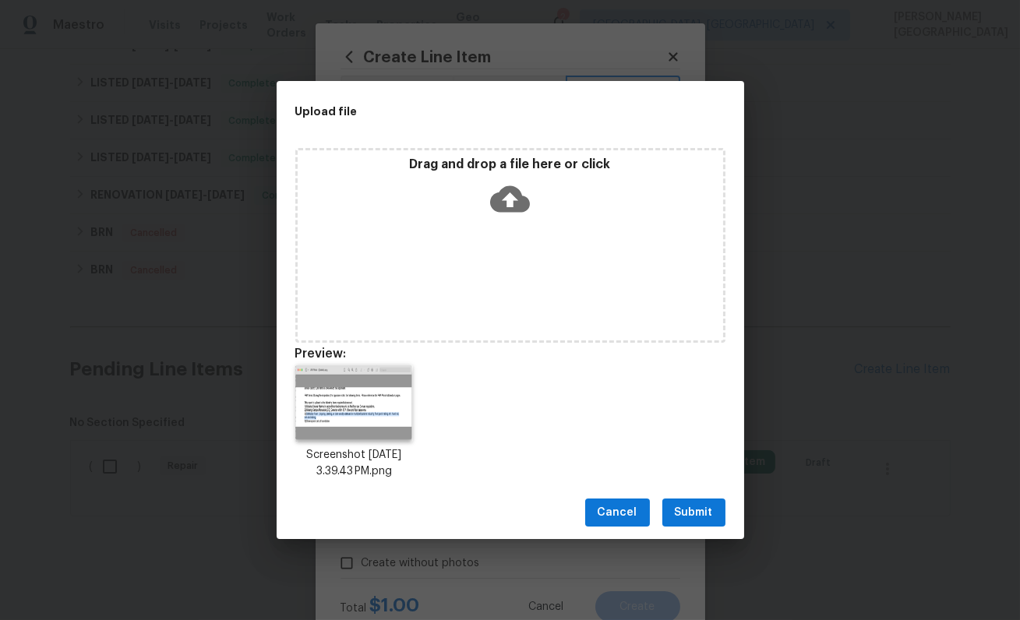
click at [724, 508] on button "Submit" at bounding box center [693, 513] width 63 height 29
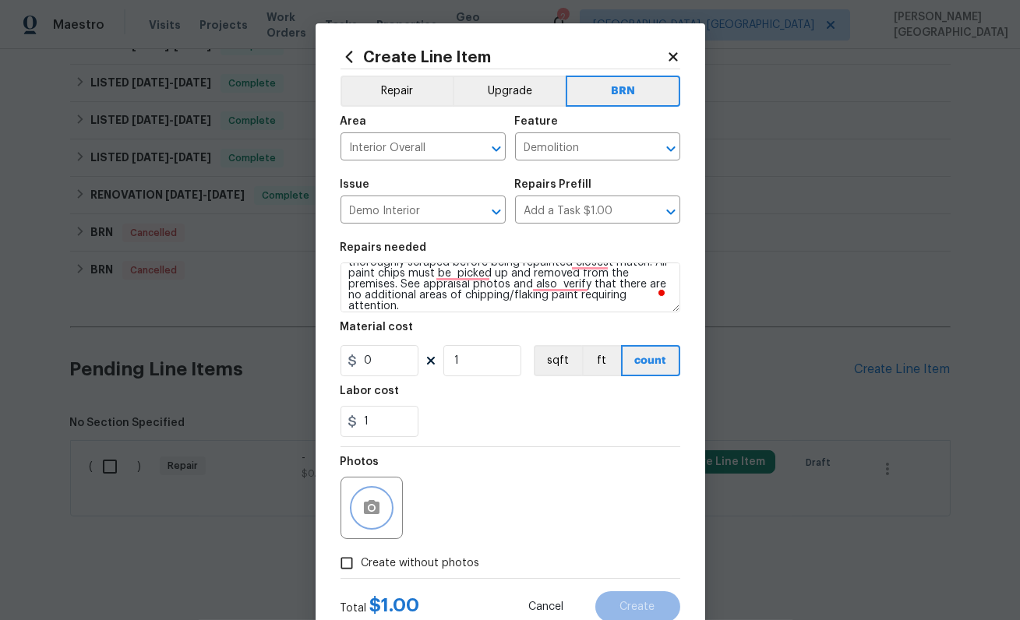
scroll to position [51, 0]
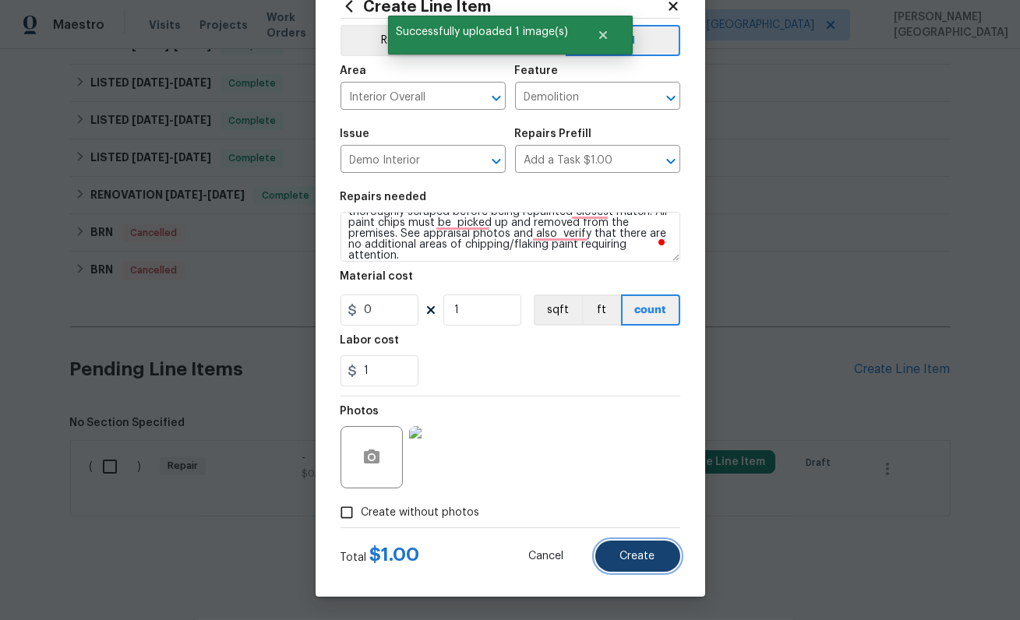
click at [623, 558] on span "Create" at bounding box center [637, 557] width 35 height 12
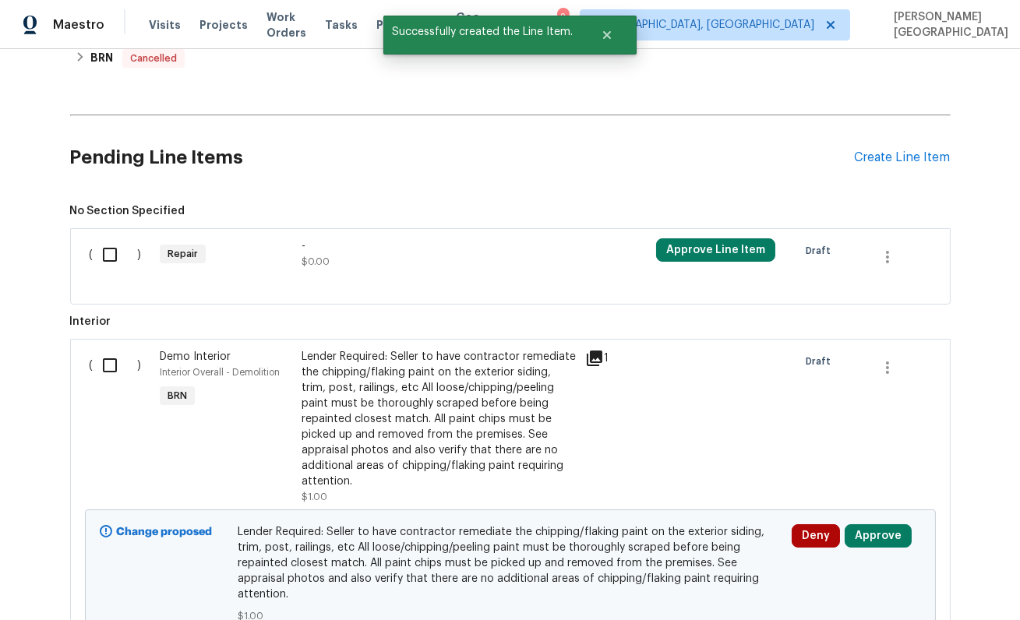
scroll to position [1095, 0]
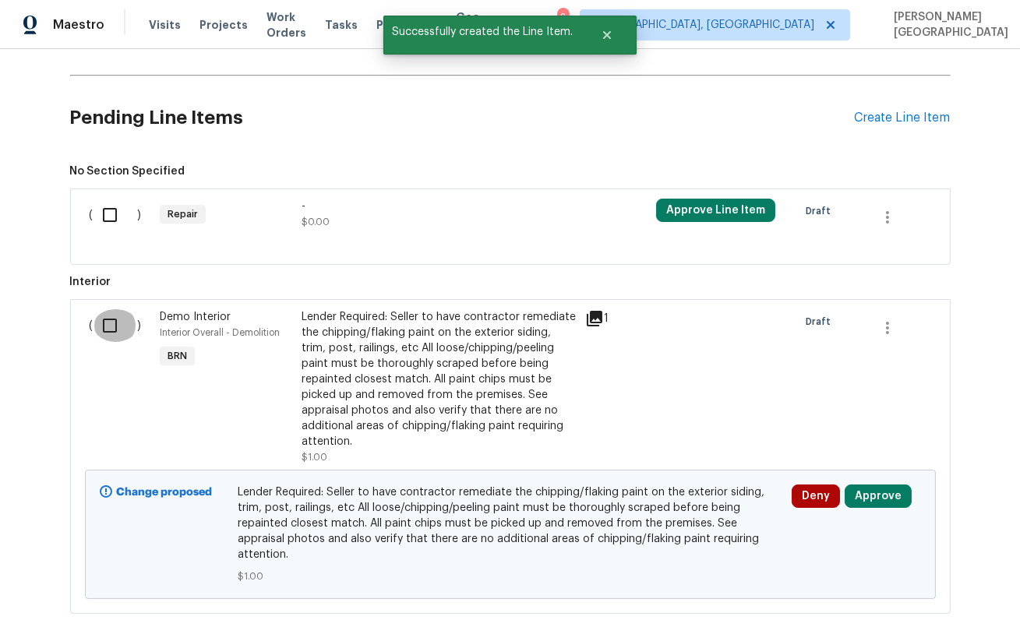
click at [105, 327] on input "checkbox" at bounding box center [115, 325] width 44 height 33
checkbox input "true"
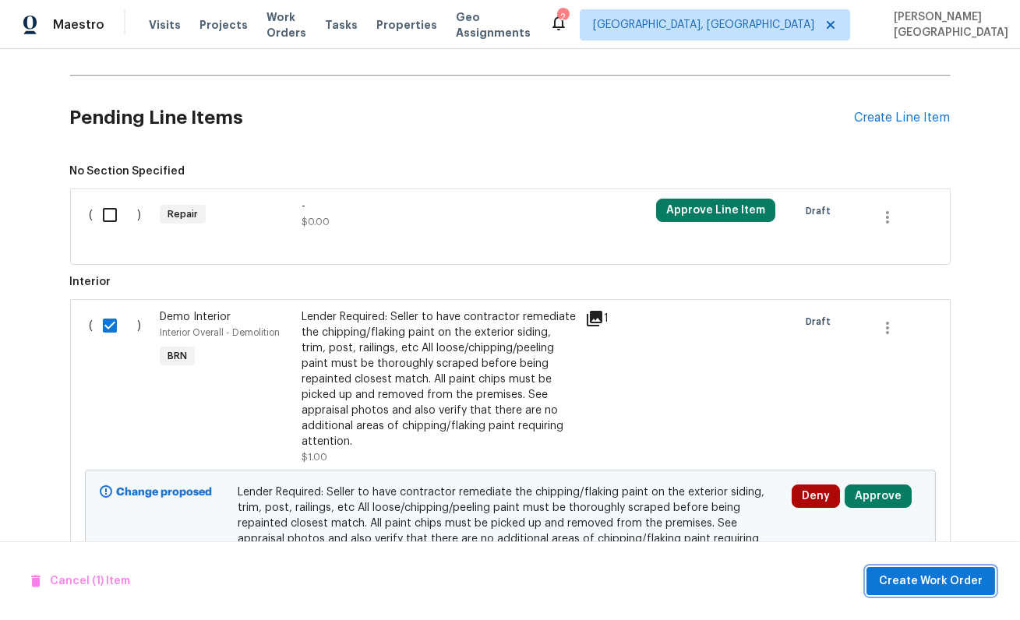
click at [911, 577] on span "Create Work Order" at bounding box center [931, 581] width 104 height 19
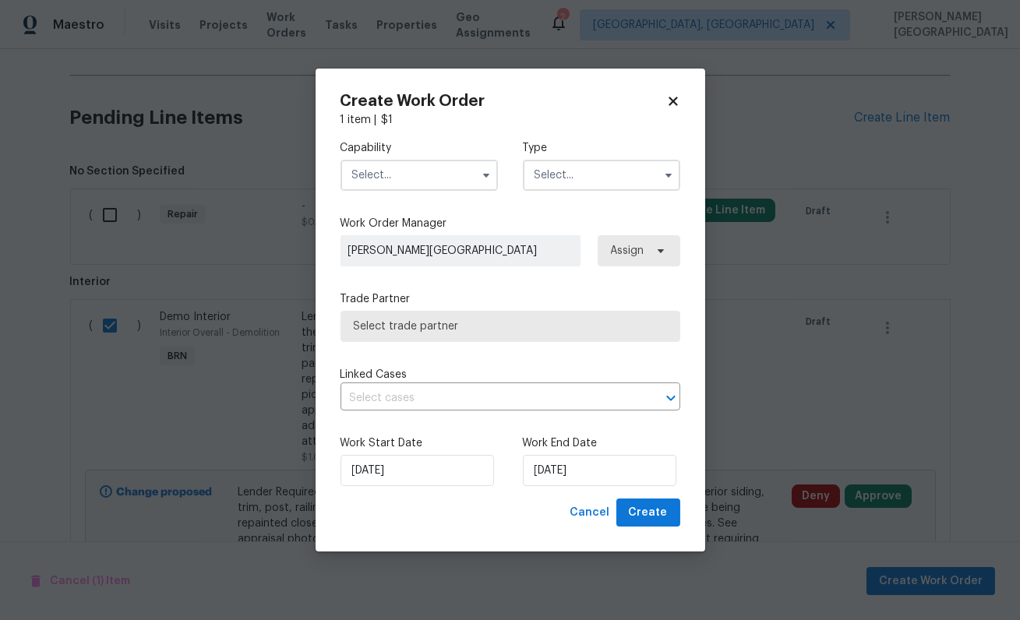
click at [433, 176] on input "text" at bounding box center [418, 175] width 157 height 31
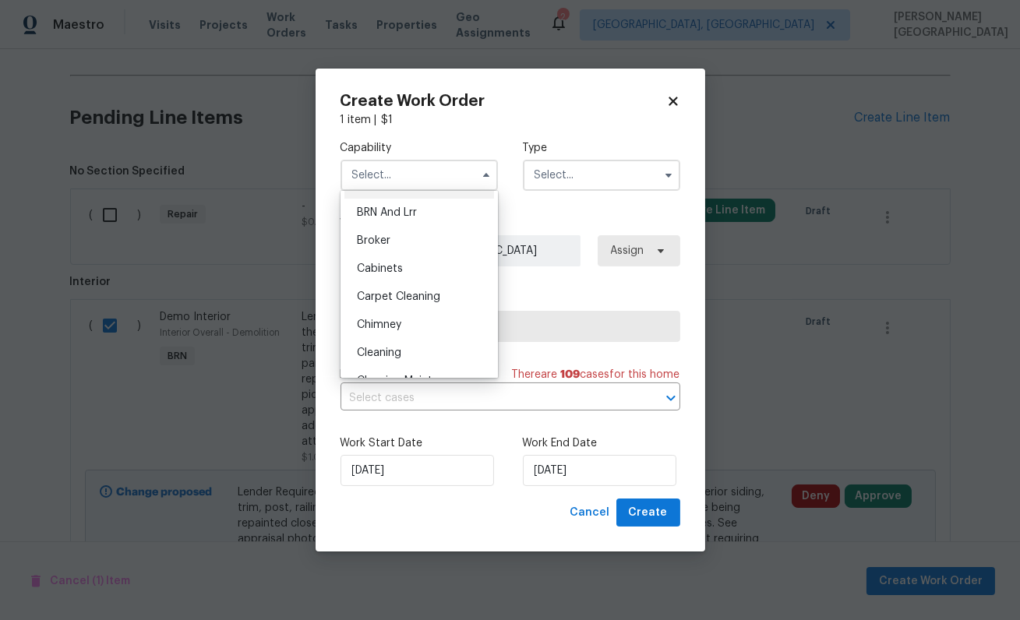
scroll to position [64, 0]
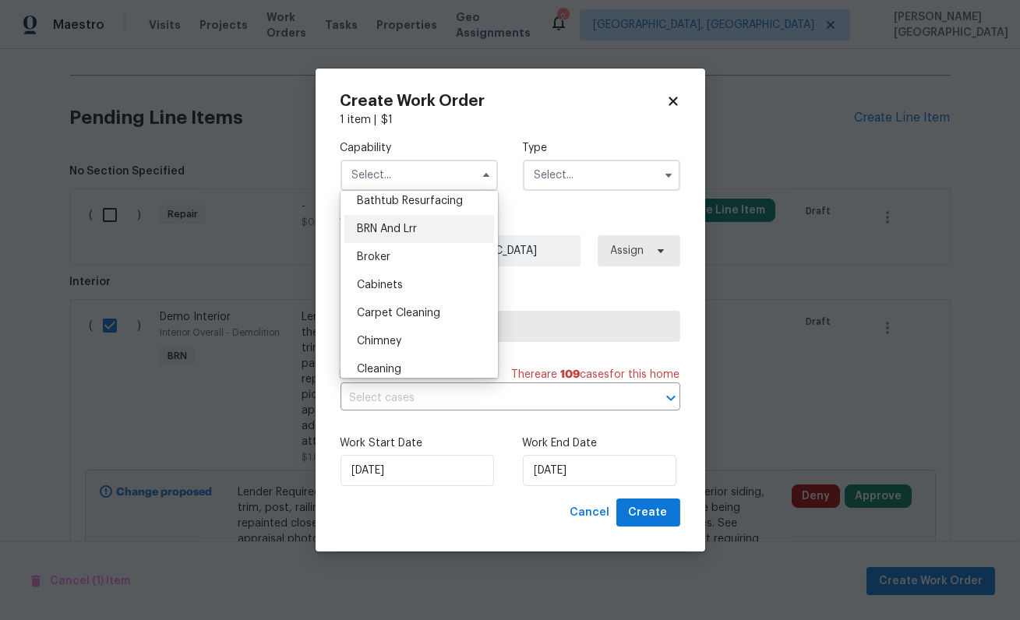
click at [426, 218] on div "BRN And Lrr" at bounding box center [419, 229] width 150 height 28
type input "BRN And Lrr"
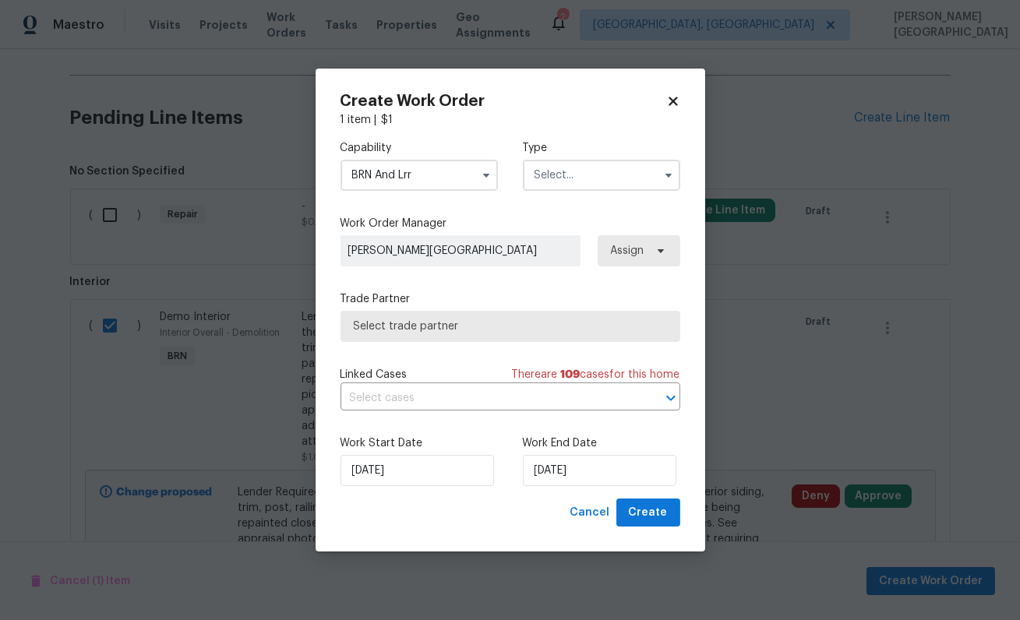
click at [552, 175] on input "text" at bounding box center [601, 175] width 157 height 31
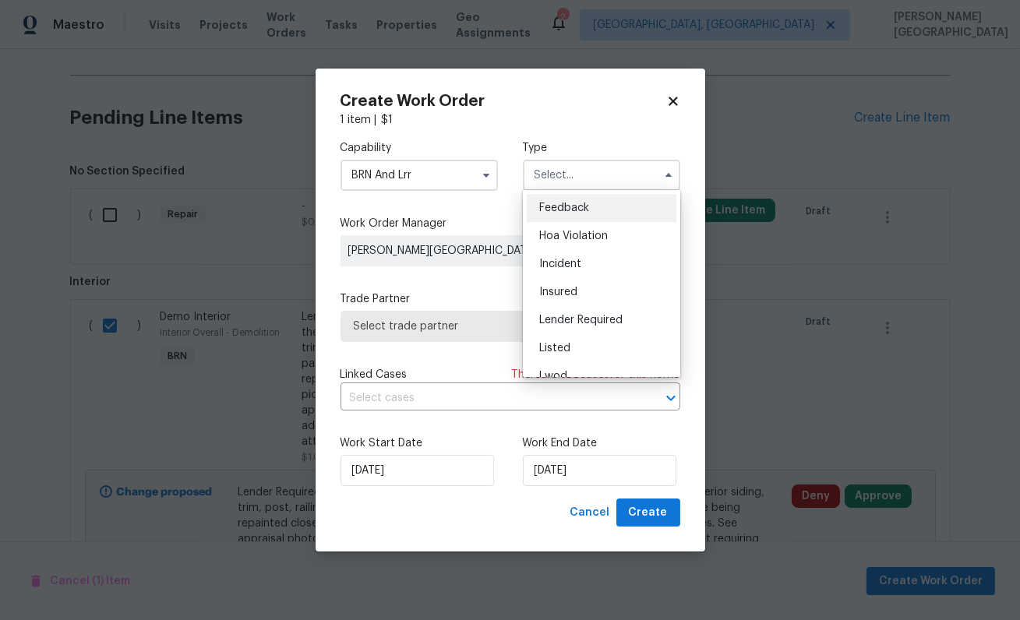
scroll to position [185, 0]
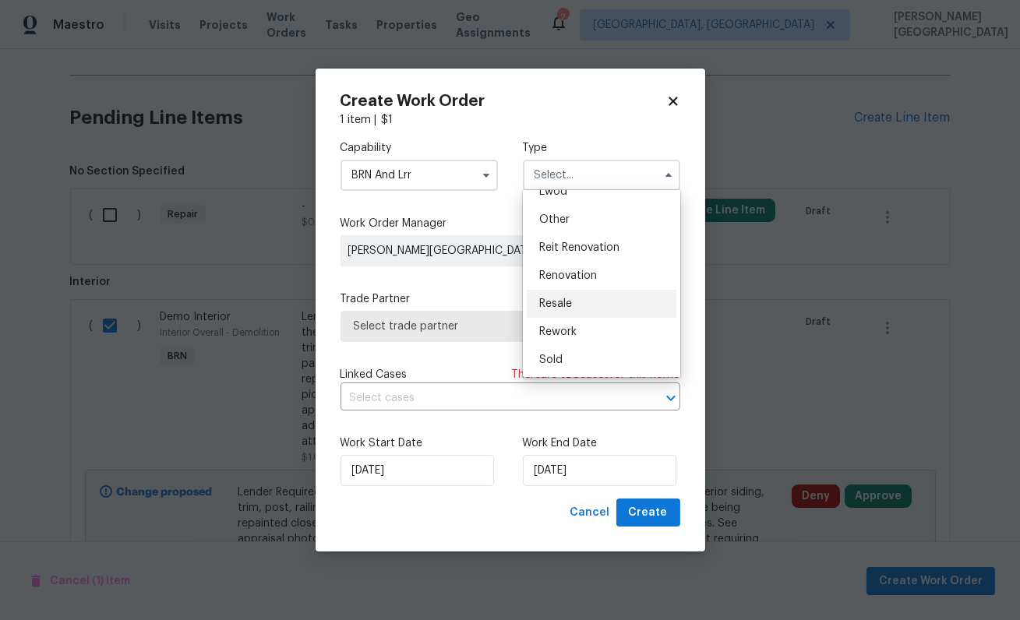
click at [564, 303] on span "Resale" at bounding box center [555, 303] width 33 height 11
type input "Resale"
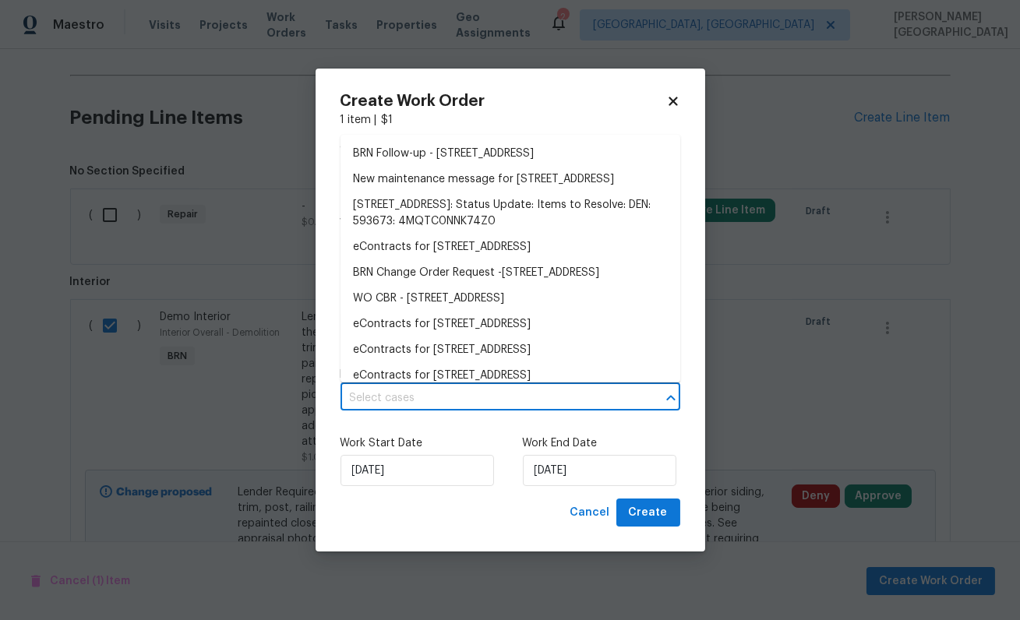
click at [416, 411] on input "text" at bounding box center [488, 398] width 296 height 24
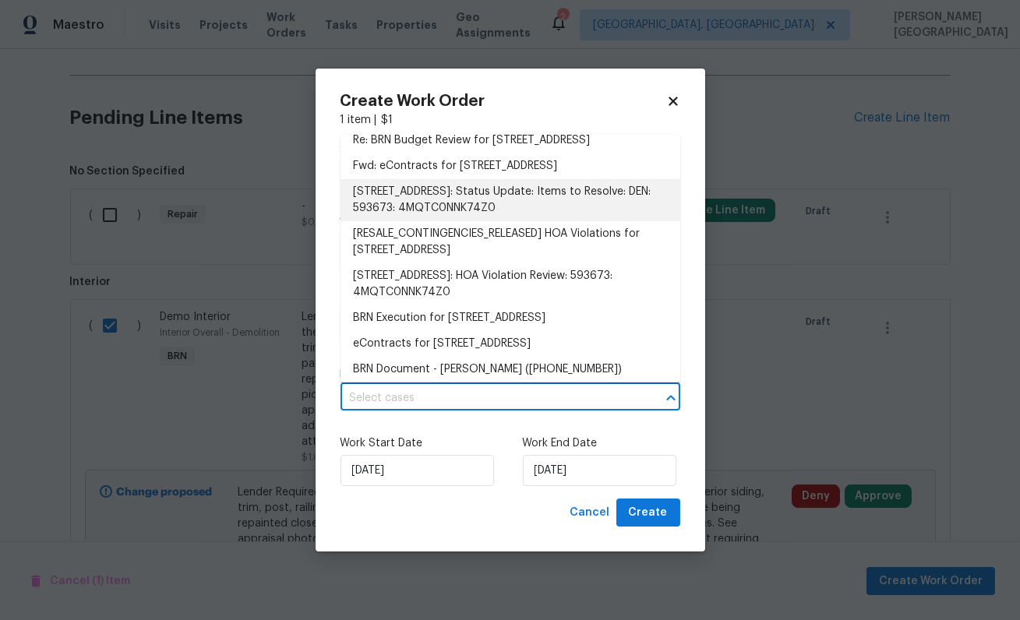
scroll to position [405, 0]
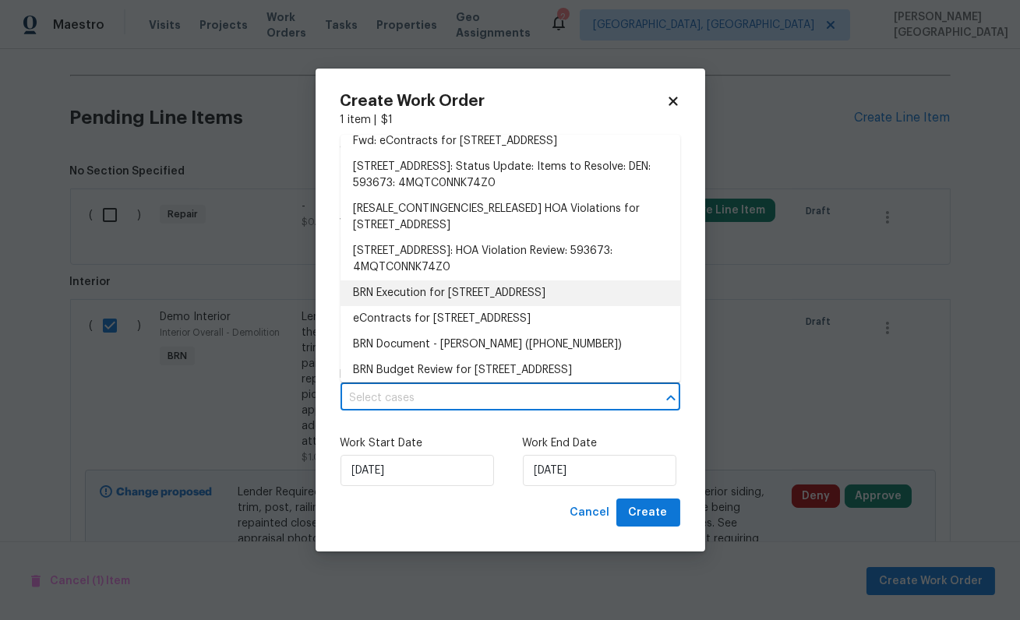
click at [436, 306] on li "BRN Execution for 4578 Malta St, Denver, CO 80249" at bounding box center [510, 293] width 340 height 26
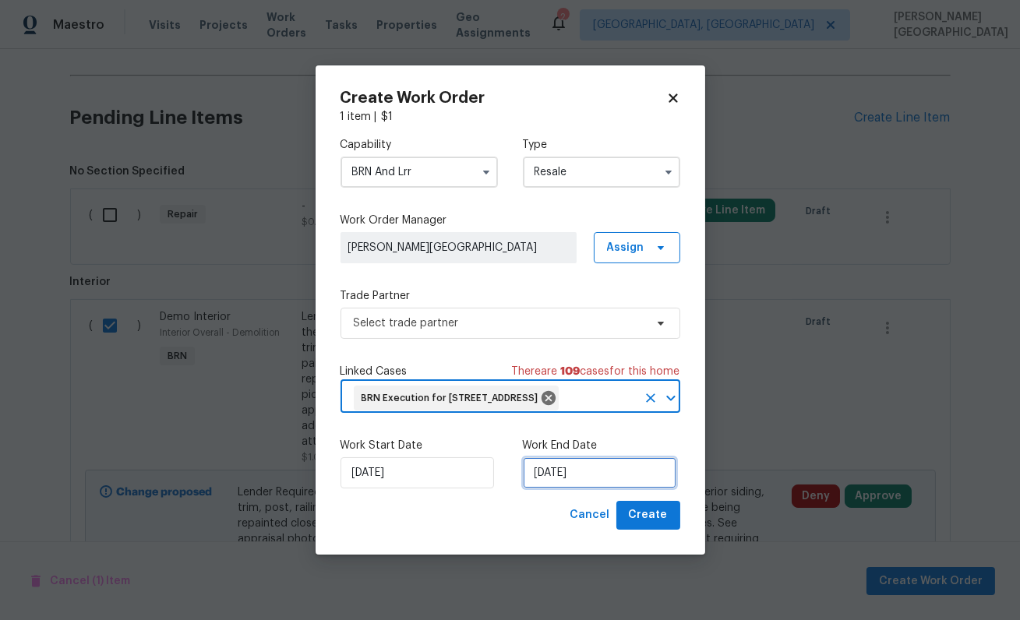
click at [554, 489] on input "[DATE]" at bounding box center [599, 472] width 153 height 31
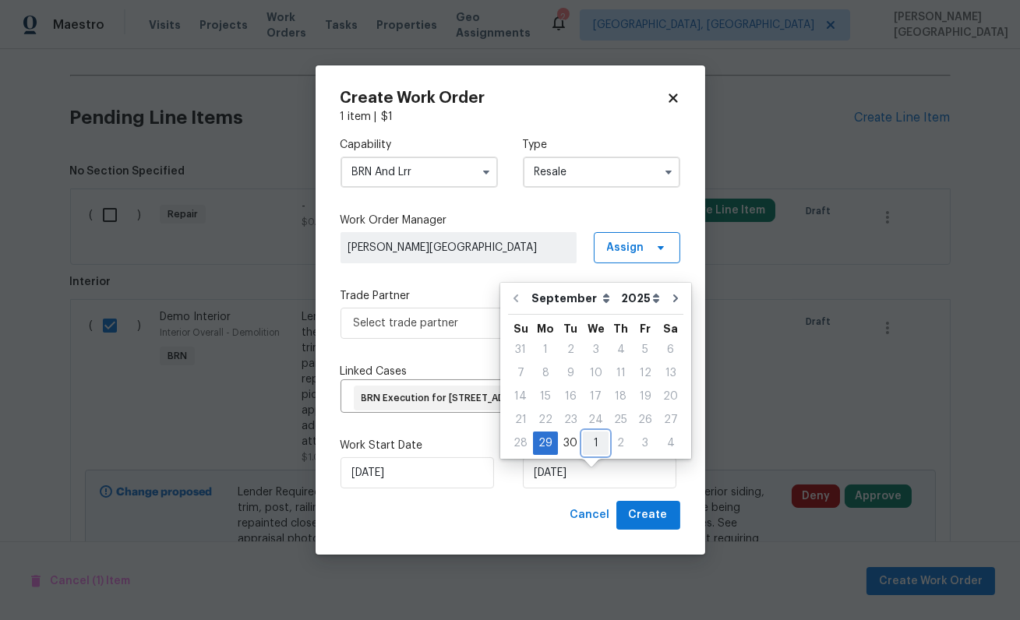
click at [588, 443] on div "1" at bounding box center [596, 443] width 26 height 22
type input "10/1/2025"
select select "9"
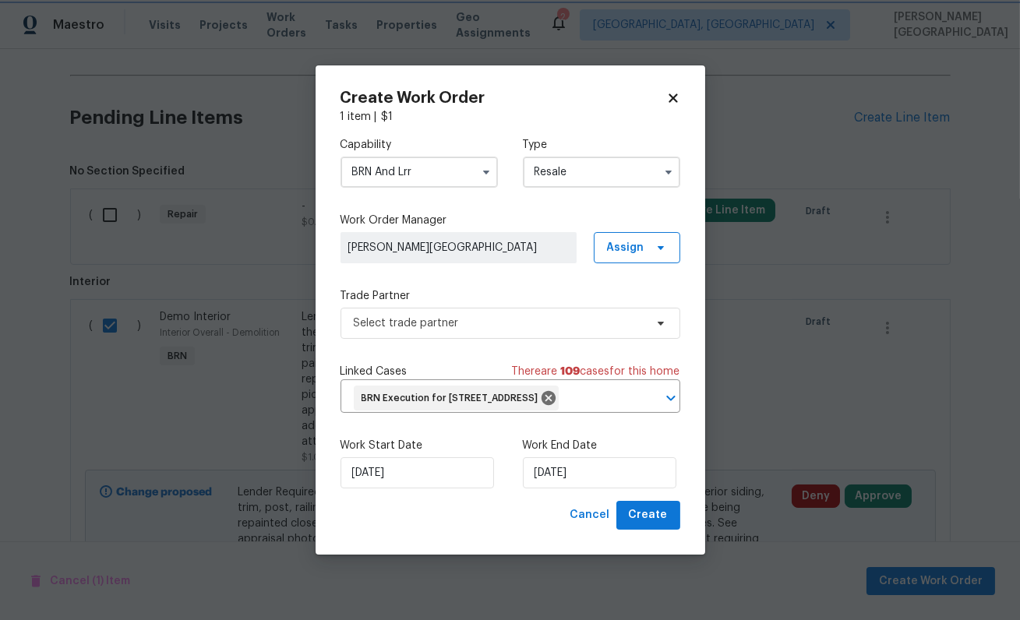
click at [470, 452] on label "Work Start Date" at bounding box center [418, 446] width 157 height 16
click at [449, 316] on span "Select trade partner" at bounding box center [499, 324] width 291 height 16
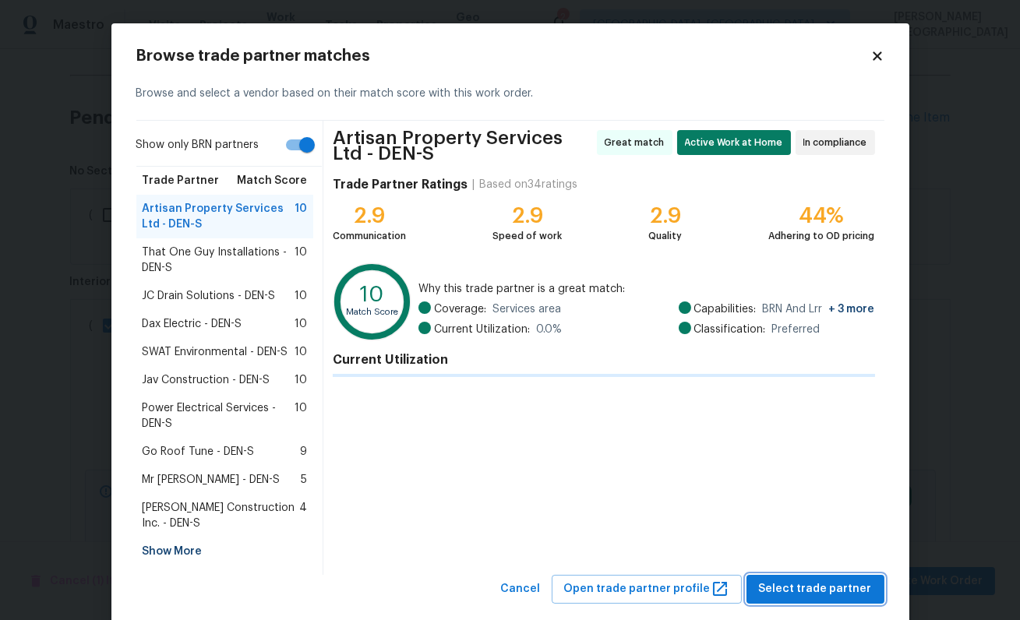
click at [839, 590] on span "Select trade partner" at bounding box center [815, 589] width 113 height 19
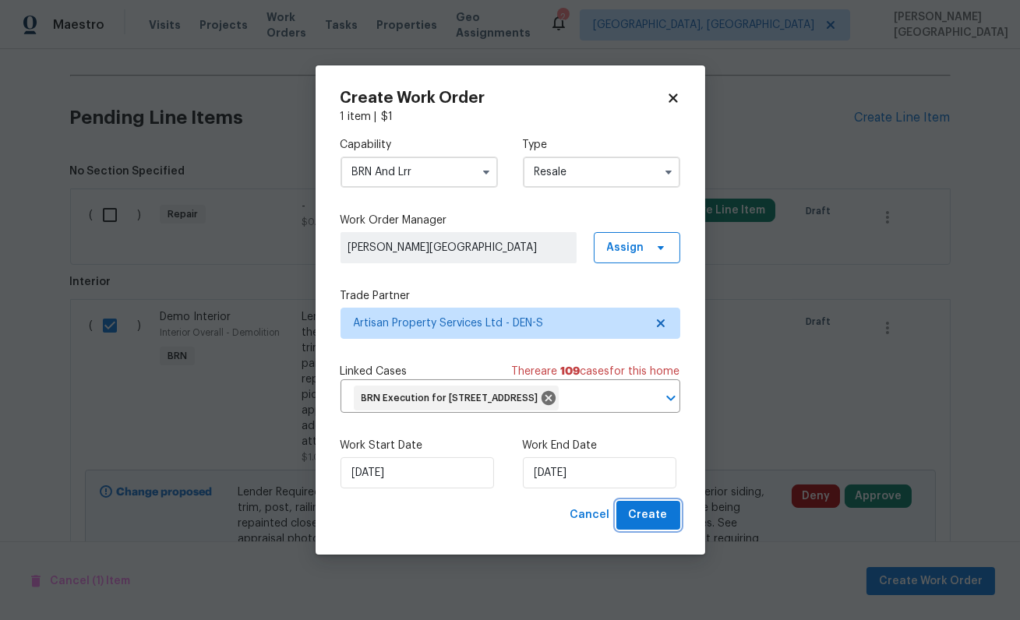
click at [651, 525] on span "Create" at bounding box center [648, 515] width 39 height 19
click at [633, 527] on div "Cancel Create" at bounding box center [622, 515] width 116 height 29
checkbox input "false"
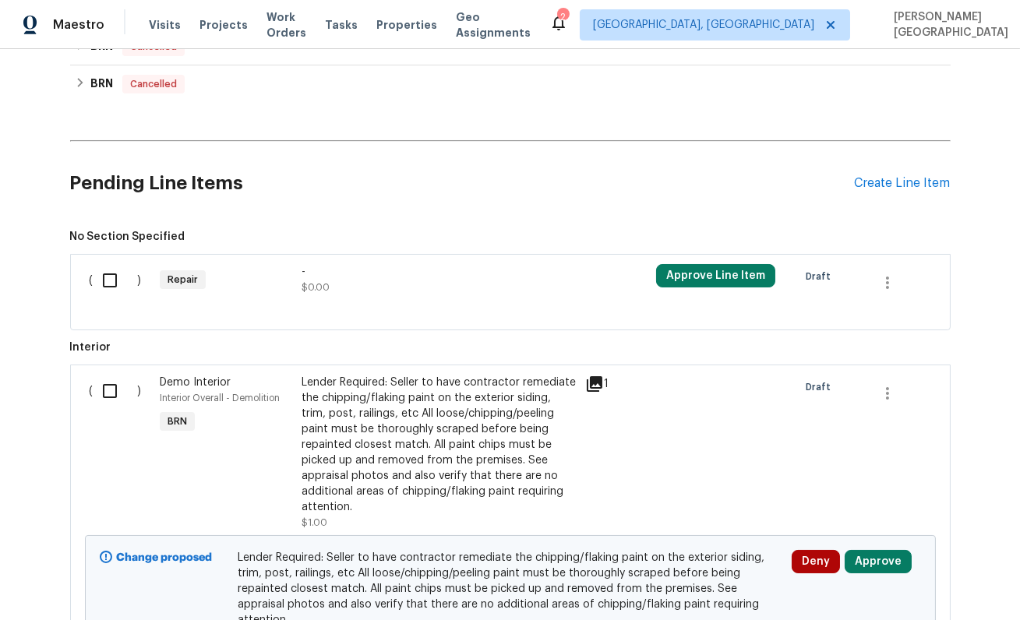
scroll to position [1162, 0]
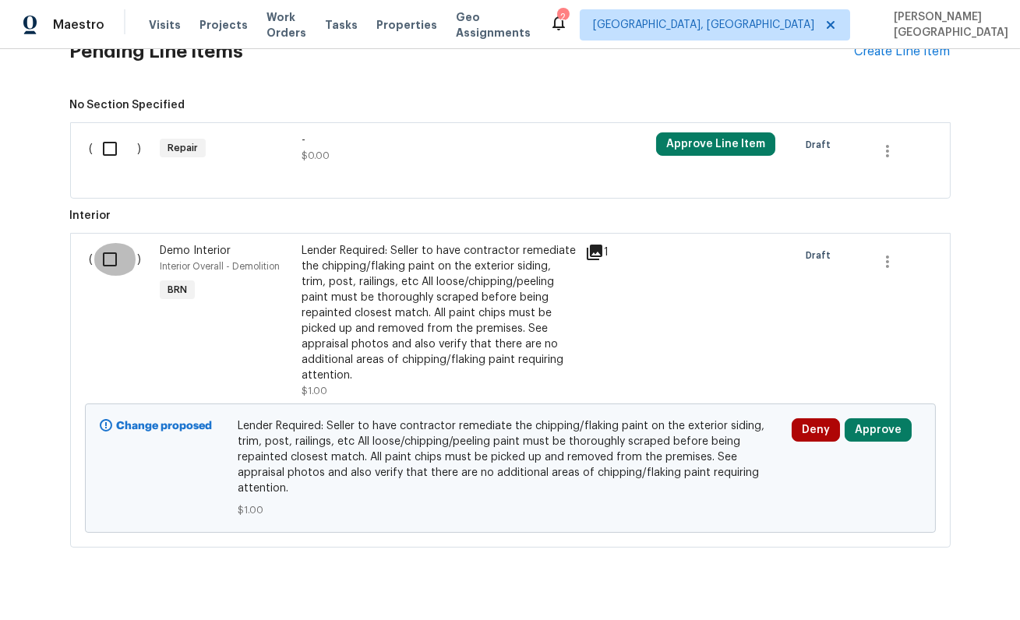
click at [113, 255] on input "checkbox" at bounding box center [115, 259] width 44 height 33
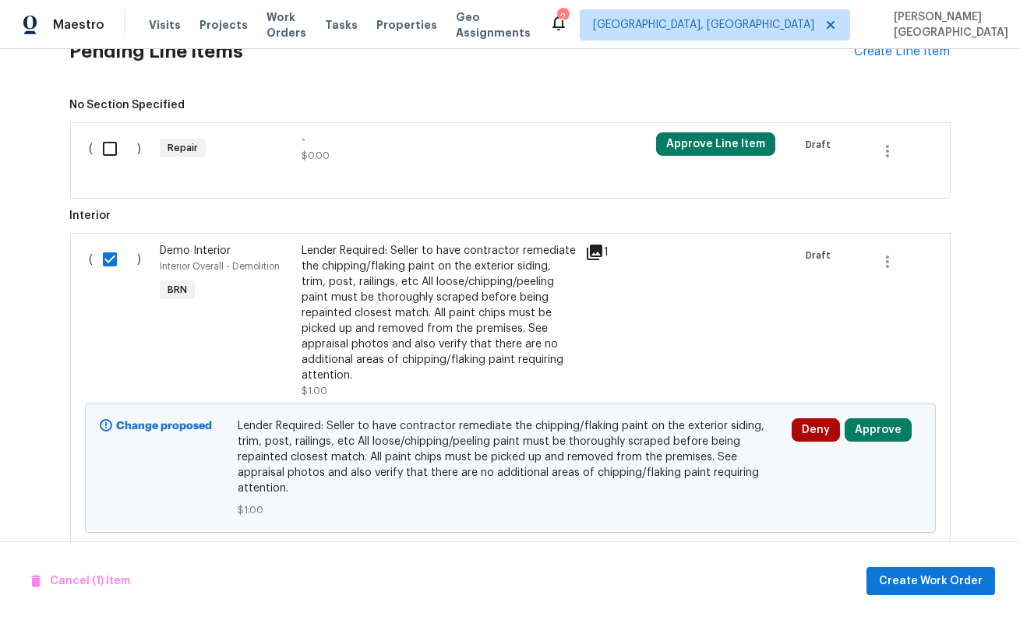
click at [98, 251] on input "checkbox" at bounding box center [115, 259] width 44 height 33
checkbox input "false"
click at [390, 307] on div "Lender Required: Seller to have contractor remediate the chipping/flaking paint…" at bounding box center [439, 313] width 274 height 140
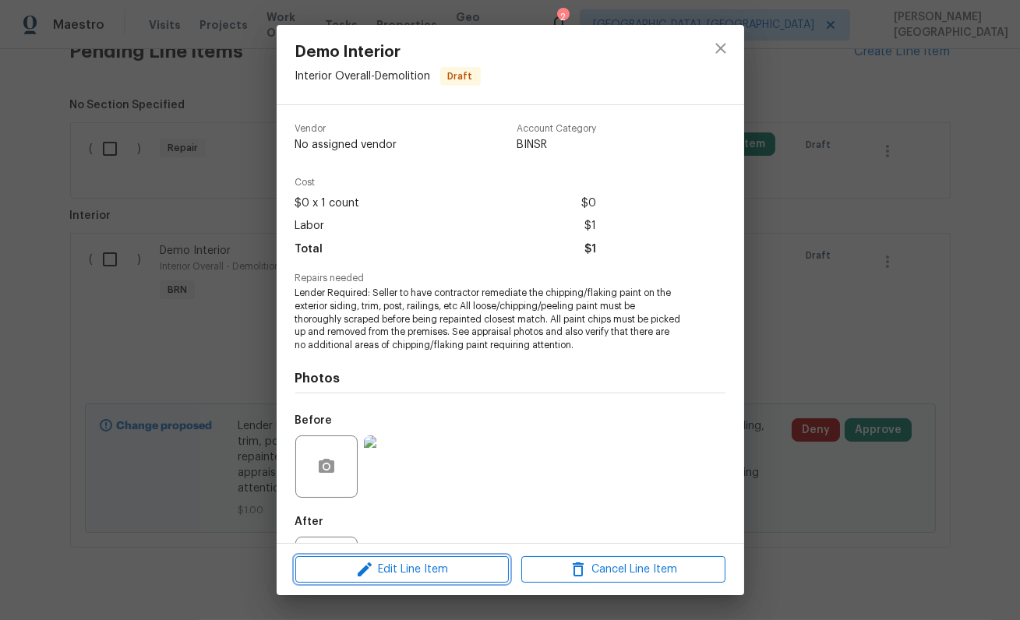
click at [389, 570] on span "Edit Line Item" at bounding box center [402, 569] width 204 height 19
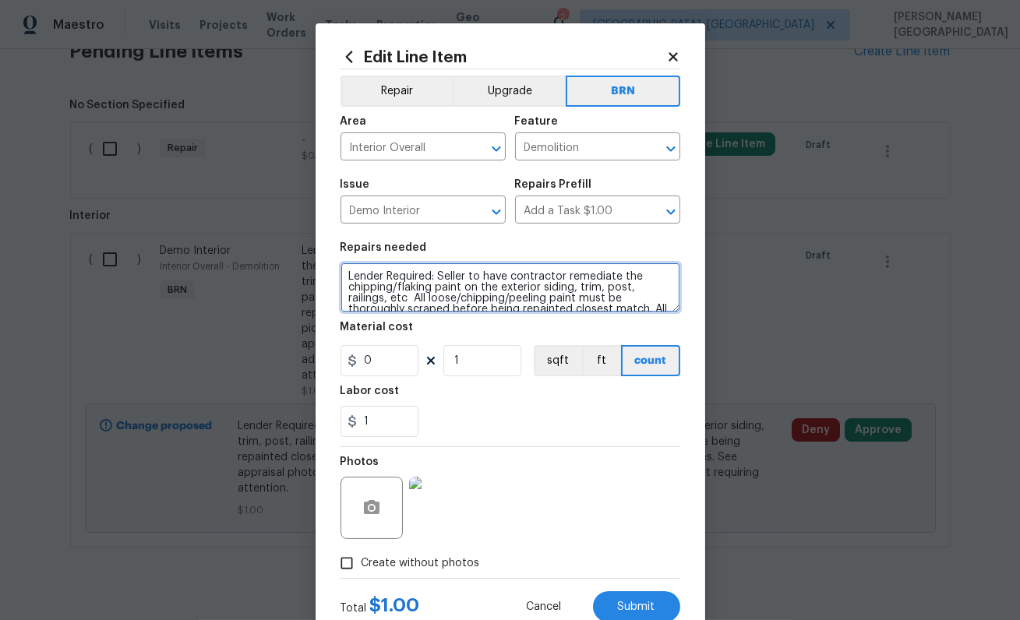
click at [349, 280] on textarea "Lender Required: Seller to have contractor remediate the chipping/flaking paint…" at bounding box center [510, 288] width 340 height 50
type textarea "REWORK - Lender Required: Seller to have contractor remediate the chipping/flak…"
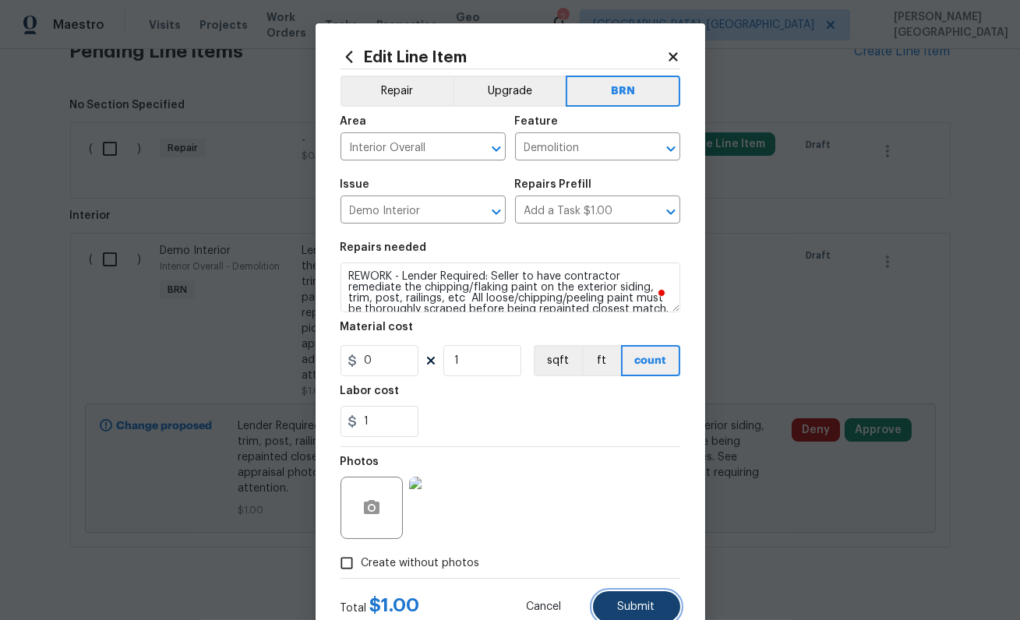
click at [626, 603] on span "Submit" at bounding box center [636, 607] width 37 height 12
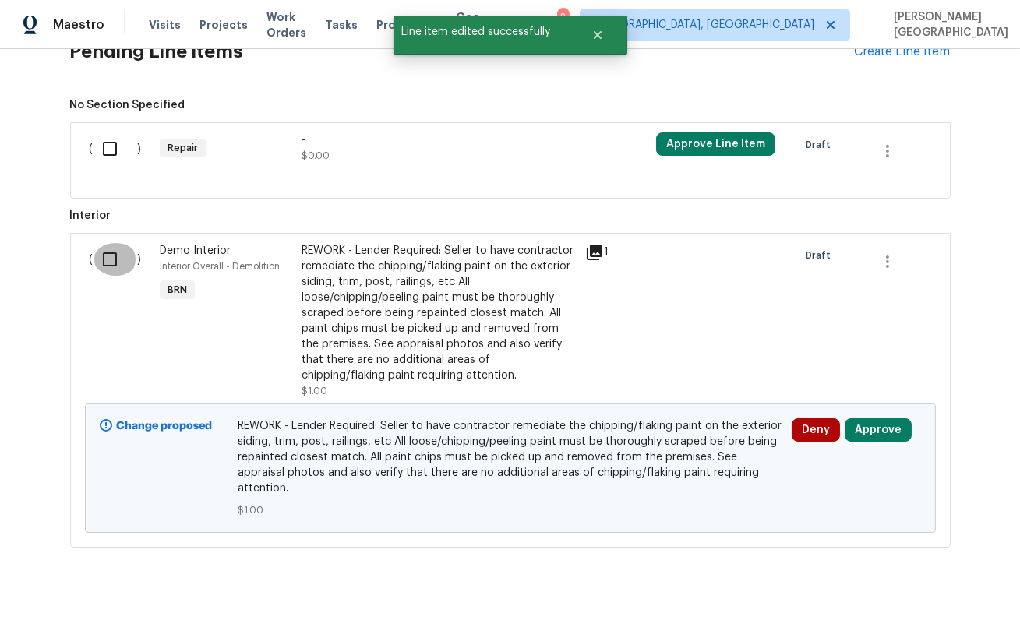
click at [104, 252] on input "checkbox" at bounding box center [115, 259] width 44 height 33
checkbox input "true"
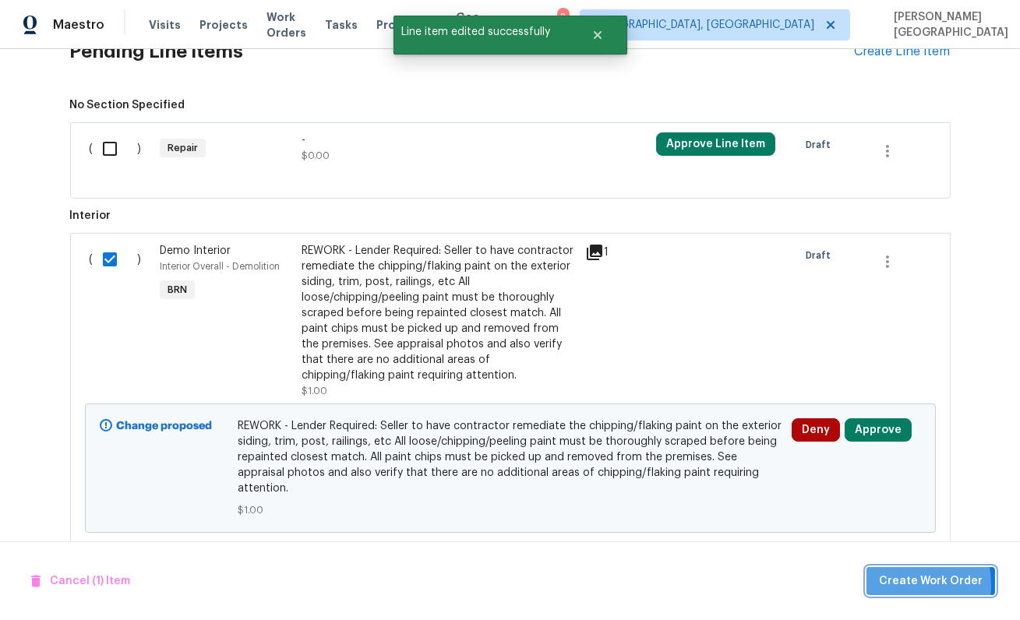
click at [887, 586] on span "Create Work Order" at bounding box center [931, 581] width 104 height 19
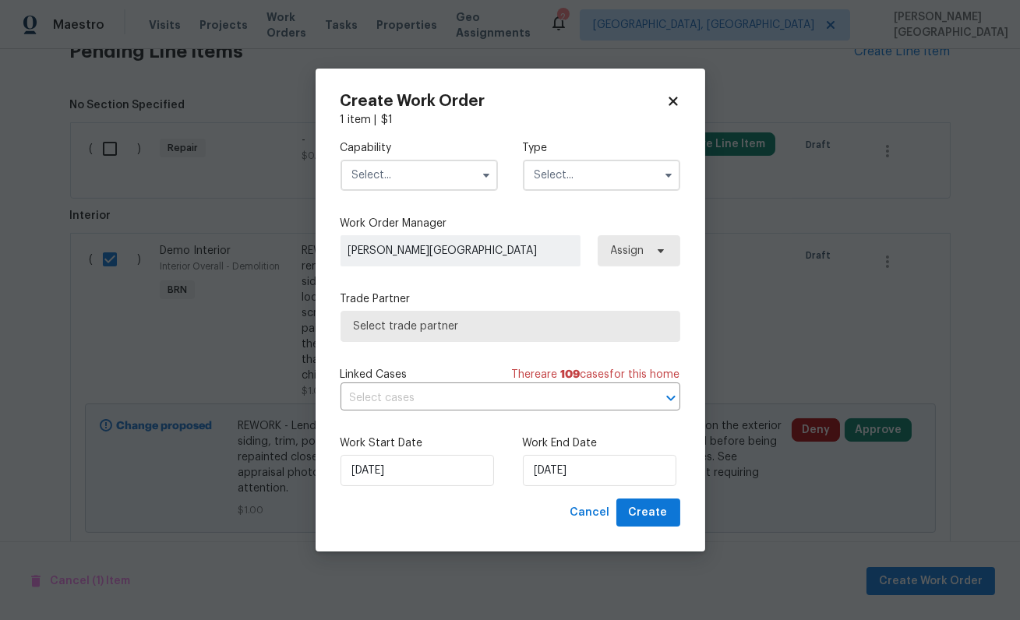
click at [396, 174] on input "text" at bounding box center [418, 175] width 157 height 31
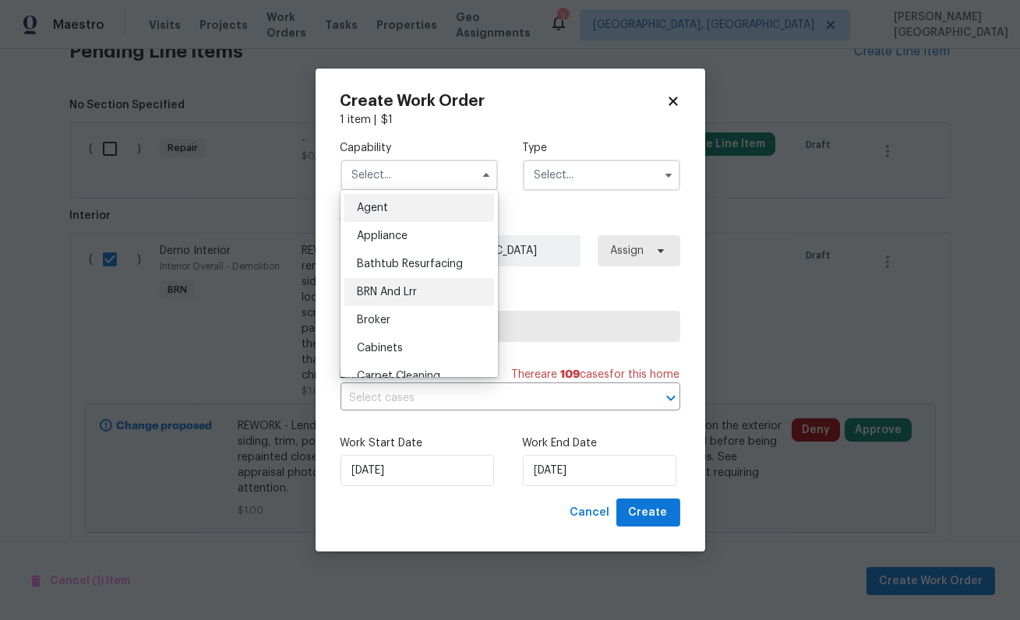
click at [412, 293] on span "BRN And Lrr" at bounding box center [387, 292] width 60 height 11
type input "BRN And Lrr"
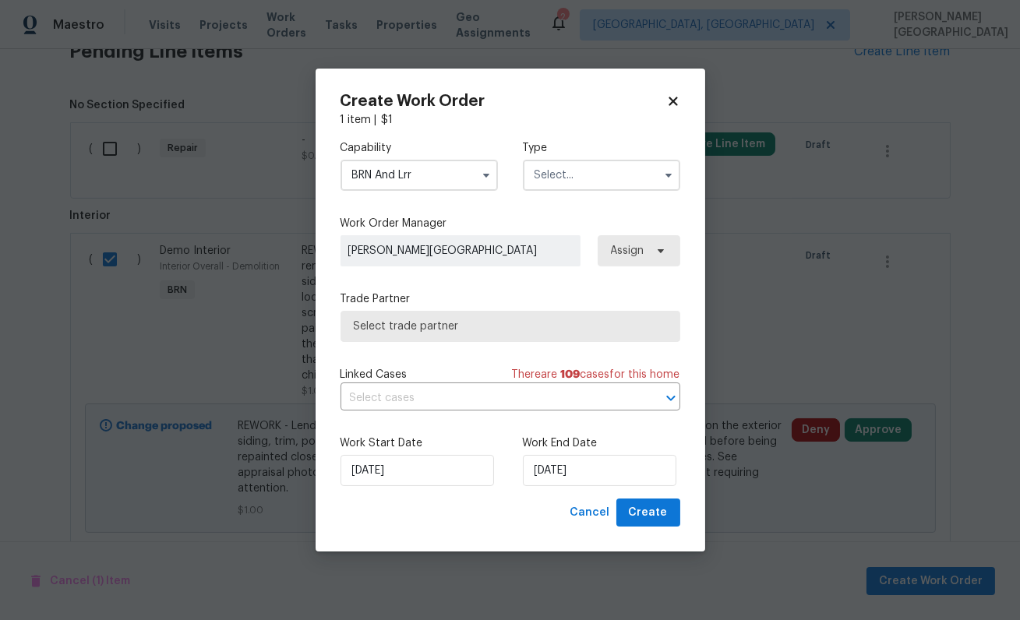
click at [556, 178] on input "text" at bounding box center [601, 175] width 157 height 31
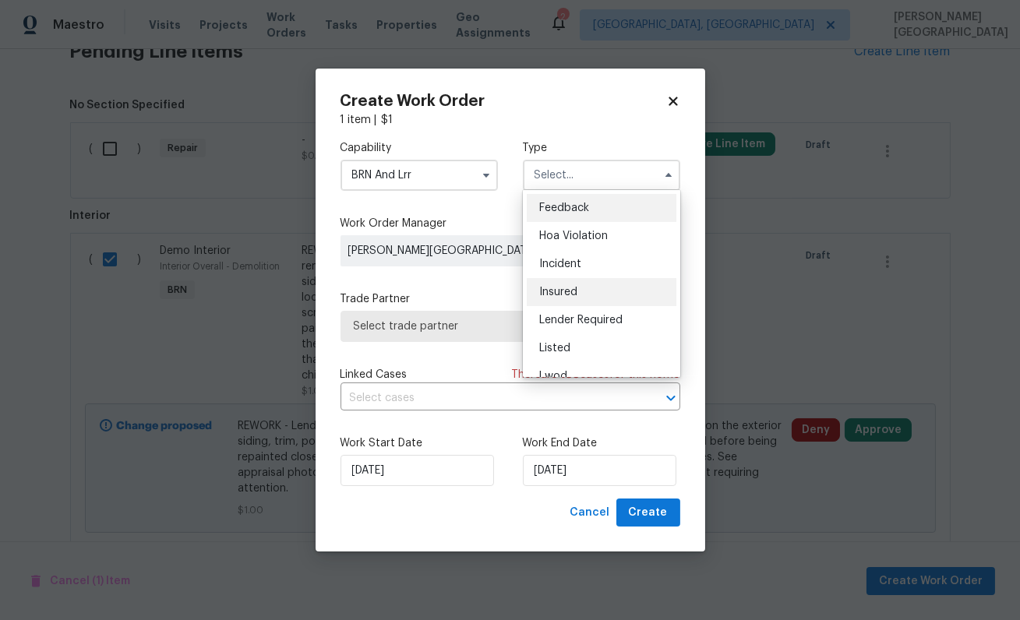
scroll to position [185, 0]
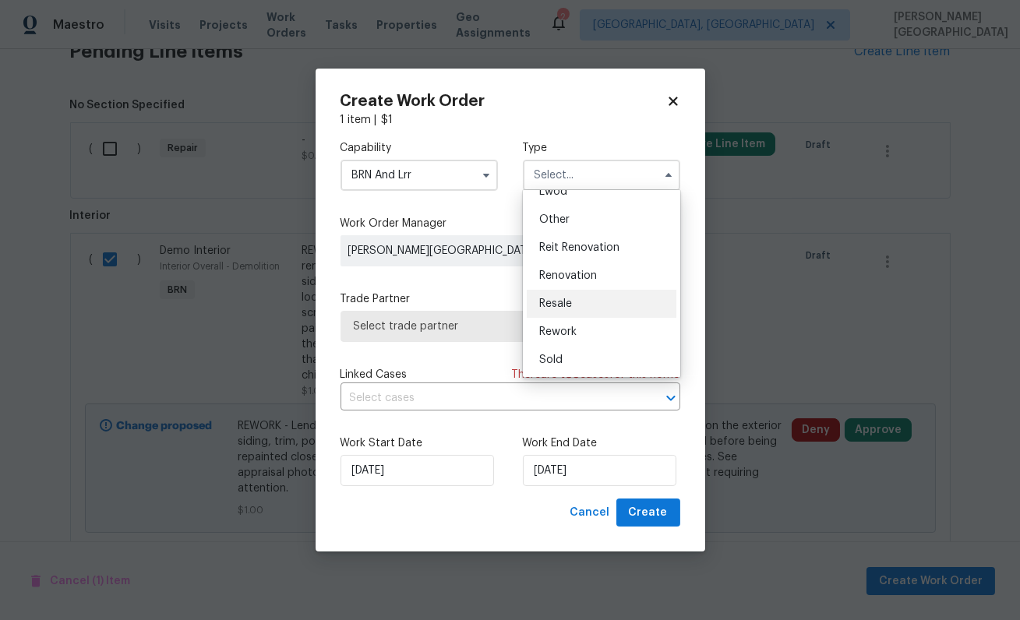
click at [565, 294] on div "Resale" at bounding box center [602, 304] width 150 height 28
type input "Resale"
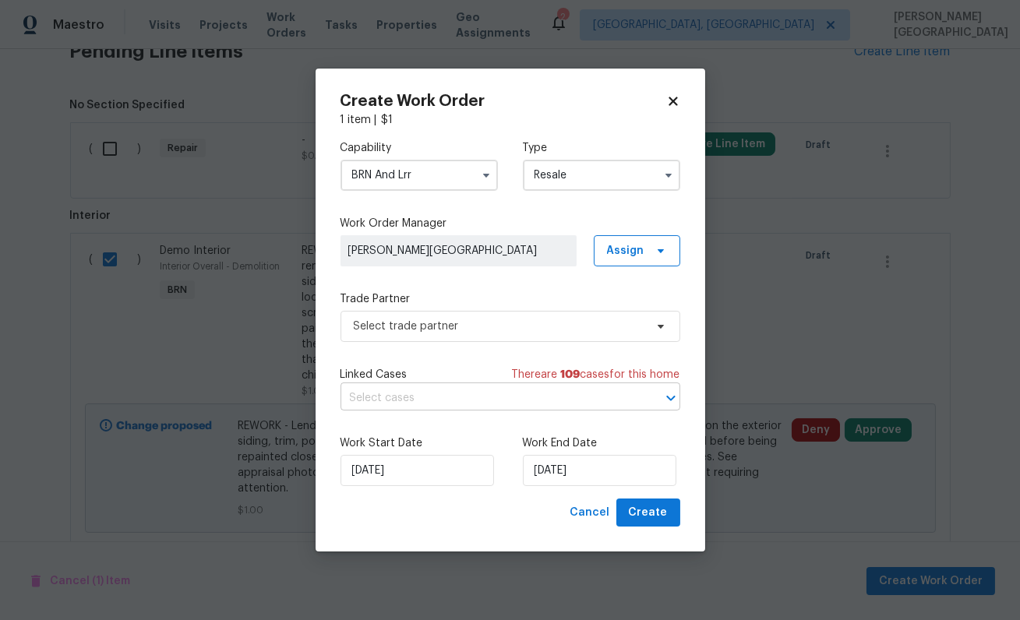
click at [419, 407] on input "text" at bounding box center [488, 398] width 296 height 24
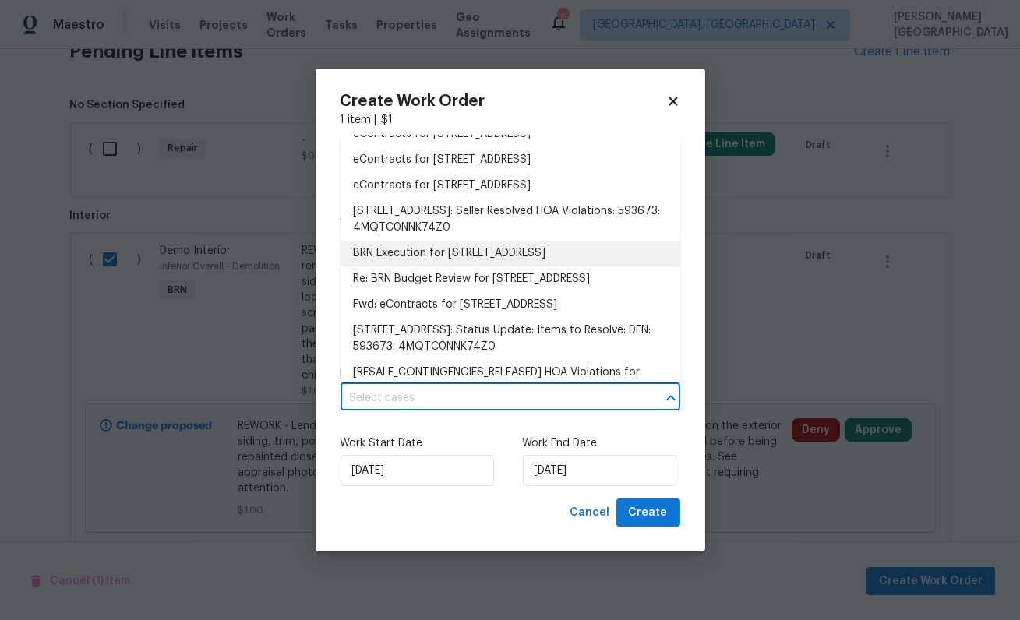
scroll to position [273, 0]
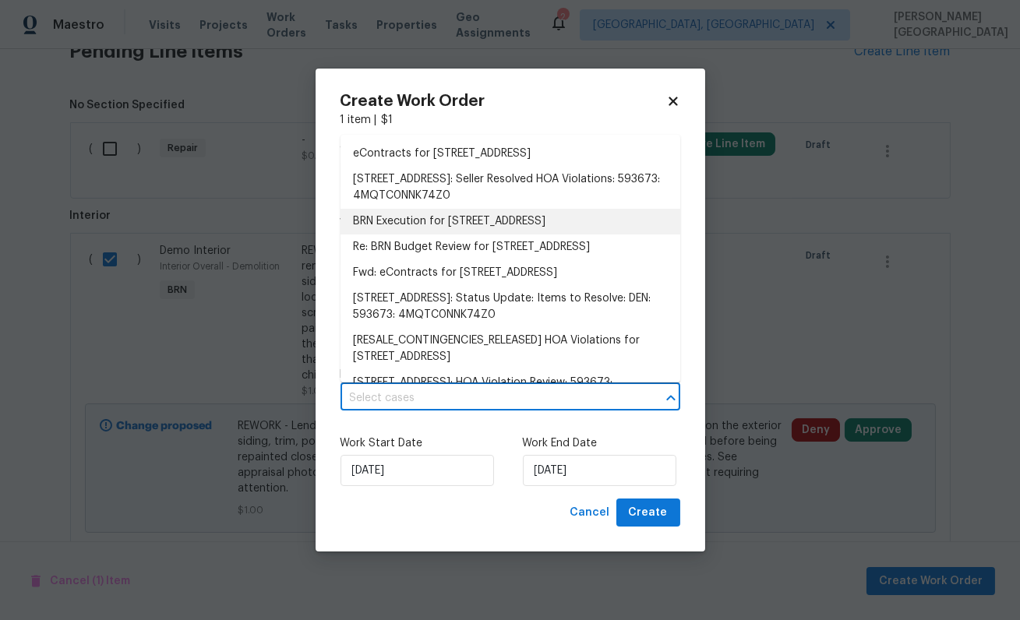
click at [436, 235] on li "BRN Execution for [STREET_ADDRESS]" at bounding box center [510, 222] width 340 height 26
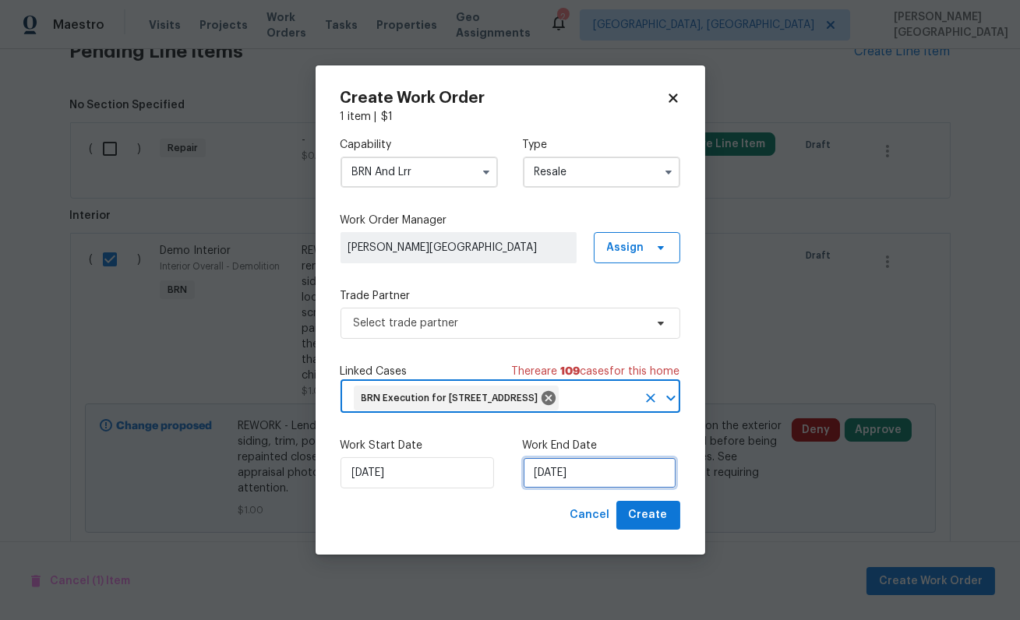
click at [570, 489] on input "[DATE]" at bounding box center [599, 472] width 153 height 31
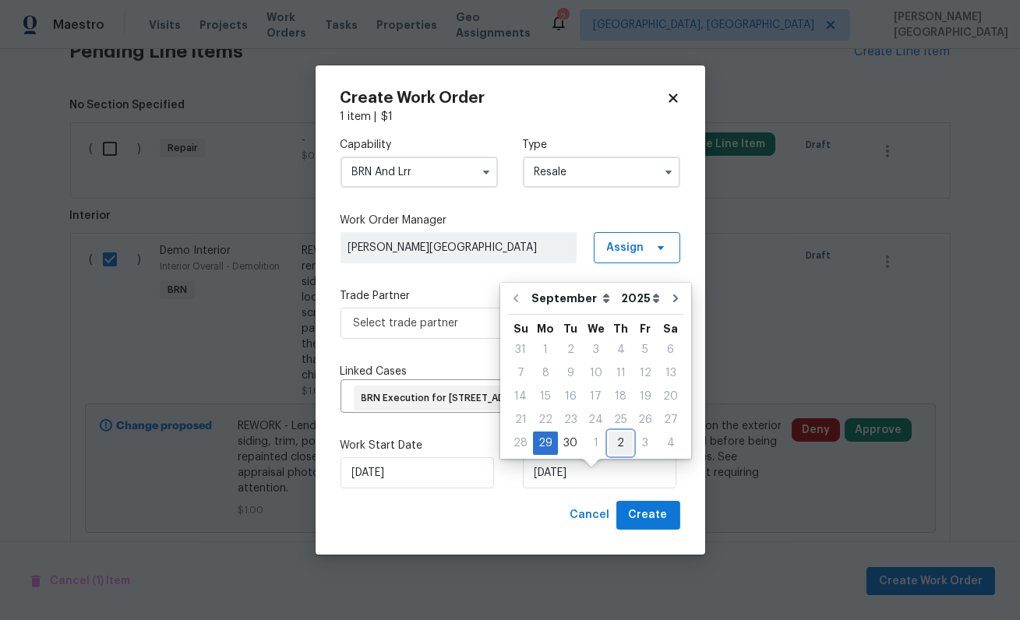
click at [609, 445] on div "2" at bounding box center [621, 443] width 24 height 22
type input "[DATE]"
select select "9"
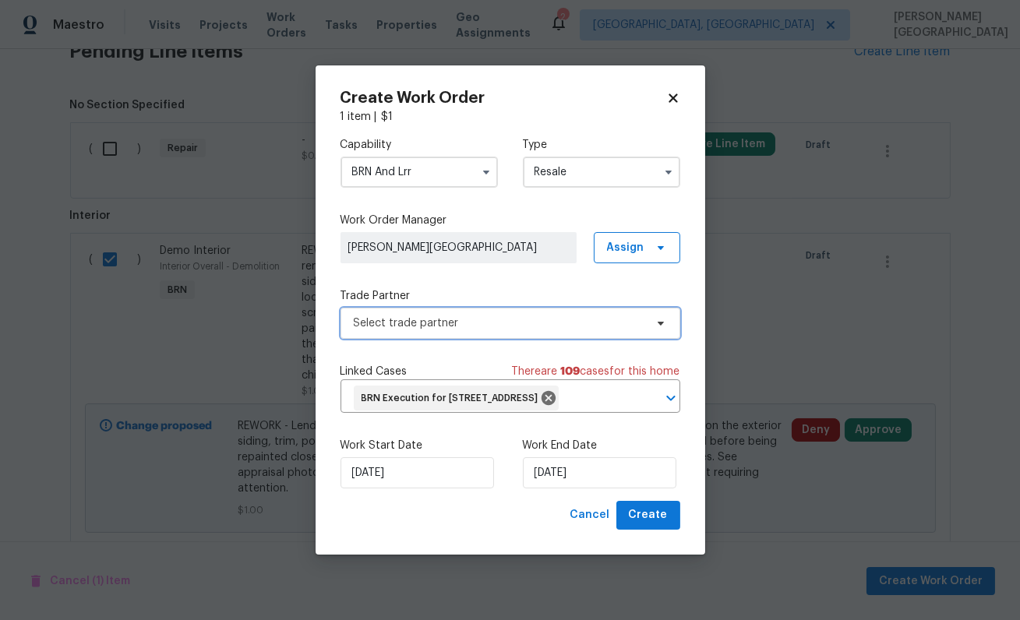
click at [436, 316] on span "Select trade partner" at bounding box center [499, 324] width 291 height 16
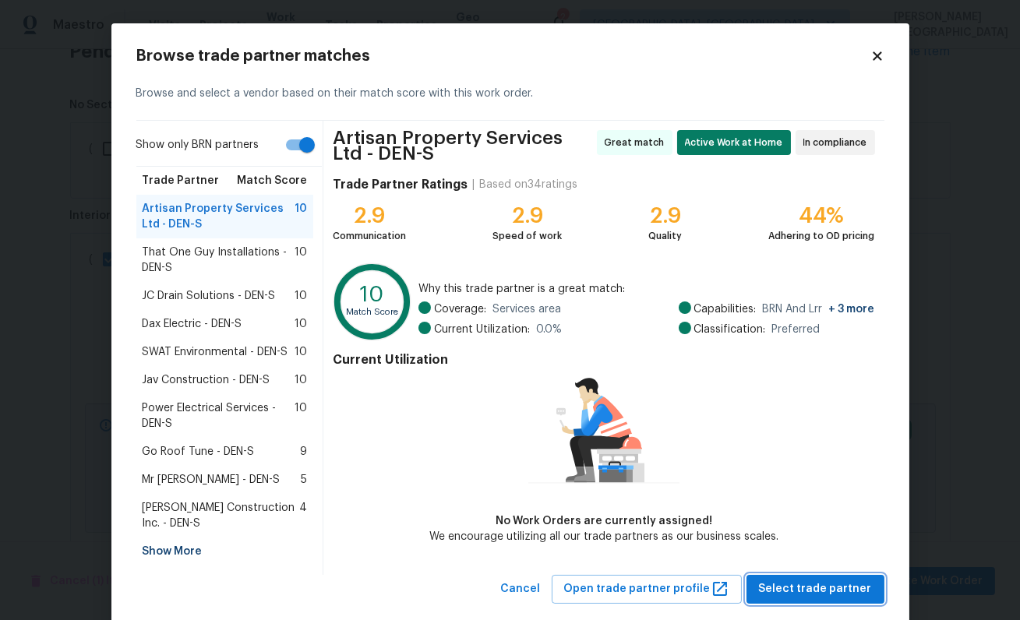
click at [778, 594] on span "Select trade partner" at bounding box center [815, 589] width 113 height 19
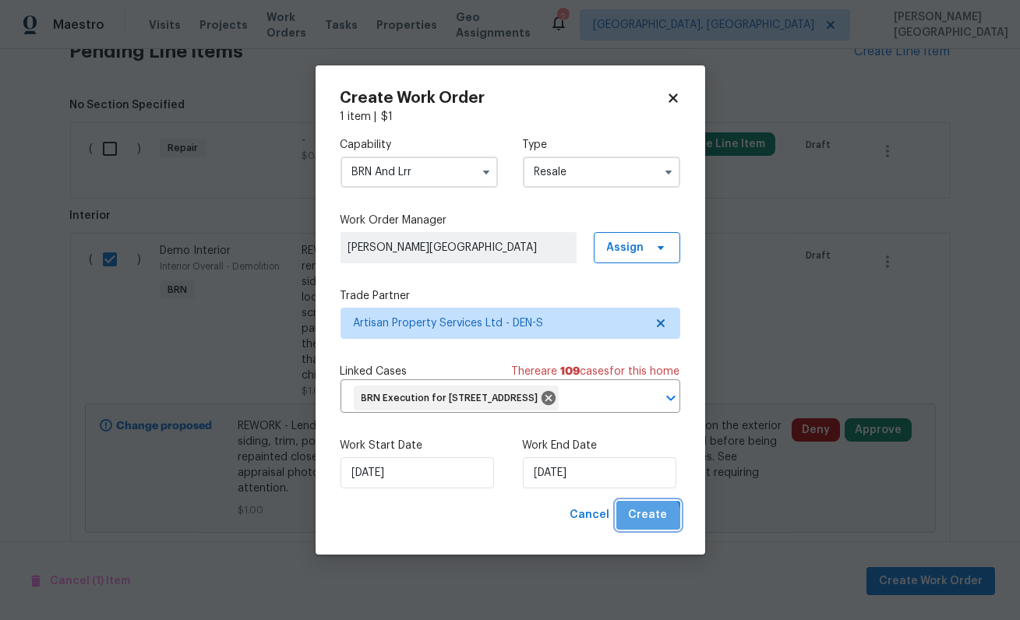
click at [637, 525] on span "Create" at bounding box center [648, 515] width 39 height 19
checkbox input "false"
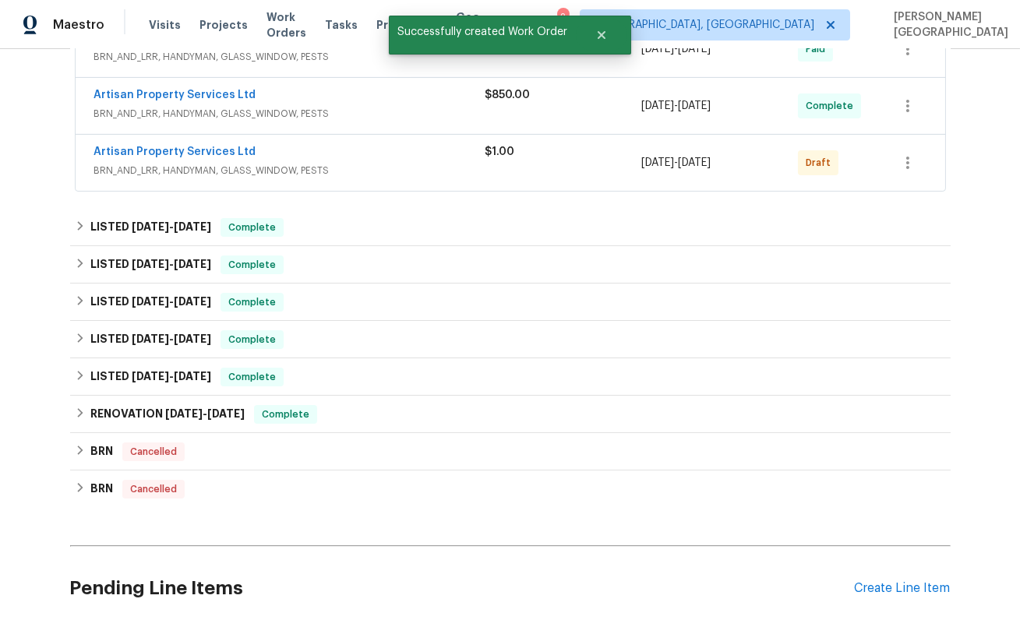
scroll to position [217, 0]
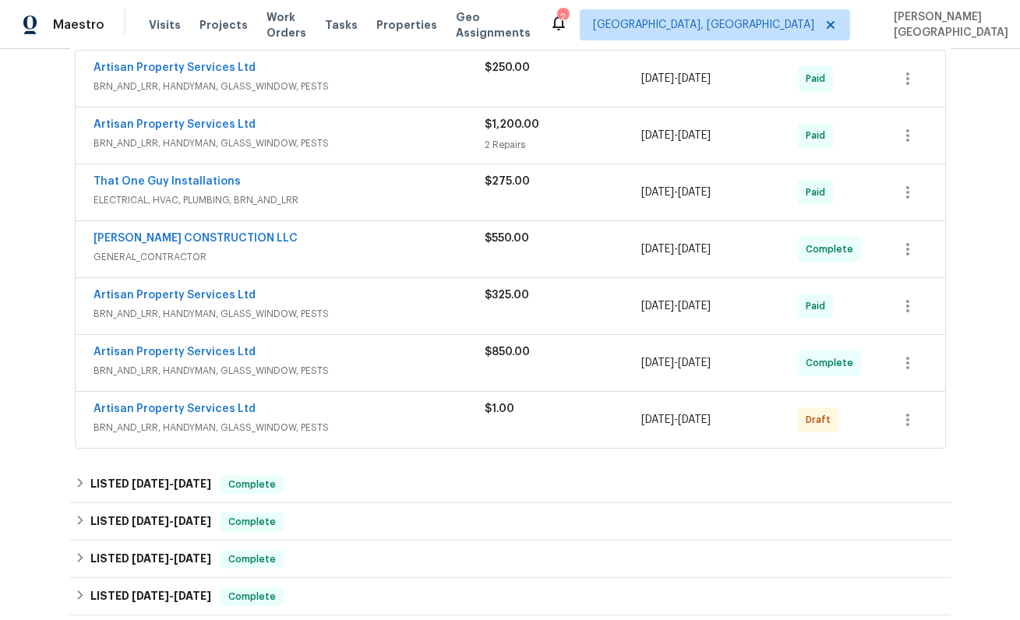
scroll to position [455, 0]
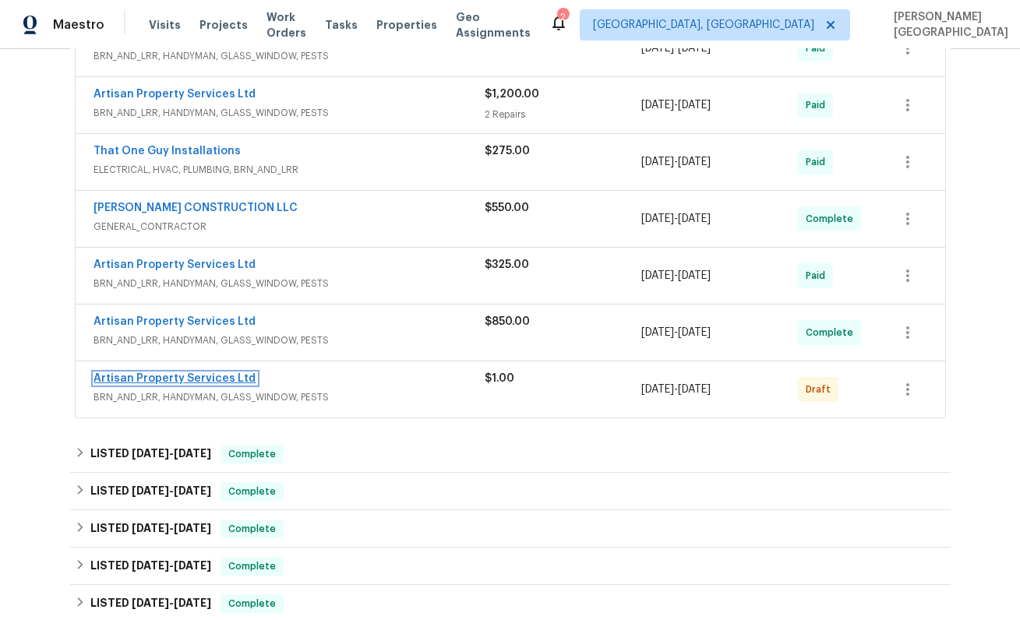
click at [207, 377] on link "Artisan Property Services Ltd" at bounding box center [175, 378] width 162 height 11
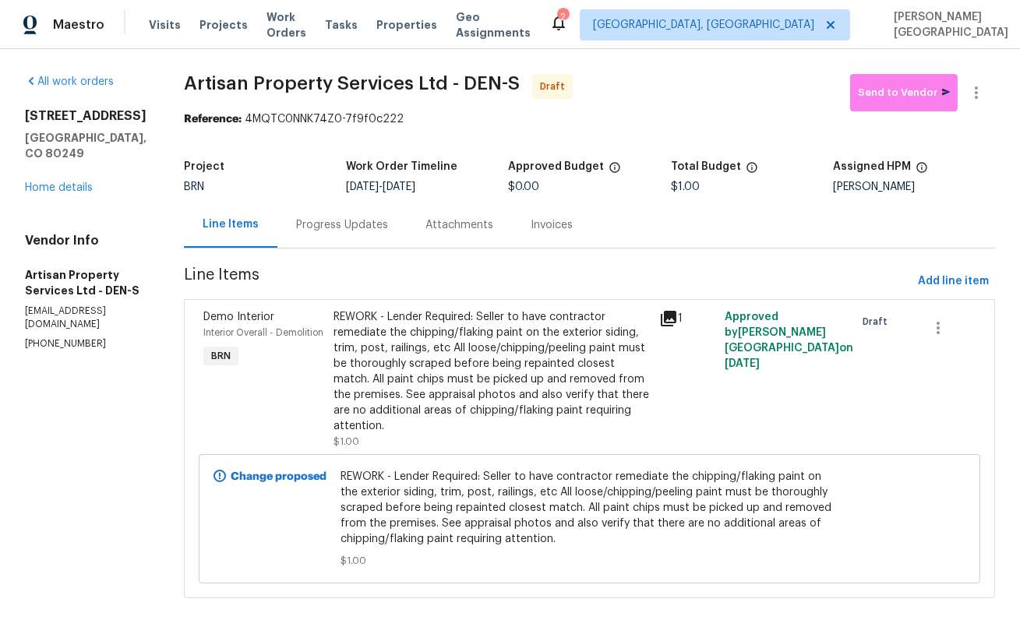
click at [309, 242] on div "Progress Updates" at bounding box center [341, 225] width 129 height 46
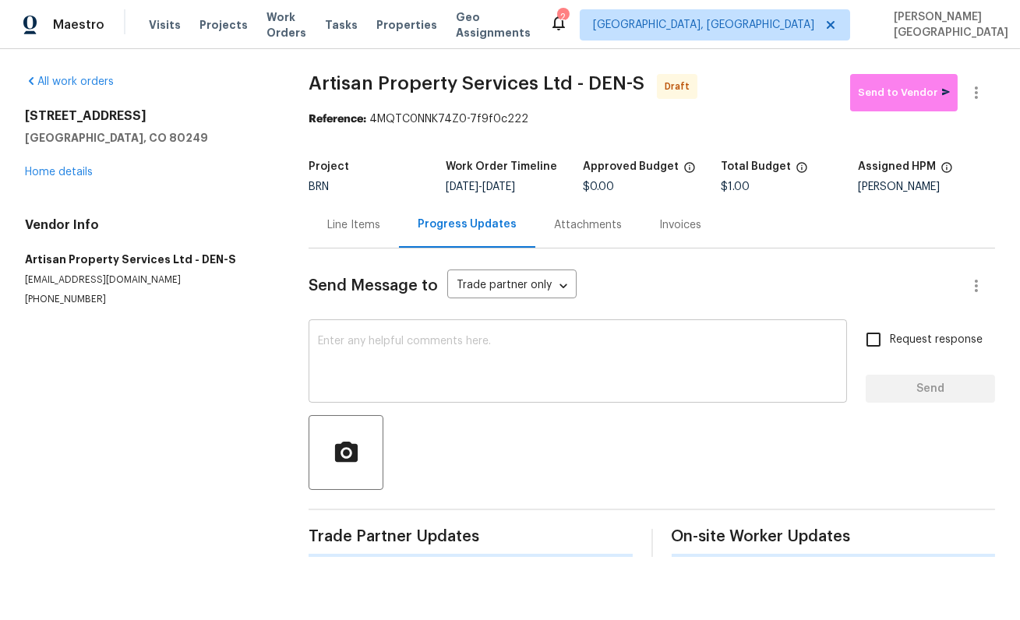
click at [341, 363] on textarea at bounding box center [578, 363] width 520 height 55
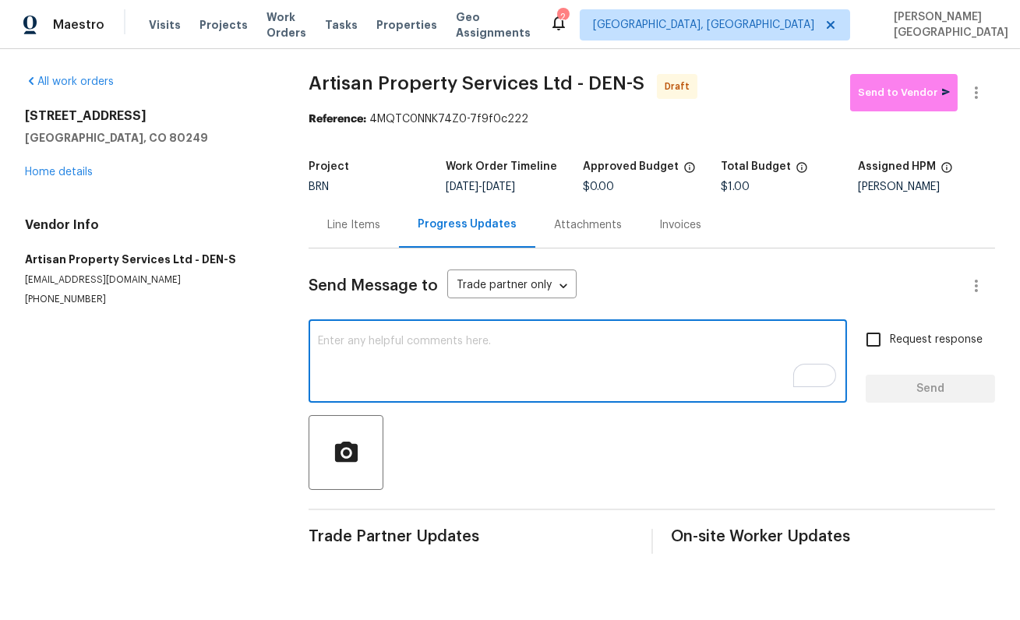
click at [350, 347] on textarea "To enrich screen reader interactions, please activate Accessibility in Grammarl…" at bounding box center [578, 363] width 520 height 55
paste textarea "The property was re-inspected and it was noted that the repairs were not comple…"
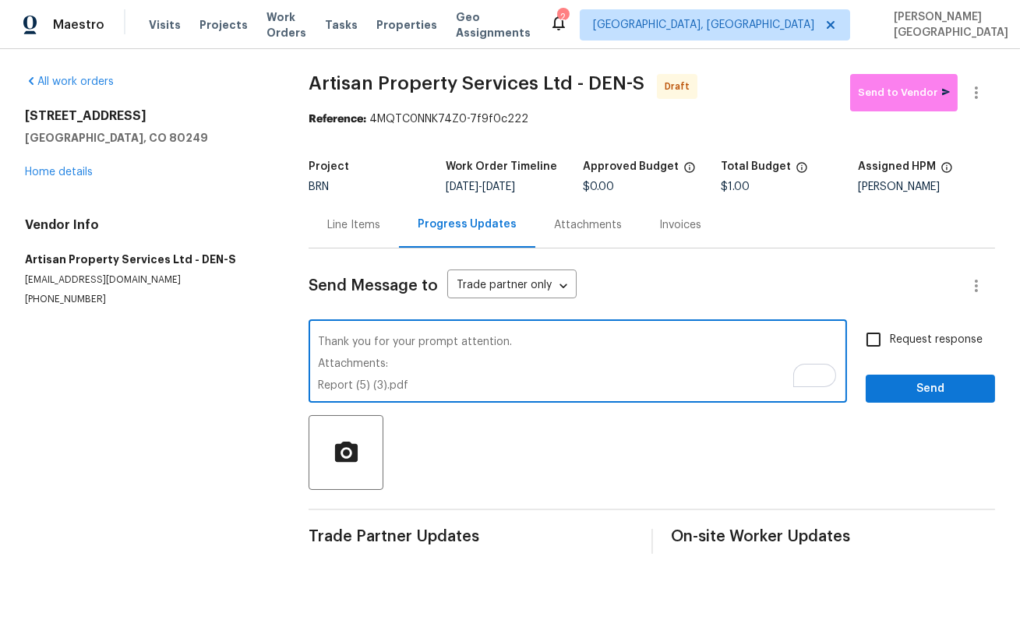
click at [390, 378] on textarea "The property was re-inspected and it was noted that the repairs were not comple…" at bounding box center [578, 363] width 520 height 55
drag, startPoint x: 356, startPoint y: 386, endPoint x: 454, endPoint y: 385, distance: 98.2
click at [454, 385] on textarea "The property was re-inspected and it was noted that the repairs were not comple…" at bounding box center [578, 363] width 520 height 55
click at [390, 366] on textarea "The property was re-inspected and it was noted that the repairs were not comple…" at bounding box center [578, 363] width 520 height 55
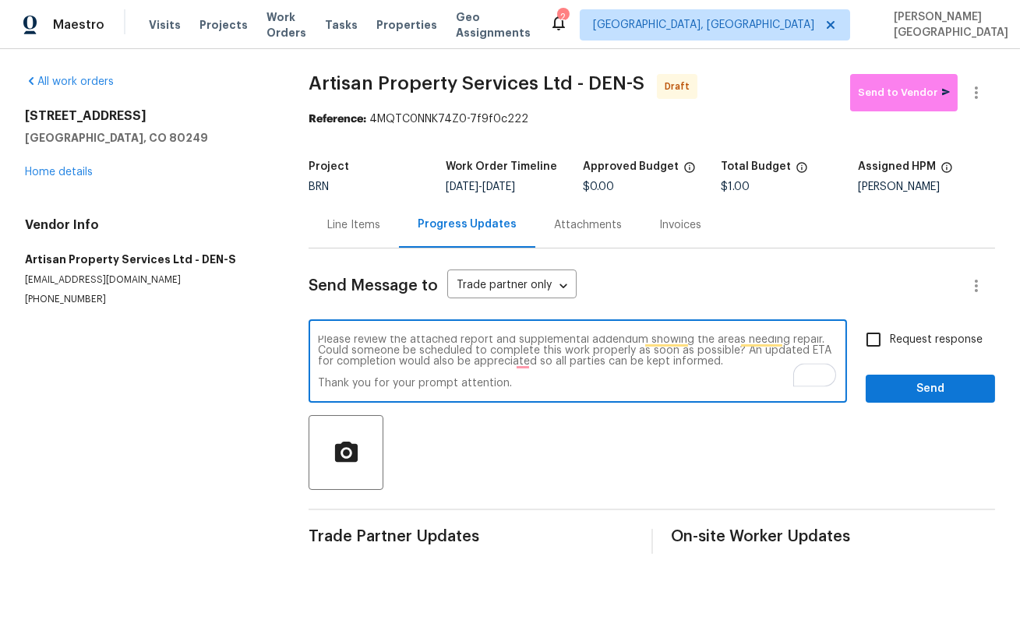
scroll to position [0, 0]
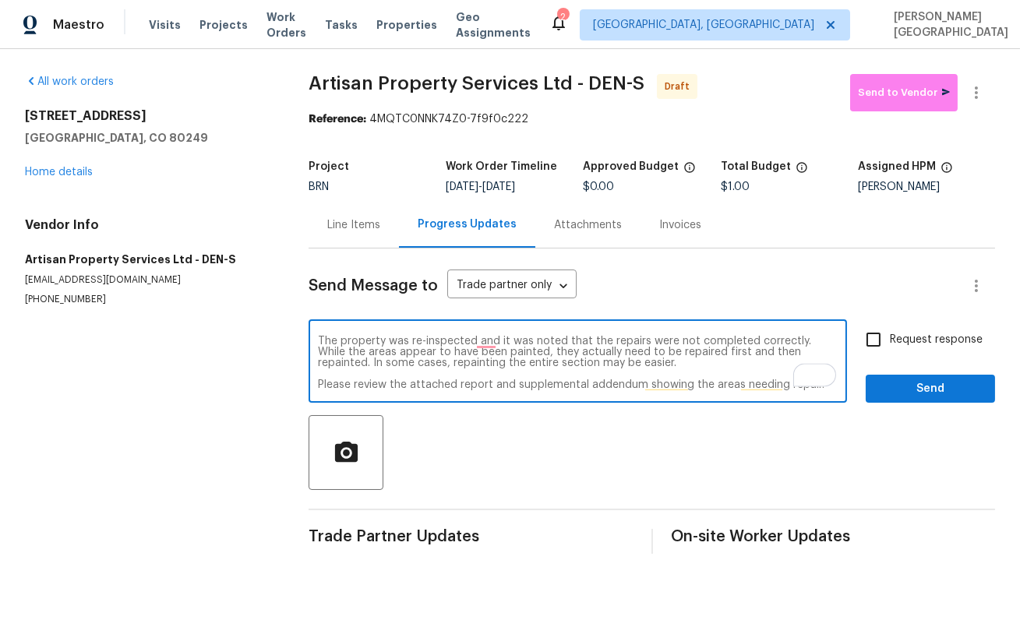
drag, startPoint x: 369, startPoint y: 380, endPoint x: 318, endPoint y: 340, distance: 64.9
click at [318, 339] on textarea "The property was re-inspected and it was noted that the repairs were not comple…" at bounding box center [578, 363] width 520 height 55
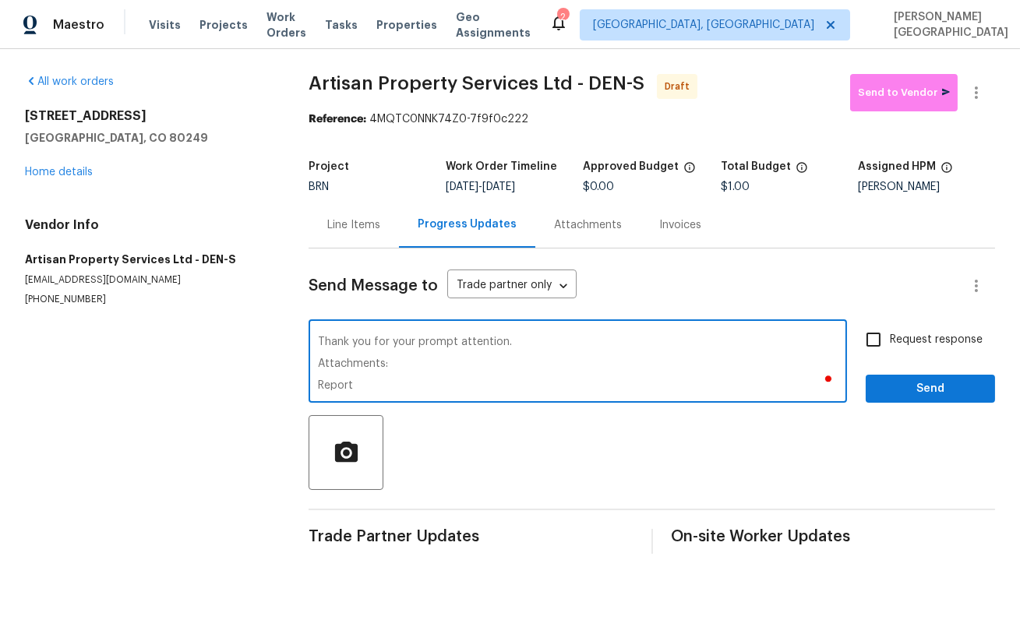
click at [371, 366] on textarea "The property was re-inspected and it was noted that the repairs were not comple…" at bounding box center [578, 363] width 520 height 55
drag, startPoint x: 318, startPoint y: 343, endPoint x: 368, endPoint y: 388, distance: 67.3
click at [369, 389] on textarea "The property was re-inspected and it was noted that the repairs were not comple…" at bounding box center [578, 363] width 520 height 55
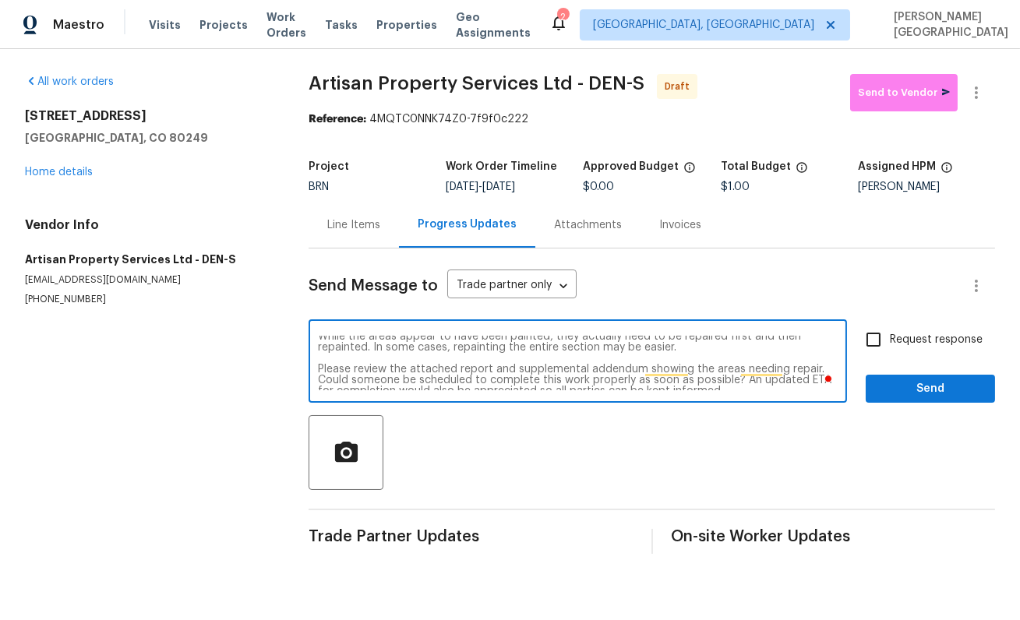
scroll to position [0, 0]
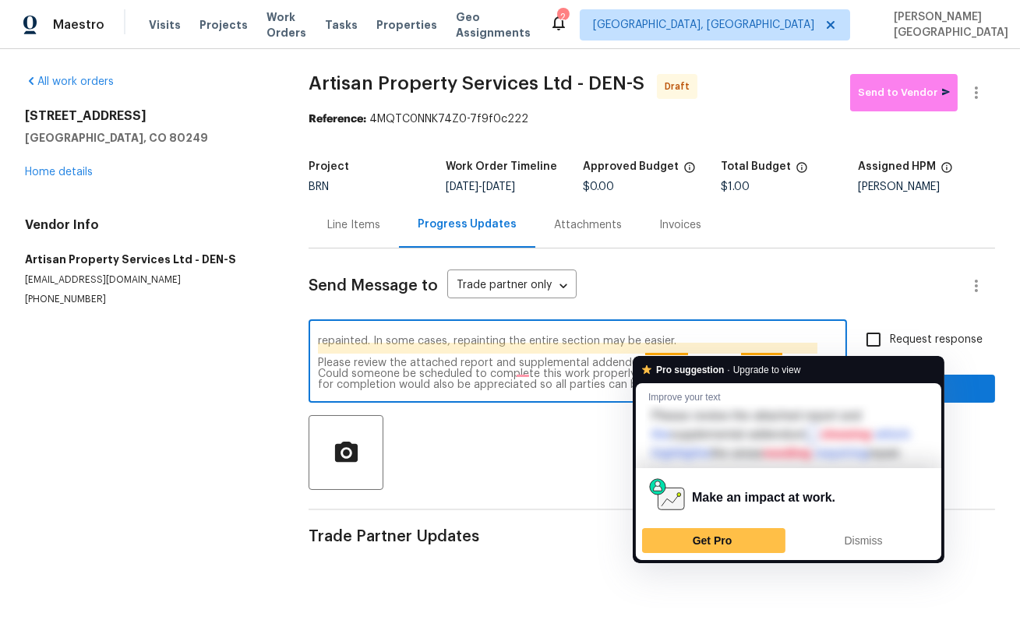
click at [747, 344] on textarea "The property was re-inspected and it was noted that the repairs were not comple…" at bounding box center [578, 363] width 520 height 55
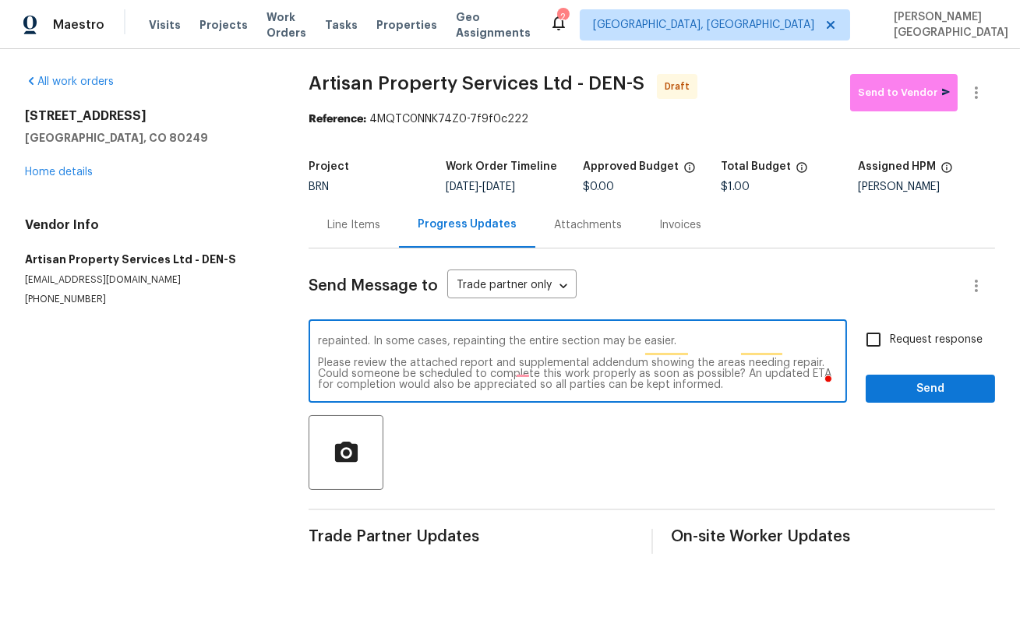
type textarea "The property was re-inspected and it was noted that the repairs were not comple…"
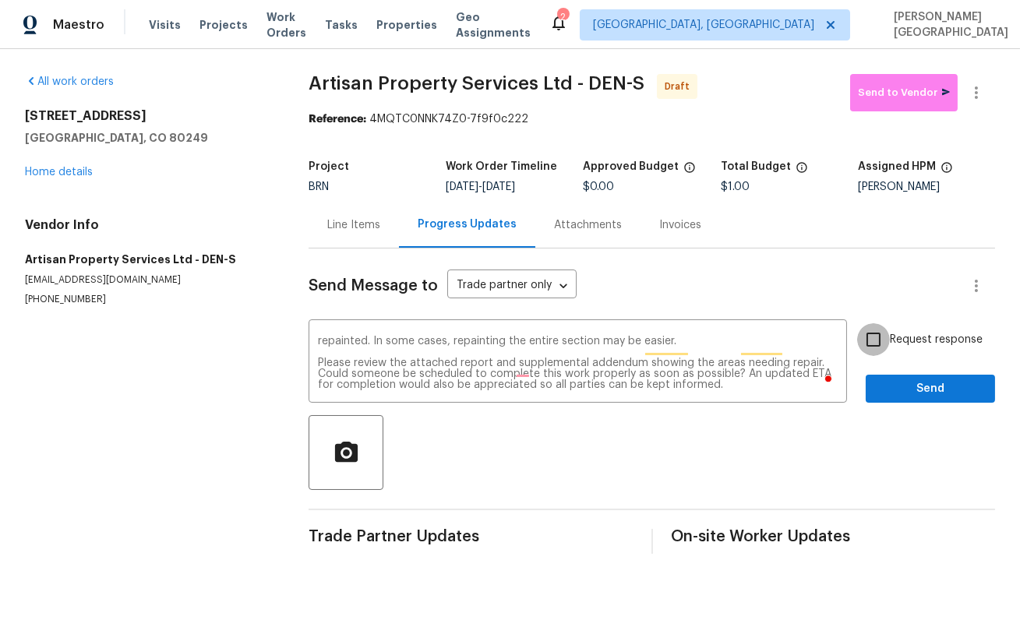
click at [878, 346] on input "Request response" at bounding box center [873, 339] width 33 height 33
checkbox input "true"
click at [889, 379] on span "Send" at bounding box center [930, 388] width 104 height 19
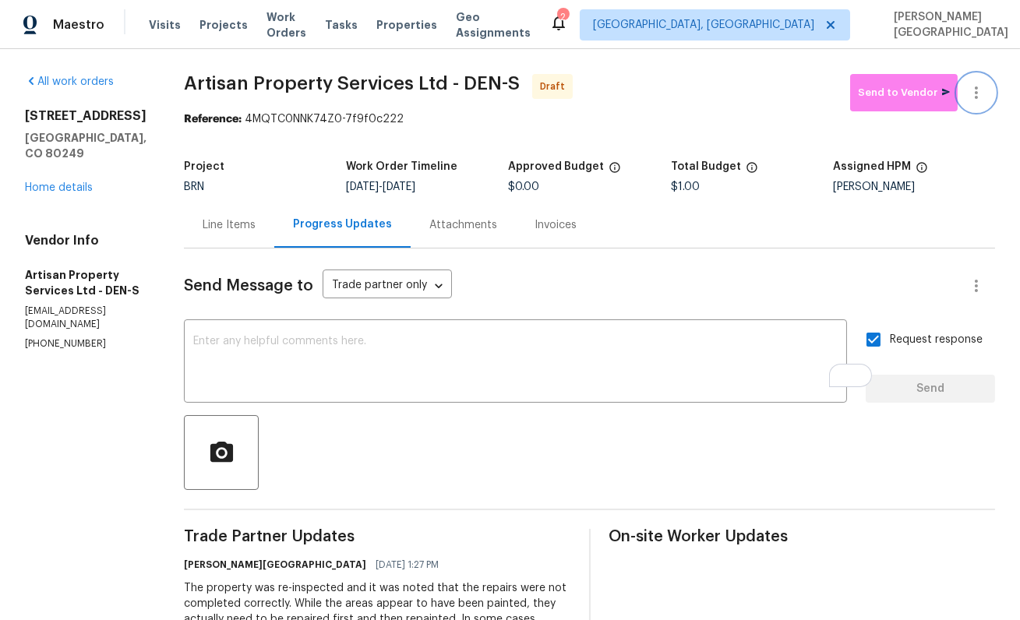
click at [977, 99] on icon "button" at bounding box center [976, 92] width 19 height 19
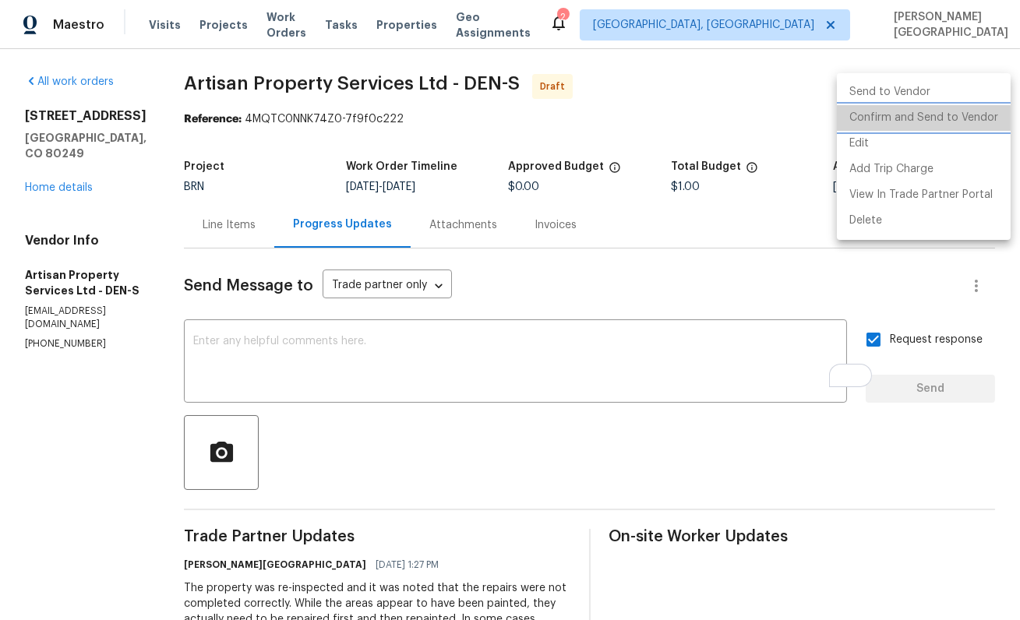
click at [958, 114] on li "Confirm and Send to Vendor" at bounding box center [924, 118] width 174 height 26
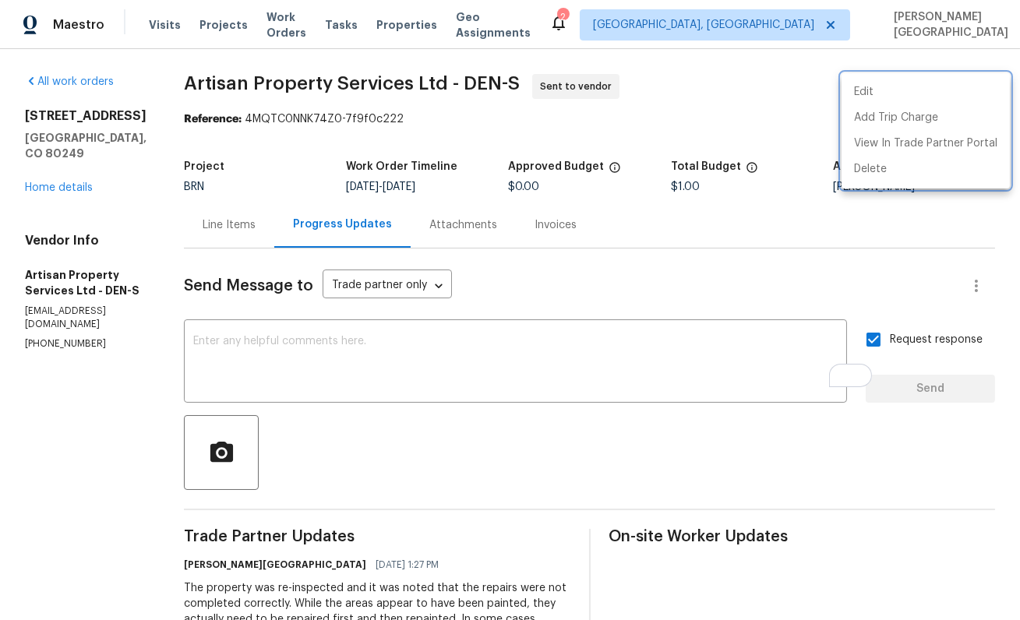
click at [64, 204] on div at bounding box center [510, 310] width 1020 height 620
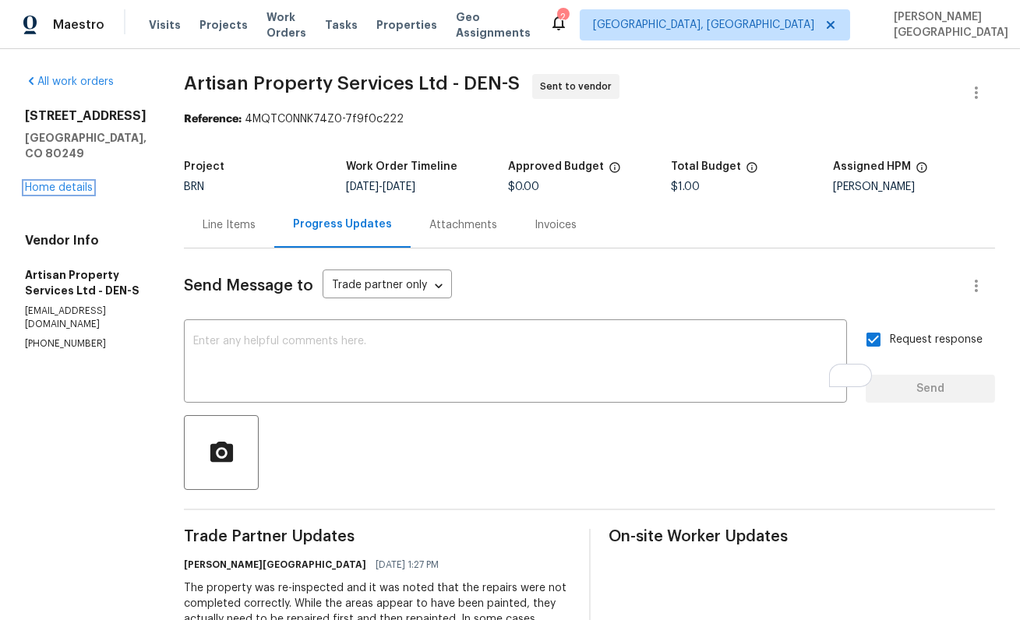
click at [64, 193] on link "Home details" at bounding box center [59, 187] width 68 height 11
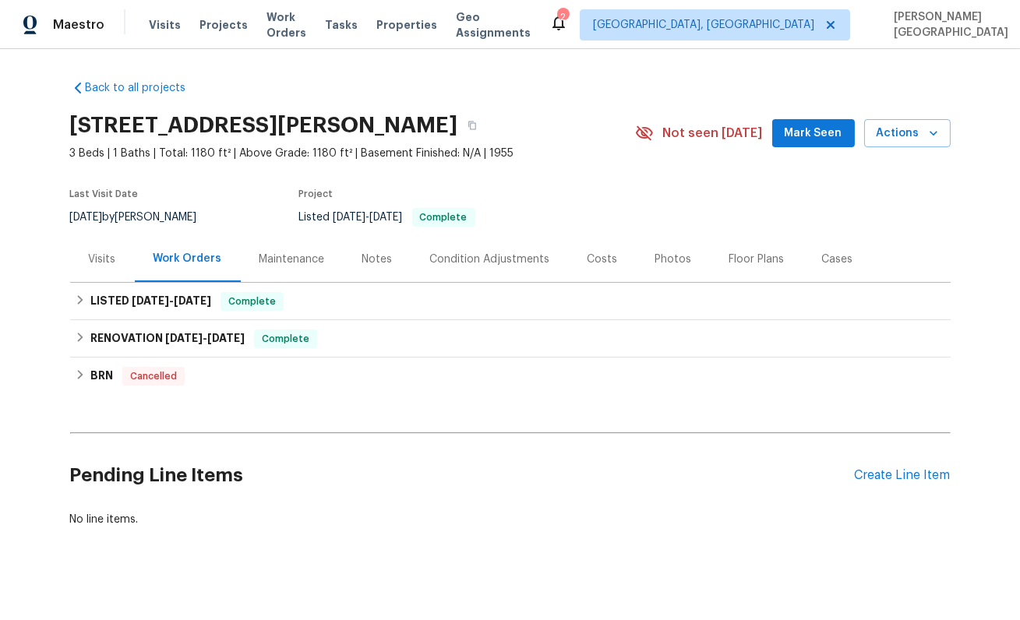
scroll to position [12, 0]
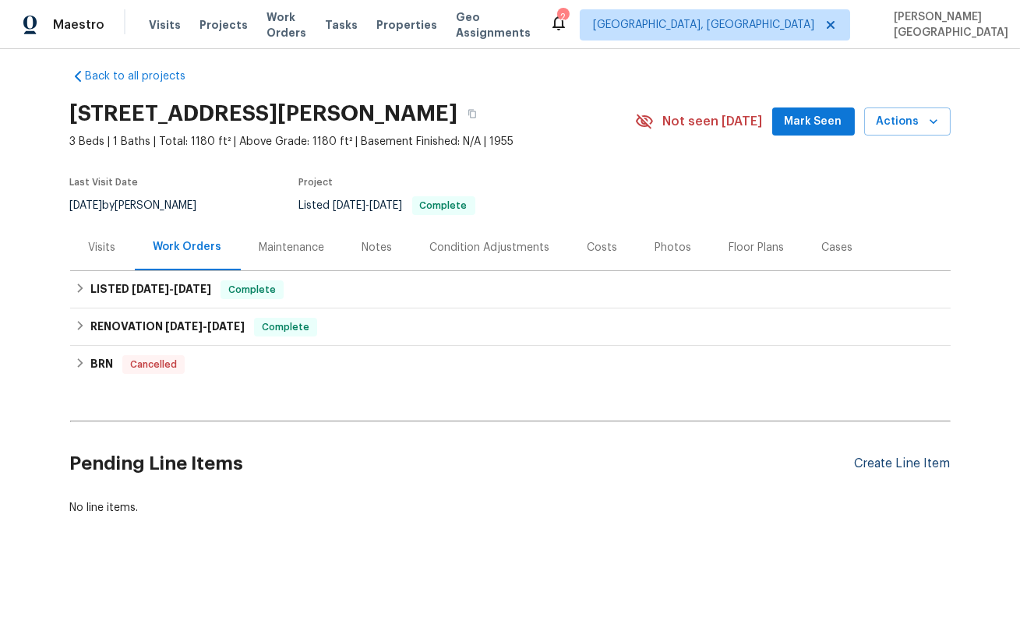
click at [890, 458] on div "Create Line Item" at bounding box center [903, 464] width 96 height 15
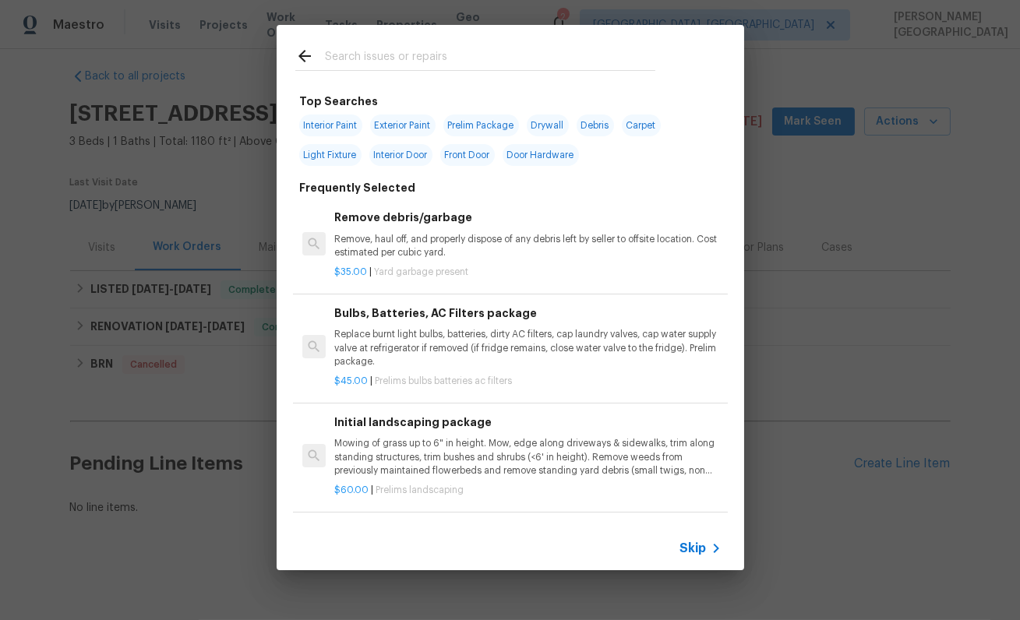
click at [688, 548] on span "Skip" at bounding box center [693, 549] width 26 height 16
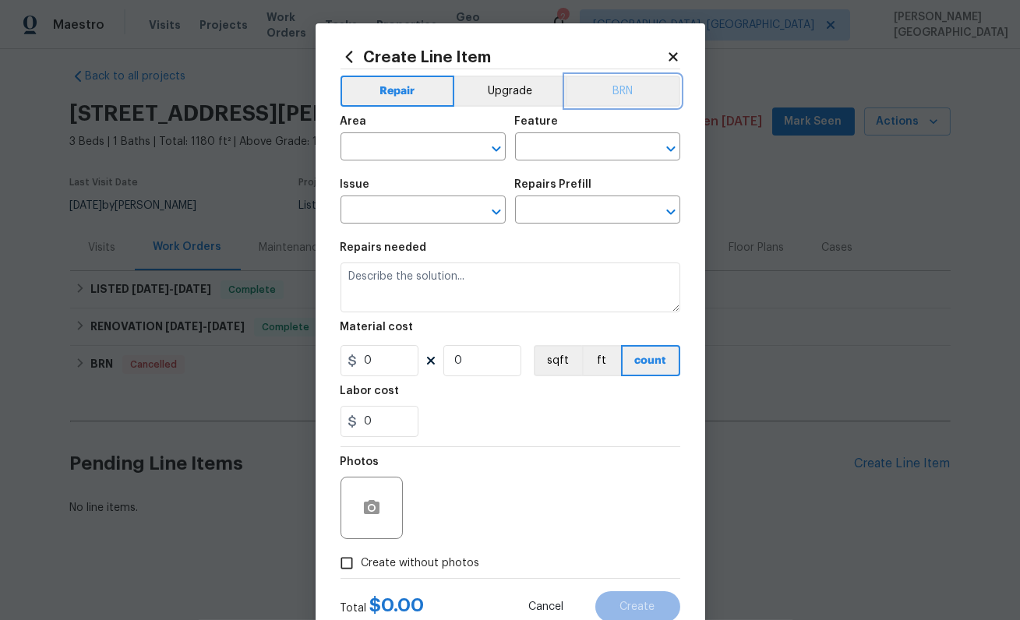
click at [606, 92] on button "BRN" at bounding box center [623, 91] width 115 height 31
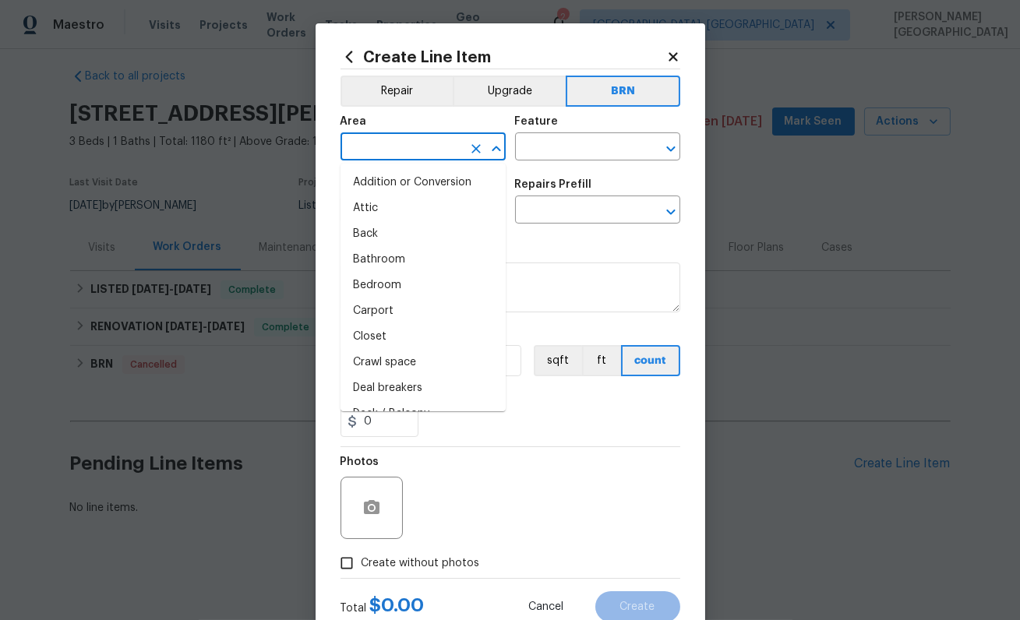
click at [400, 155] on input "text" at bounding box center [401, 148] width 122 height 24
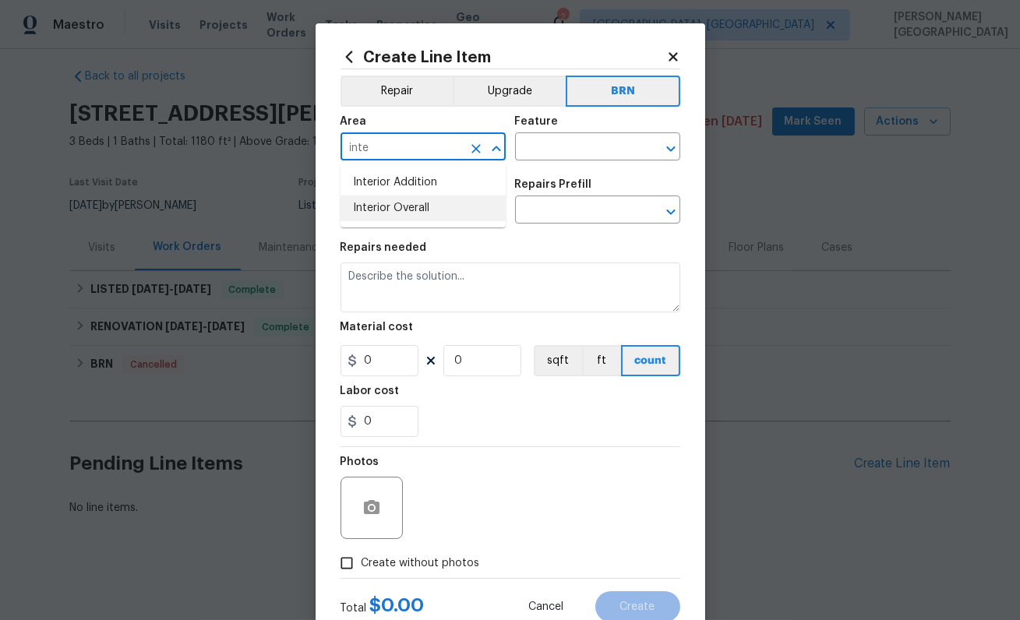
click at [415, 217] on li "Interior Overall" at bounding box center [422, 209] width 165 height 26
type input "Interior Overall"
click at [570, 146] on input "text" at bounding box center [576, 148] width 122 height 24
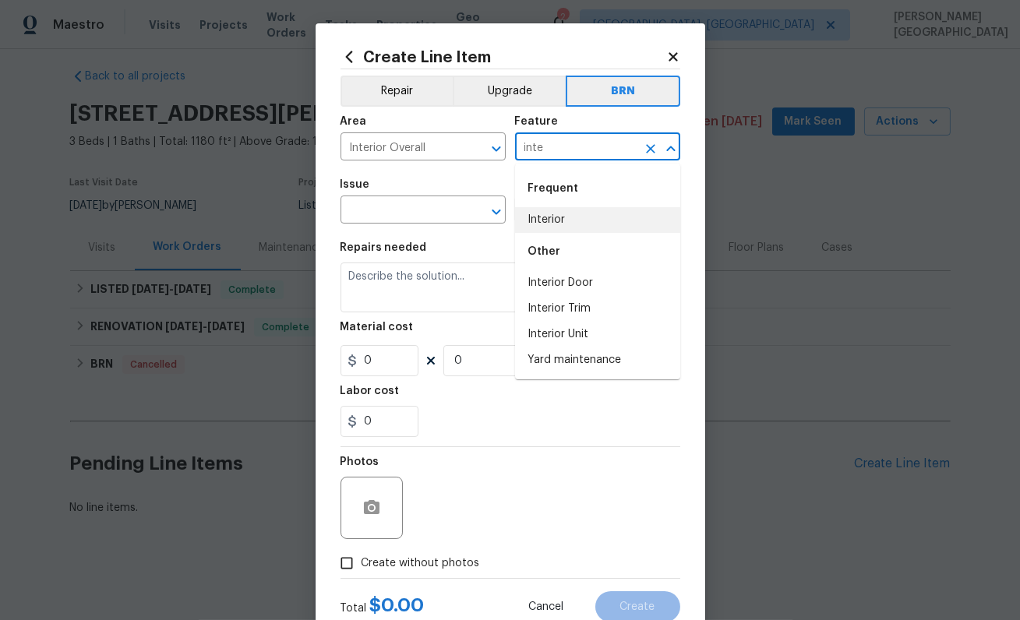
click at [578, 207] on li "Interior" at bounding box center [597, 220] width 165 height 26
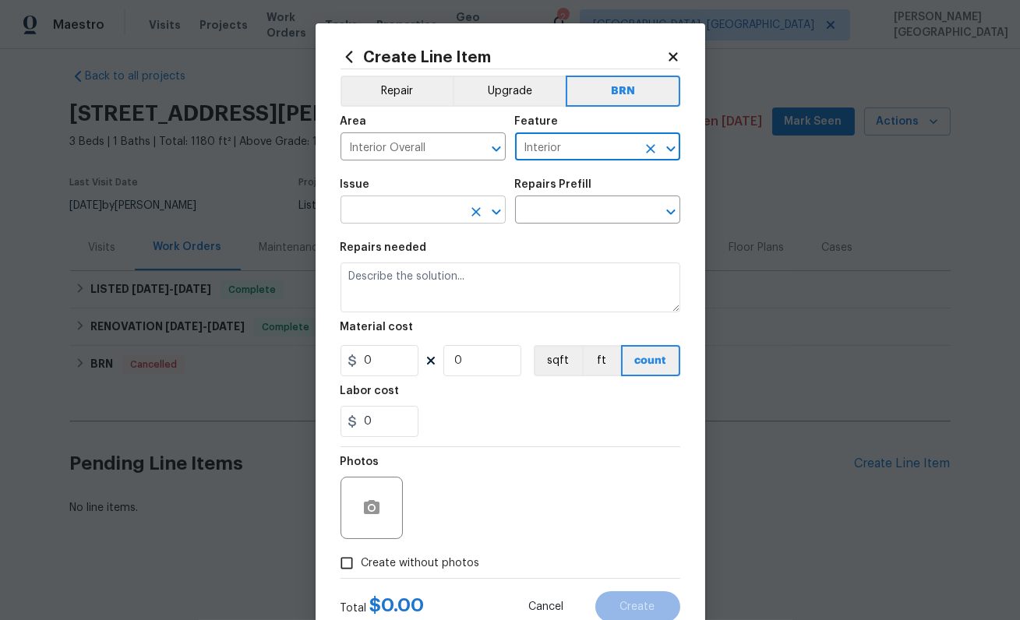
type input "Interior"
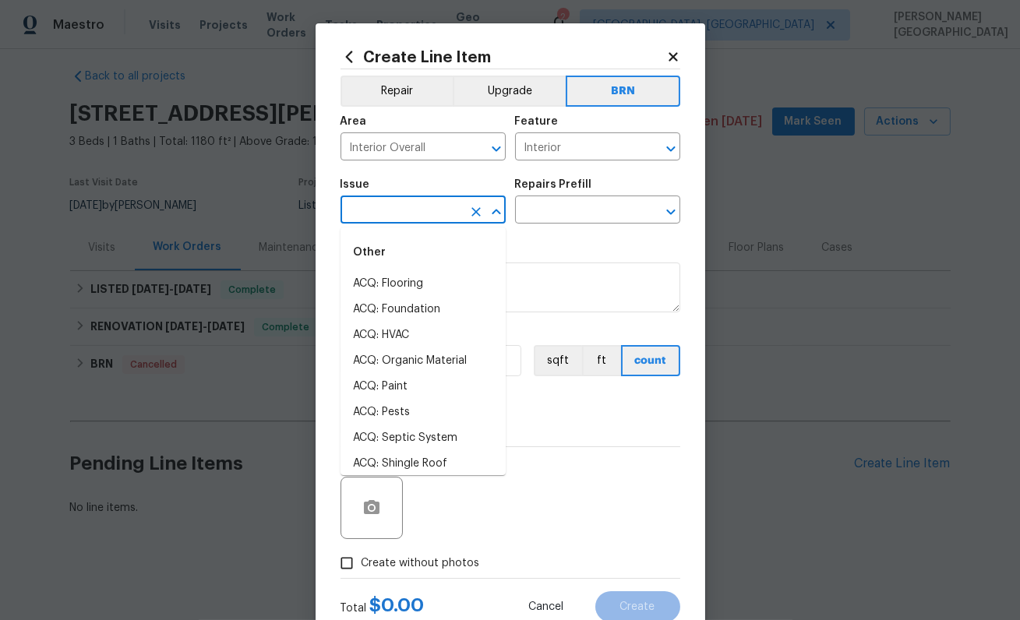
click at [397, 212] on input "text" at bounding box center [401, 211] width 122 height 24
click at [422, 281] on li "Demo Interior" at bounding box center [422, 284] width 165 height 26
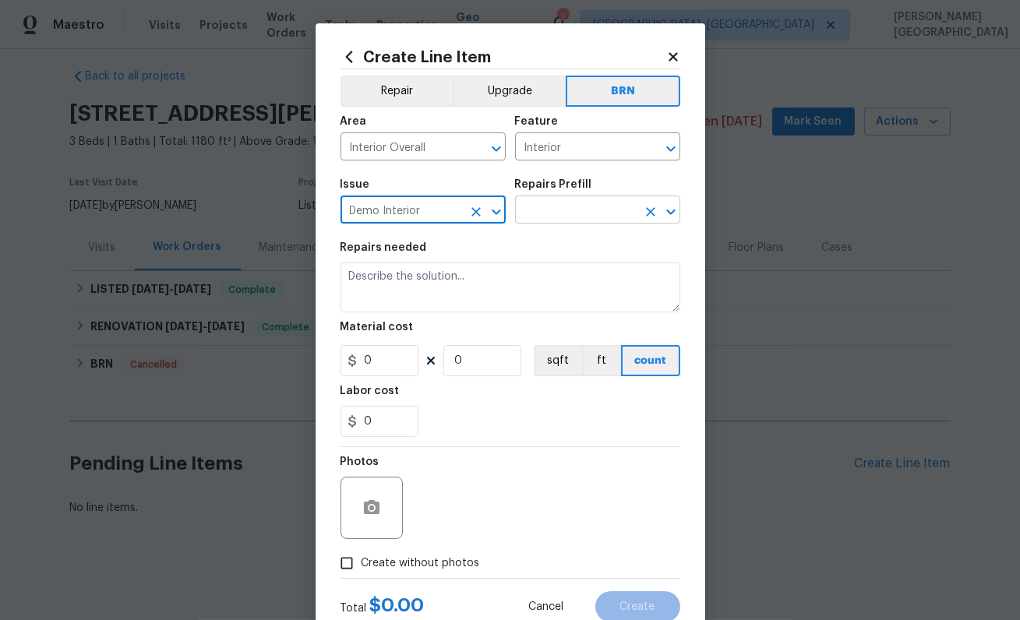
type input "Demo Interior"
click at [552, 215] on input "text" at bounding box center [576, 211] width 122 height 24
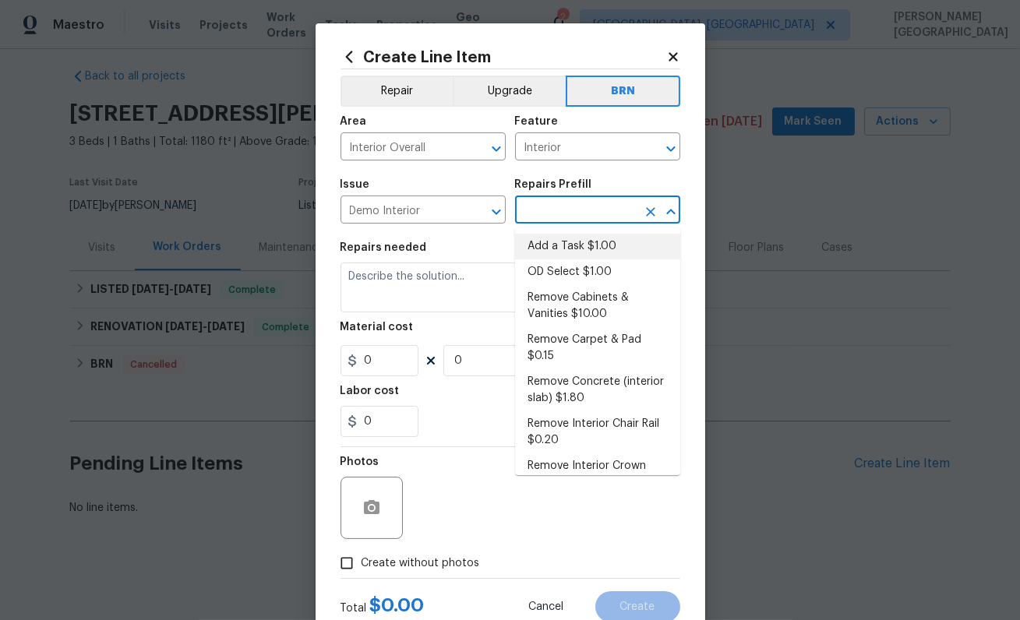
click at [552, 255] on li "Add a Task $1.00" at bounding box center [597, 247] width 165 height 26
type input "Demolition"
type input "Add a Task $1.00"
type textarea "HPM to detail"
type input "1"
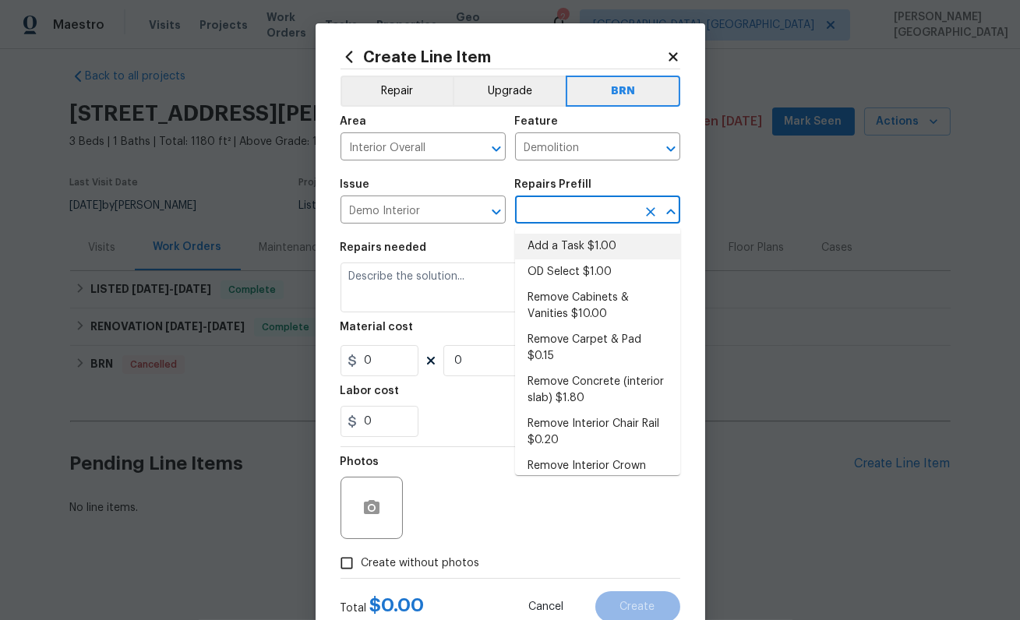
type input "1"
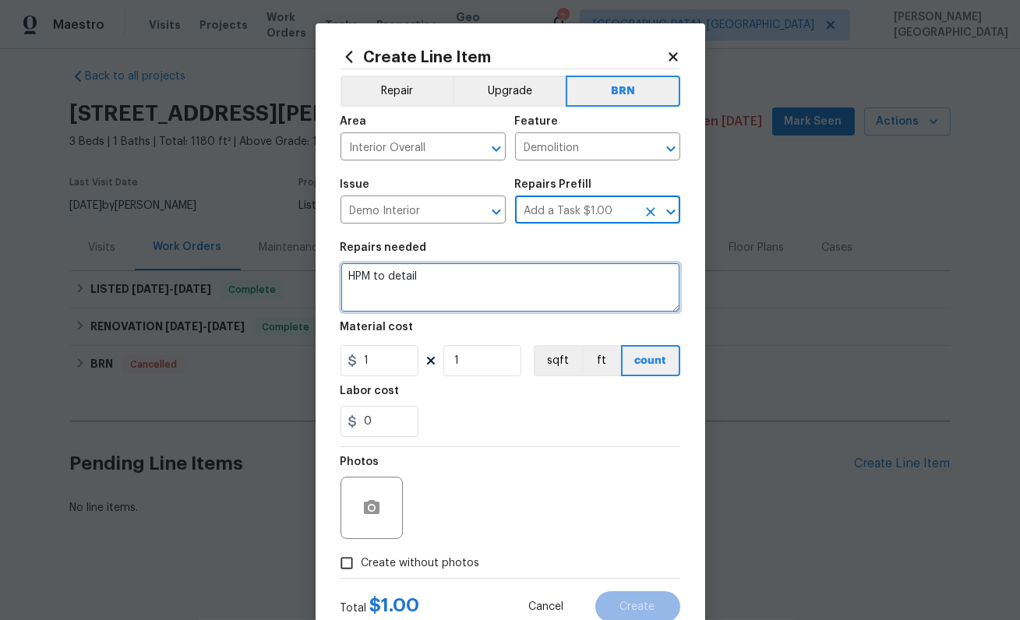
click at [418, 290] on textarea "HPM to detail" at bounding box center [510, 288] width 340 height 50
paste textarea "Seller to investigate active leak at Kitchen sink. Shut off water as needed to …"
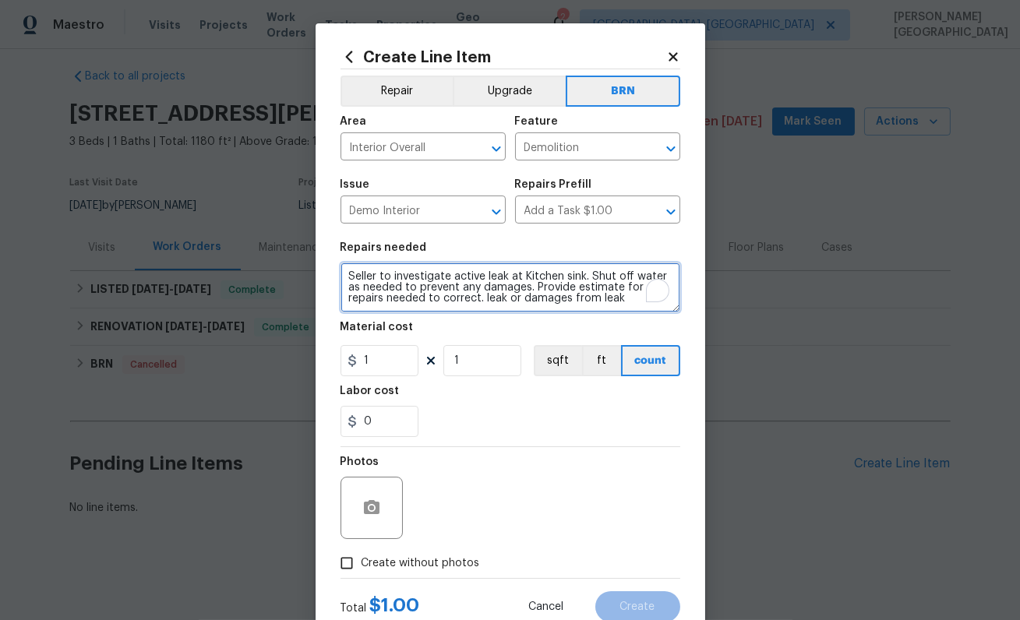
scroll to position [3, 0]
type textarea "Seller to investigate active leak at Kitchen sink. Shut off water as needed to …"
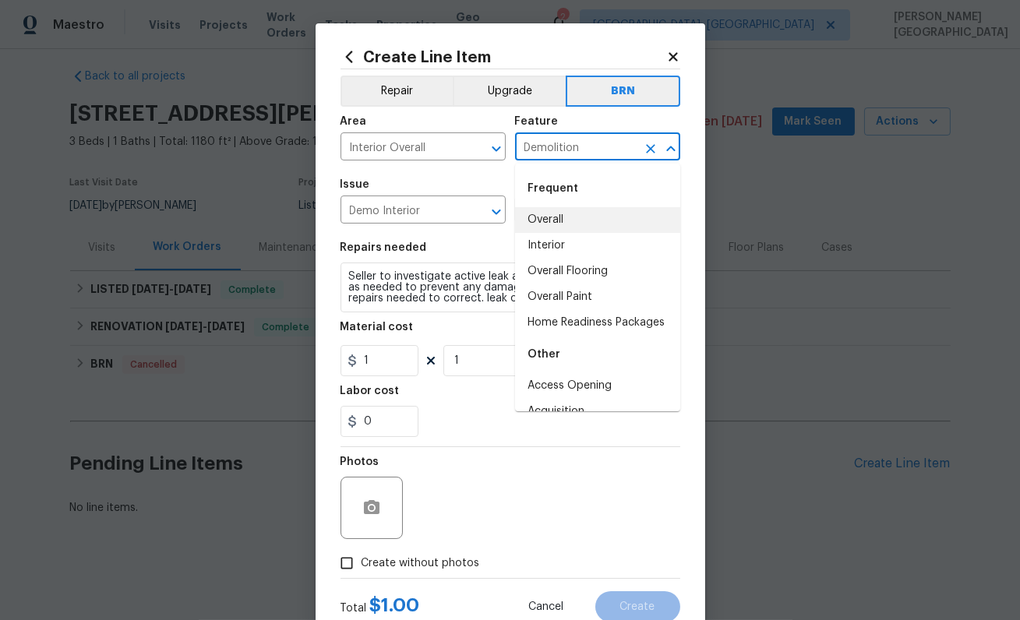
click at [557, 148] on input "Demolition" at bounding box center [576, 148] width 122 height 24
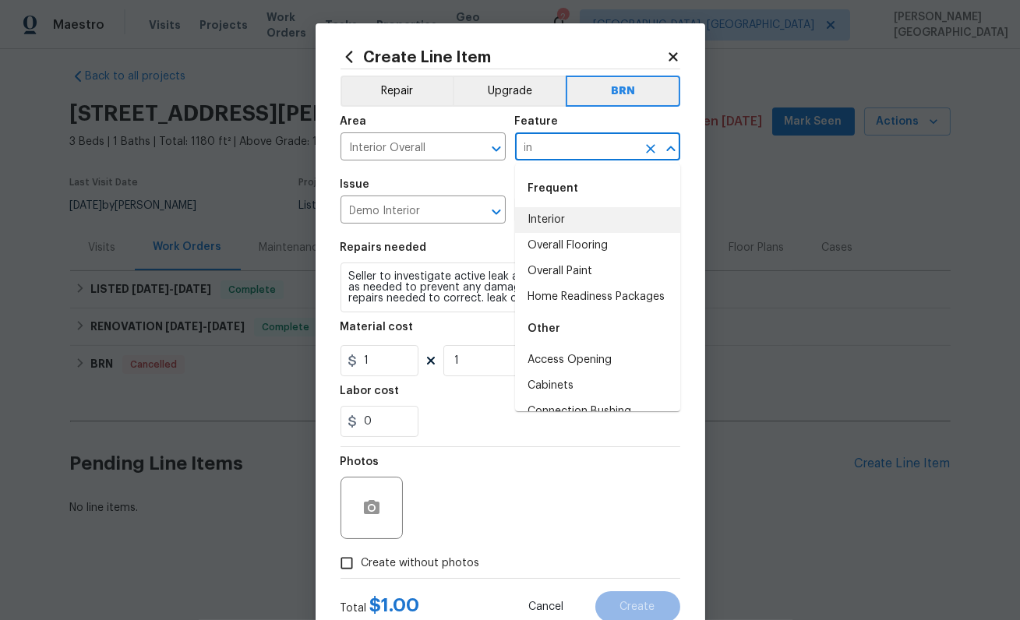
click at [577, 215] on li "Interior" at bounding box center [597, 220] width 165 height 26
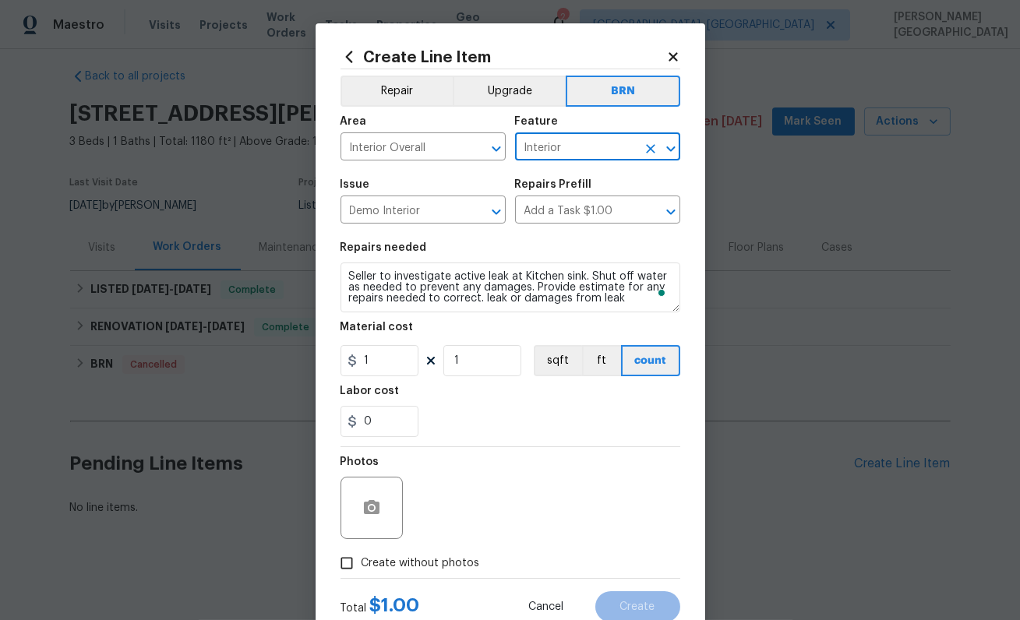
type input "Interior"
click at [390, 373] on input "1" at bounding box center [379, 360] width 78 height 31
type input "0"
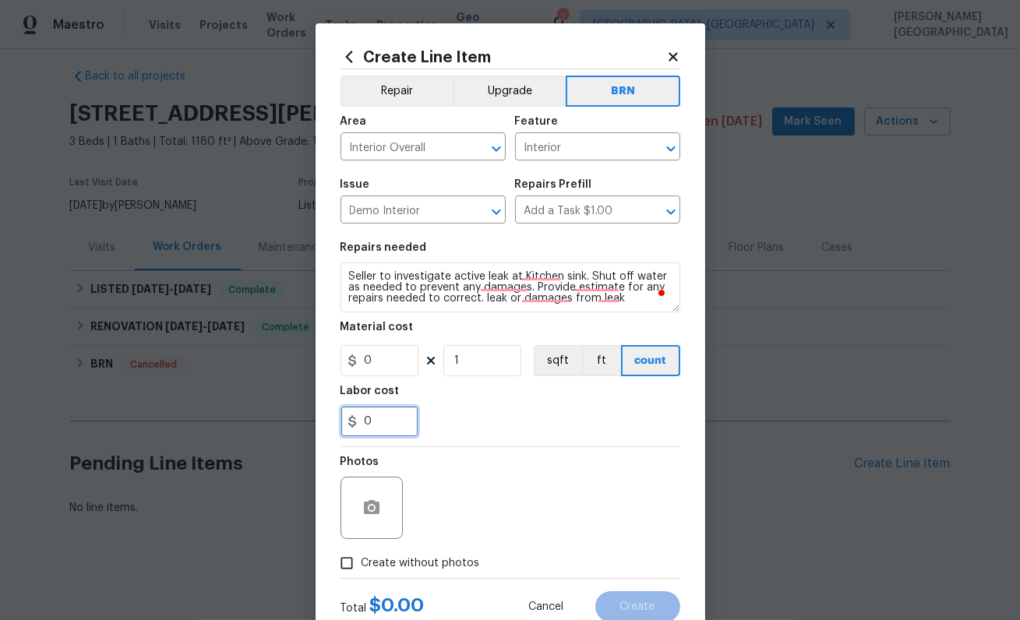
click at [381, 415] on input "0" at bounding box center [379, 421] width 78 height 31
type input "150"
click at [430, 554] on label "Create without photos" at bounding box center [406, 564] width 148 height 30
click at [362, 554] on input "Create without photos" at bounding box center [347, 564] width 30 height 30
checkbox input "true"
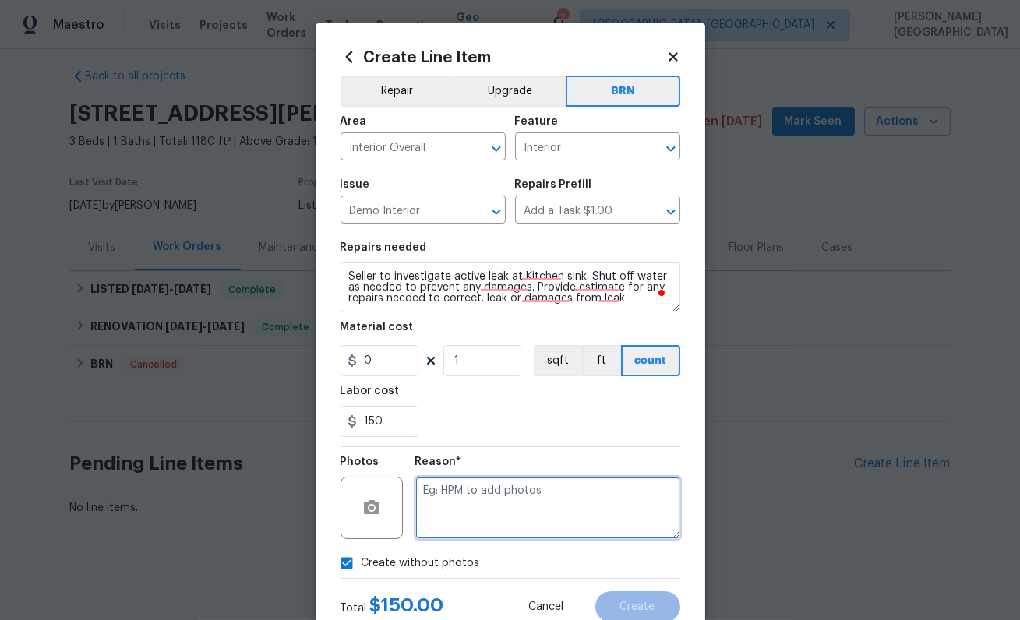
click at [474, 491] on textarea at bounding box center [547, 508] width 265 height 62
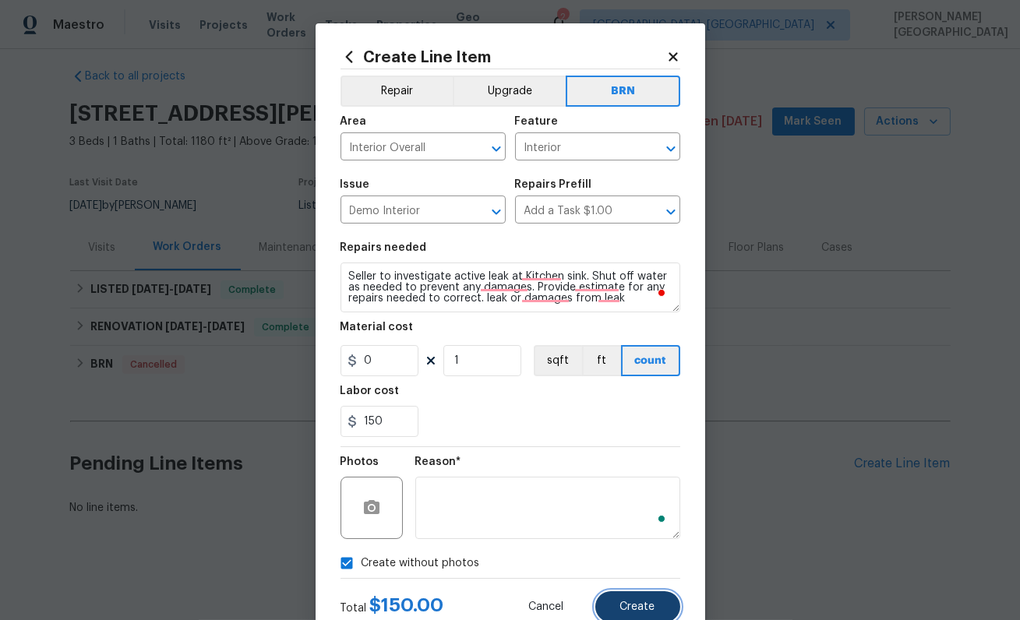
click at [654, 609] on button "Create" at bounding box center [637, 606] width 85 height 31
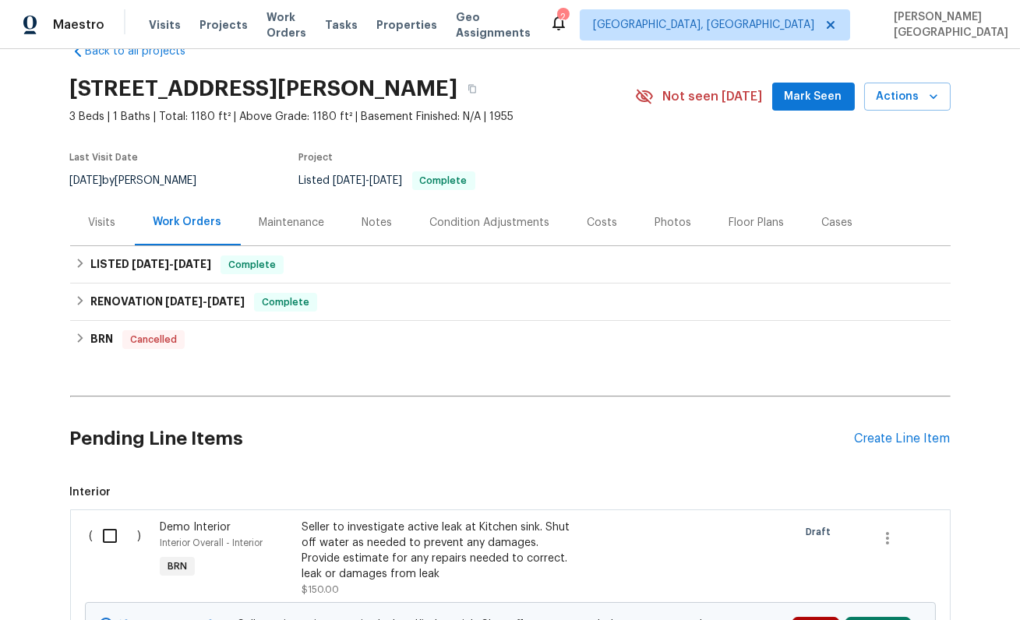
scroll to position [221, 0]
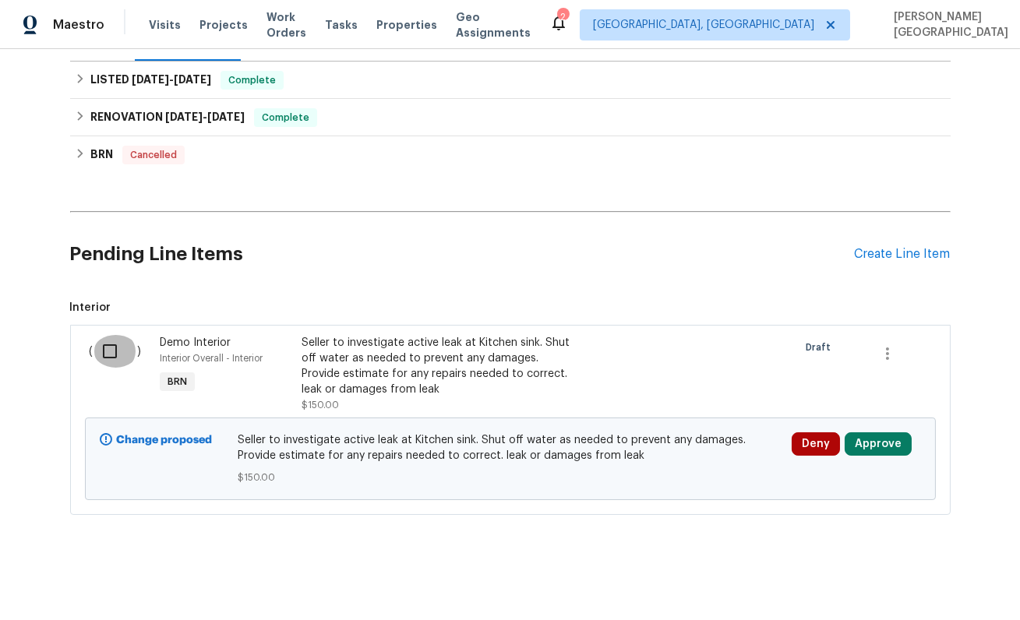
click at [101, 345] on input "checkbox" at bounding box center [115, 351] width 44 height 33
checkbox input "true"
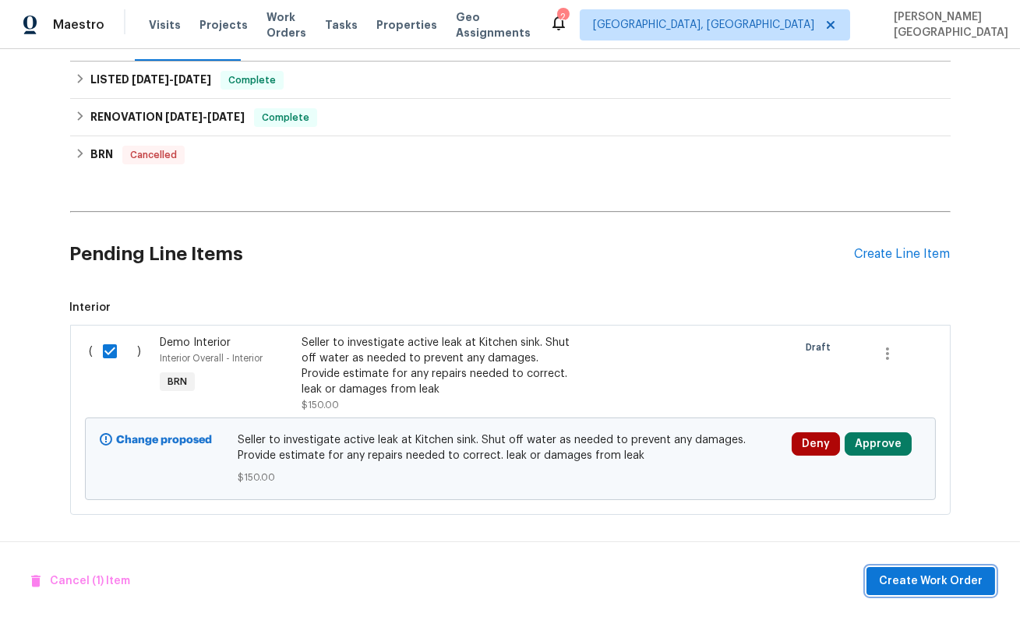
click at [967, 584] on span "Create Work Order" at bounding box center [931, 581] width 104 height 19
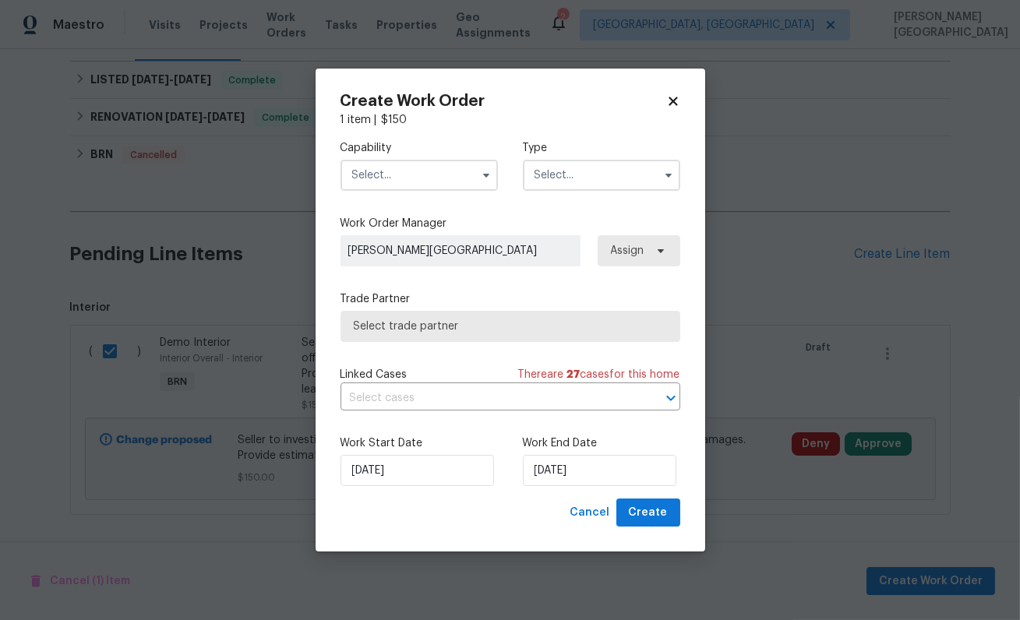
click at [456, 172] on input "text" at bounding box center [418, 175] width 157 height 31
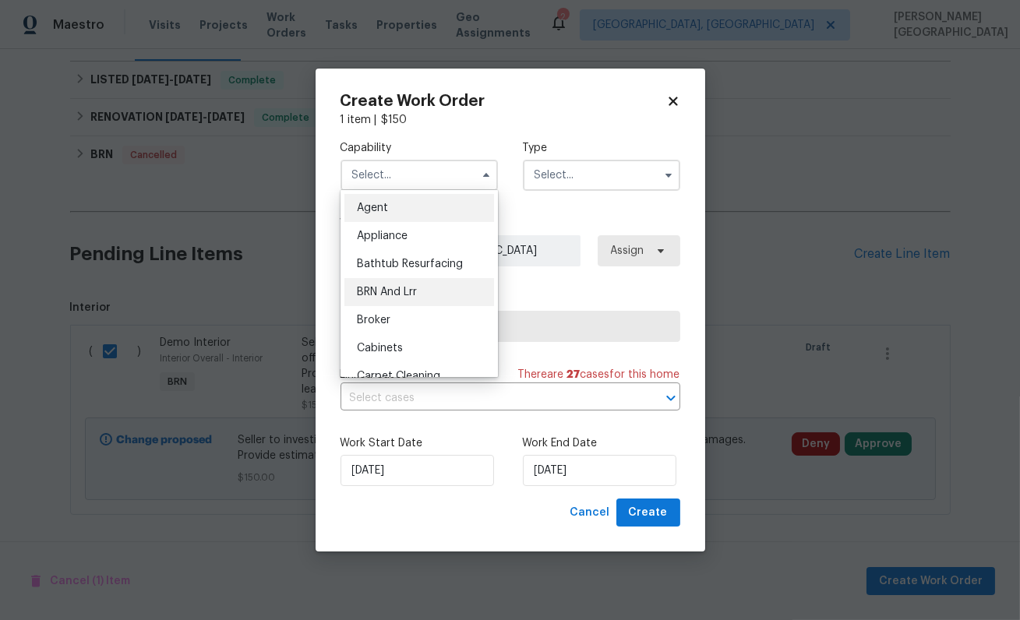
click at [414, 298] on div "BRN And Lrr" at bounding box center [419, 292] width 150 height 28
type input "BRN And Lrr"
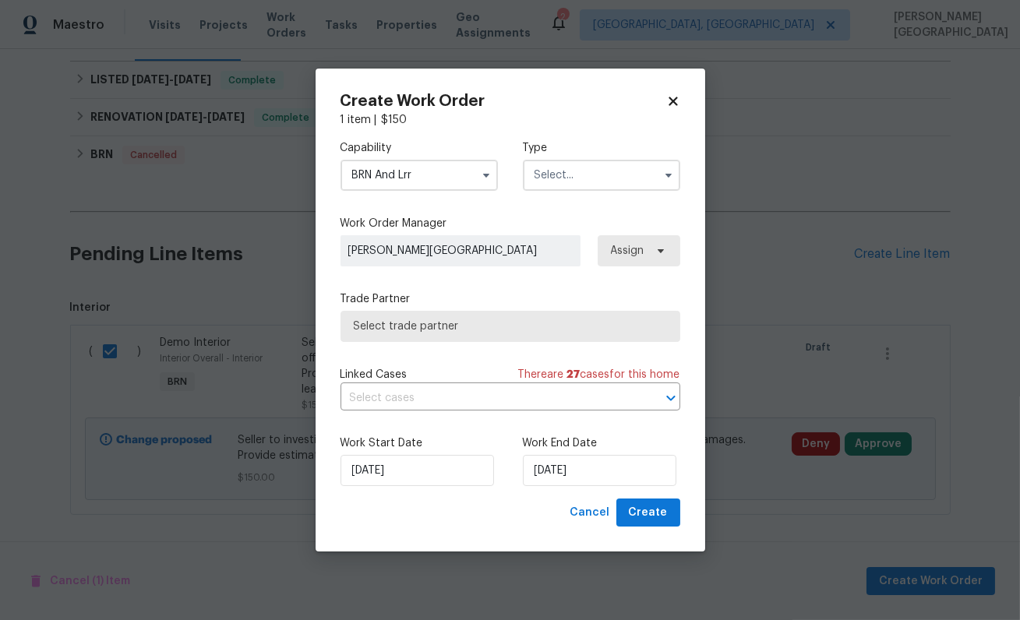
click at [584, 175] on input "text" at bounding box center [601, 175] width 157 height 31
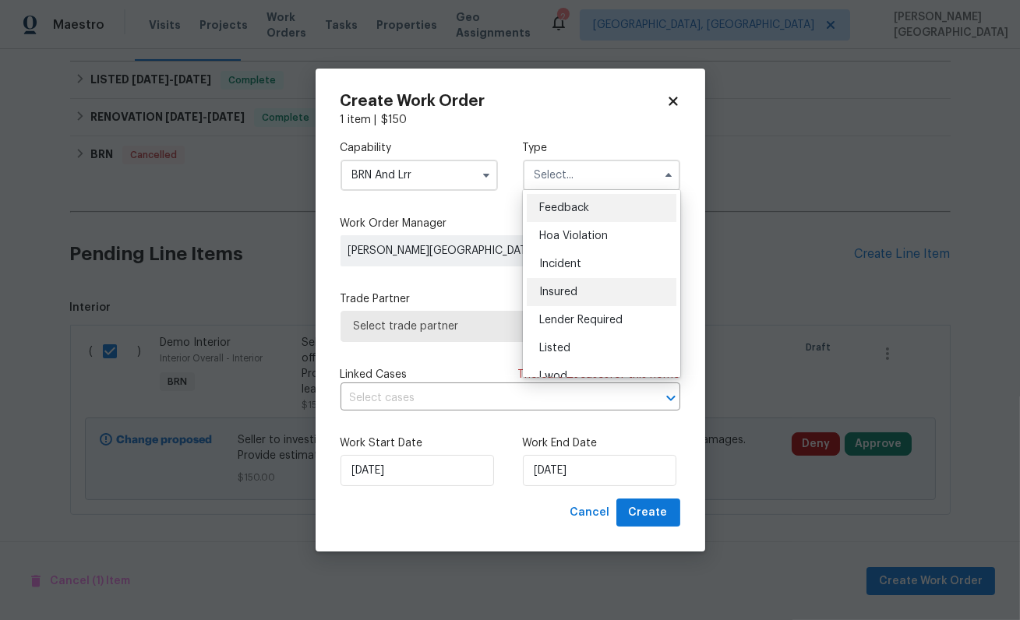
scroll to position [185, 0]
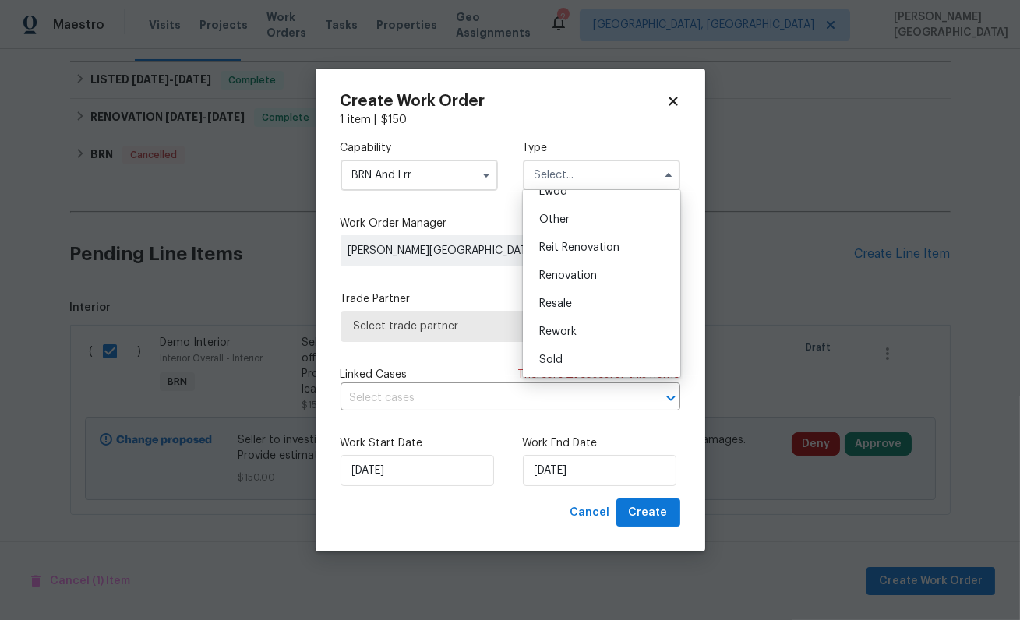
click at [564, 301] on span "Resale" at bounding box center [555, 303] width 33 height 11
type input "Resale"
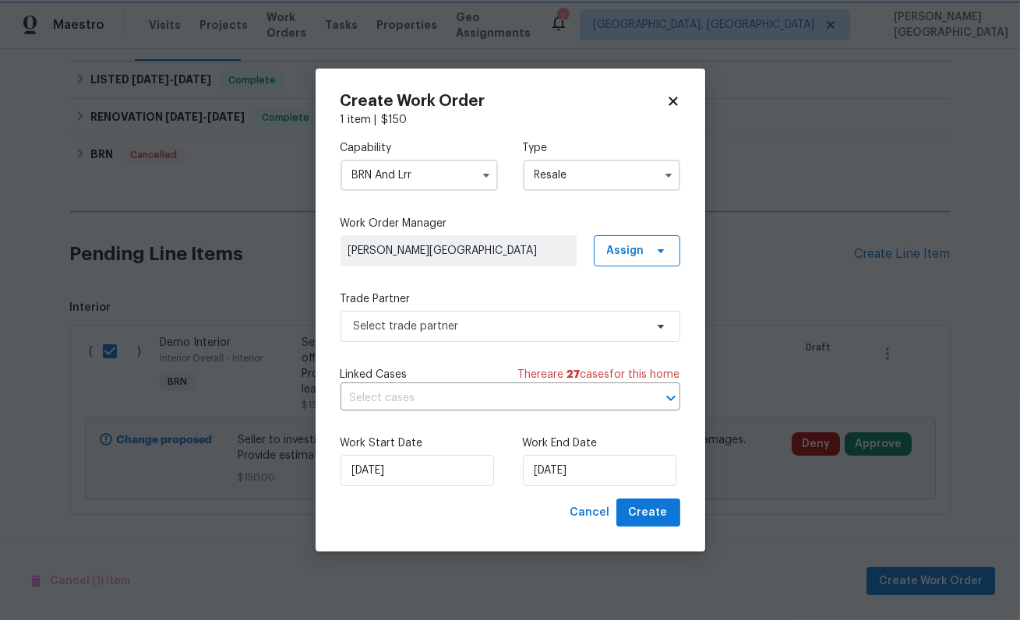
scroll to position [0, 0]
click at [426, 177] on input "BRN And Lrr" at bounding box center [418, 175] width 157 height 31
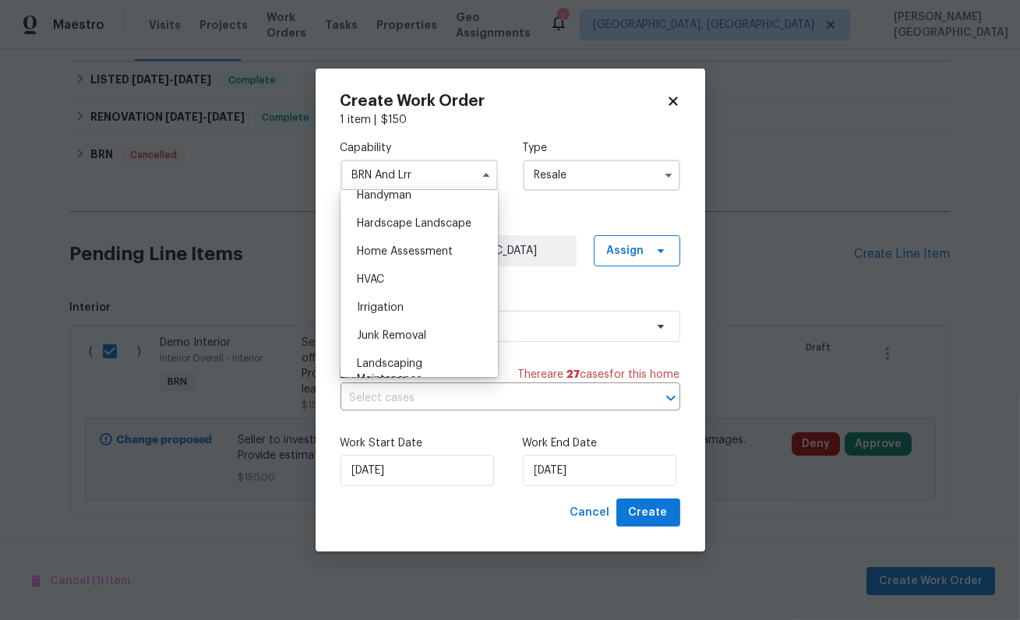
scroll to position [796, 0]
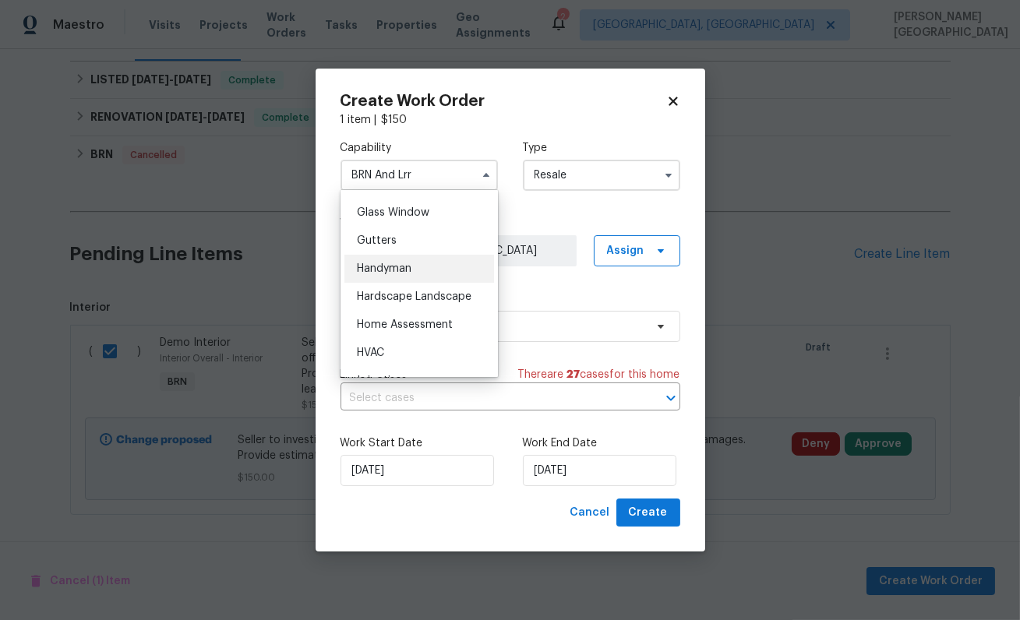
click at [410, 267] on span "Handyman" at bounding box center [384, 268] width 55 height 11
type input "Handyman"
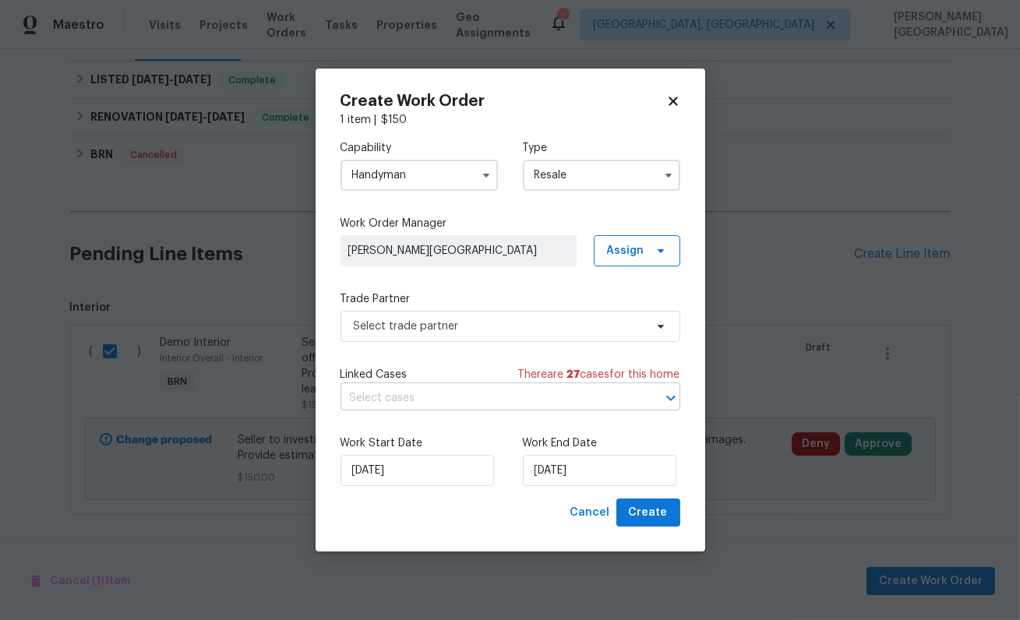
click at [445, 391] on input "text" at bounding box center [488, 398] width 296 height 24
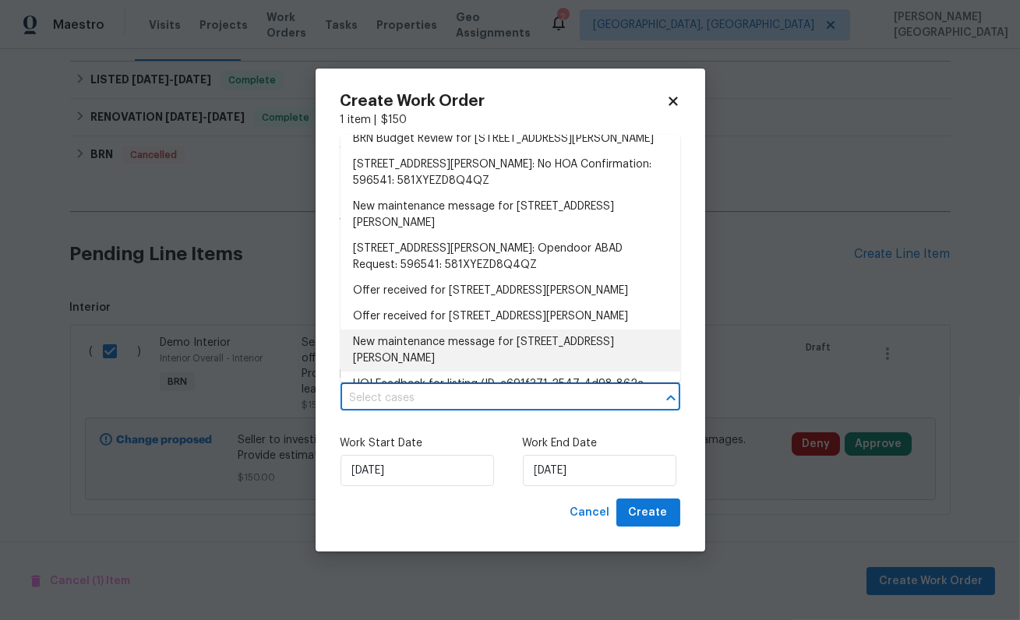
scroll to position [0, 0]
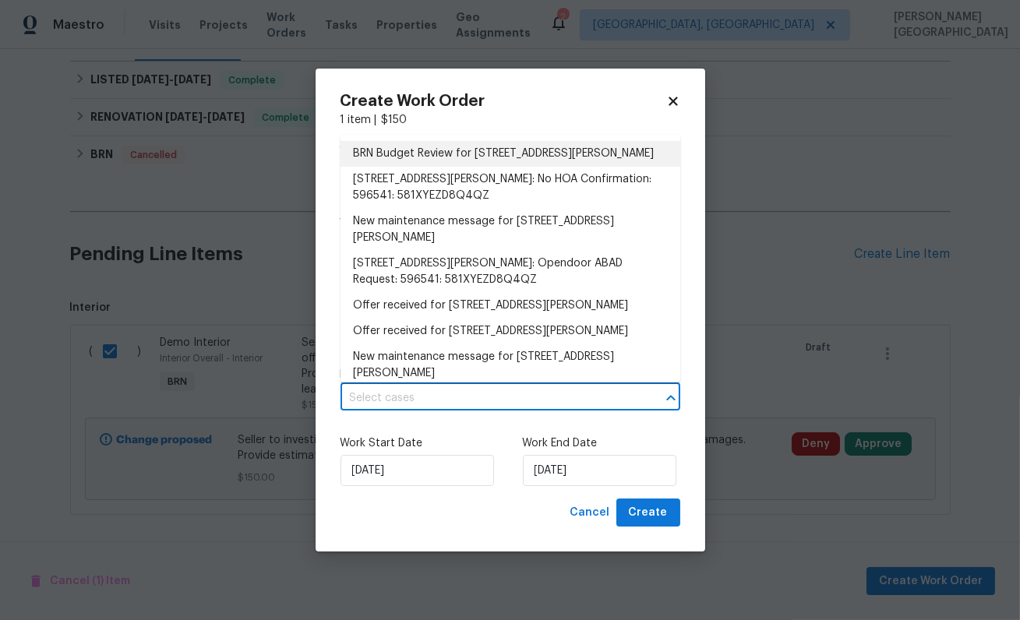
click at [425, 150] on li "BRN Budget Review for 3517 Jane Ln, Haltom City, TX 76117" at bounding box center [510, 154] width 340 height 26
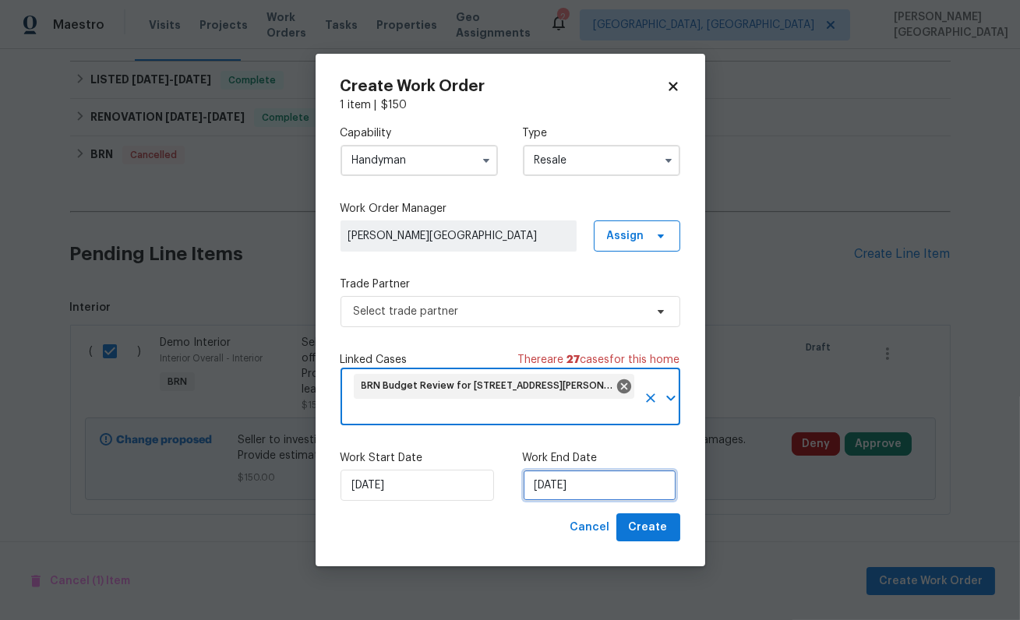
click at [566, 482] on input "[DATE]" at bounding box center [599, 485] width 153 height 31
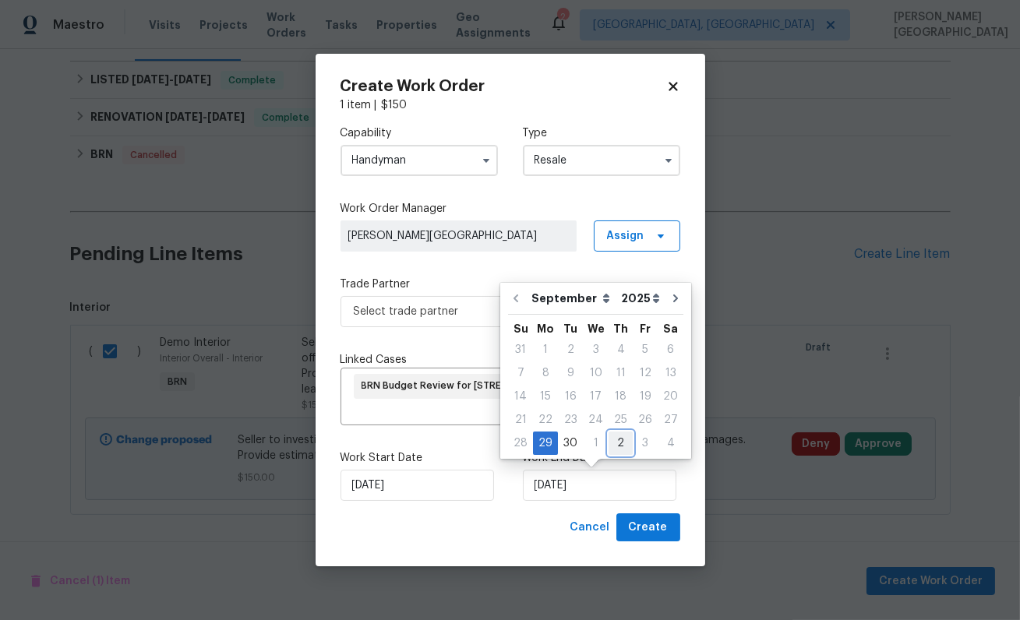
click at [609, 442] on div "2" at bounding box center [621, 443] width 24 height 22
type input "[DATE]"
select select "9"
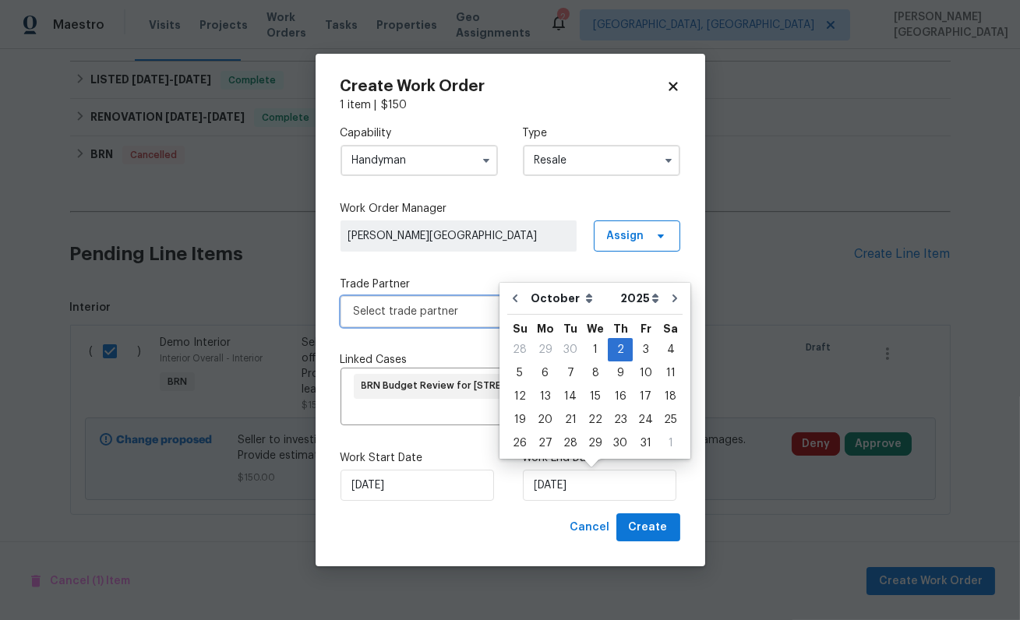
click at [404, 321] on span "Select trade partner" at bounding box center [510, 311] width 340 height 31
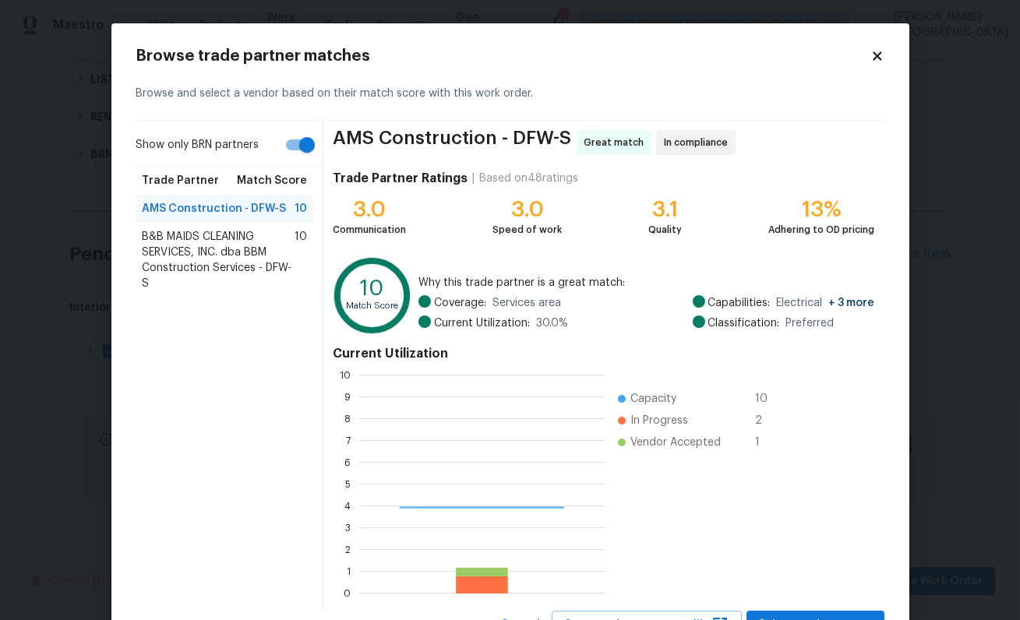
scroll to position [218, 246]
click at [800, 614] on button "Select trade partner" at bounding box center [815, 625] width 138 height 29
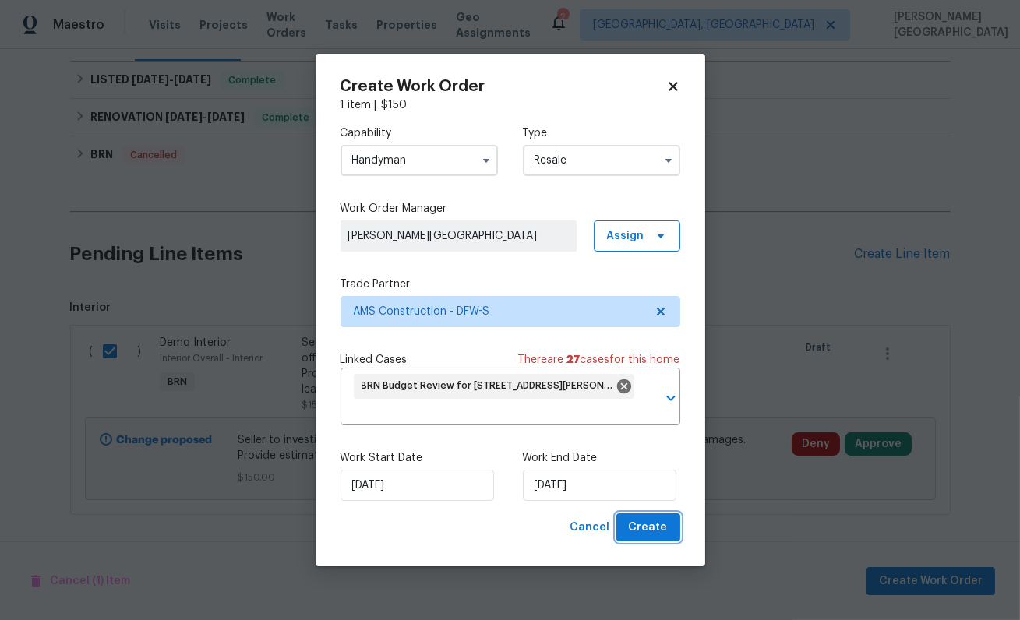
click at [648, 535] on span "Create" at bounding box center [648, 527] width 39 height 19
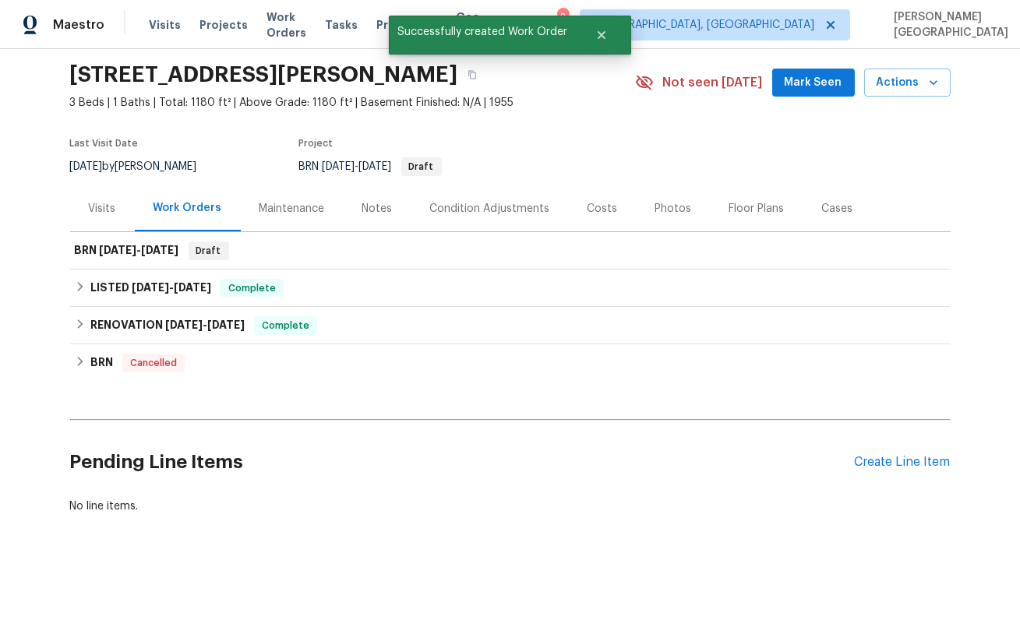
scroll to position [50, 0]
click at [381, 383] on div "Back to all projects 3517 Jane Ln, Haltom City, TX 76117 3 Beds | 1 Baths | Tot…" at bounding box center [510, 273] width 880 height 510
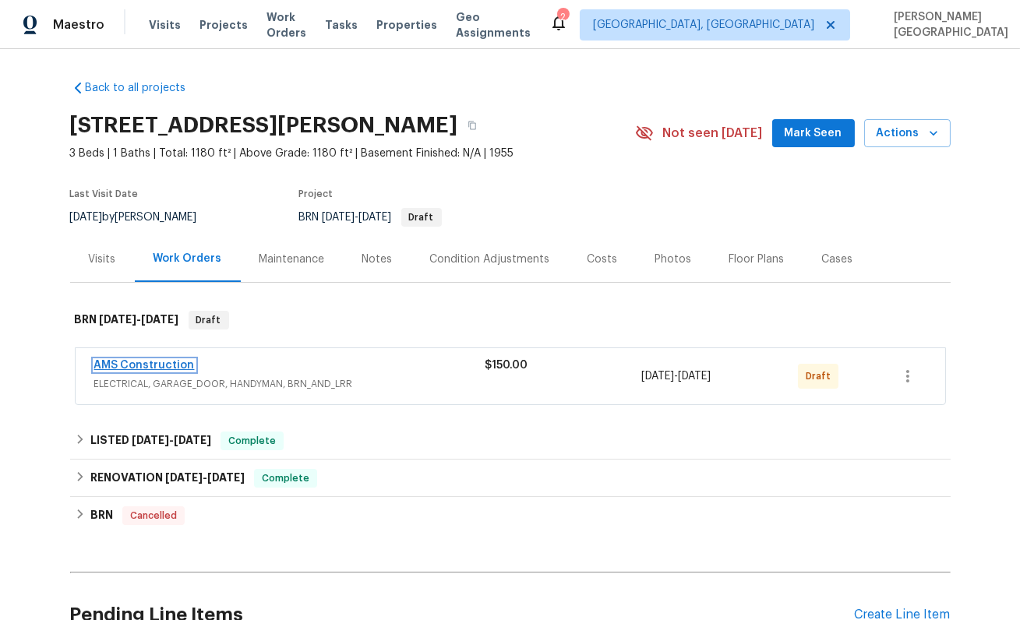
click at [164, 363] on link "AMS Construction" at bounding box center [144, 365] width 101 height 11
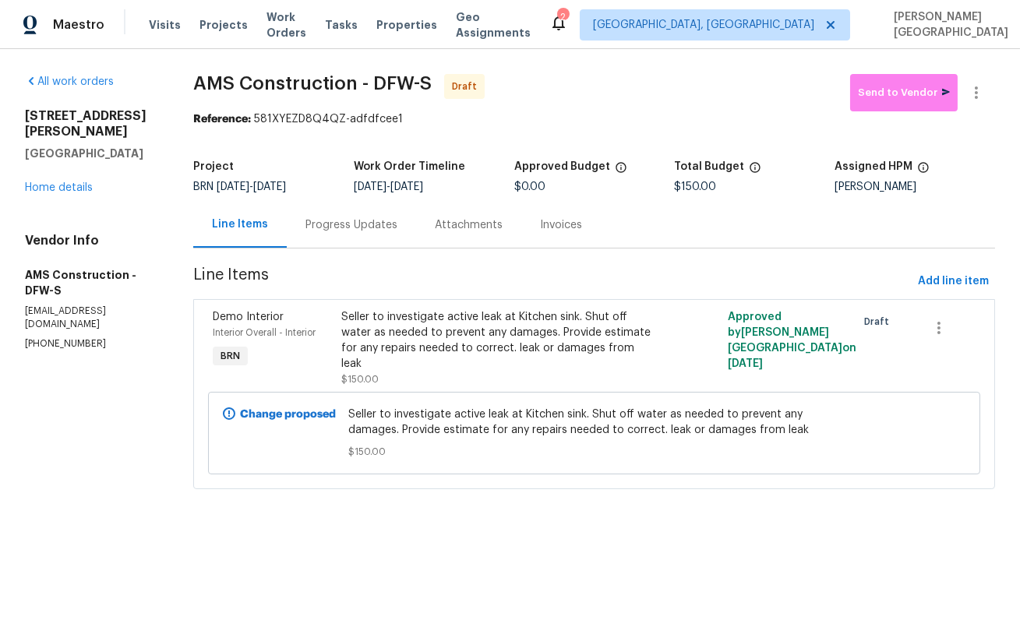
click at [372, 238] on div "Progress Updates" at bounding box center [351, 225] width 129 height 46
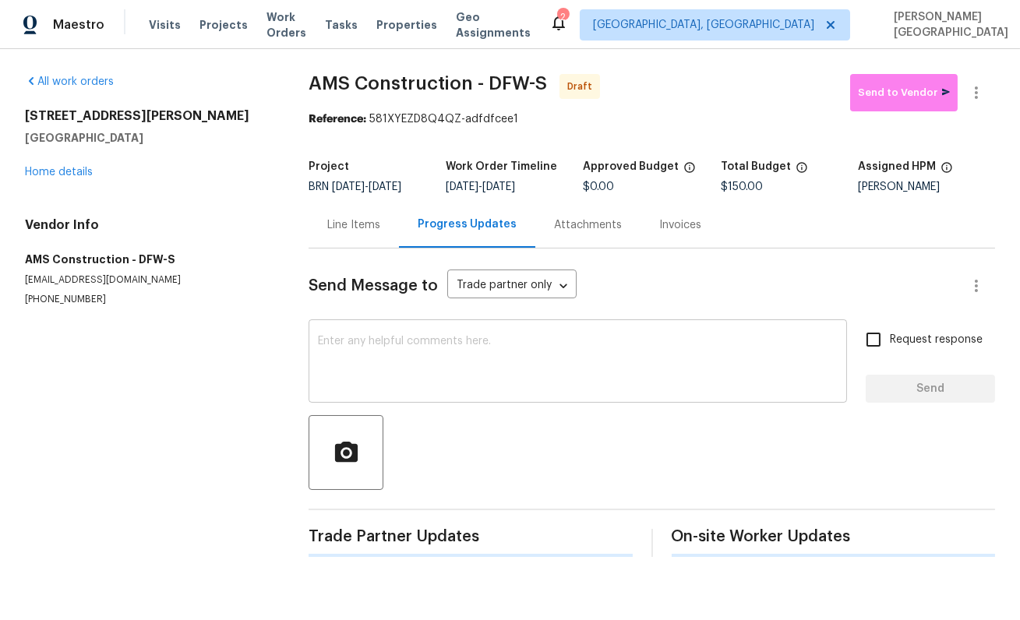
click at [360, 387] on textarea at bounding box center [578, 363] width 520 height 55
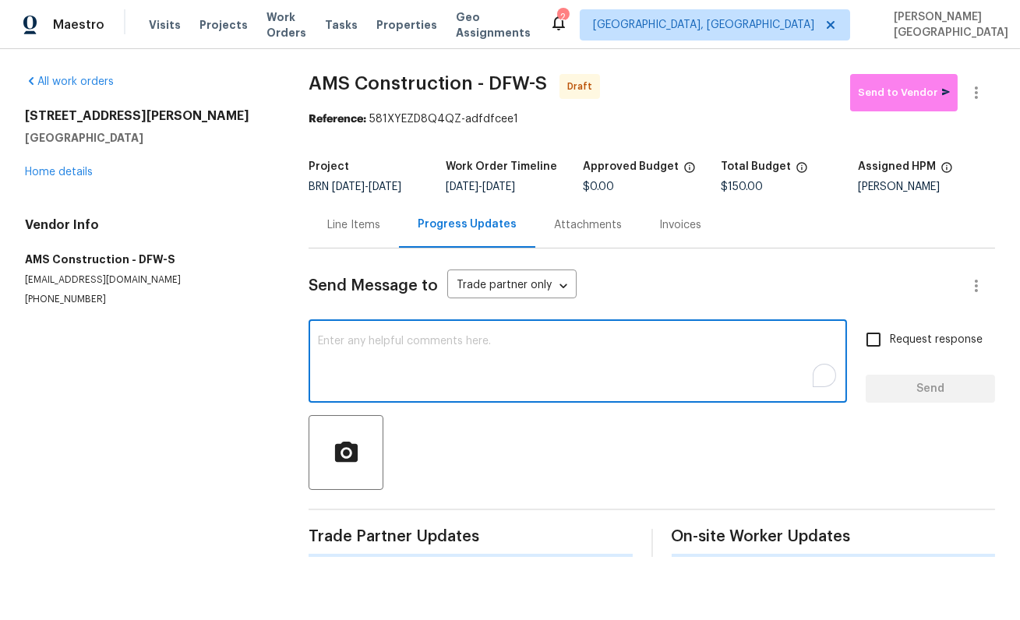
paste textarea "This is [PERSON_NAME] from Opendoor. Please confirm receipt of the work order d…"
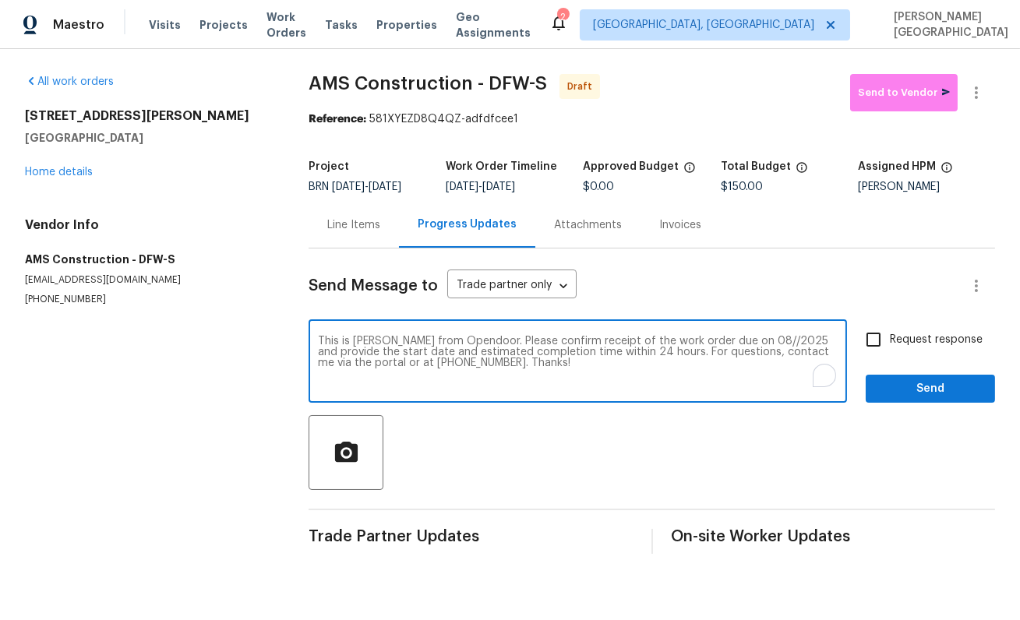
click at [729, 351] on textarea "This is [PERSON_NAME] from Opendoor. Please confirm receipt of the work order d…" at bounding box center [578, 363] width 520 height 55
type textarea "This is [PERSON_NAME] from Opendoor. Please confirm receipt of the work order d…"
click at [899, 348] on span "Request response" at bounding box center [936, 340] width 93 height 16
click at [890, 353] on input "Request response" at bounding box center [873, 339] width 33 height 33
checkbox input "true"
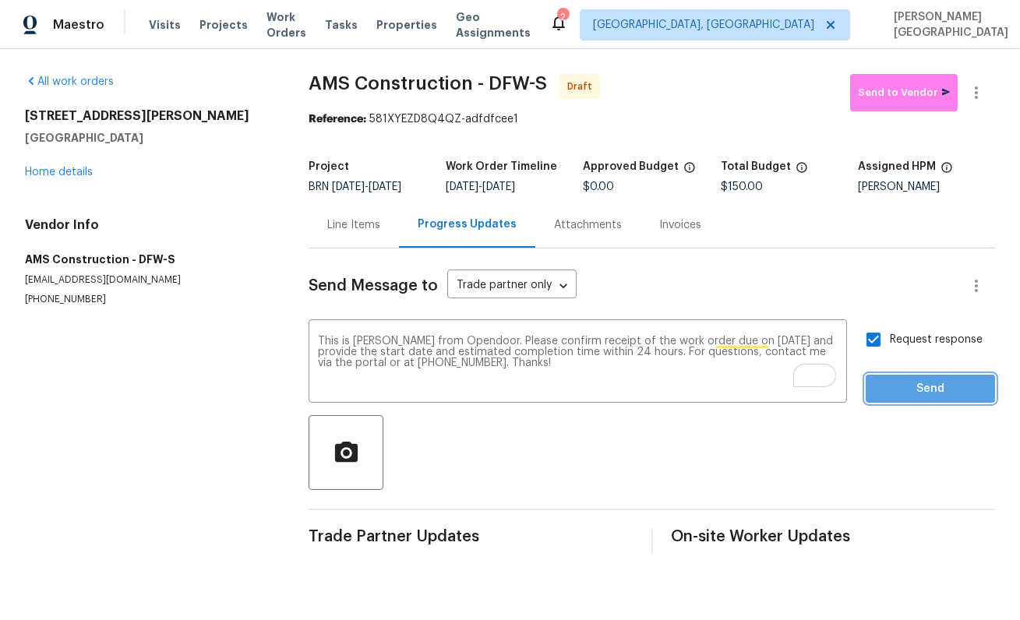
click at [901, 399] on span "Send" at bounding box center [930, 388] width 104 height 19
click at [985, 90] on icon "button" at bounding box center [976, 92] width 19 height 19
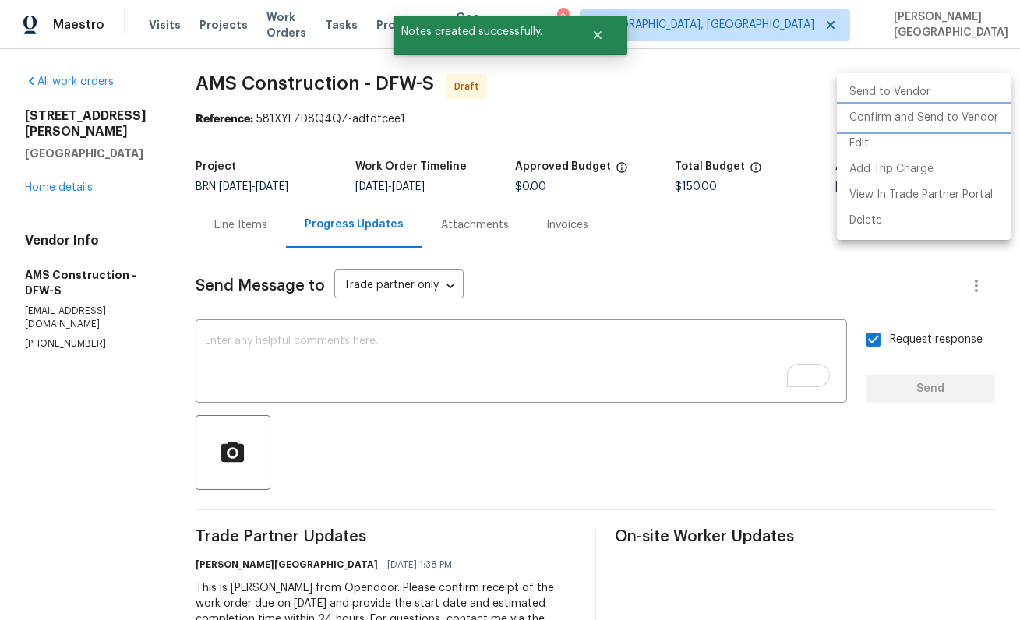
click at [947, 117] on li "Confirm and Send to Vendor" at bounding box center [924, 118] width 174 height 26
